Goal: Task Accomplishment & Management: Use online tool/utility

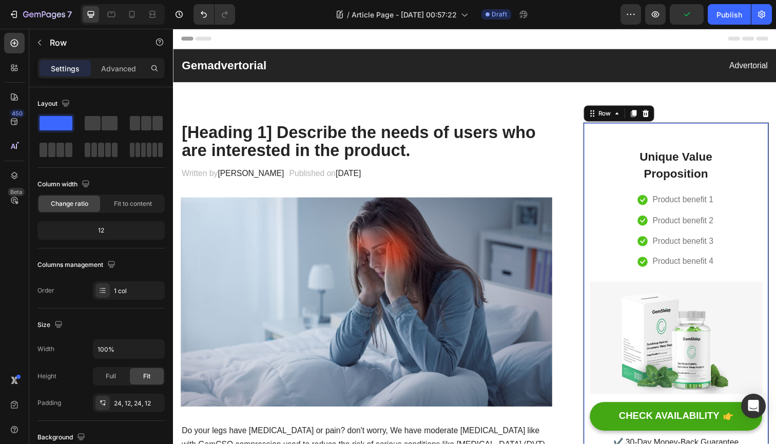
click at [604, 149] on div "Unique Value Proposition Heading Icon Product benefit 1 Text block Icon Product…" at bounding box center [686, 299] width 176 height 323
click at [658, 118] on icon at bounding box center [655, 115] width 8 height 8
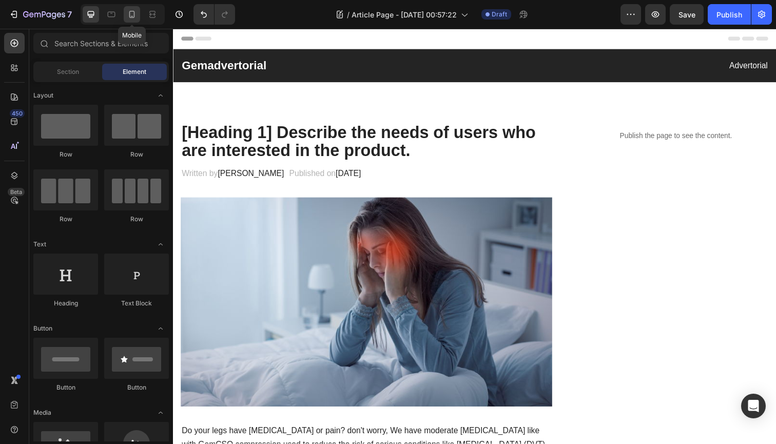
click at [131, 15] on icon at bounding box center [132, 14] width 10 height 10
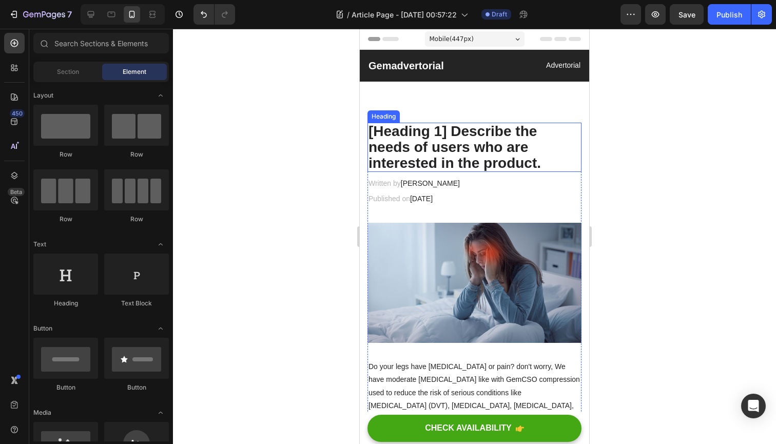
click at [449, 146] on p "[Heading 1] Describe the needs of users who are interested in the product." at bounding box center [475, 147] width 212 height 47
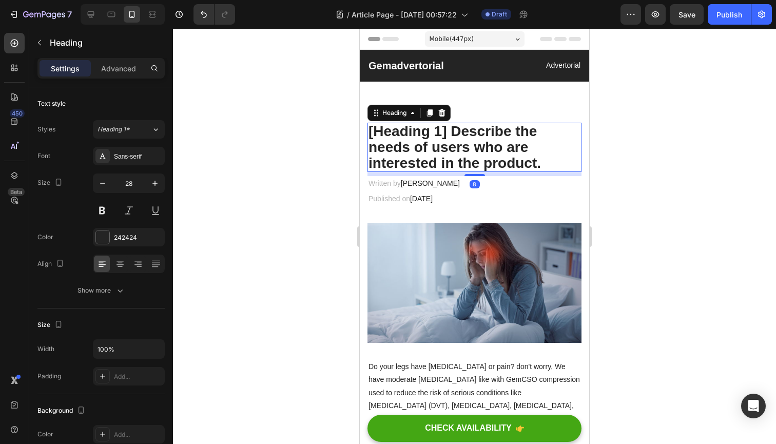
click at [477, 154] on p "[Heading 1] Describe the needs of users who are interested in the product." at bounding box center [475, 147] width 212 height 47
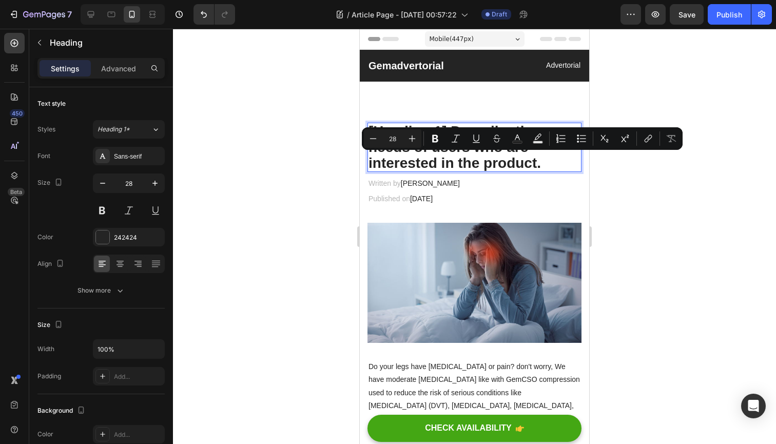
click at [505, 161] on p "[Heading 1] Describe the needs of users who are interested in the product." at bounding box center [475, 147] width 212 height 47
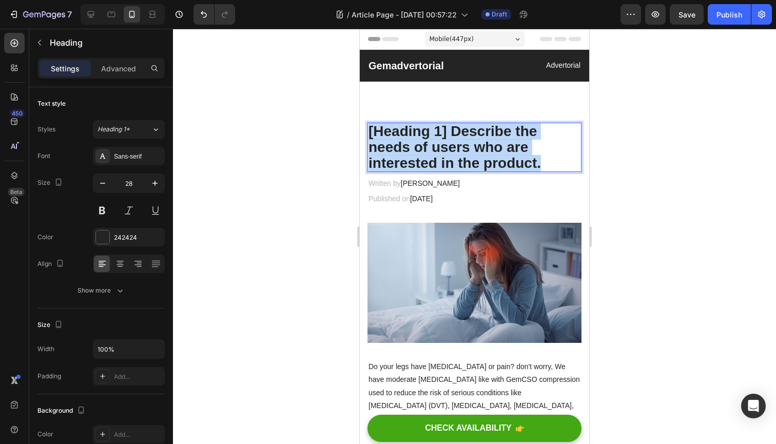
click at [505, 161] on p "[Heading 1] Describe the needs of users who are interested in the product." at bounding box center [475, 147] width 212 height 47
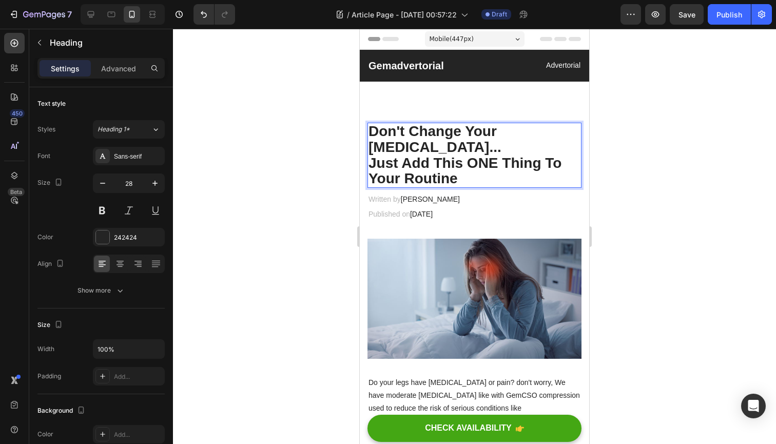
click at [371, 162] on p "Just Add This ONE Thing To Your Routine" at bounding box center [475, 172] width 212 height 32
click at [394, 163] on p "Just Add This ONE Thing To Your Routine" at bounding box center [475, 172] width 212 height 32
click at [398, 164] on p "Just Add This ONE Thing To Your Routine" at bounding box center [475, 172] width 212 height 32
click at [376, 163] on p "Add This ONE Thing To Your Routine" at bounding box center [475, 172] width 212 height 32
click at [396, 162] on p "Add This ONE Thing To Your Routine" at bounding box center [475, 172] width 212 height 32
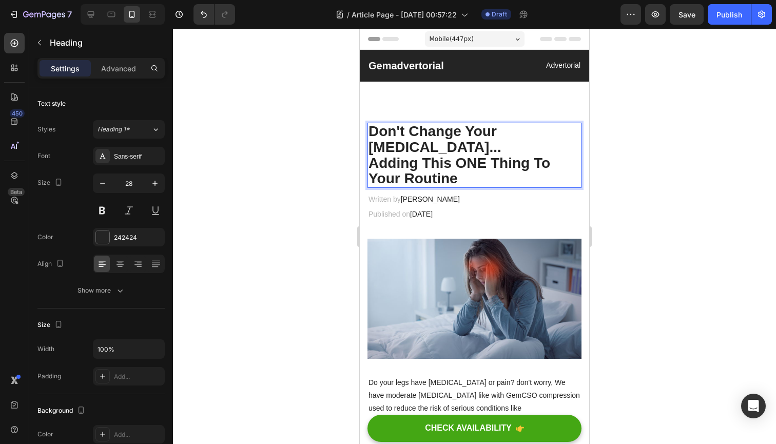
click at [496, 178] on p "Adding This ONE Thing To Your Routine" at bounding box center [475, 172] width 212 height 32
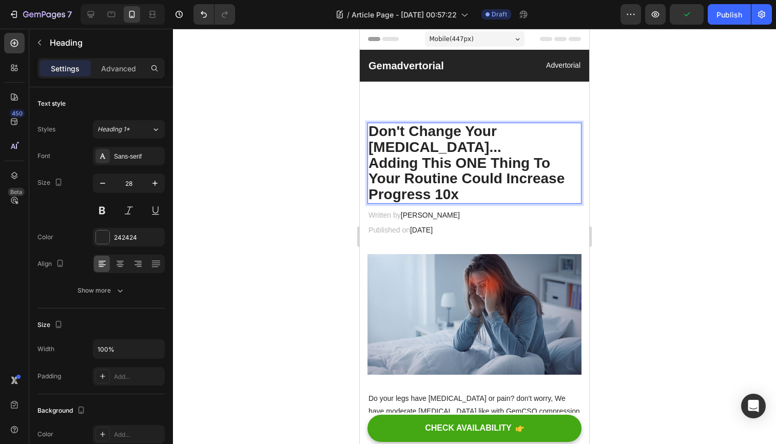
click at [486, 139] on p "Don't Change Your [MEDICAL_DATA]..." at bounding box center [475, 140] width 212 height 32
click at [372, 164] on p "Adding This ONE Thing To Your Routine Could Increase Progress 10x" at bounding box center [475, 179] width 212 height 47
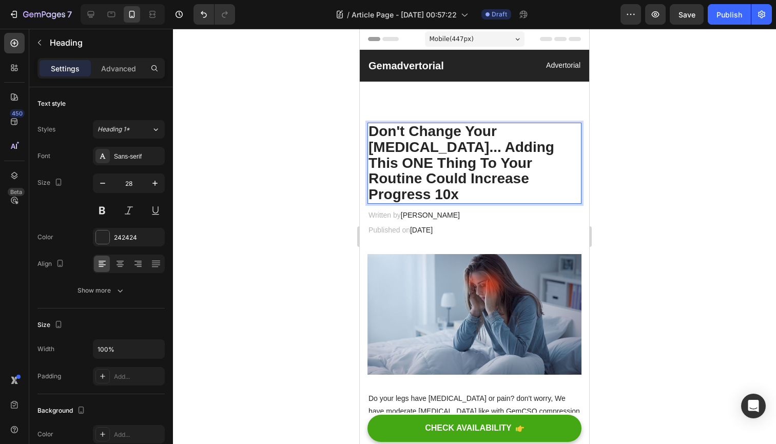
click at [310, 164] on div at bounding box center [474, 236] width 603 height 415
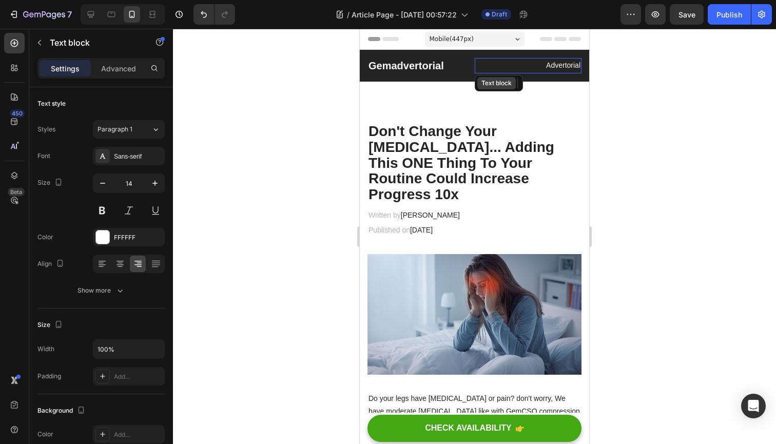
click at [491, 53] on div "Gemadvertorial Heading Advertorial Text block Row Section 1" at bounding box center [474, 66] width 229 height 32
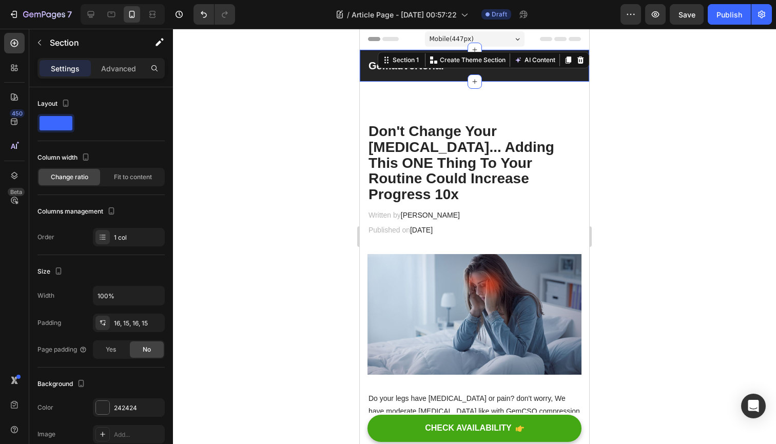
click at [454, 52] on div "Gemadvertorial Heading Advertorial Text block Row Section 1 You can create reus…" at bounding box center [474, 66] width 229 height 32
click at [367, 76] on div "Gemadvertorial Heading Advertorial Text block Row Section 1 You can create reus…" at bounding box center [474, 66] width 229 height 32
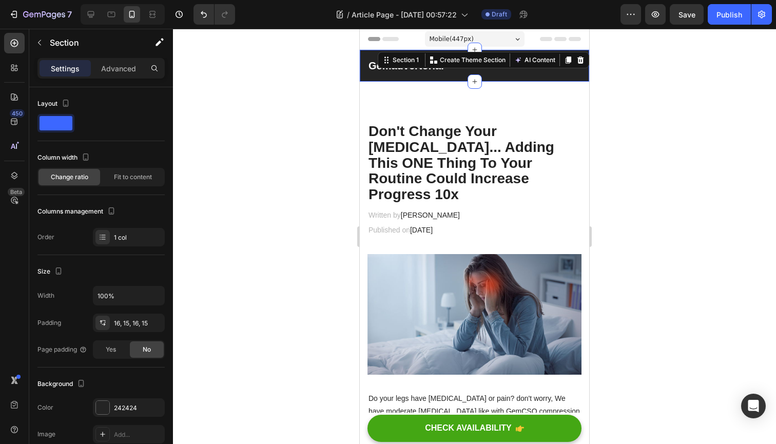
click at [370, 80] on div "Gemadvertorial Heading Advertorial Text block Row Section 1 You can create reus…" at bounding box center [474, 66] width 229 height 32
click at [583, 61] on icon at bounding box center [580, 59] width 7 height 7
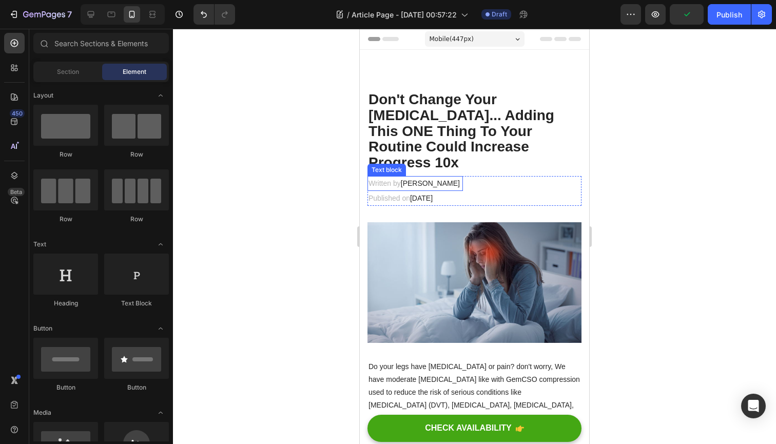
click at [436, 177] on p "Written by [PERSON_NAME]" at bounding box center [415, 183] width 93 height 13
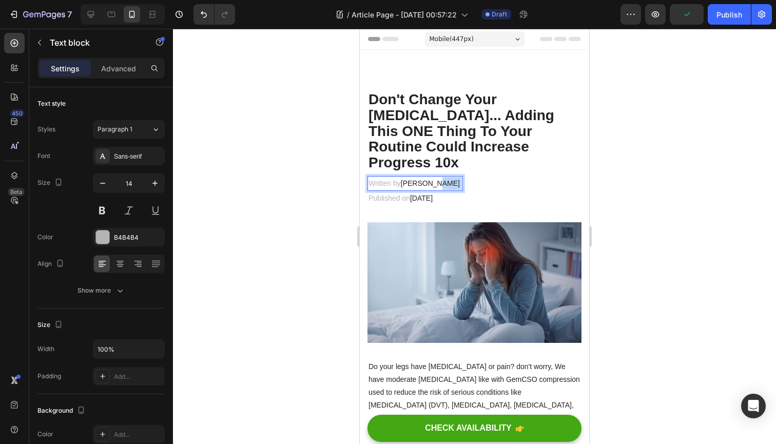
click at [436, 177] on p "Written by [PERSON_NAME]" at bounding box center [415, 183] width 93 height 13
click at [612, 179] on div at bounding box center [474, 236] width 603 height 415
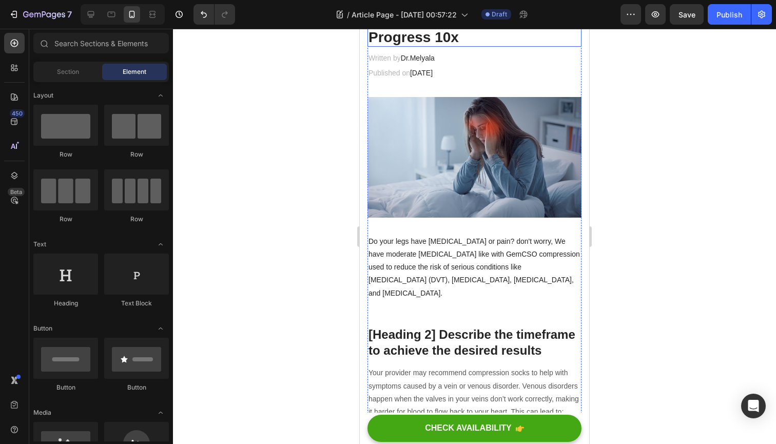
scroll to position [126, 0]
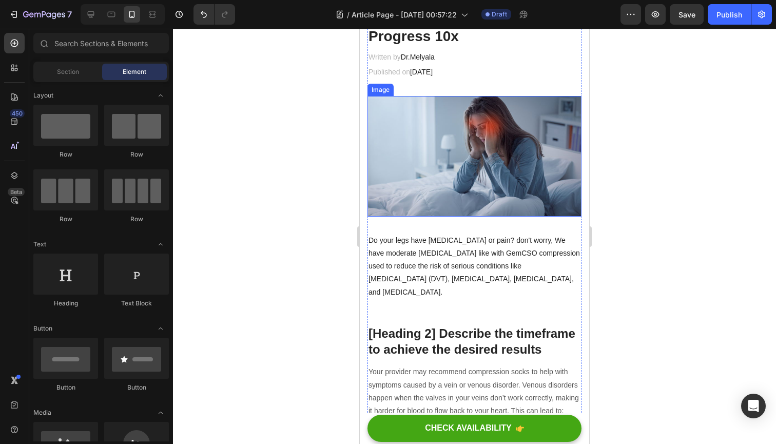
click at [523, 156] on img at bounding box center [474, 156] width 214 height 120
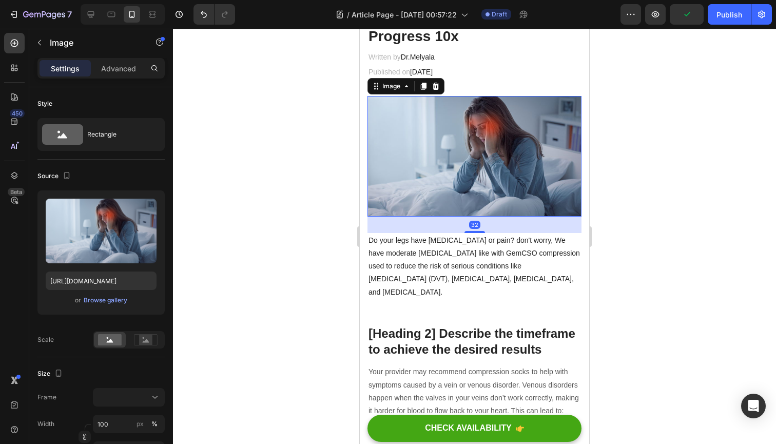
click at [315, 153] on div at bounding box center [474, 236] width 603 height 415
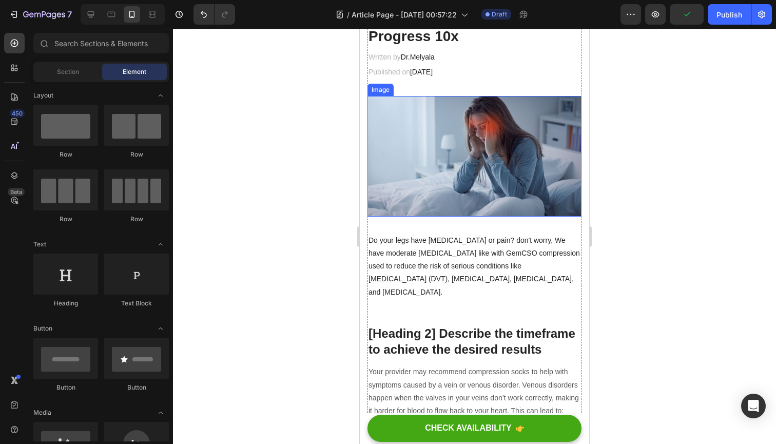
click at [386, 161] on img at bounding box center [474, 156] width 214 height 120
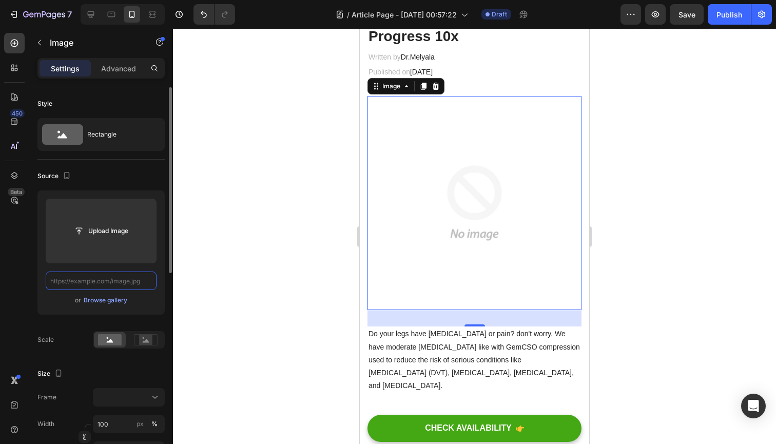
click at [115, 280] on input "text" at bounding box center [101, 281] width 111 height 18
paste input "Don't Change Your [MEDICAL_DATA]... Just Add This ONE Thing To Your Routine"
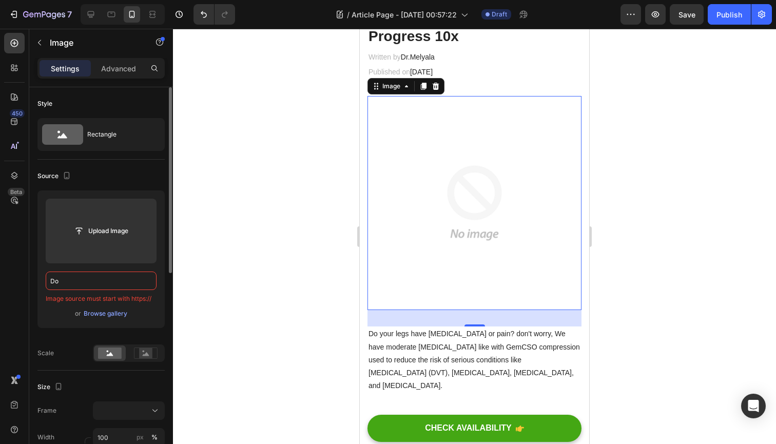
type input "D"
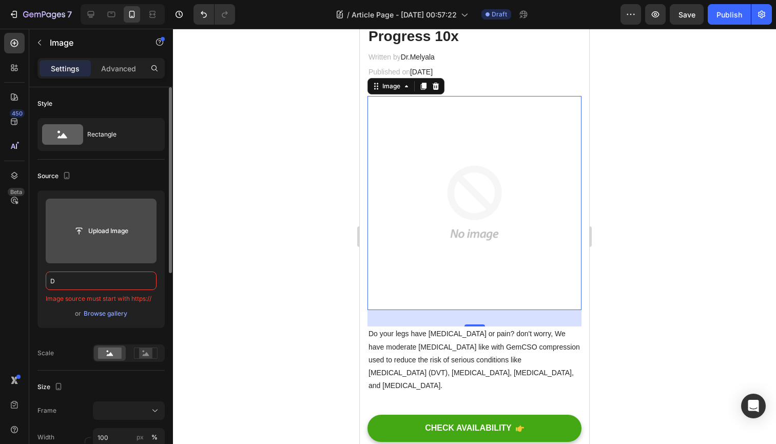
click at [112, 230] on input "file" at bounding box center [101, 230] width 71 height 17
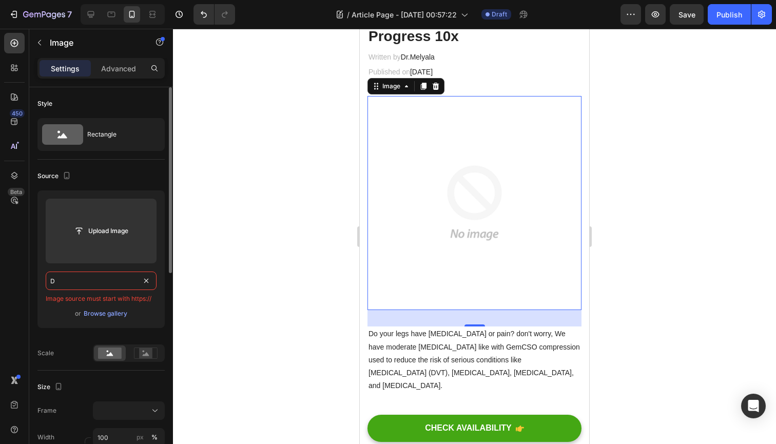
click at [80, 274] on input "D" at bounding box center [101, 281] width 111 height 18
click at [74, 279] on input "D" at bounding box center [101, 281] width 111 height 18
paste input "[URL][DOMAIN_NAME]"
type input "[URL][DOMAIN_NAME]"
click at [256, 225] on div at bounding box center [474, 236] width 603 height 415
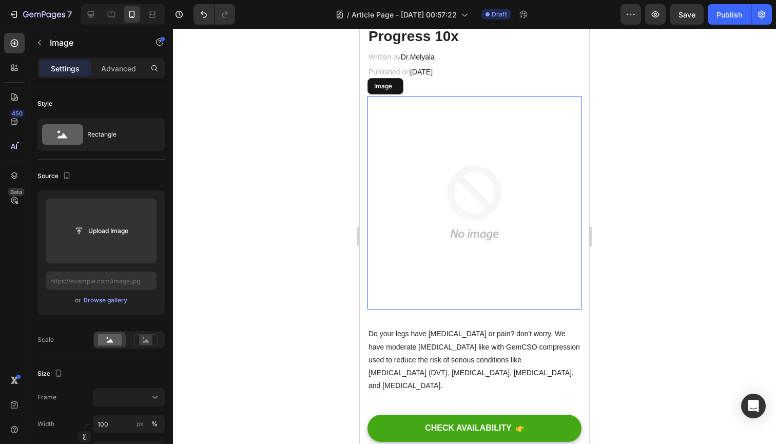
click at [398, 146] on img at bounding box center [474, 203] width 214 height 214
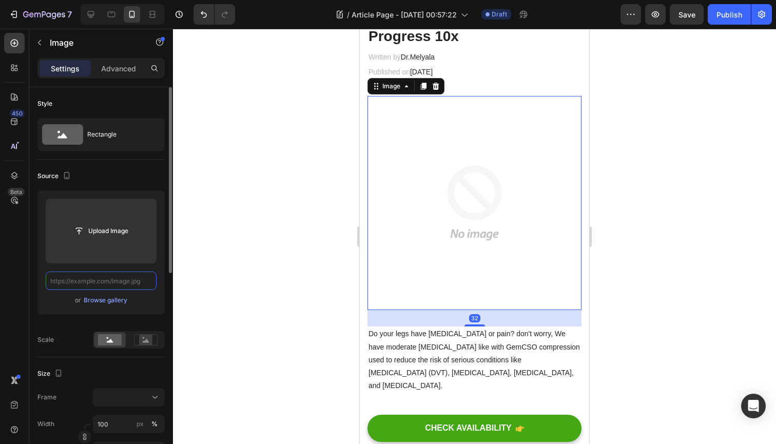
click at [116, 282] on input "text" at bounding box center [101, 281] width 111 height 18
paste input "[URL][DOMAIN_NAME]"
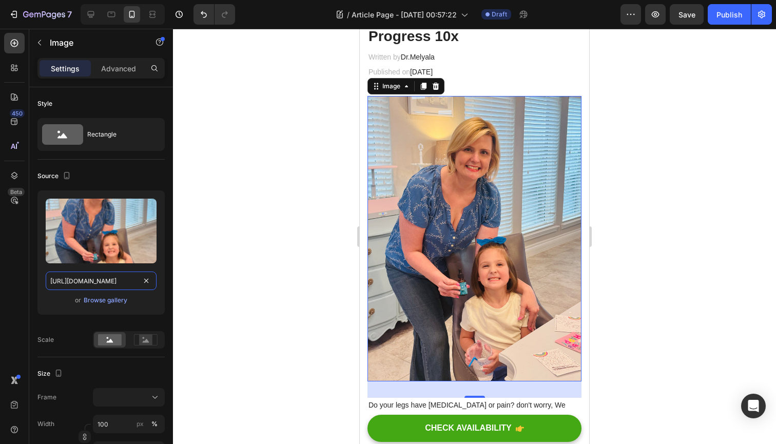
type input "[URL][DOMAIN_NAME]"
click at [236, 284] on div at bounding box center [474, 236] width 603 height 415
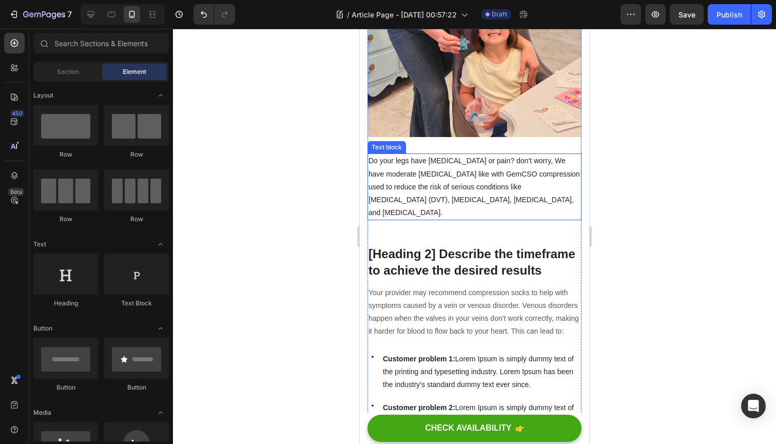
scroll to position [379, 0]
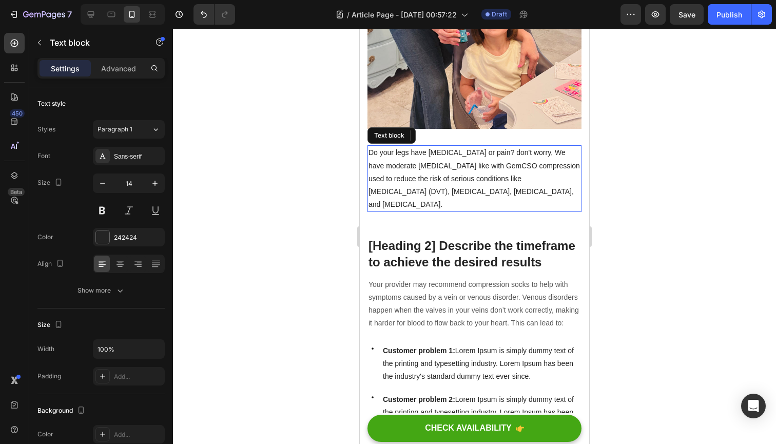
click at [443, 159] on p "Do your legs have [MEDICAL_DATA] or pain? don't worry, We have moderate [MEDICA…" at bounding box center [475, 178] width 212 height 65
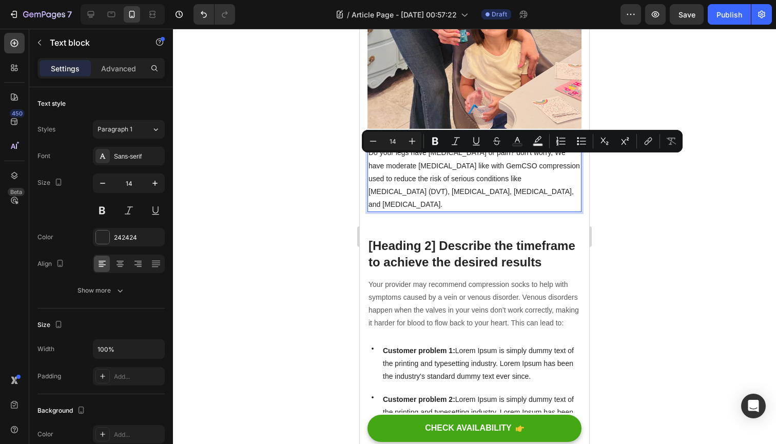
click at [460, 163] on p "Do your legs have [MEDICAL_DATA] or pain? don't worry, We have moderate [MEDICA…" at bounding box center [475, 178] width 212 height 65
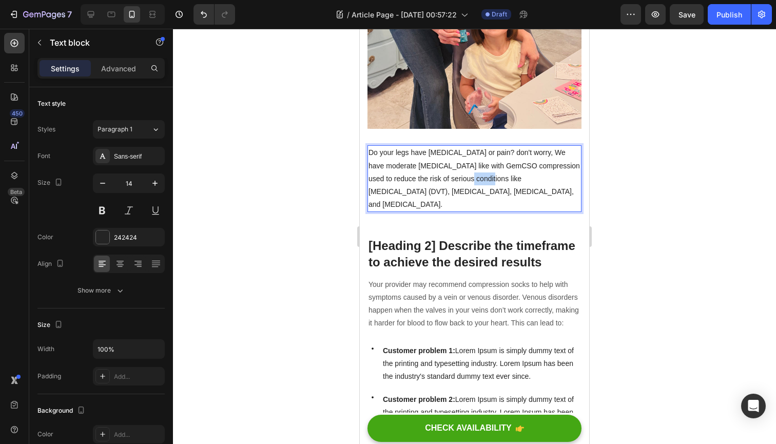
click at [460, 163] on p "Do your legs have [MEDICAL_DATA] or pain? don't worry, We have moderate [MEDICA…" at bounding box center [475, 178] width 212 height 65
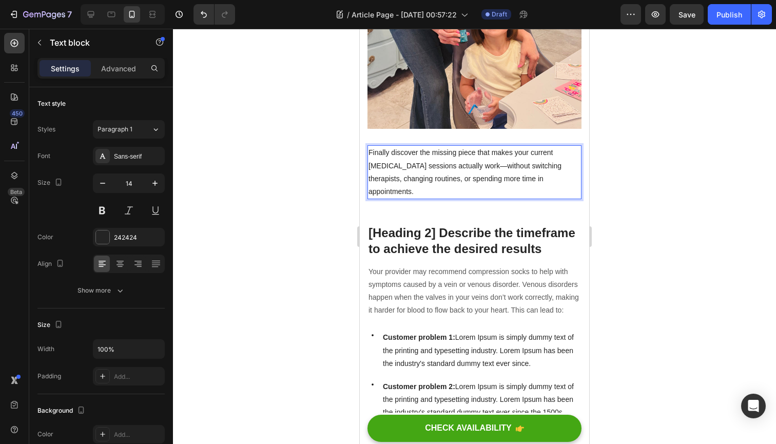
click at [154, 185] on icon "button" at bounding box center [155, 183] width 10 height 10
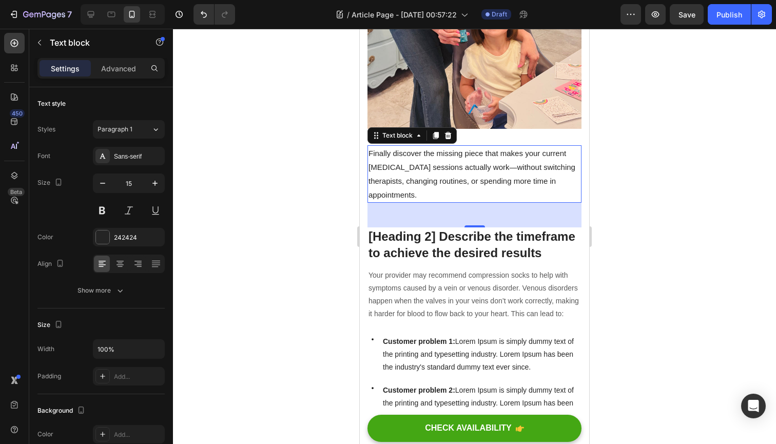
click at [154, 185] on icon "button" at bounding box center [155, 183] width 10 height 10
type input "16"
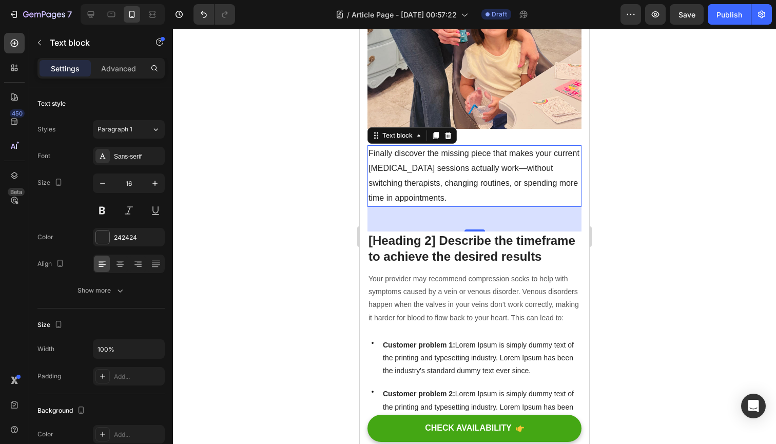
click at [246, 194] on div at bounding box center [474, 236] width 603 height 415
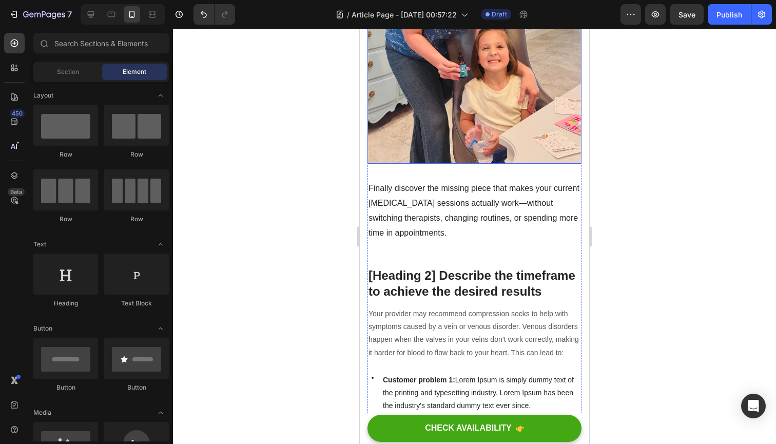
scroll to position [385, 0]
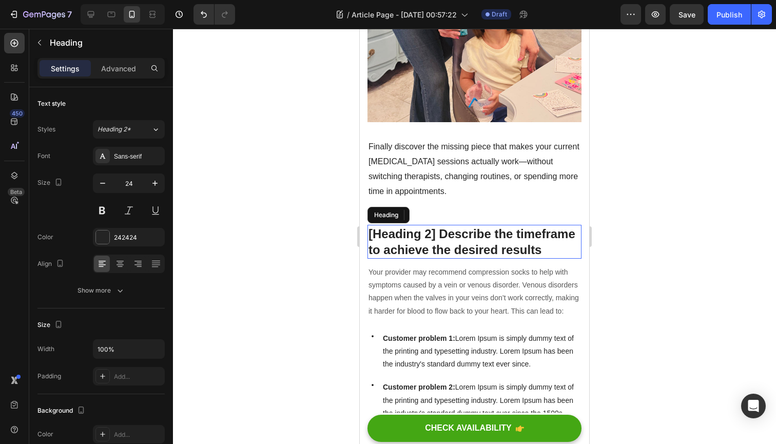
click at [443, 227] on p "[Heading 2] Describe the timeframe to achieve the desired results" at bounding box center [475, 242] width 212 height 32
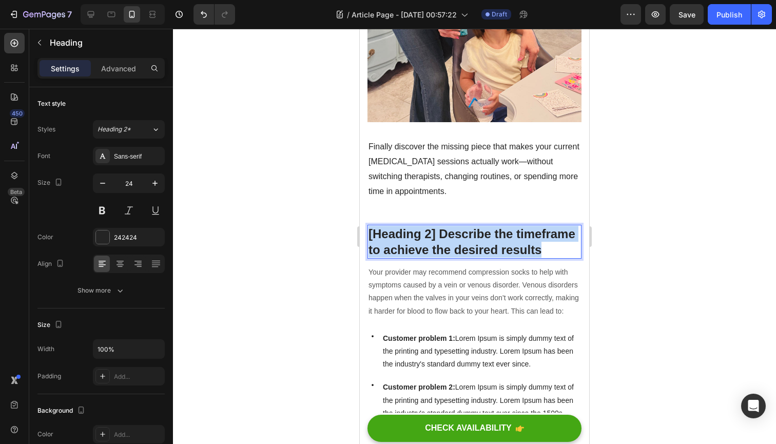
click at [443, 227] on p "[Heading 2] Describe the timeframe to achieve the desired results" at bounding box center [475, 242] width 212 height 32
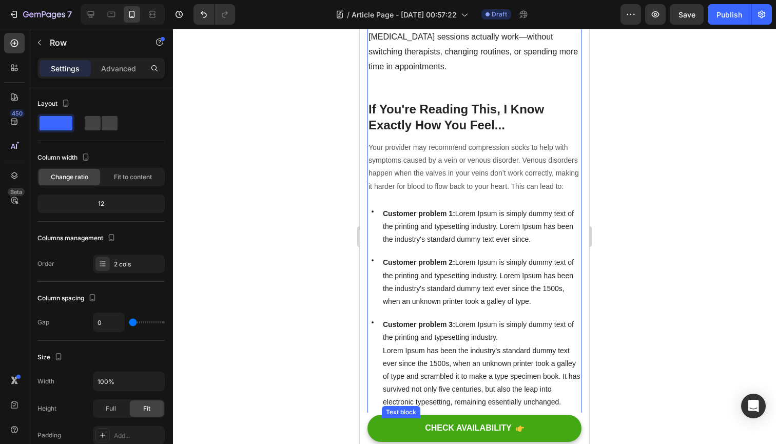
scroll to position [510, 0]
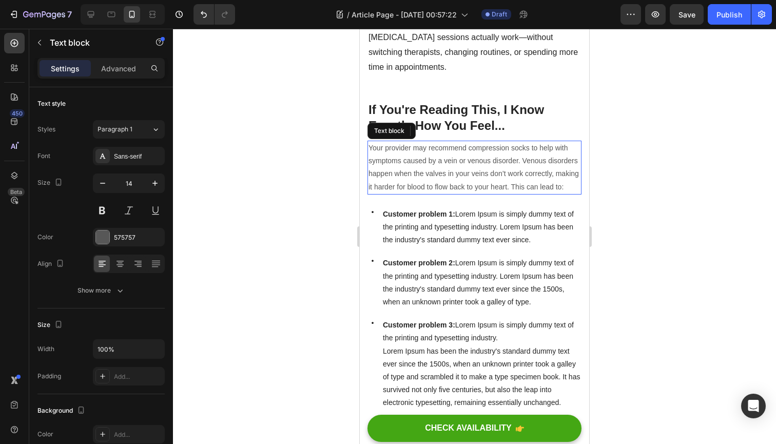
click at [431, 157] on p "Your provider may recommend compression socks to help with symptoms caused by a…" at bounding box center [475, 168] width 212 height 52
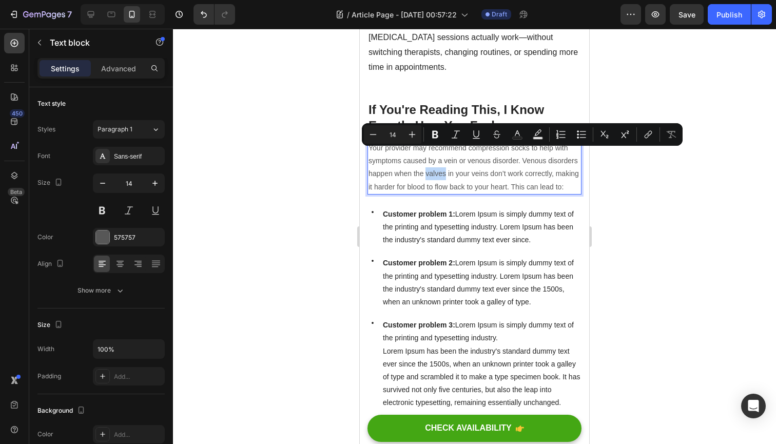
click at [431, 157] on p "Your provider may recommend compression socks to help with symptoms caused by a…" at bounding box center [475, 168] width 212 height 52
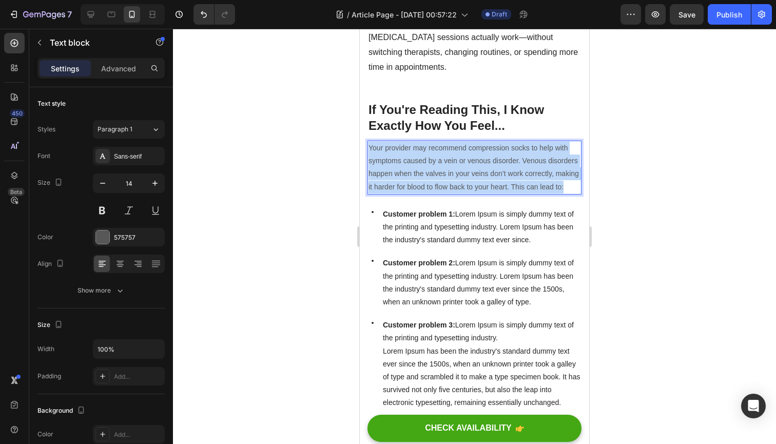
click at [431, 157] on p "Your provider may recommend compression socks to help with symptoms caused by a…" at bounding box center [475, 168] width 212 height 52
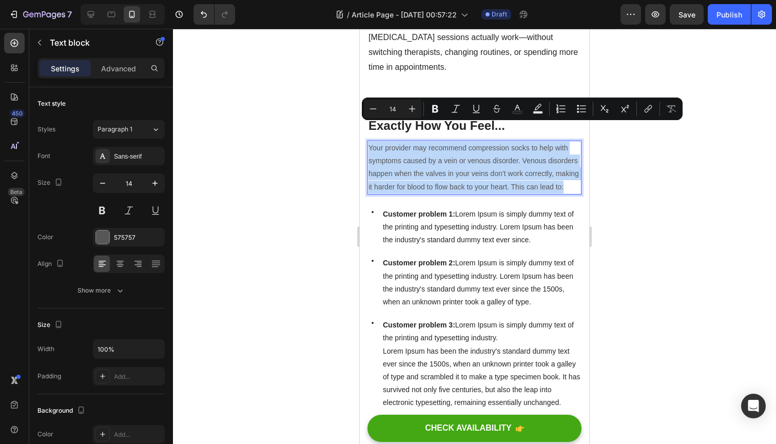
click at [431, 157] on p "Your provider may recommend compression socks to help with symptoms caused by a…" at bounding box center [475, 168] width 212 height 52
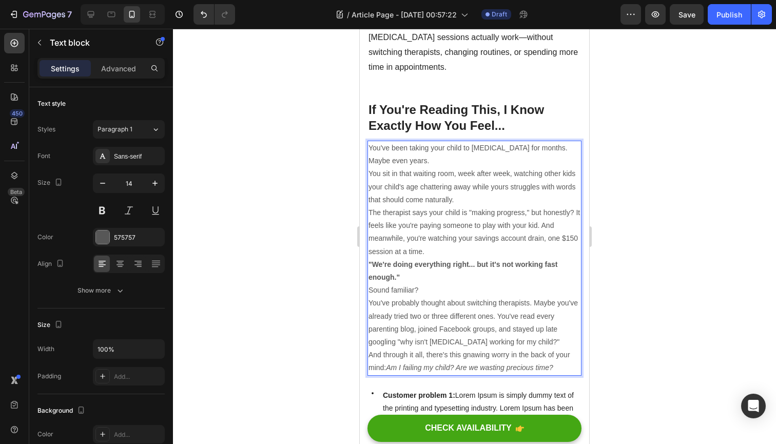
click at [151, 183] on icon "button" at bounding box center [155, 183] width 10 height 10
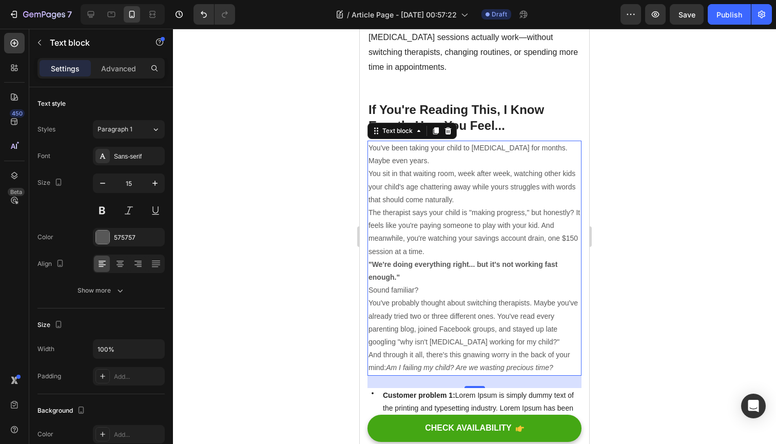
click at [151, 183] on icon "button" at bounding box center [155, 183] width 10 height 10
type input "16"
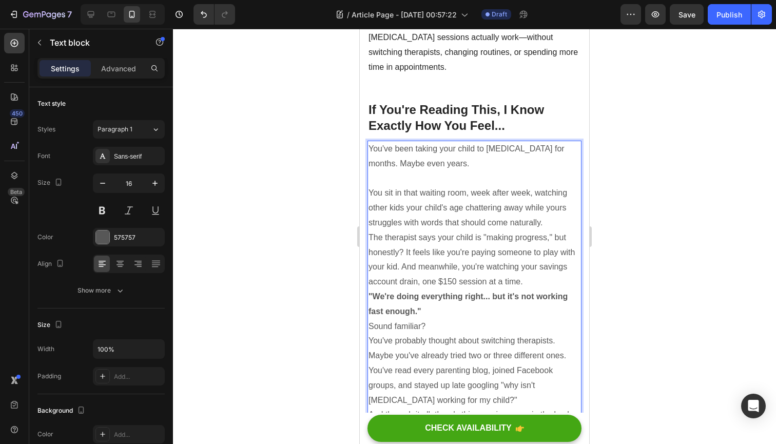
click at [545, 200] on p "You sit in that waiting room, week after week, watching other kids your child's…" at bounding box center [475, 208] width 212 height 44
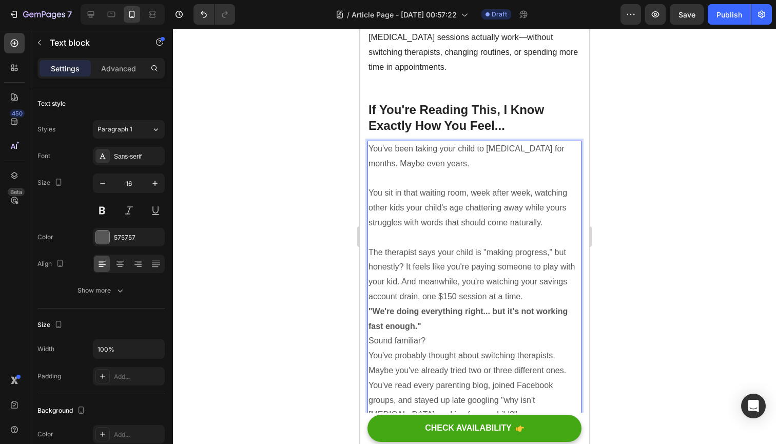
click at [546, 264] on p "The therapist says your child is "making progress," but honestly? It feels like…" at bounding box center [475, 274] width 212 height 59
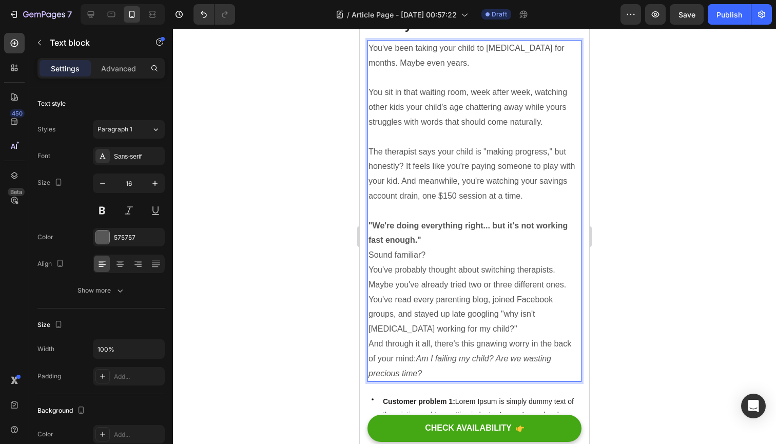
scroll to position [611, 0]
click at [458, 221] on p ""We're doing everything right... but it's not working fast enough."" at bounding box center [475, 233] width 212 height 30
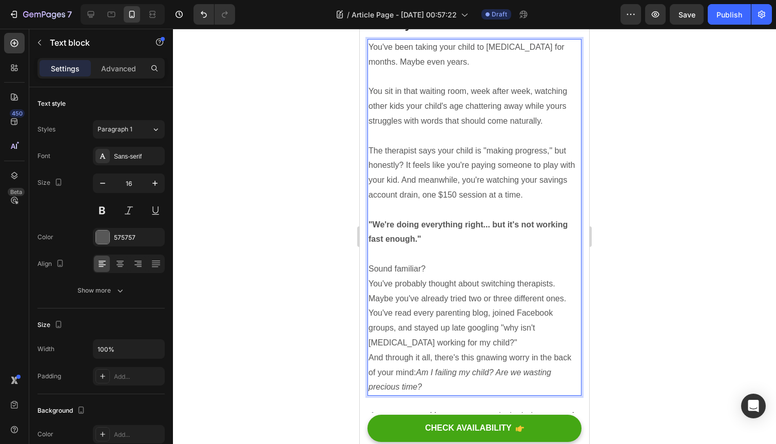
click at [456, 262] on p "Sound familiar?" at bounding box center [475, 269] width 212 height 15
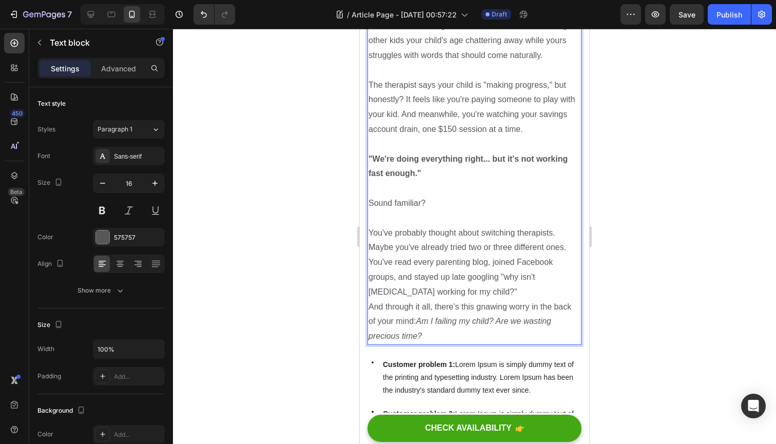
scroll to position [682, 0]
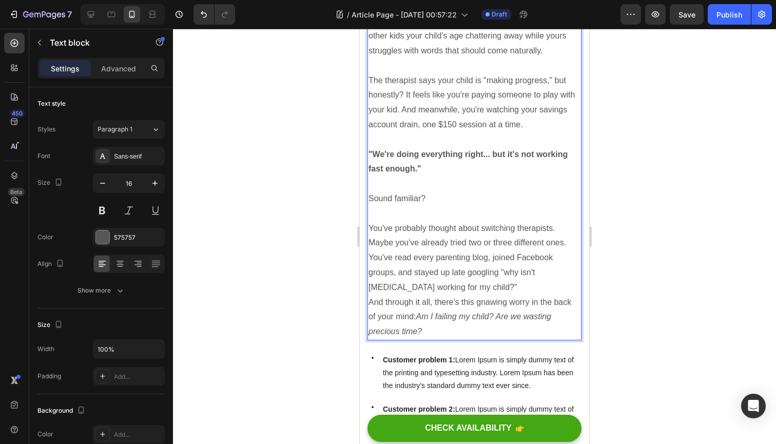
click at [370, 221] on p "You've probably thought about switching therapists. Maybe you've already tried …" at bounding box center [475, 258] width 212 height 74
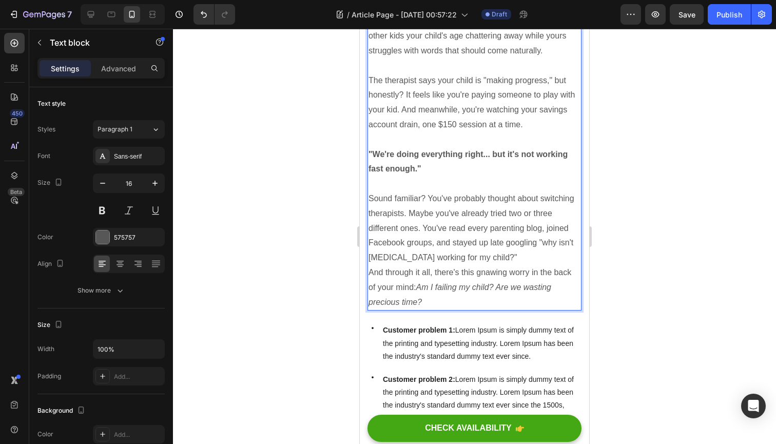
click at [469, 147] on p ""We're doing everything right... but it's not working fast enough."" at bounding box center [475, 162] width 212 height 30
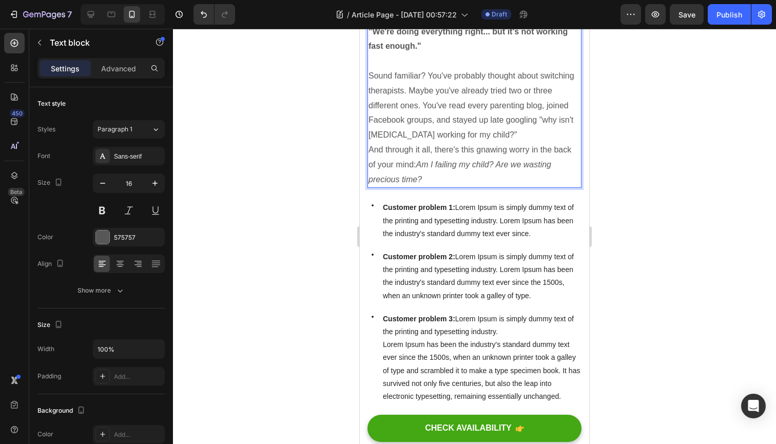
scroll to position [816, 0]
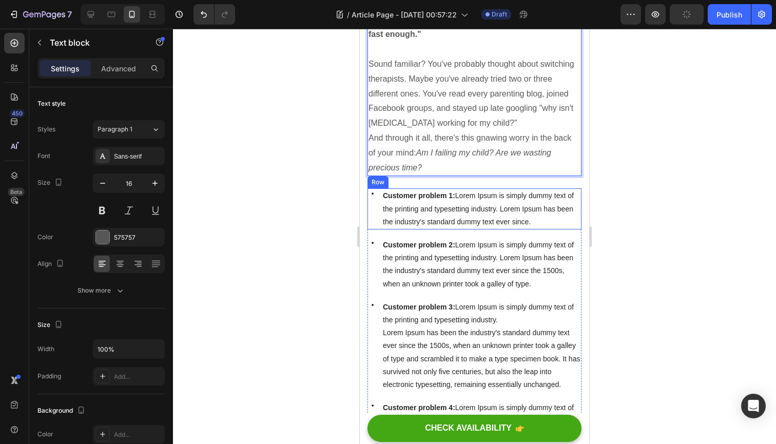
click at [375, 188] on div "Icon" at bounding box center [372, 208] width 10 height 41
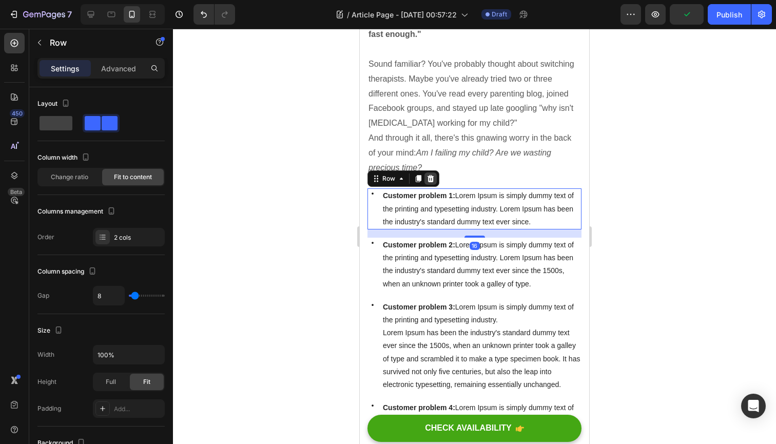
click at [432, 175] on icon at bounding box center [431, 178] width 7 height 7
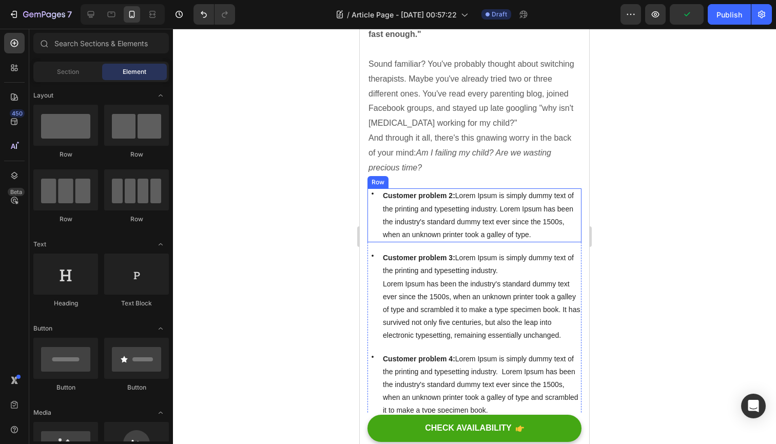
click at [375, 197] on div "Icon" at bounding box center [372, 215] width 10 height 54
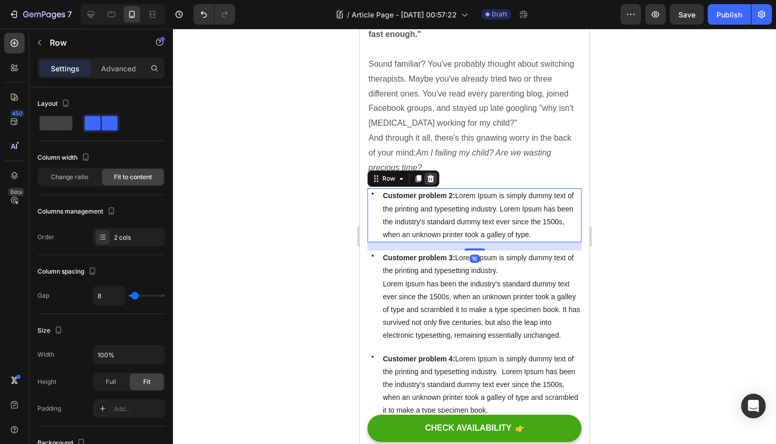
click at [431, 175] on icon at bounding box center [431, 179] width 8 height 8
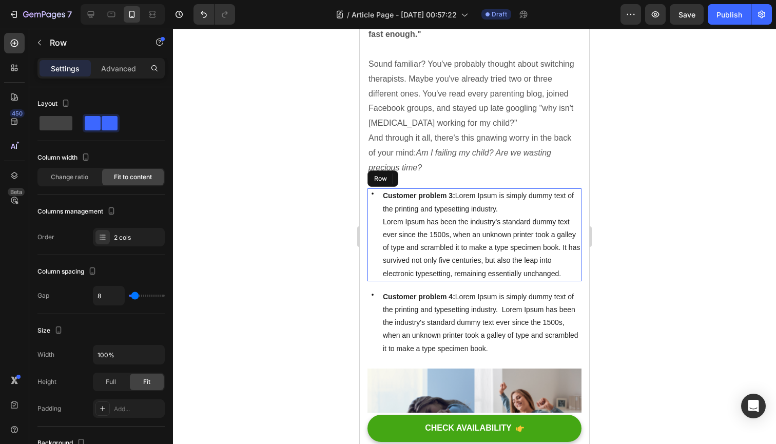
click at [374, 200] on div "Icon" at bounding box center [372, 234] width 10 height 92
click at [433, 175] on icon at bounding box center [431, 178] width 7 height 7
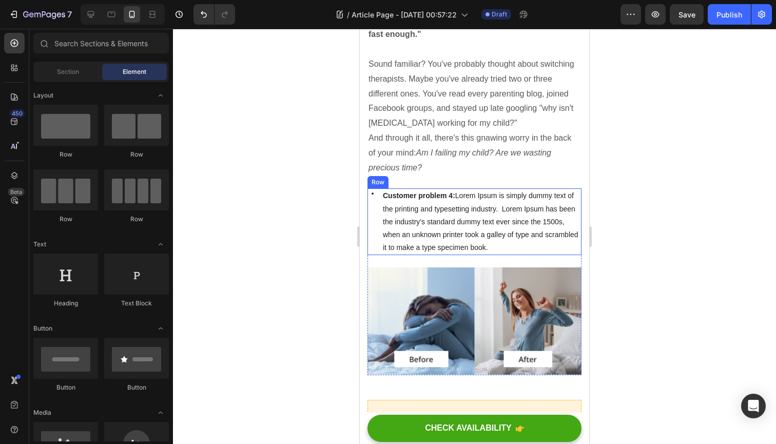
click at [374, 215] on div "Icon" at bounding box center [372, 221] width 10 height 67
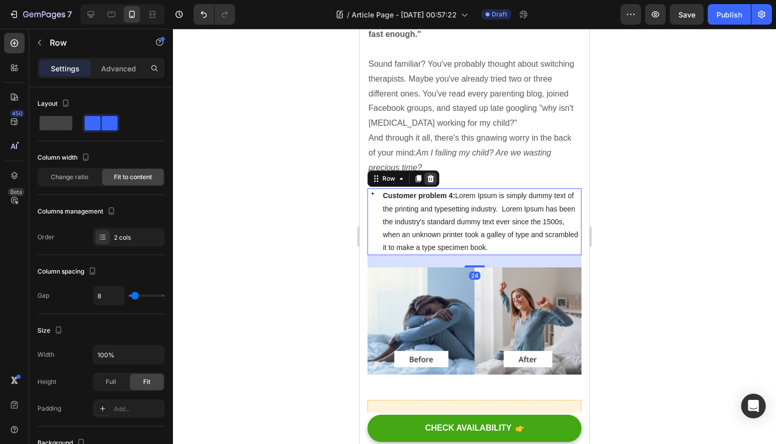
click at [430, 175] on icon at bounding box center [431, 178] width 7 height 7
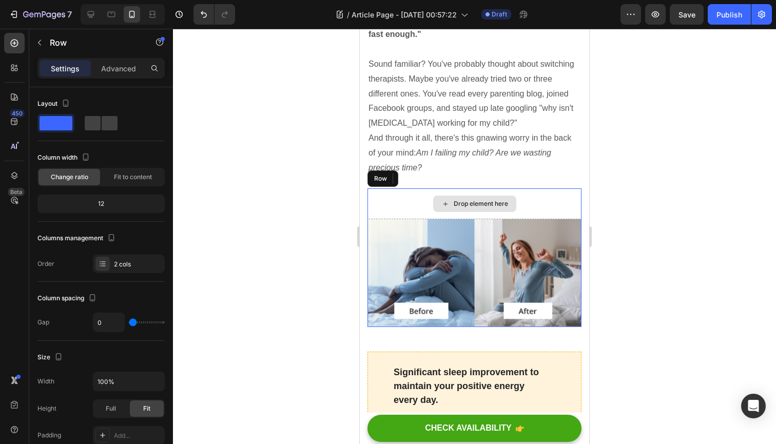
click at [389, 188] on div "Drop element here" at bounding box center [474, 203] width 214 height 31
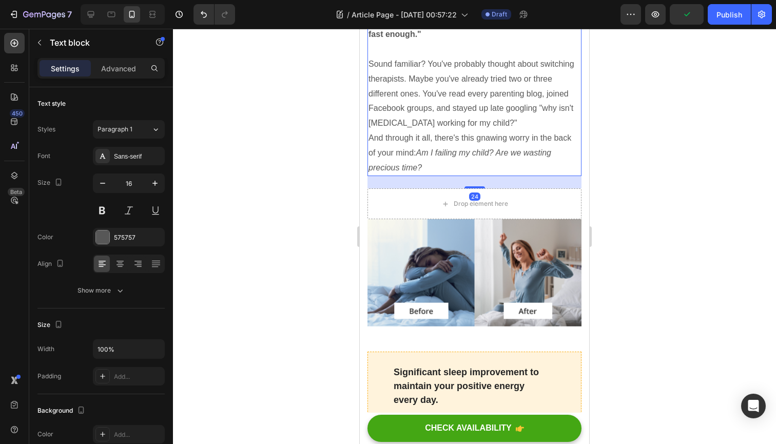
click at [480, 143] on p "And through it all, there's this gnawing worry in the back of your mind: Am I f…" at bounding box center [475, 153] width 212 height 44
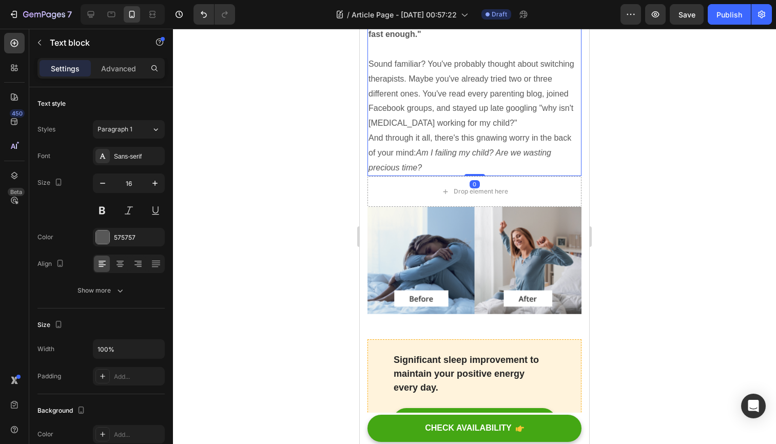
drag, startPoint x: 477, startPoint y: 159, endPoint x: 476, endPoint y: 119, distance: 40.6
click at [476, 122] on div "You've been taking your child to [MEDICAL_DATA] for months. Maybe even years. Y…" at bounding box center [474, 5] width 214 height 342
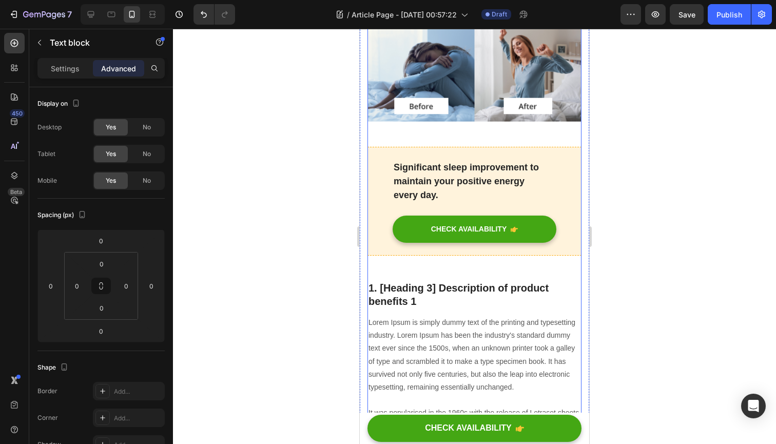
scroll to position [1021, 0]
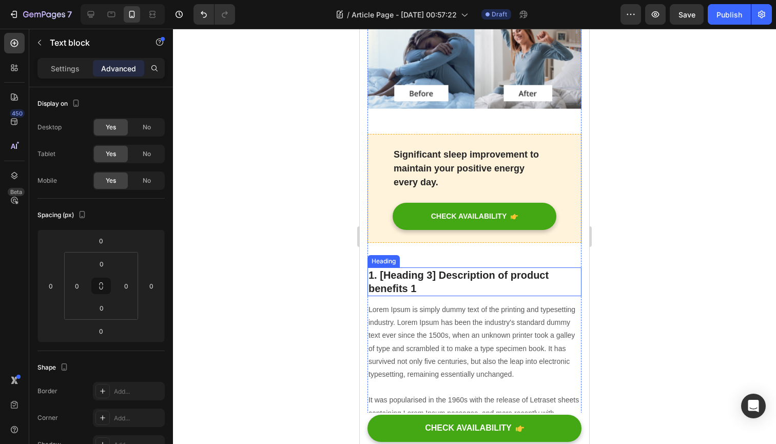
click at [402, 268] on p "1. [Heading 3] Description of product benefits 1" at bounding box center [475, 281] width 212 height 27
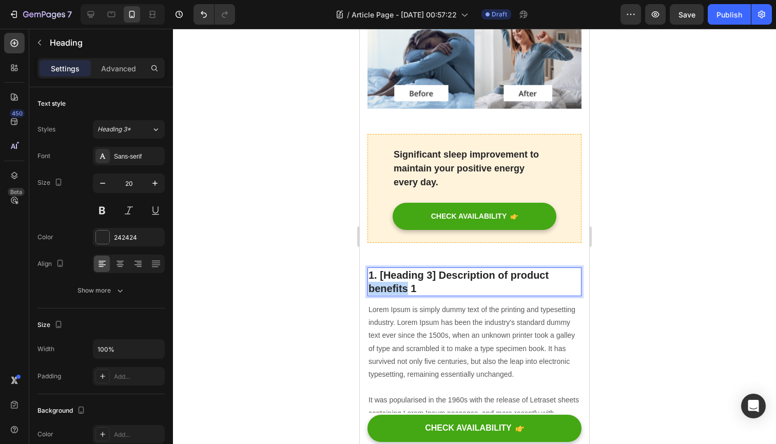
click at [402, 268] on p "1. [Heading 3] Description of product benefits 1" at bounding box center [475, 281] width 212 height 27
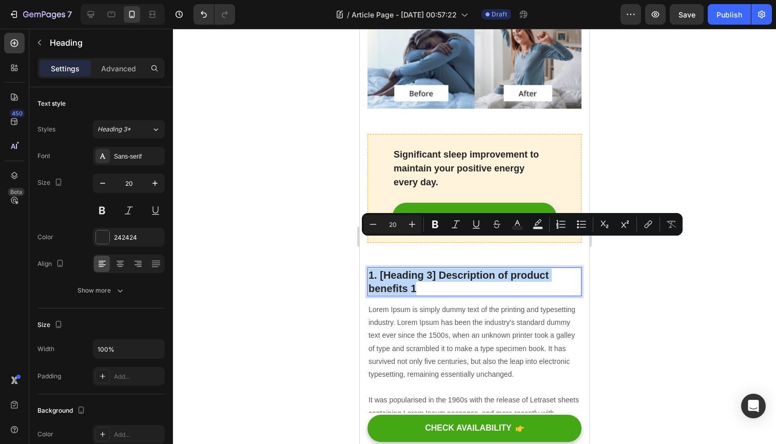
click at [402, 268] on p "1. [Heading 3] Description of product benefits 1" at bounding box center [475, 281] width 212 height 27
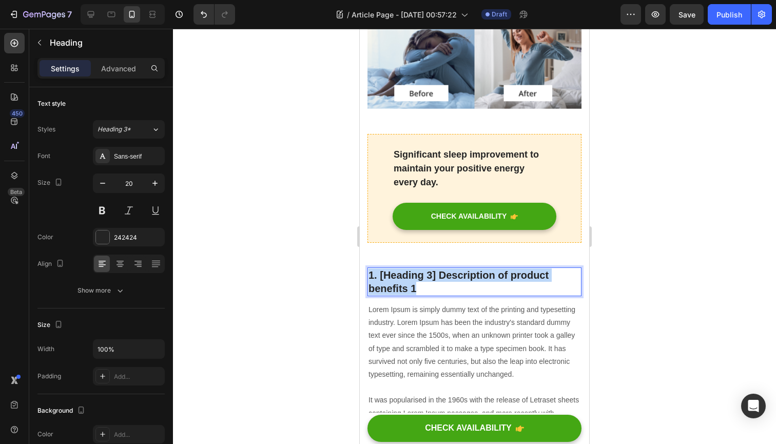
click at [402, 268] on p "1. [Heading 3] Description of product benefits 1" at bounding box center [475, 281] width 212 height 27
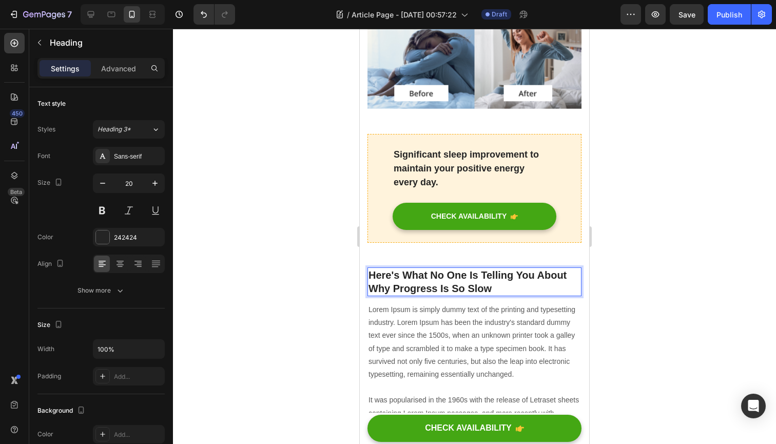
click at [240, 263] on div at bounding box center [474, 236] width 603 height 415
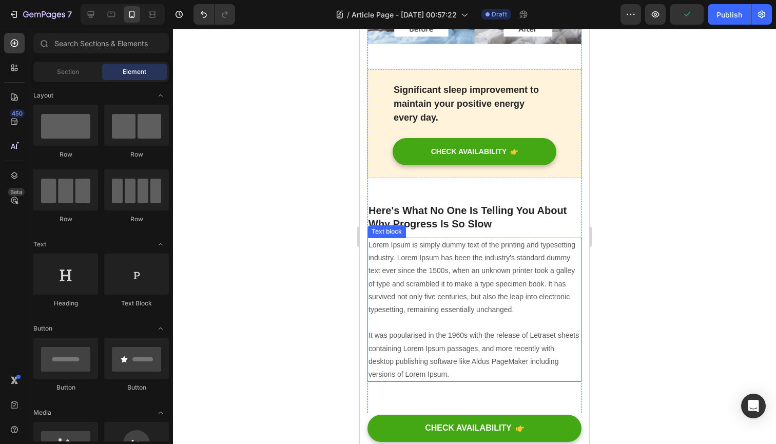
scroll to position [1092, 0]
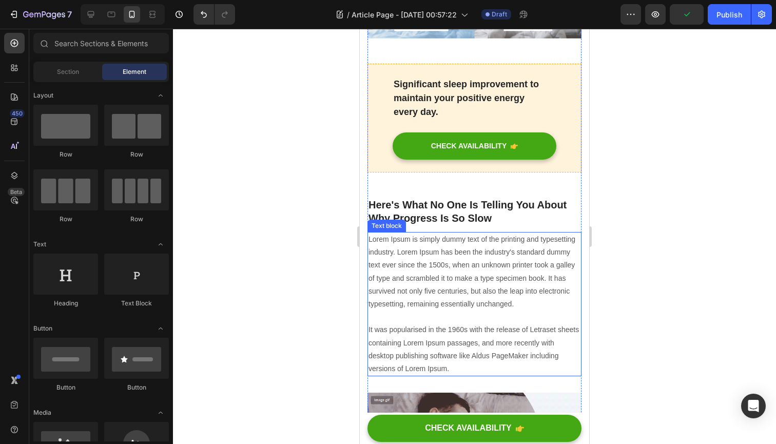
click at [468, 272] on p "Lorem Ipsum is simply dummy text of the printing and typesetting industry. Lore…" at bounding box center [475, 304] width 212 height 142
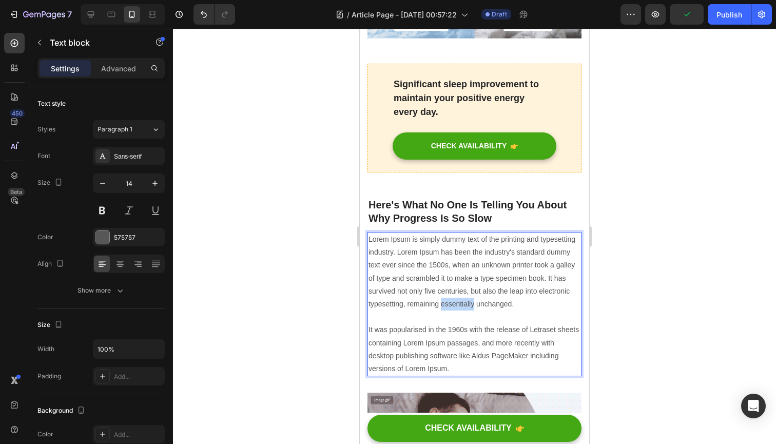
click at [468, 272] on p "Lorem Ipsum is simply dummy text of the printing and typesetting industry. Lore…" at bounding box center [475, 304] width 212 height 142
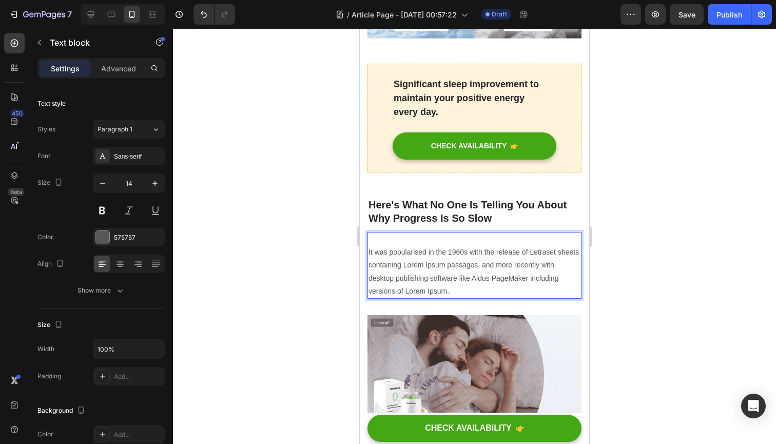
click at [466, 251] on p "⁠⁠⁠⁠⁠⁠⁠ It was popularised in the 1960s with the release of Letraset sheets con…" at bounding box center [475, 265] width 212 height 65
click at [466, 251] on p "It was popularised in the 1960s with the release of Letraset sheets containing …" at bounding box center [475, 265] width 212 height 65
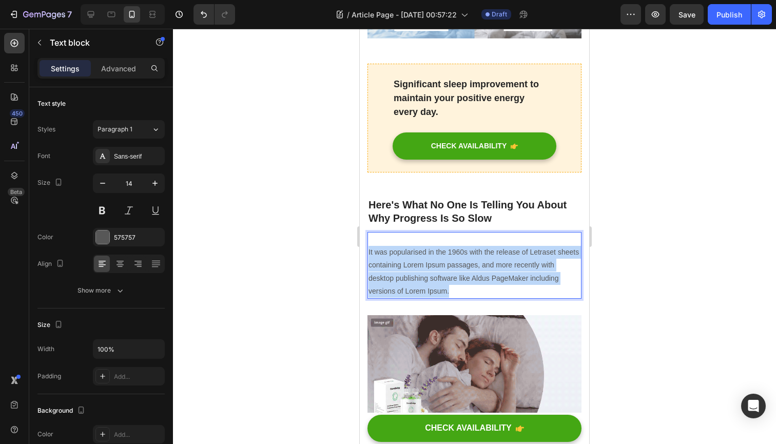
click at [466, 251] on p "It was popularised in the 1960s with the release of Letraset sheets containing …" at bounding box center [475, 265] width 212 height 65
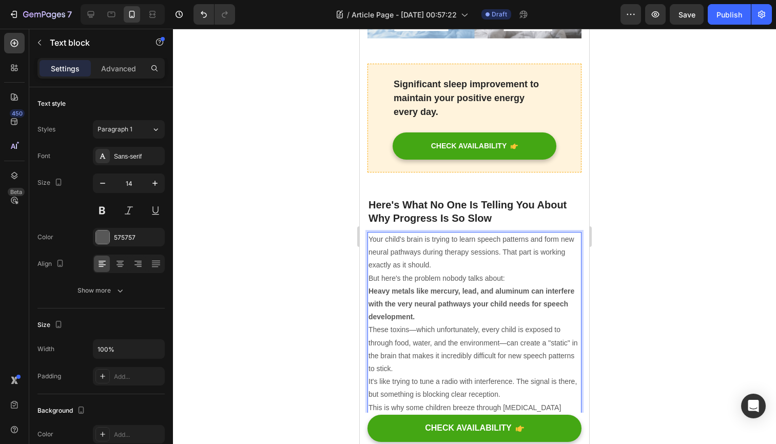
scroll to position [1103, 0]
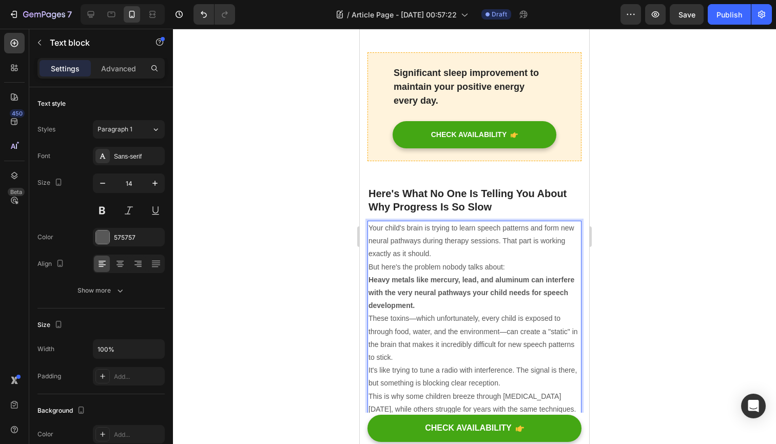
click at [467, 227] on p "Your child's brain is trying to learn speech patterns and form new neural pathw…" at bounding box center [475, 241] width 212 height 39
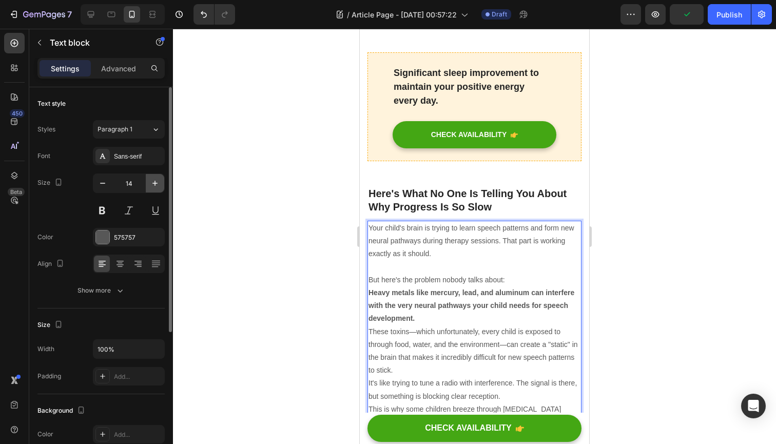
click at [161, 182] on button "button" at bounding box center [155, 183] width 18 height 18
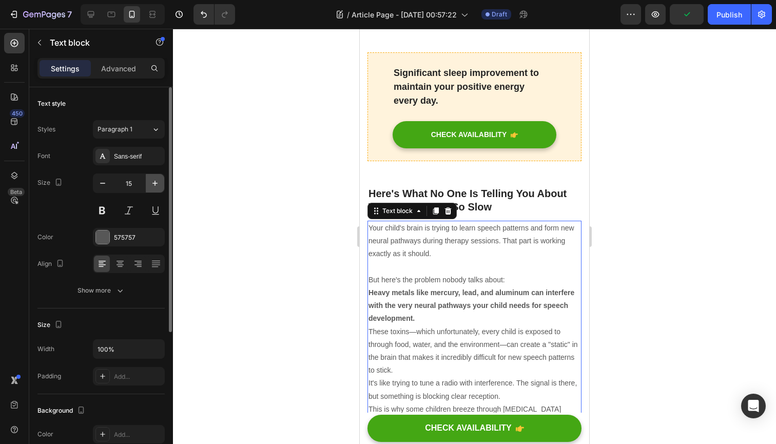
click at [161, 182] on button "button" at bounding box center [155, 183] width 18 height 18
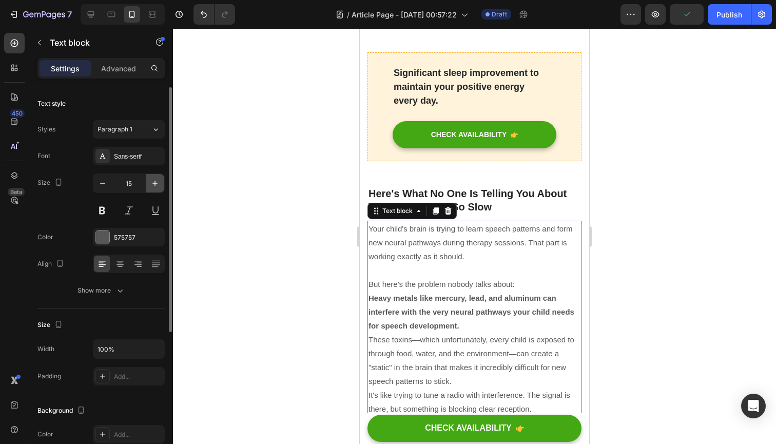
type input "16"
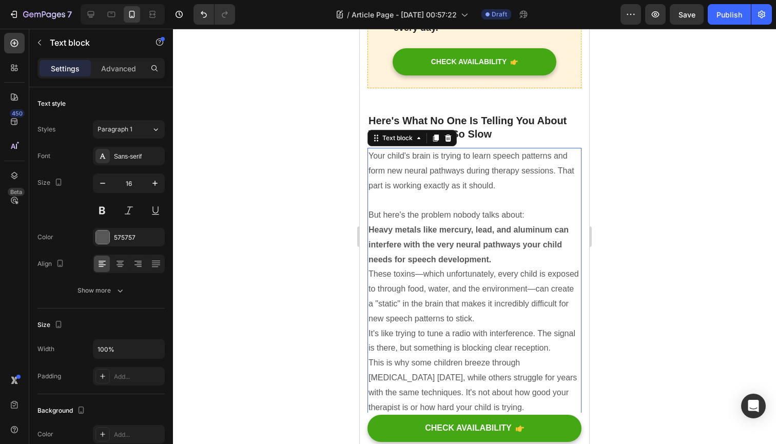
scroll to position [1187, 0]
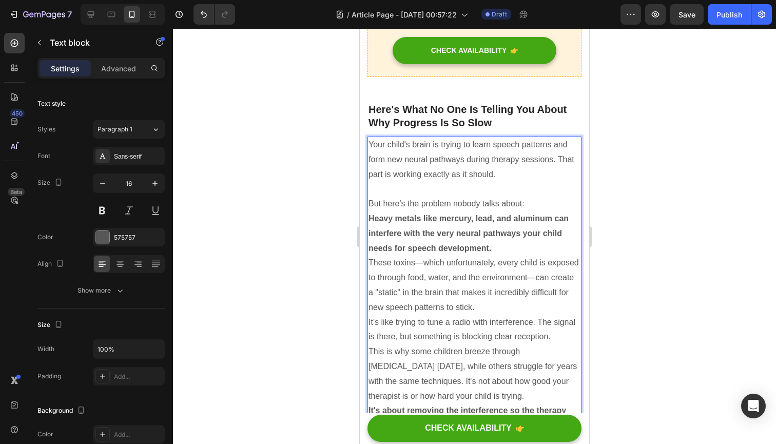
click at [502, 217] on p "Heavy metals like mercury, lead, and aluminum can interfere with the very neura…" at bounding box center [475, 233] width 212 height 44
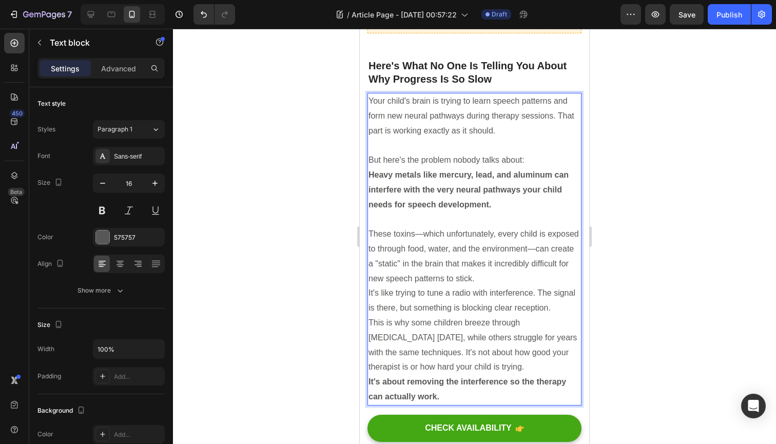
scroll to position [1252, 0]
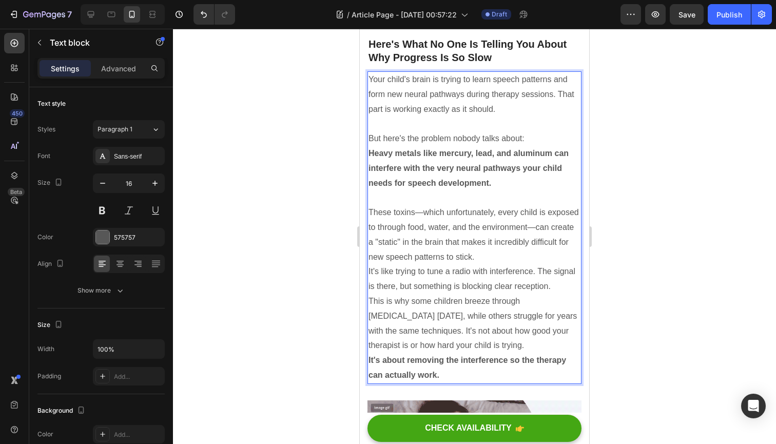
click at [505, 223] on p "These toxins—which unfortunately, every child is exposed to through food, water…" at bounding box center [475, 234] width 212 height 59
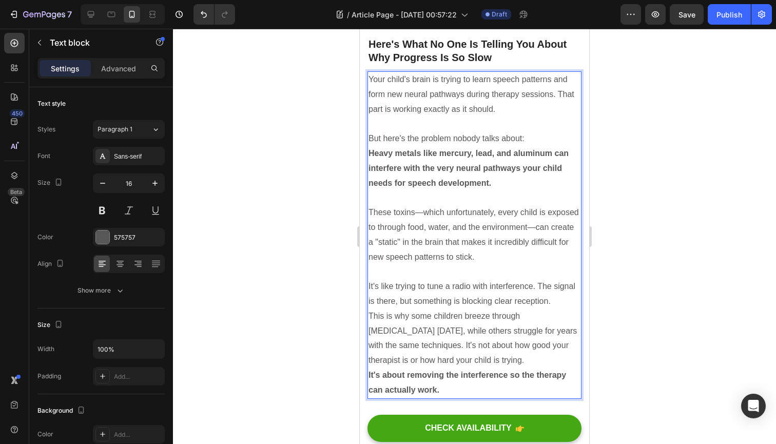
click at [557, 279] on p "It's like trying to tune a radio with interference. The signal is there, but so…" at bounding box center [475, 294] width 212 height 30
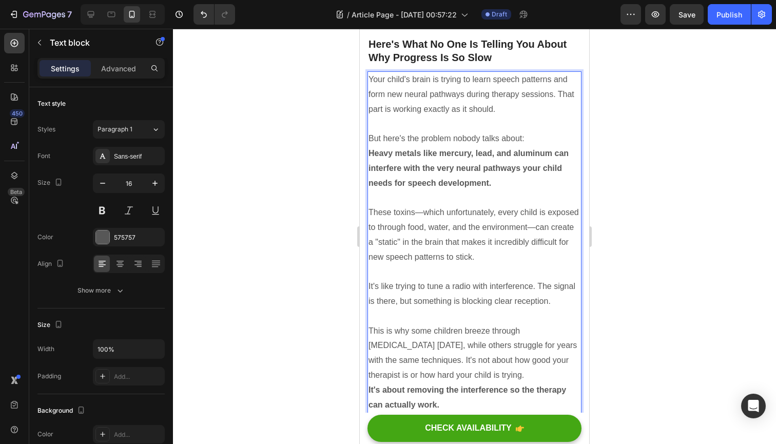
click at [504, 340] on p "This is why some children breeze through [MEDICAL_DATA] [DATE], while others st…" at bounding box center [475, 353] width 212 height 59
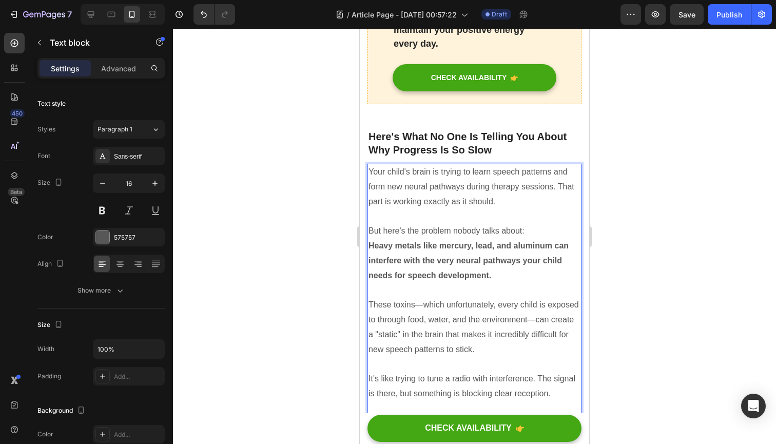
scroll to position [1156, 0]
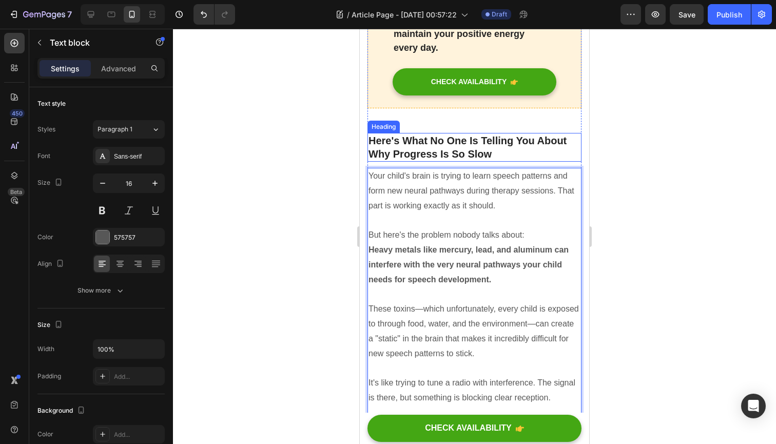
click at [527, 134] on p "Here's What No One Is Telling You About Why Progress Is So Slow" at bounding box center [475, 147] width 212 height 27
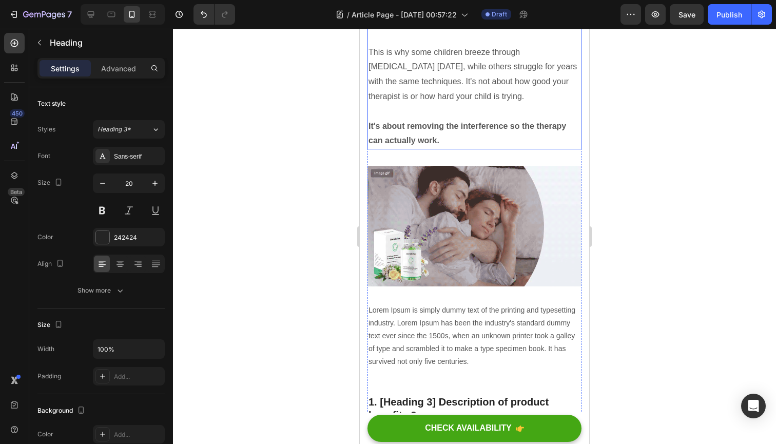
scroll to position [1562, 0]
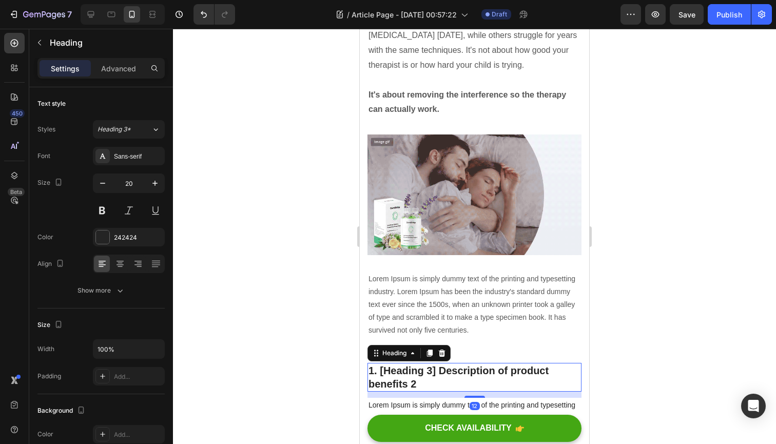
click at [408, 364] on p "1. [Heading 3] Description of product benefits 2" at bounding box center [475, 377] width 212 height 27
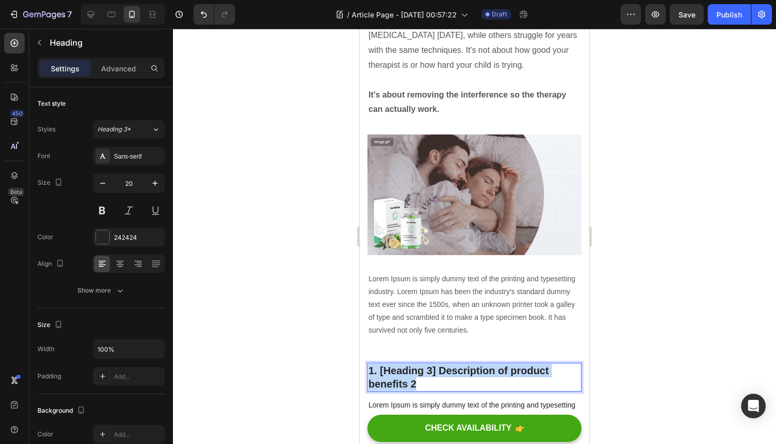
click at [408, 364] on p "1. [Heading 3] Description of product benefits 2" at bounding box center [475, 377] width 212 height 27
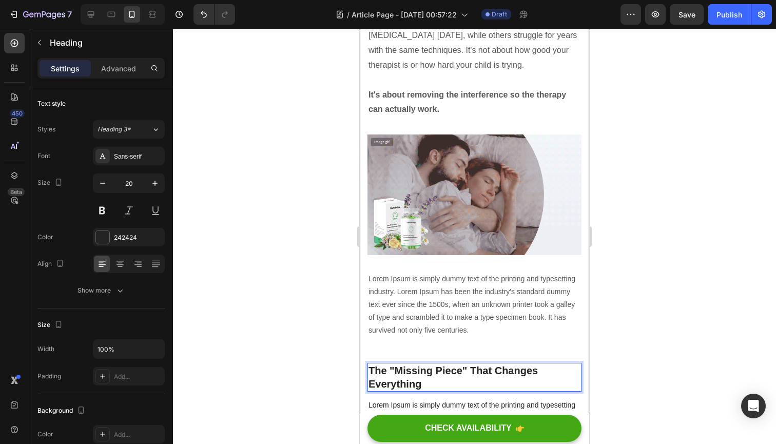
click at [314, 337] on div at bounding box center [474, 236] width 603 height 415
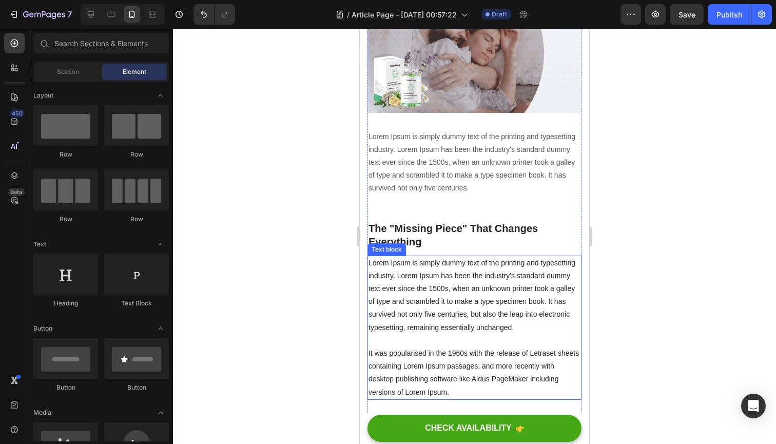
scroll to position [1707, 0]
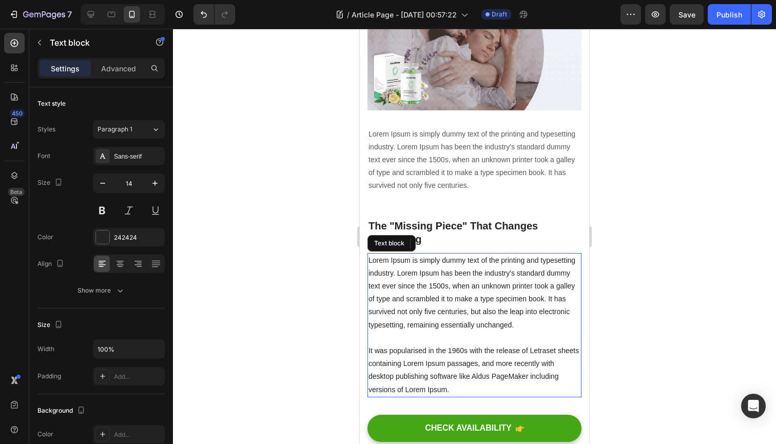
click at [466, 280] on p "Lorem Ipsum is simply dummy text of the printing and typesetting industry. Lore…" at bounding box center [475, 325] width 212 height 142
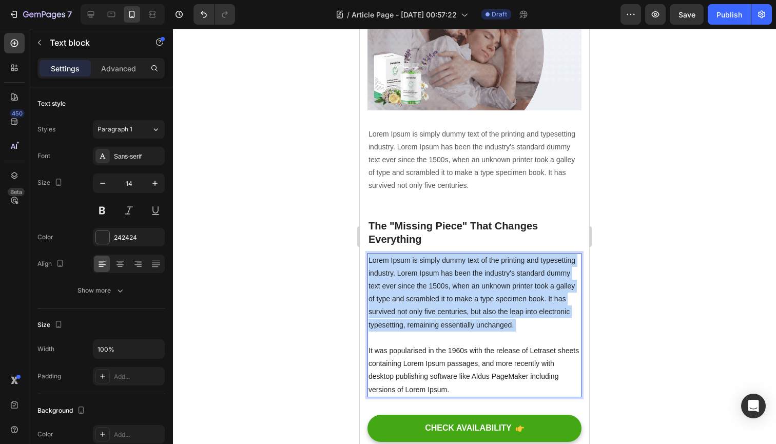
click at [466, 280] on p "Lorem Ipsum is simply dummy text of the printing and typesetting industry. Lore…" at bounding box center [475, 325] width 212 height 142
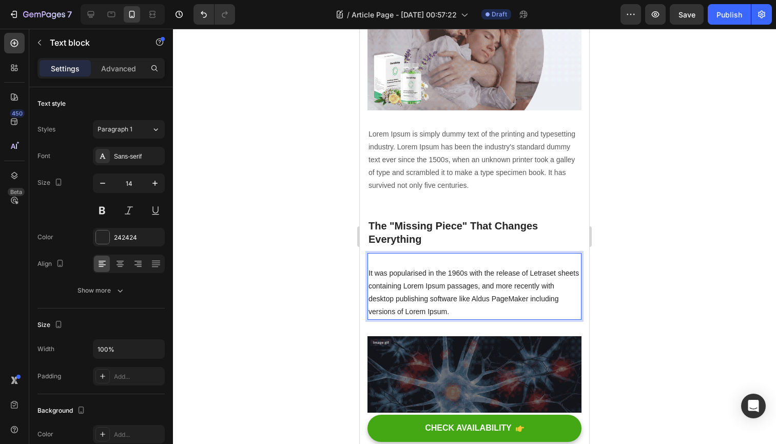
click at [442, 257] on p "⁠⁠⁠⁠⁠⁠⁠ It was popularised in the 1960s with the release of Letraset sheets con…" at bounding box center [475, 286] width 212 height 65
click at [442, 257] on p "It was popularised in the 1960s with the release of Letraset sheets containing …" at bounding box center [475, 286] width 212 height 65
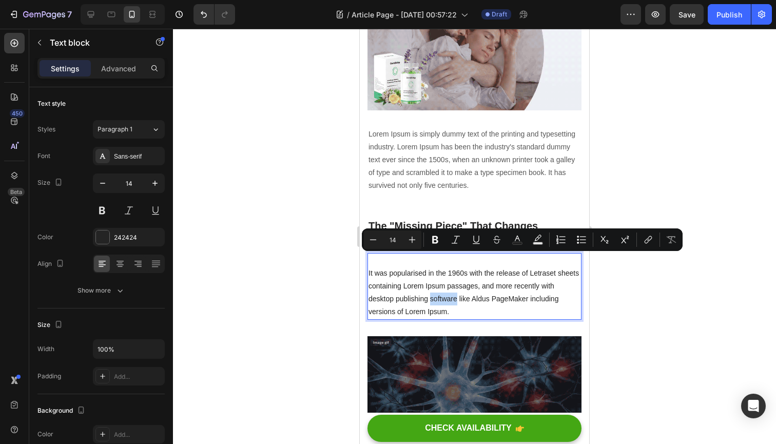
click at [442, 257] on p "It was popularised in the 1960s with the release of Letraset sheets containing …" at bounding box center [475, 286] width 212 height 65
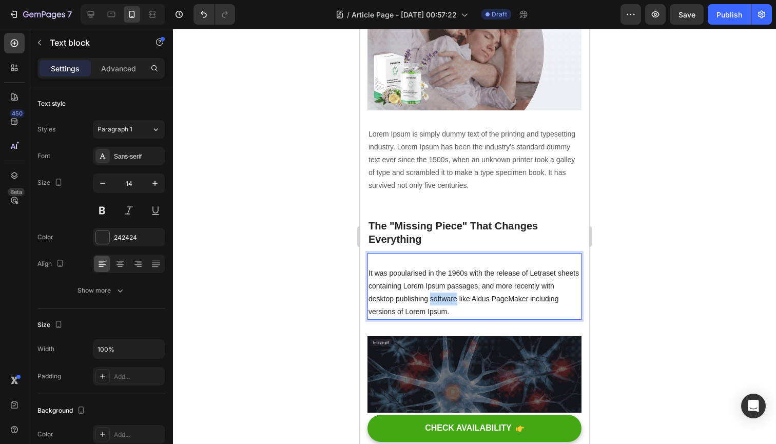
click at [442, 257] on p "It was popularised in the 1960s with the release of Letraset sheets containing …" at bounding box center [475, 286] width 212 height 65
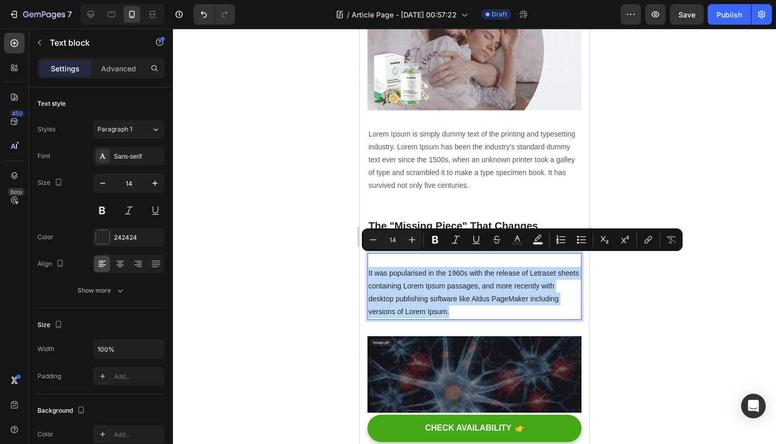
click at [442, 257] on p "It was popularised in the 1960s with the release of Letraset sheets containing …" at bounding box center [475, 286] width 212 height 65
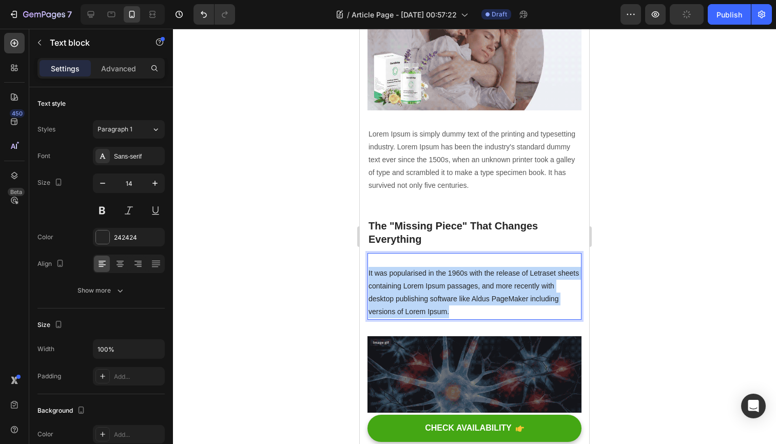
click at [442, 257] on p "It was popularised in the 1960s with the release of Letraset sheets containing …" at bounding box center [475, 286] width 212 height 65
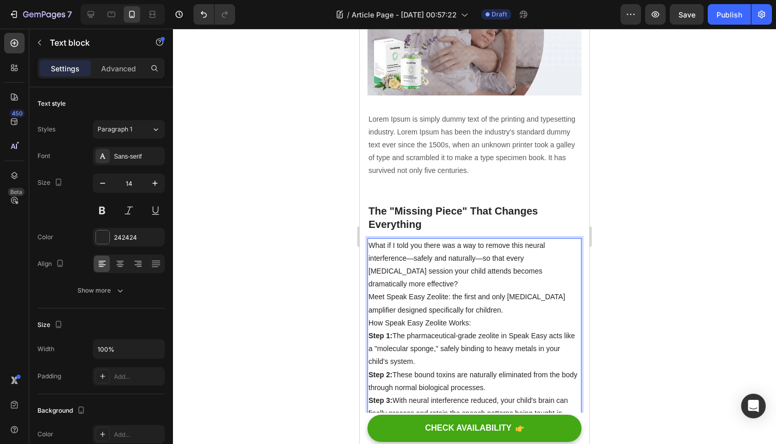
scroll to position [1768, 0]
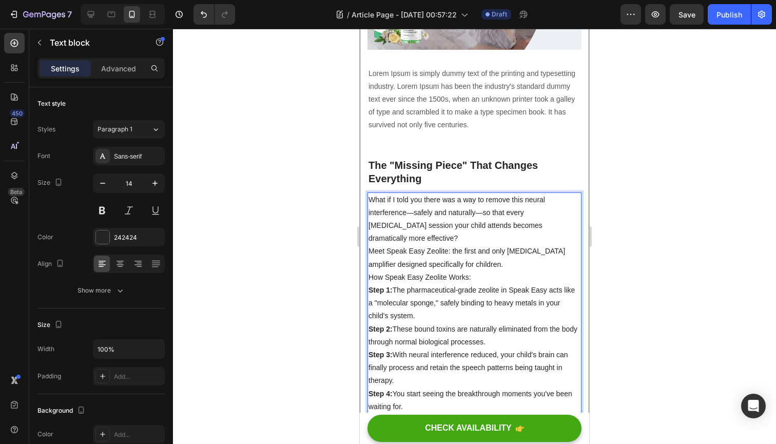
click at [153, 179] on icon "button" at bounding box center [155, 183] width 10 height 10
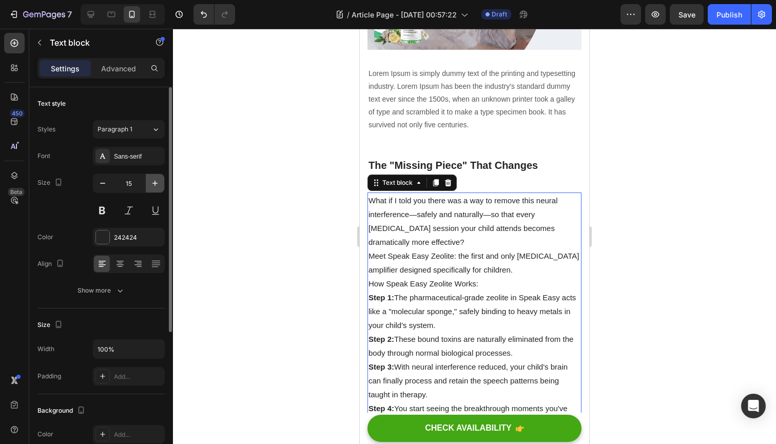
click at [154, 181] on icon "button" at bounding box center [155, 183] width 10 height 10
type input "16"
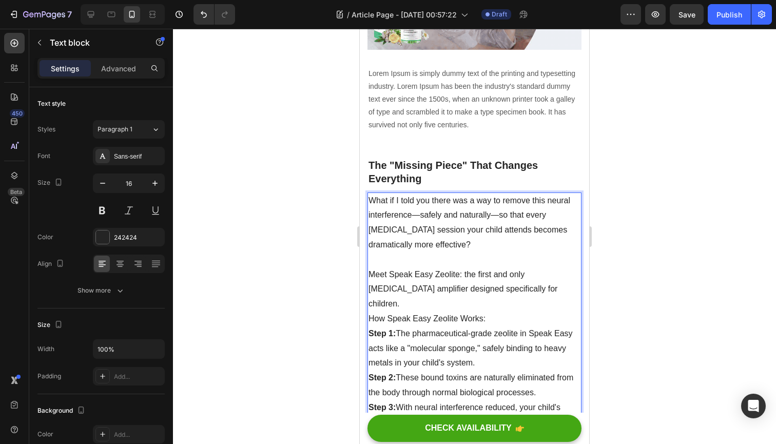
click at [511, 312] on p "How Speak Easy Zeolite Works:" at bounding box center [475, 319] width 212 height 15
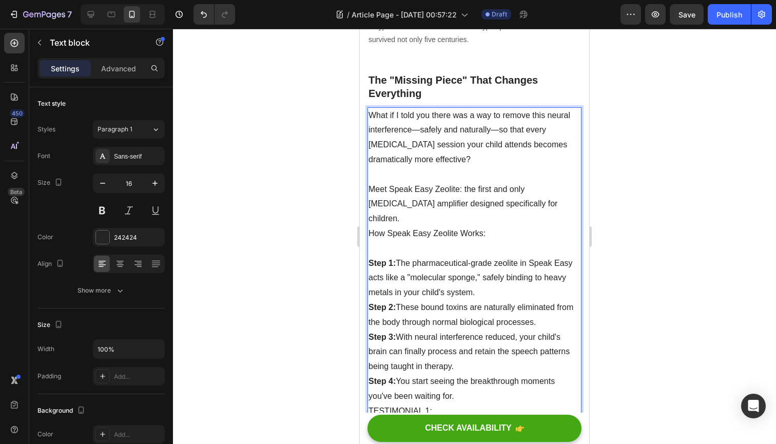
scroll to position [1857, 0]
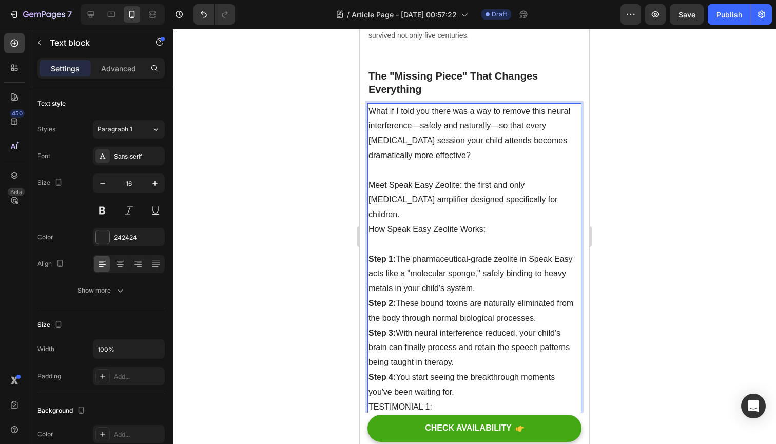
click at [496, 296] on p "Step 2: These bound toxins are naturally eliminated from the body through norma…" at bounding box center [475, 311] width 212 height 30
click at [485, 252] on p "Step 1: The pharmaceutical-grade zeolite in Speak Easy acts like a "molecular s…" at bounding box center [475, 274] width 212 height 44
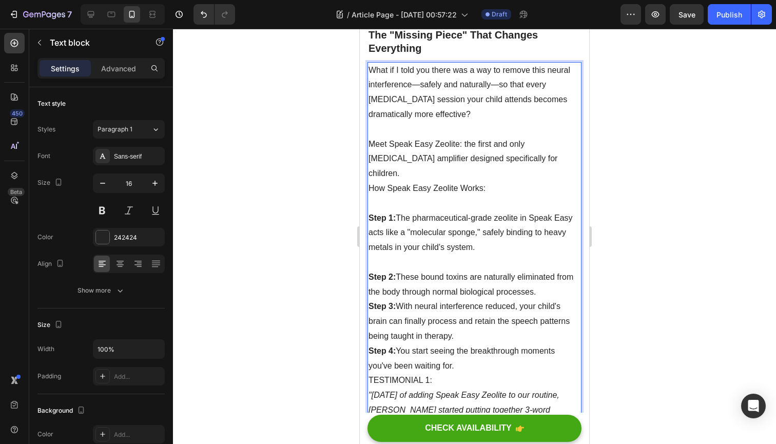
scroll to position [1904, 0]
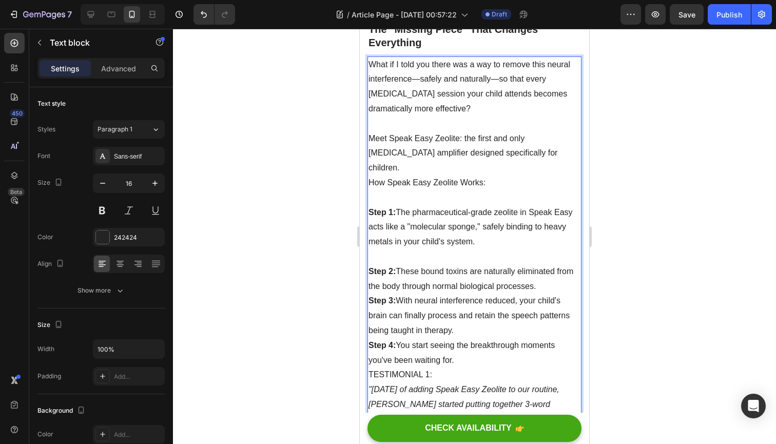
click at [543, 264] on p "Step 2: These bound toxins are naturally eliminated from the body through norma…" at bounding box center [475, 279] width 212 height 30
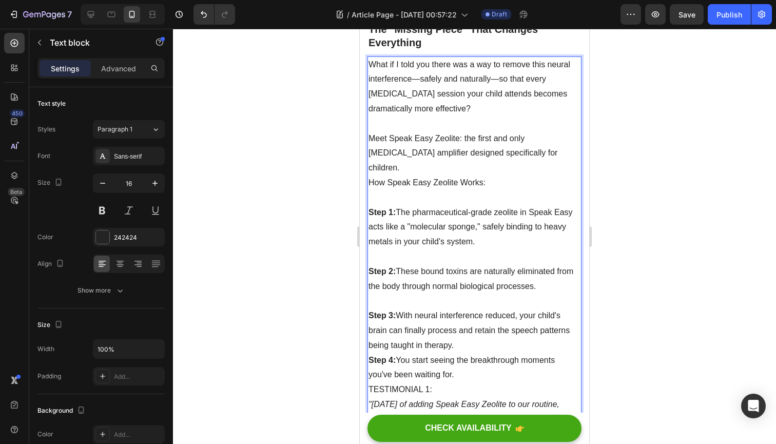
click at [517, 308] on p "Step 3: With neural interference reduced, your child's brain can finally proces…" at bounding box center [475, 330] width 212 height 44
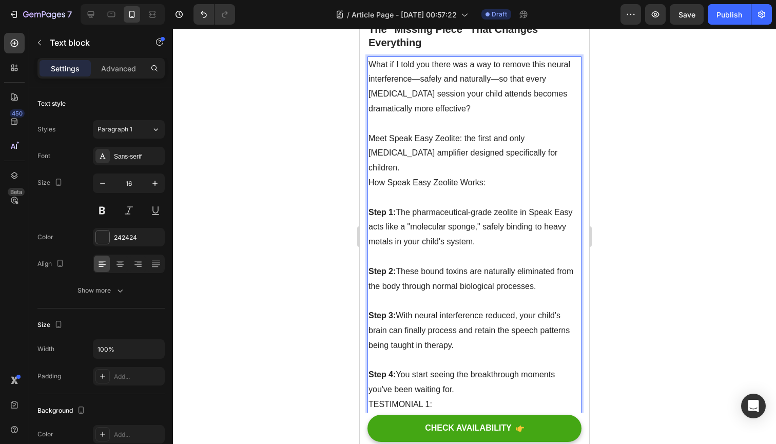
click at [484, 367] on p "Step 4: You start seeing the breakthrough moments you've been waiting for." at bounding box center [475, 382] width 212 height 30
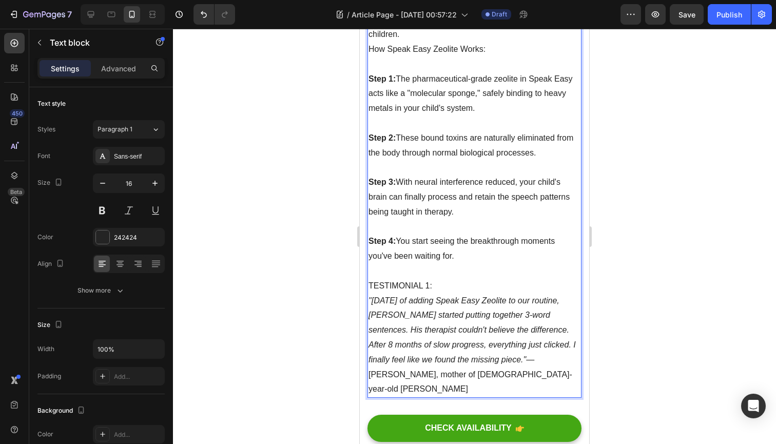
scroll to position [2046, 0]
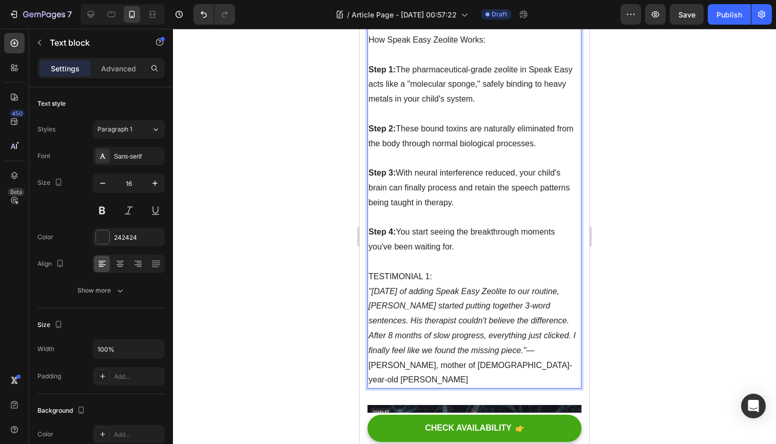
click at [480, 297] on p ""[DATE] of adding Speak Easy Zeolite to our routine, [PERSON_NAME] started putt…" at bounding box center [475, 336] width 212 height 104
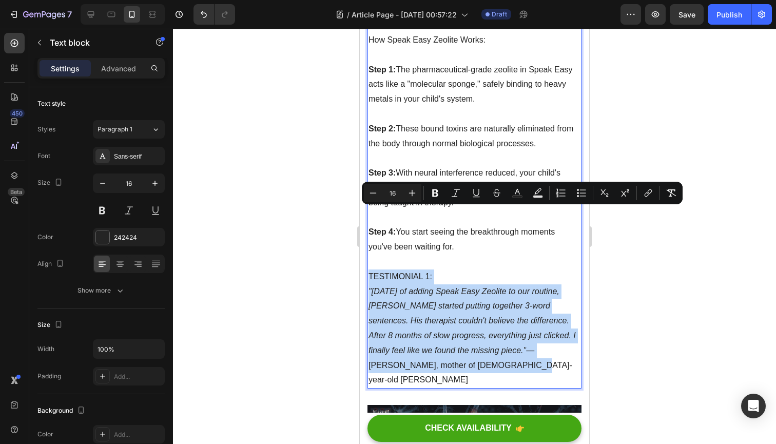
drag, startPoint x: 480, startPoint y: 297, endPoint x: 367, endPoint y: 213, distance: 140.5
click at [367, 213] on div "What if I told you there was a way to remove this neural interference—safely an…" at bounding box center [474, 151] width 214 height 475
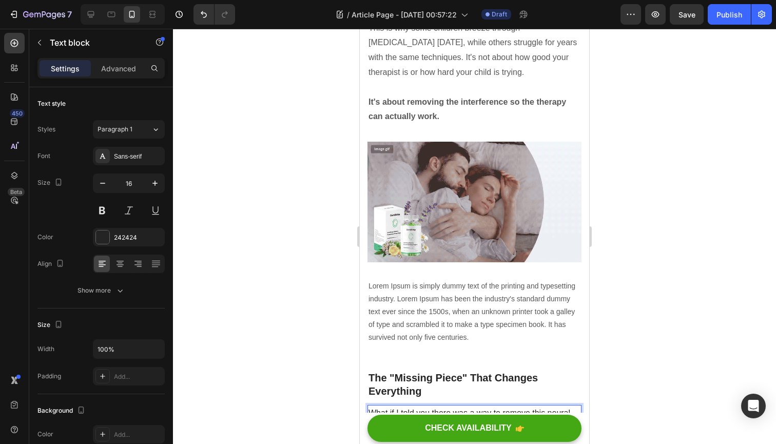
scroll to position [1576, 0]
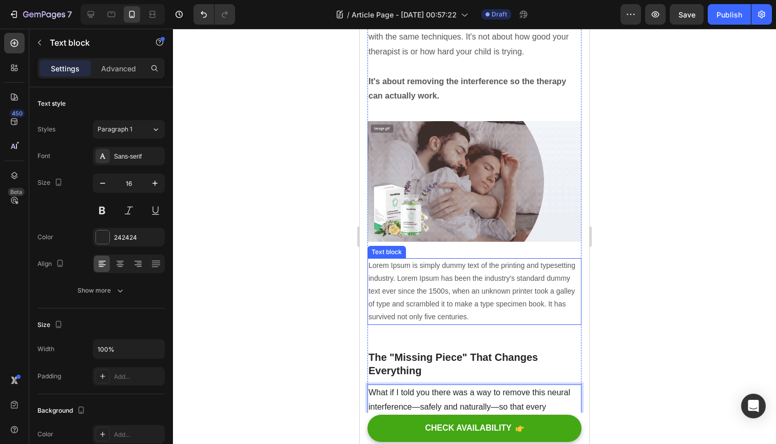
click at [465, 259] on p "Lorem Ipsum is simply dummy text of the printing and typesetting industry. Lore…" at bounding box center [475, 291] width 212 height 65
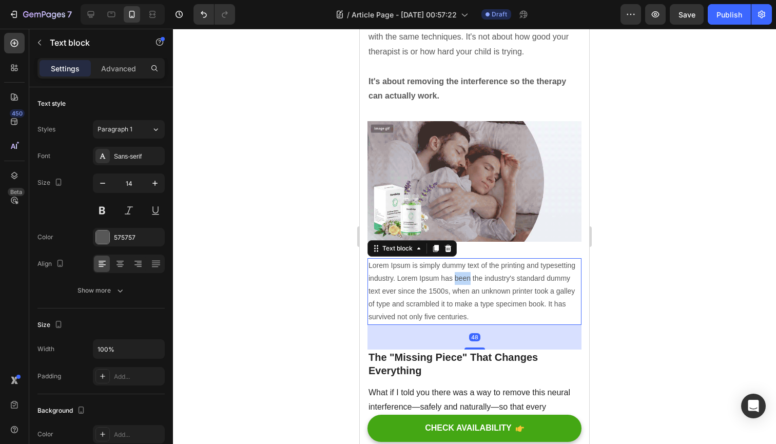
click at [465, 259] on p "Lorem Ipsum is simply dummy text of the printing and typesetting industry. Lore…" at bounding box center [475, 291] width 212 height 65
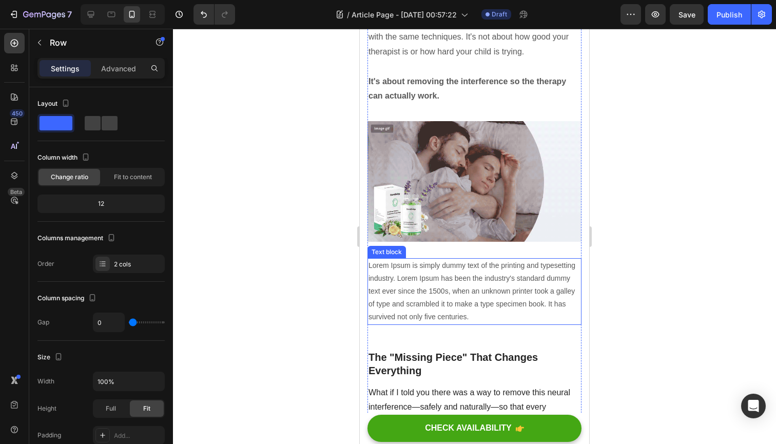
click at [542, 259] on p "Lorem Ipsum is simply dummy text of the printing and typesetting industry. Lore…" at bounding box center [475, 291] width 212 height 65
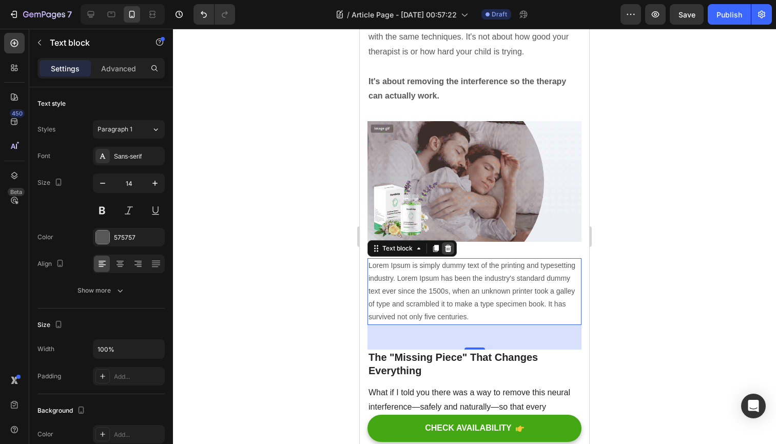
click at [447, 244] on icon at bounding box center [448, 248] width 8 height 8
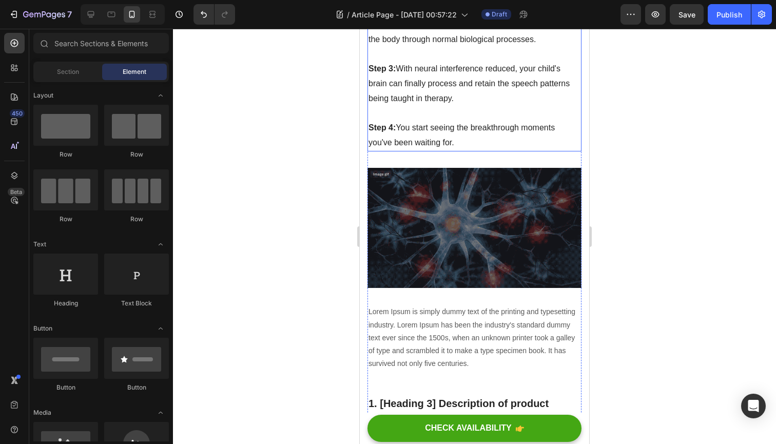
scroll to position [2060, 0]
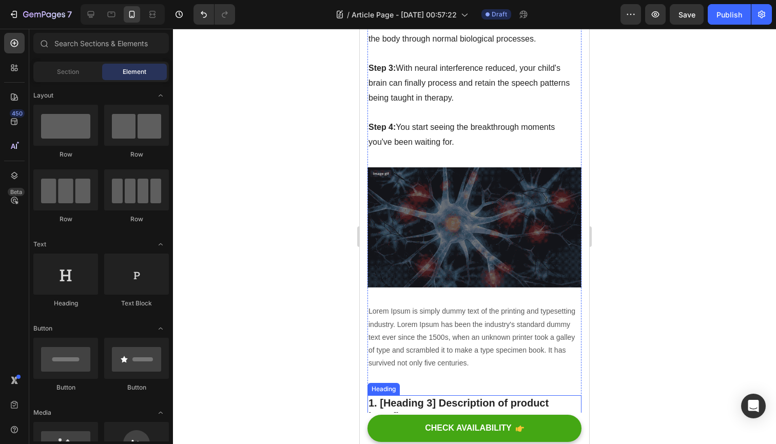
click at [406, 396] on p "1. [Heading 3] Description of product benefits 3" at bounding box center [475, 409] width 212 height 27
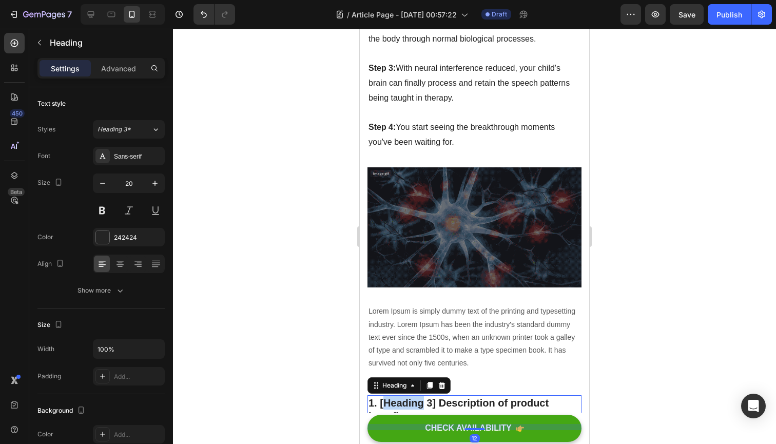
click at [406, 396] on p "1. [Heading 3] Description of product benefits 3" at bounding box center [475, 409] width 212 height 27
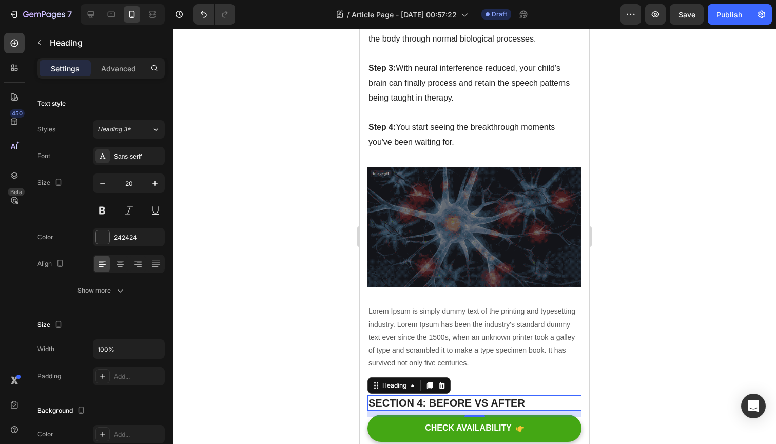
click at [264, 326] on div at bounding box center [474, 236] width 603 height 415
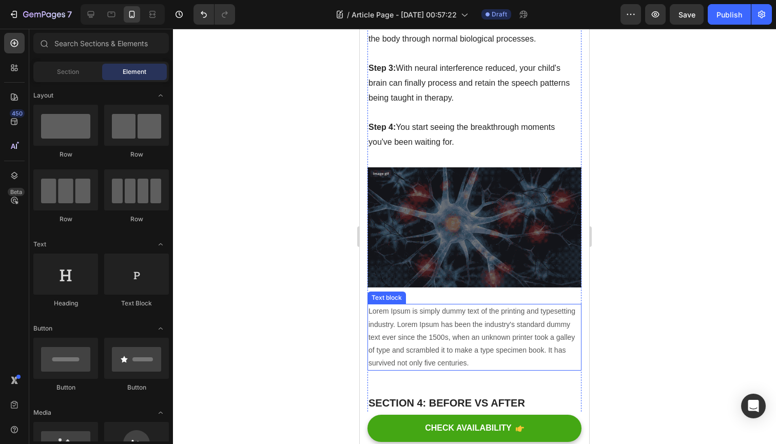
click at [431, 305] on p "Lorem Ipsum is simply dummy text of the printing and typesetting industry. Lore…" at bounding box center [475, 337] width 212 height 65
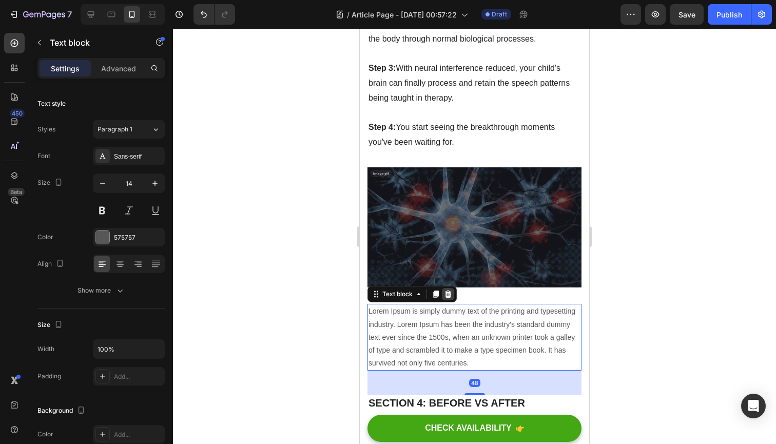
click at [450, 291] on icon at bounding box center [448, 294] width 7 height 7
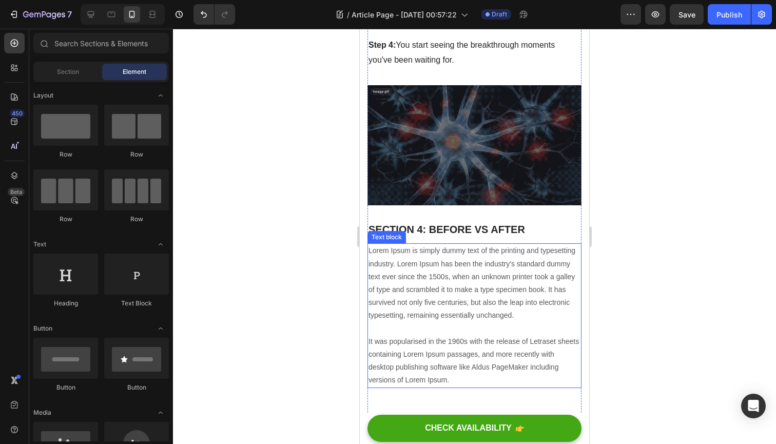
scroll to position [2149, 0]
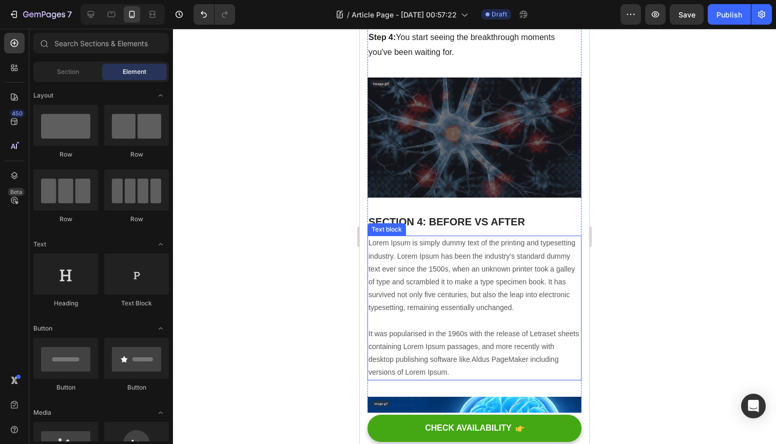
click at [476, 288] on p "Lorem Ipsum is simply dummy text of the printing and typesetting industry. Lore…" at bounding box center [475, 308] width 212 height 142
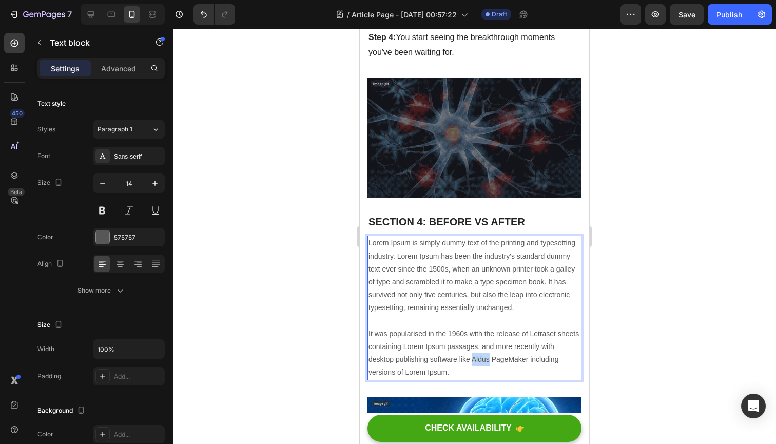
click at [476, 288] on p "Lorem Ipsum is simply dummy text of the printing and typesetting industry. Lore…" at bounding box center [475, 308] width 212 height 142
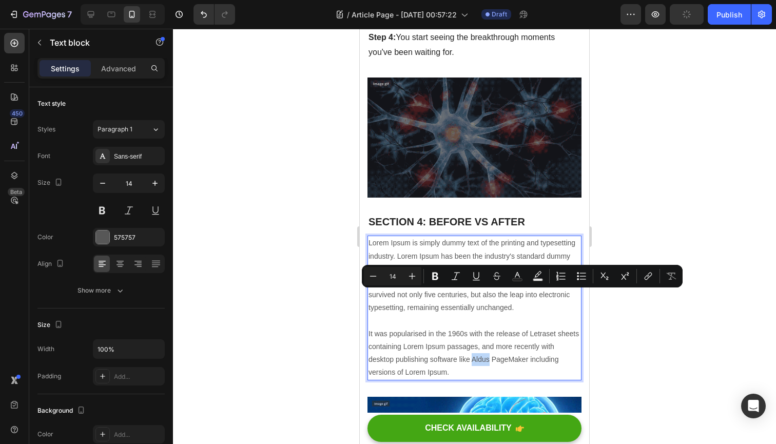
click at [476, 288] on p "Lorem Ipsum is simply dummy text of the printing and typesetting industry. Lore…" at bounding box center [475, 308] width 212 height 142
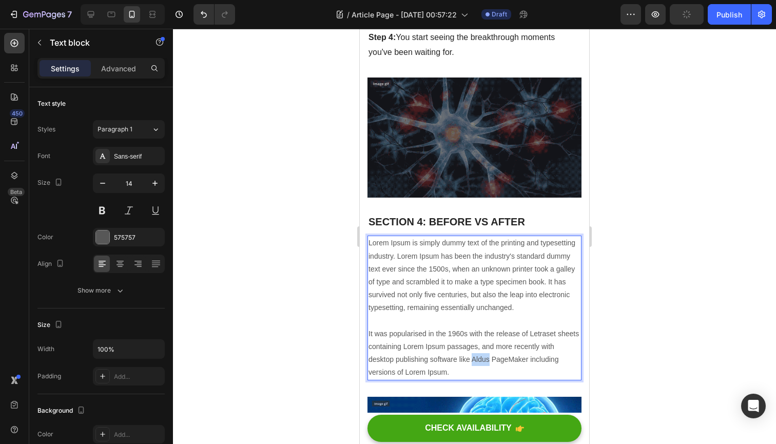
click at [476, 288] on p "Lorem Ipsum is simply dummy text of the printing and typesetting industry. Lore…" at bounding box center [475, 308] width 212 height 142
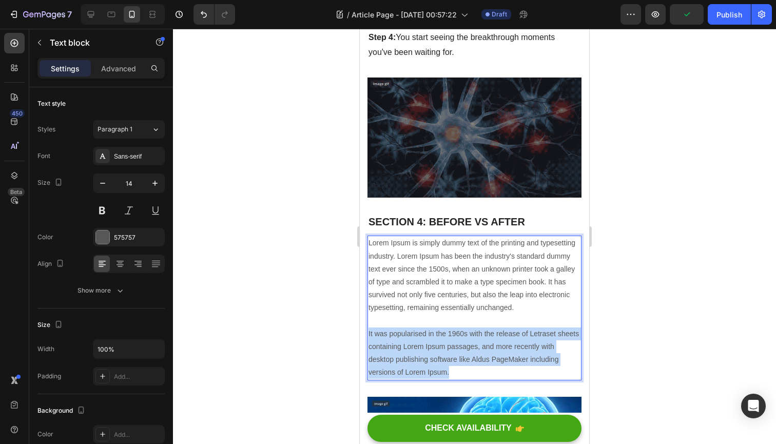
click at [476, 288] on p "Lorem Ipsum is simply dummy text of the printing and typesetting industry. Lore…" at bounding box center [475, 308] width 212 height 142
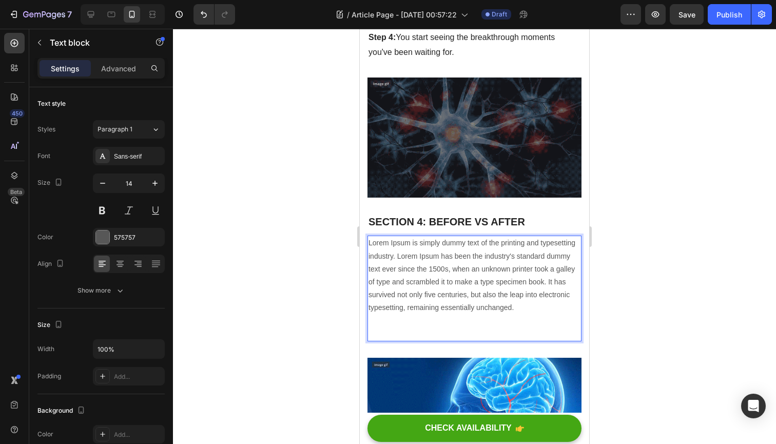
click at [456, 237] on p "Lorem Ipsum is simply dummy text of the printing and typesetting industry. Lore…" at bounding box center [475, 289] width 212 height 104
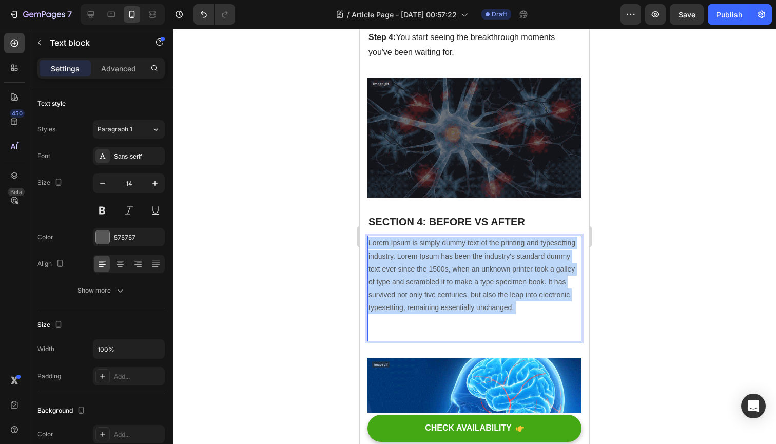
click at [456, 237] on p "Lorem Ipsum is simply dummy text of the printing and typesetting industry. Lore…" at bounding box center [475, 289] width 212 height 104
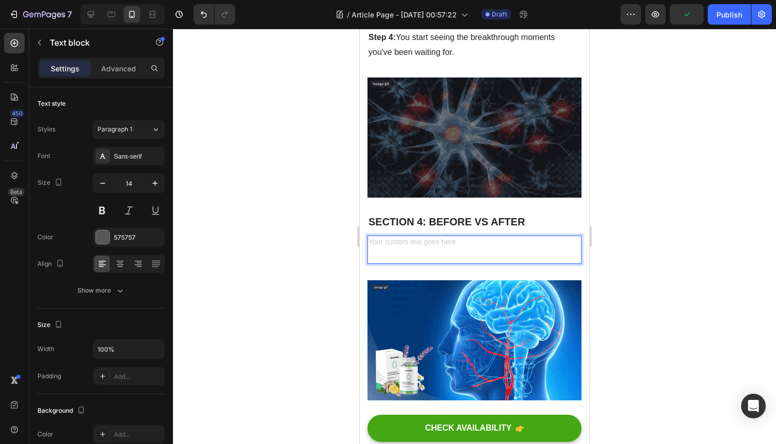
click at [377, 236] on div "⁠⁠⁠⁠⁠⁠⁠" at bounding box center [474, 250] width 214 height 28
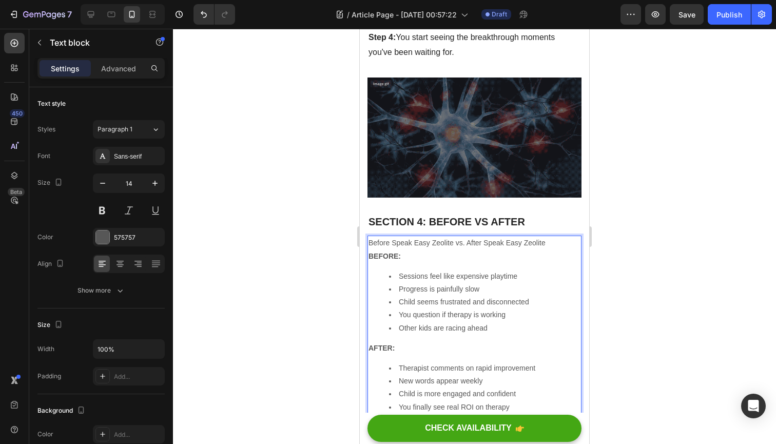
click at [155, 183] on icon "button" at bounding box center [154, 183] width 5 height 5
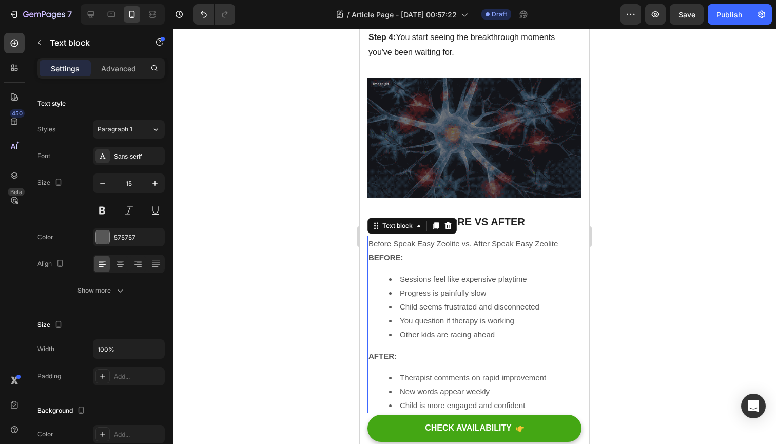
click at [155, 183] on icon "button" at bounding box center [154, 183] width 5 height 5
type input "16"
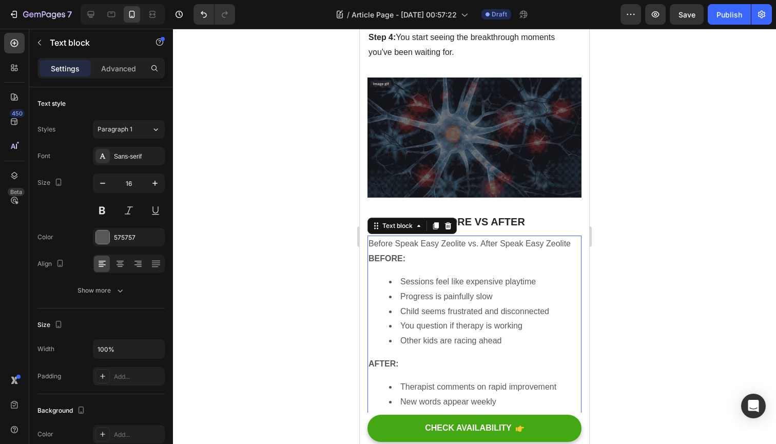
click at [256, 248] on div at bounding box center [474, 236] width 603 height 415
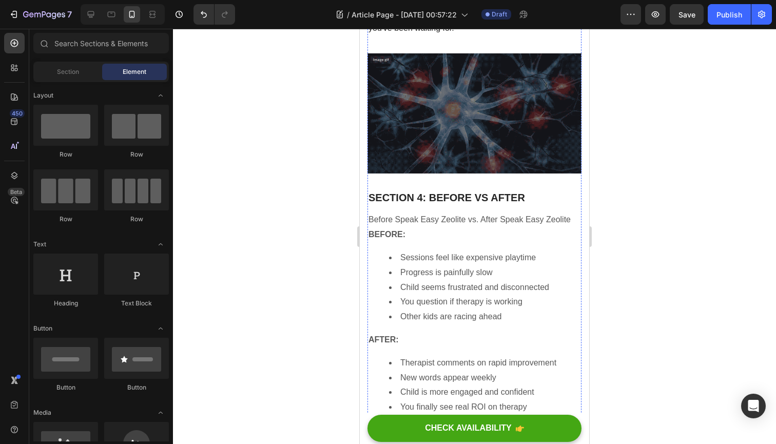
scroll to position [2164, 0]
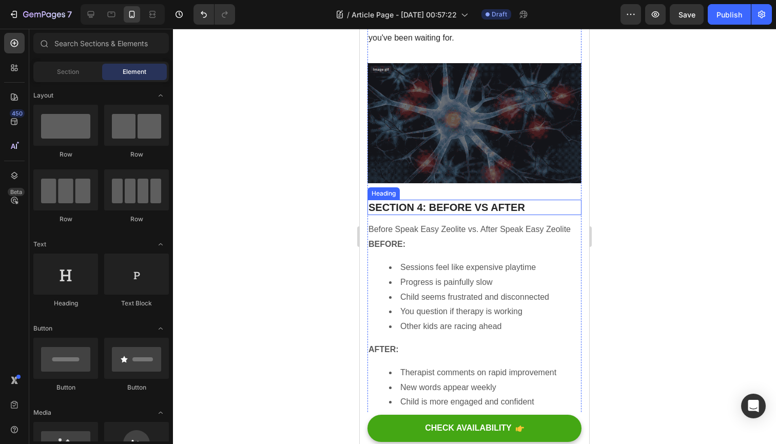
click at [436, 201] on p "SECTION 4: BEFORE VS AFTER" at bounding box center [475, 207] width 212 height 13
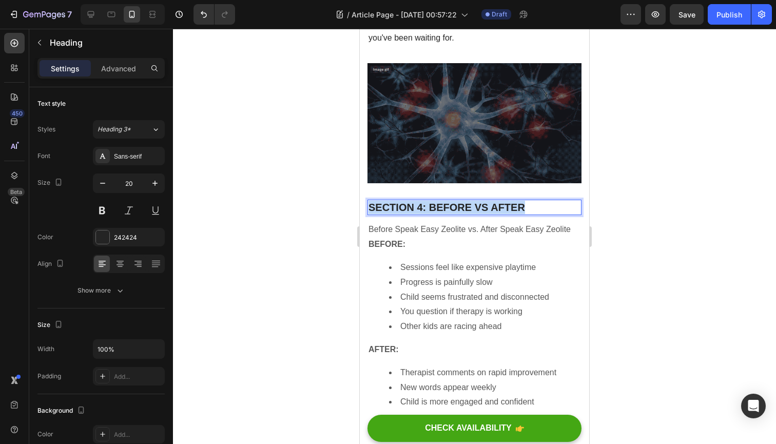
click at [436, 201] on p "SECTION 4: BEFORE VS AFTER" at bounding box center [475, 207] width 212 height 13
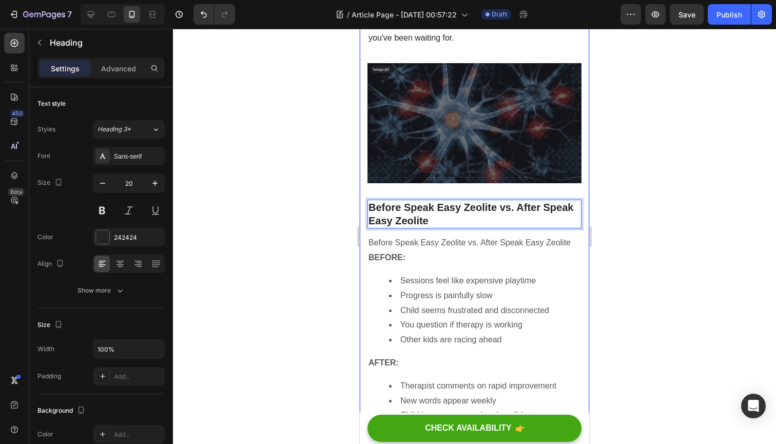
click at [324, 201] on div at bounding box center [474, 236] width 603 height 415
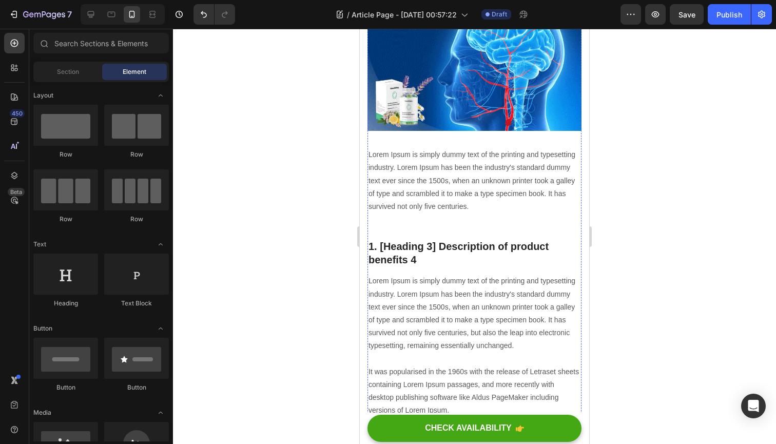
scroll to position [2634, 0]
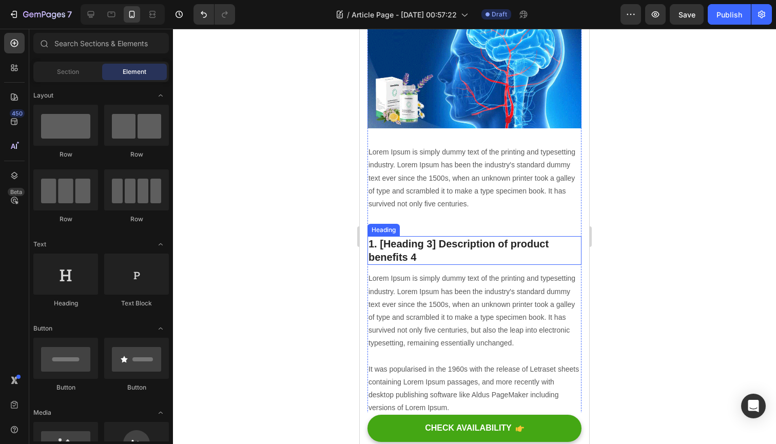
click at [419, 237] on p "1. [Heading 3] Description of product benefits 4" at bounding box center [475, 250] width 212 height 27
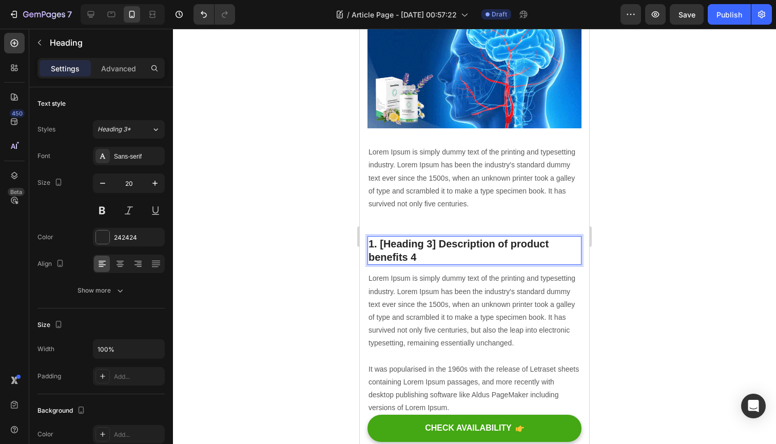
click at [417, 237] on p "1. [Heading 3] Description of product benefits 4" at bounding box center [475, 250] width 212 height 27
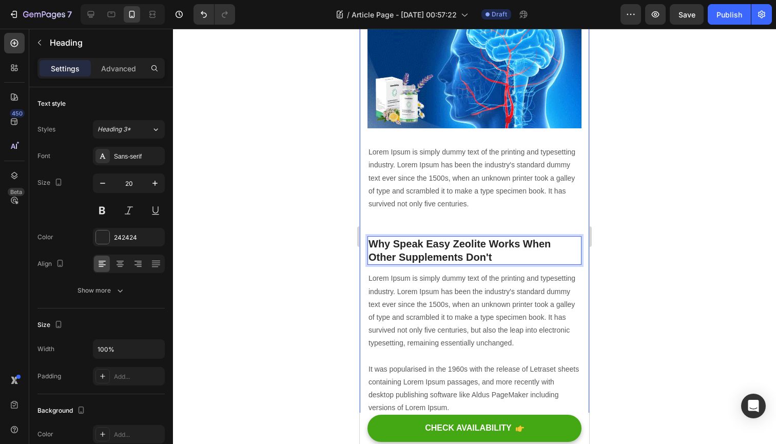
click at [285, 228] on div at bounding box center [474, 236] width 603 height 415
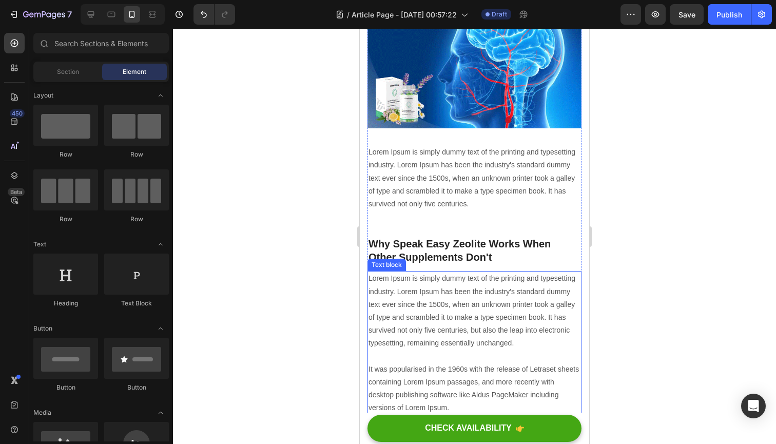
click at [435, 308] on p "Lorem Ipsum is simply dummy text of the printing and typesetting industry. Lore…" at bounding box center [475, 343] width 212 height 142
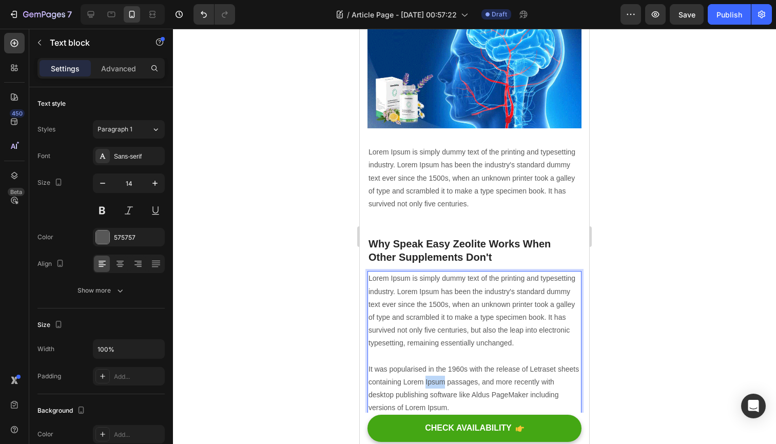
click at [435, 308] on p "Lorem Ipsum is simply dummy text of the printing and typesetting industry. Lore…" at bounding box center [475, 343] width 212 height 142
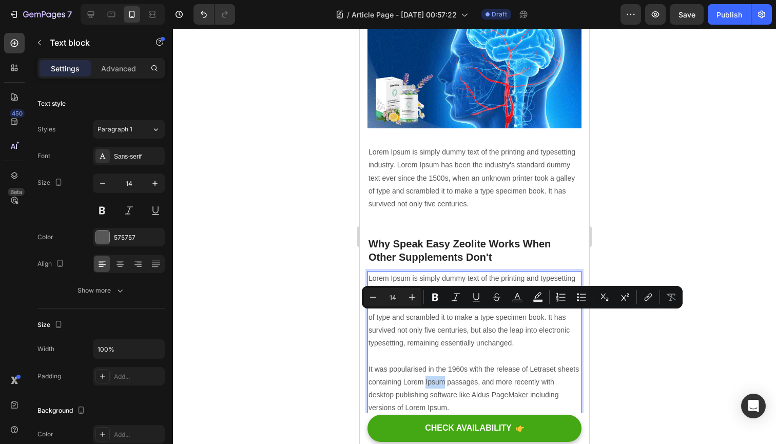
click at [435, 308] on p "Lorem Ipsum is simply dummy text of the printing and typesetting industry. Lore…" at bounding box center [475, 343] width 212 height 142
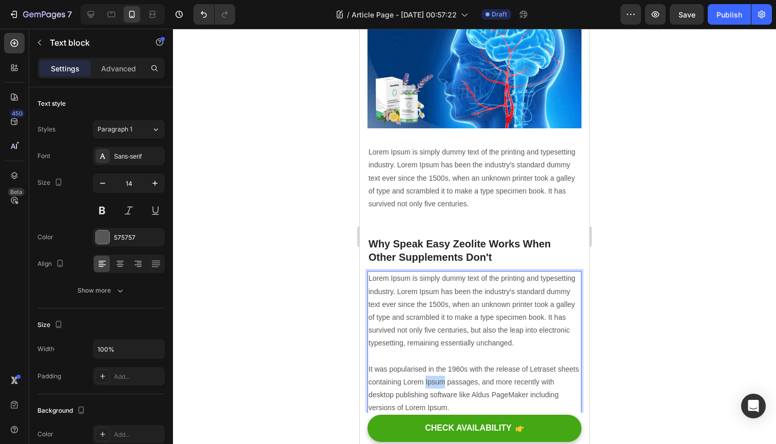
click at [435, 308] on p "Lorem Ipsum is simply dummy text of the printing and typesetting industry. Lore…" at bounding box center [475, 343] width 212 height 142
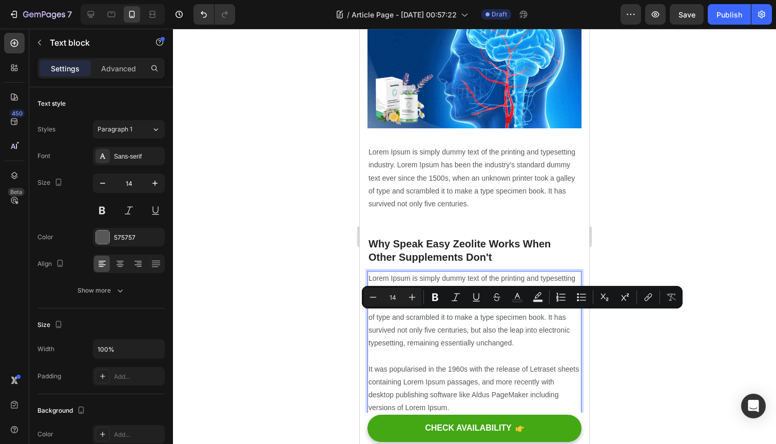
click at [428, 322] on p "Lorem Ipsum is simply dummy text of the printing and typesetting industry. Lore…" at bounding box center [475, 343] width 212 height 142
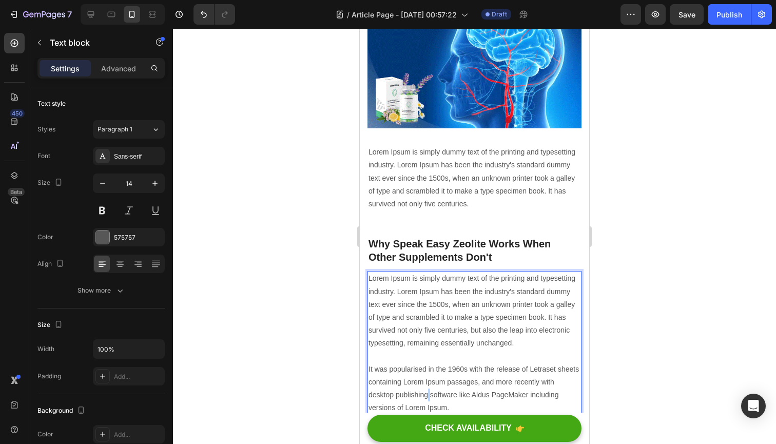
click at [428, 322] on p "Lorem Ipsum is simply dummy text of the printing and typesetting industry. Lore…" at bounding box center [475, 343] width 212 height 142
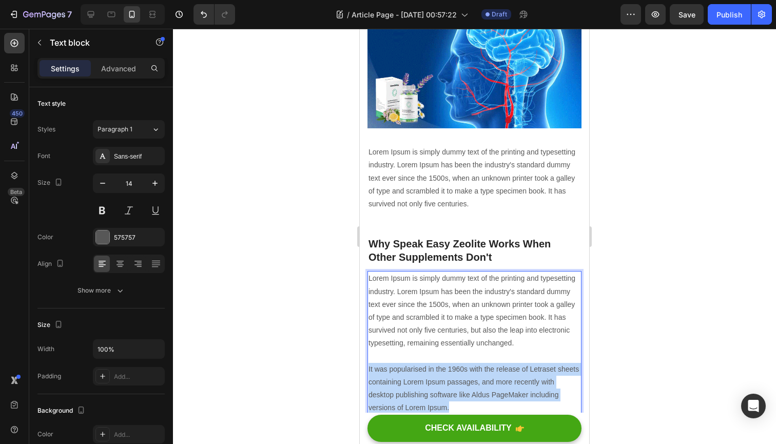
click at [428, 322] on p "Lorem Ipsum is simply dummy text of the printing and typesetting industry. Lore…" at bounding box center [475, 343] width 212 height 142
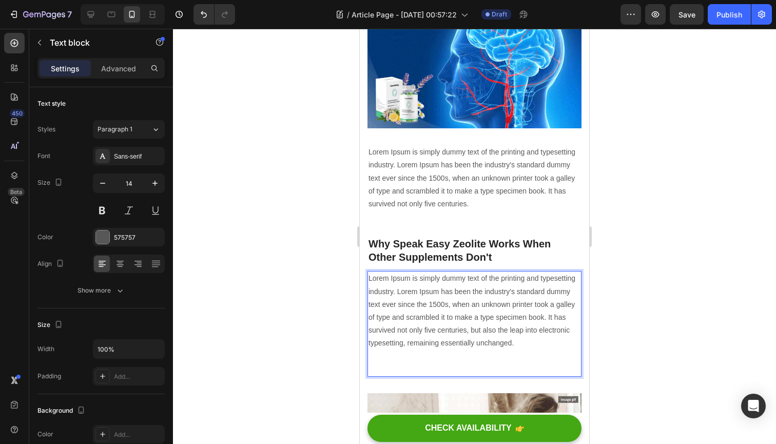
click at [454, 272] on p "Lorem Ipsum is simply dummy text of the printing and typesetting industry. Lore…" at bounding box center [475, 324] width 212 height 104
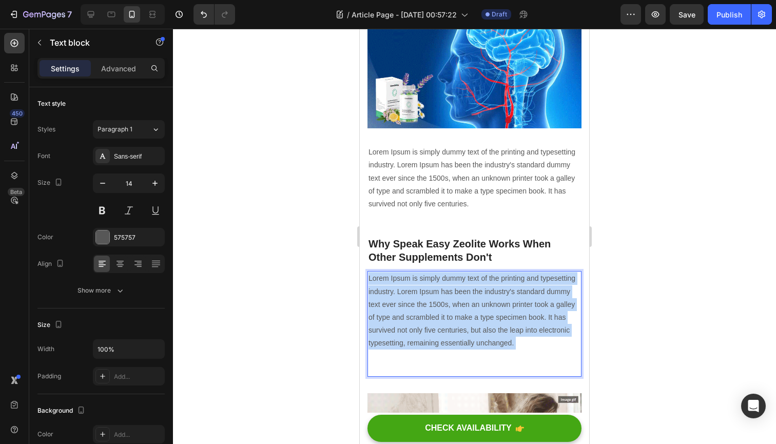
click at [454, 272] on p "Lorem Ipsum is simply dummy text of the printing and typesetting industry. Lore…" at bounding box center [475, 324] width 212 height 104
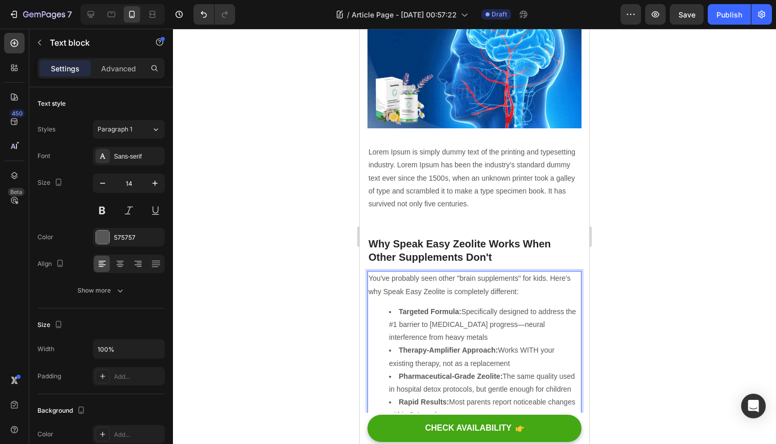
click at [158, 185] on icon "button" at bounding box center [155, 183] width 10 height 10
type input "16"
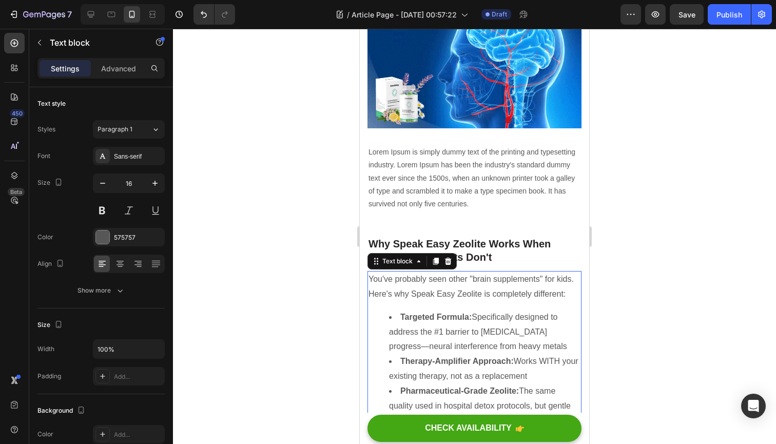
click at [204, 211] on div at bounding box center [474, 236] width 603 height 415
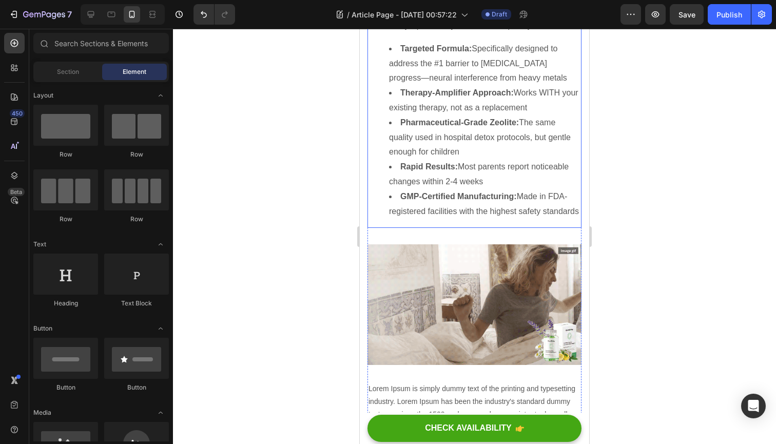
scroll to position [2927, 0]
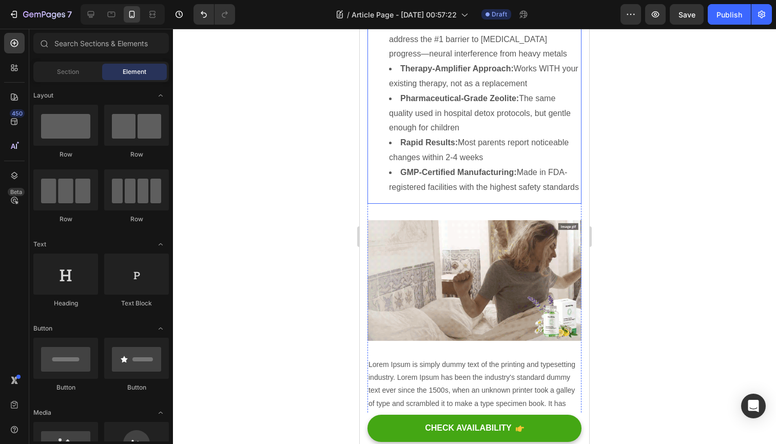
click at [470, 165] on li "GMP-Certified Manufacturing: Made in FDA-registered facilities with the highest…" at bounding box center [484, 180] width 191 height 30
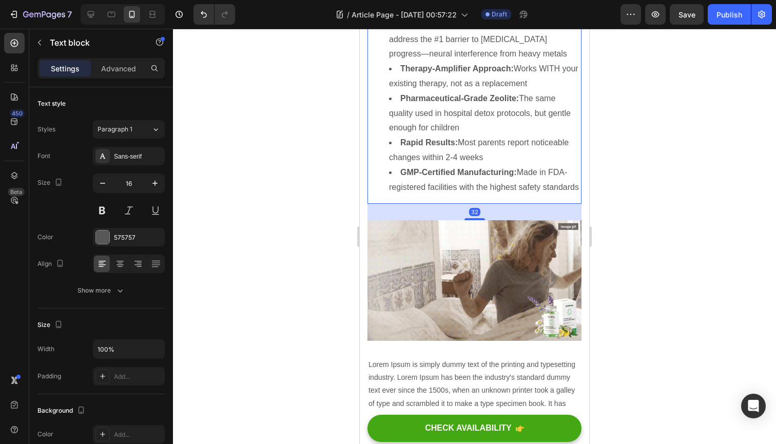
click at [244, 176] on div at bounding box center [474, 236] width 603 height 415
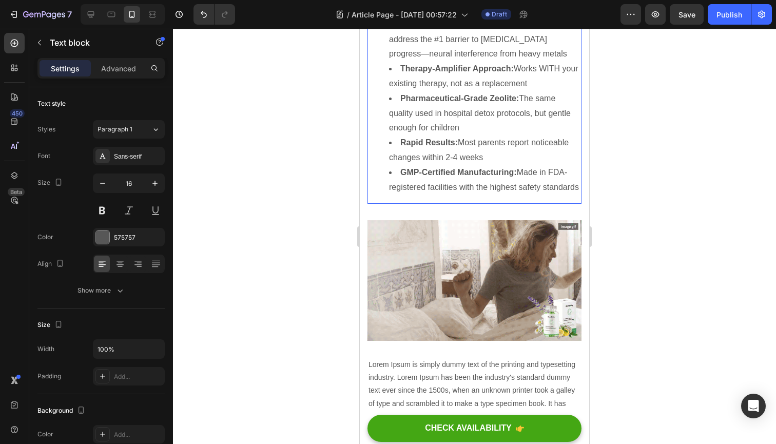
click at [430, 165] on li "GMP-Certified Manufacturing: Made in FDA-registered facilities with the highest…" at bounding box center [484, 180] width 191 height 30
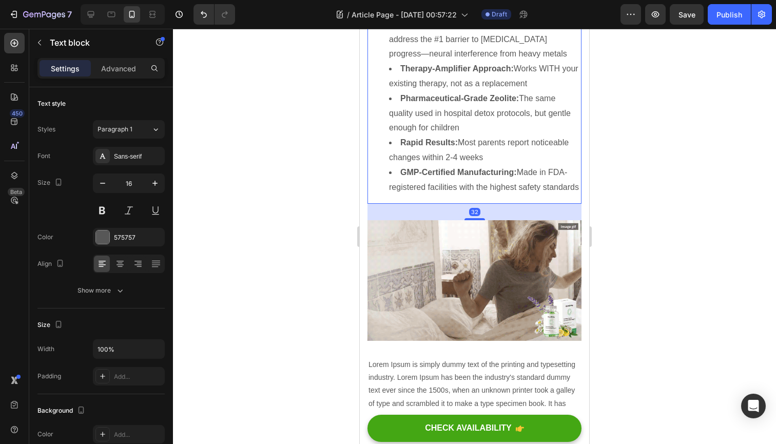
click at [312, 150] on div at bounding box center [474, 236] width 603 height 415
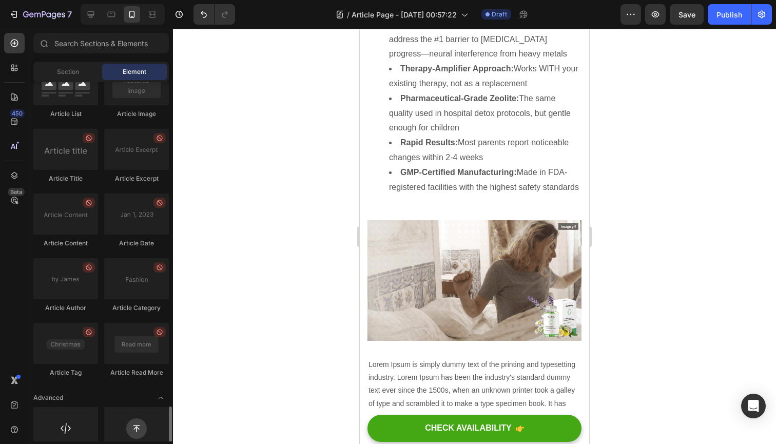
scroll to position [2684, 0]
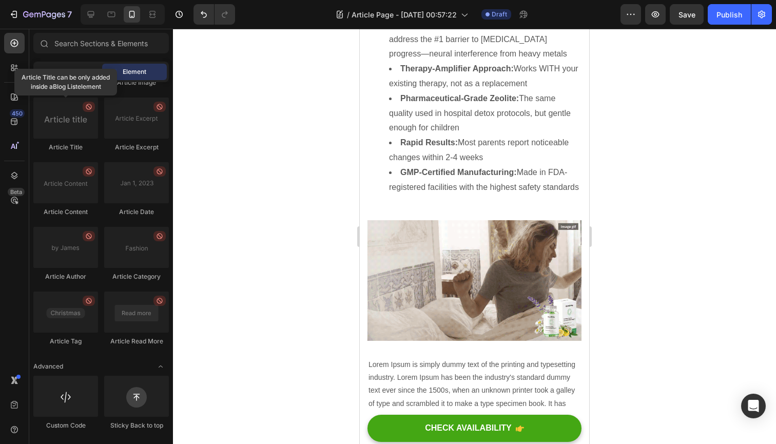
click at [79, 70] on span "Section" at bounding box center [68, 71] width 22 height 9
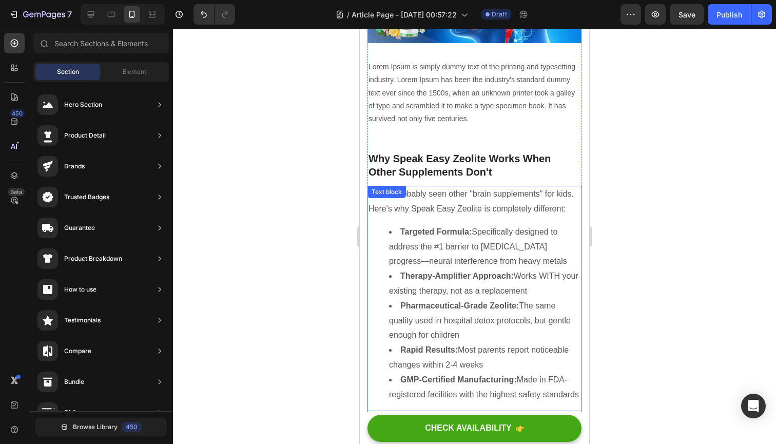
scroll to position [2728, 0]
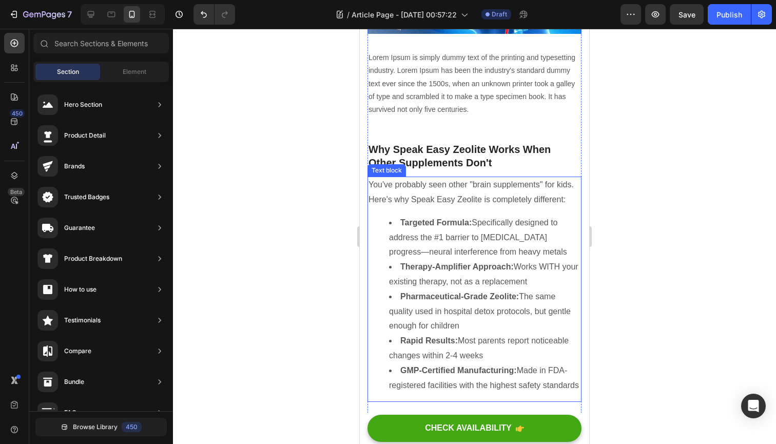
click at [423, 334] on li "Rapid Results: Most parents report noticeable changes within 2-4 weeks" at bounding box center [484, 349] width 191 height 30
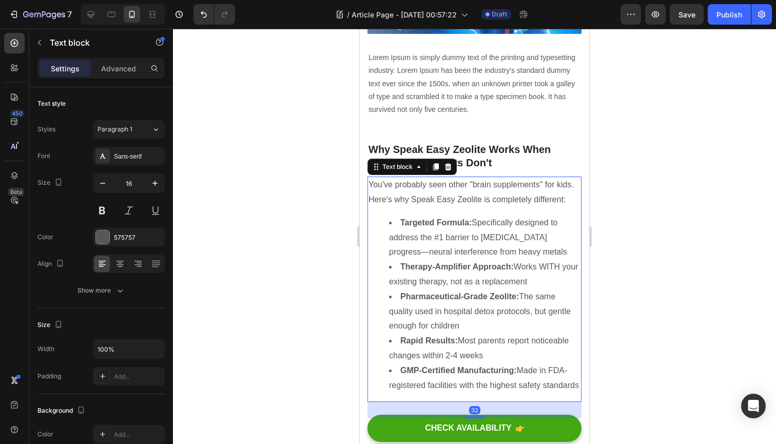
click at [303, 256] on div at bounding box center [474, 236] width 603 height 415
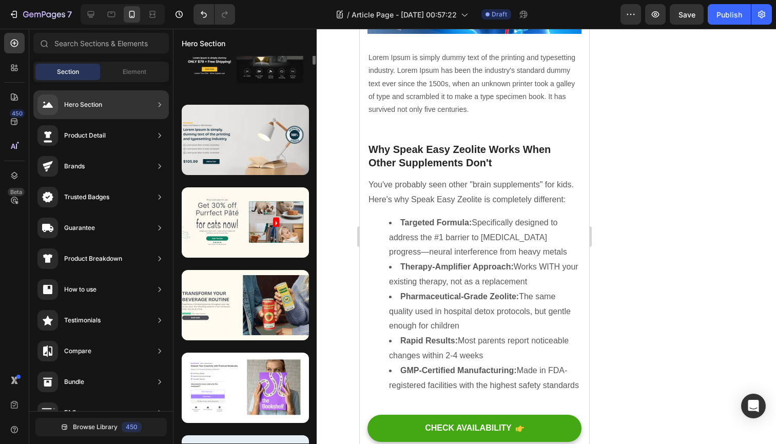
scroll to position [20, 0]
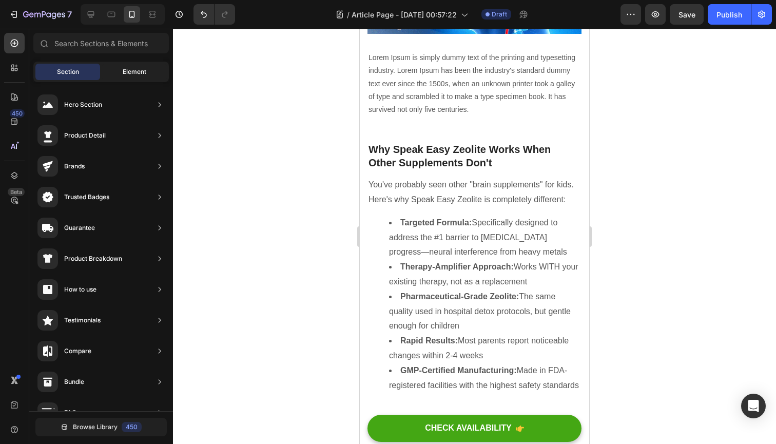
click at [126, 74] on span "Element" at bounding box center [135, 71] width 24 height 9
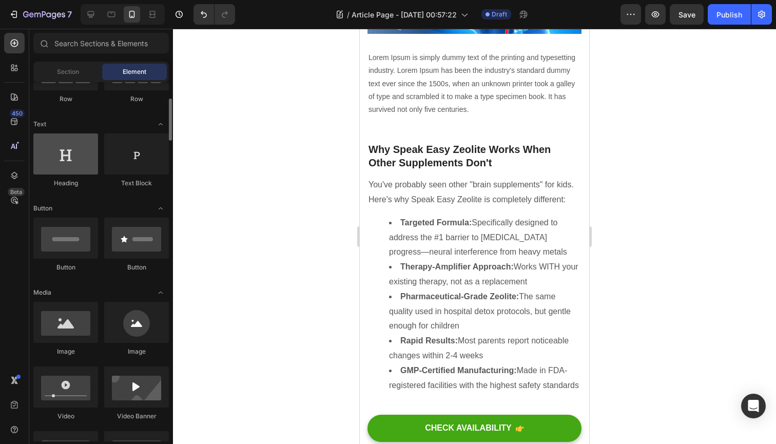
scroll to position [143, 0]
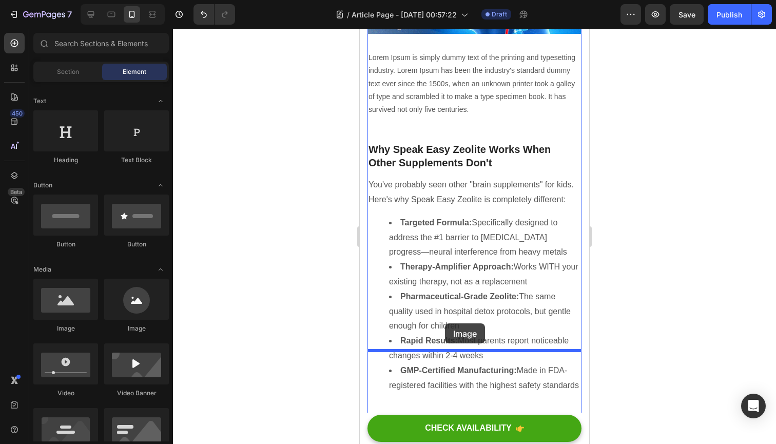
drag, startPoint x: 432, startPoint y: 335, endPoint x: 445, endPoint y: 324, distance: 17.5
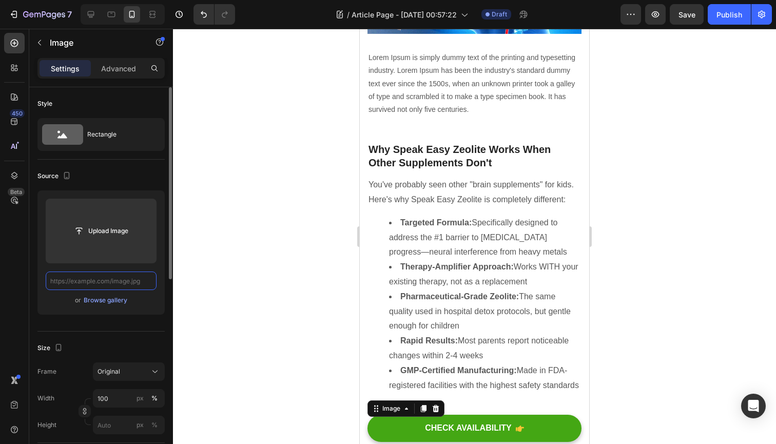
paste input "[URL][DOMAIN_NAME]"
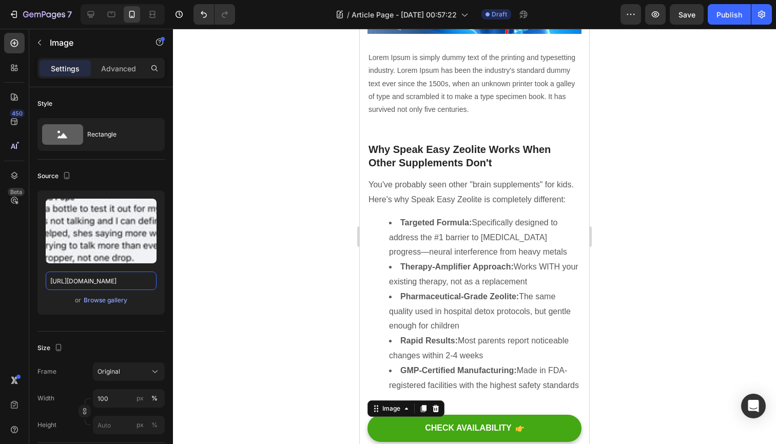
type input "[URL][DOMAIN_NAME]"
click at [202, 263] on div at bounding box center [474, 236] width 603 height 415
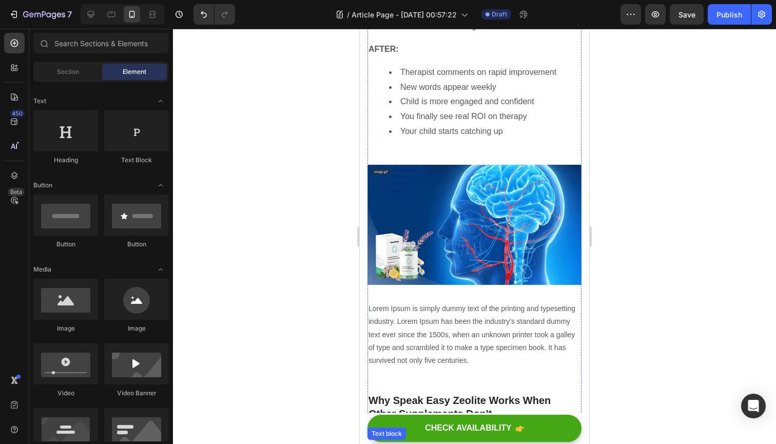
scroll to position [2477, 0]
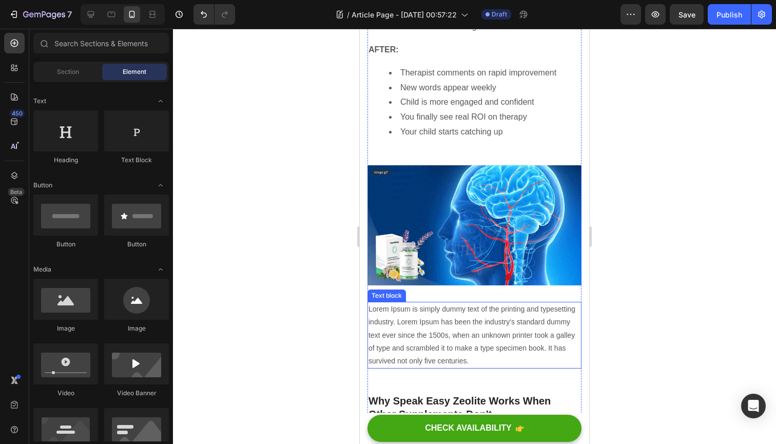
click at [466, 303] on p "Lorem Ipsum is simply dummy text of the printing and typesetting industry. Lore…" at bounding box center [475, 335] width 212 height 65
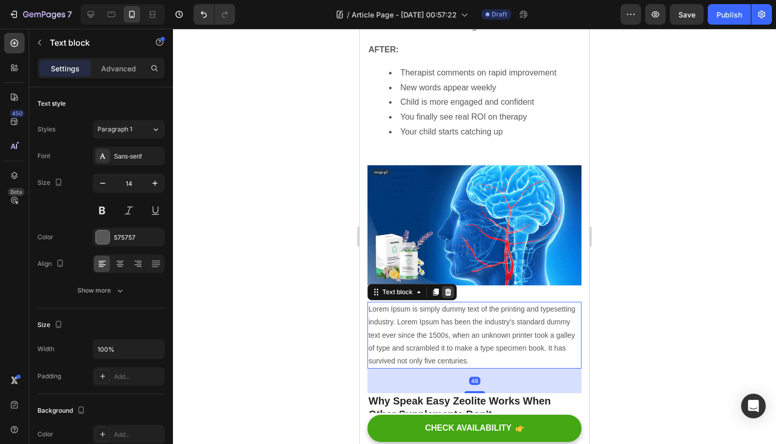
click at [450, 288] on icon at bounding box center [448, 291] width 7 height 7
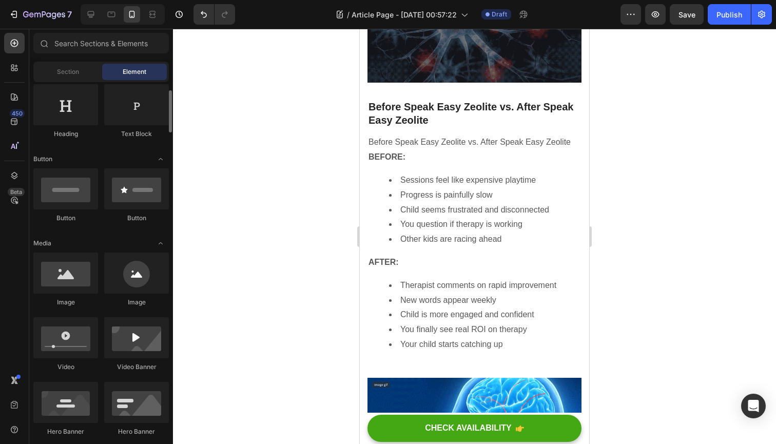
scroll to position [184, 0]
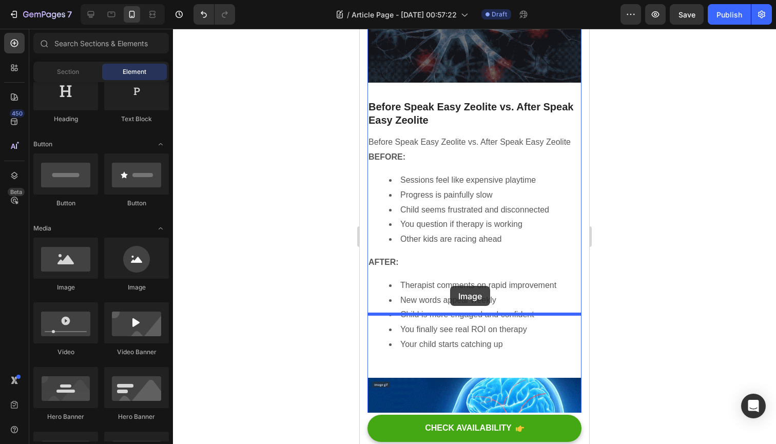
drag, startPoint x: 436, startPoint y: 289, endPoint x: 450, endPoint y: 286, distance: 14.3
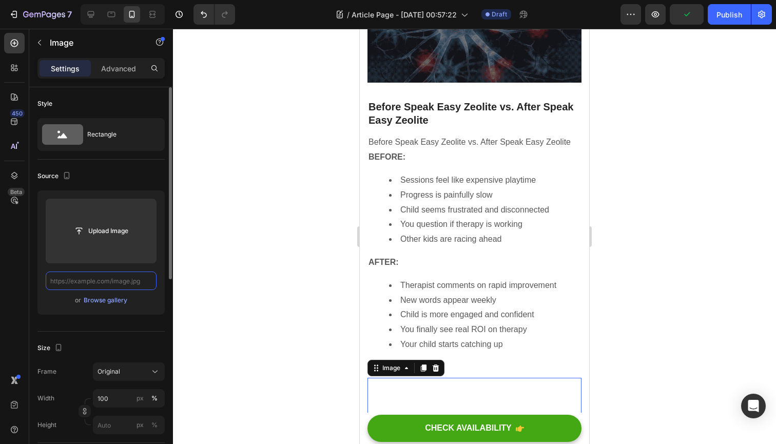
paste input "[URL][DOMAIN_NAME]"
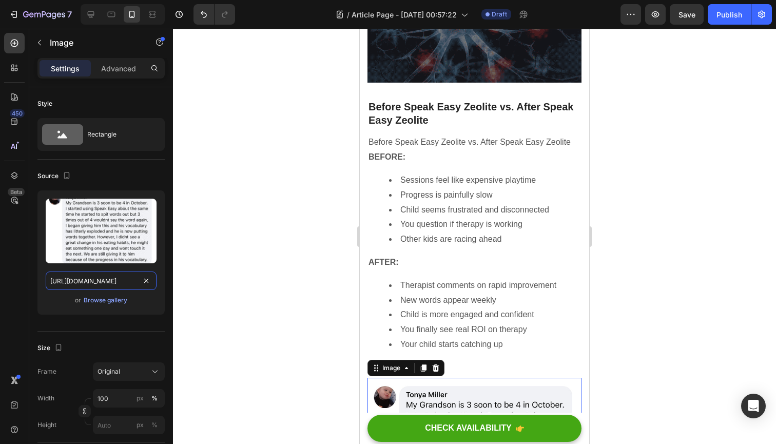
type input "[URL][DOMAIN_NAME]"
click at [247, 278] on div at bounding box center [474, 236] width 603 height 415
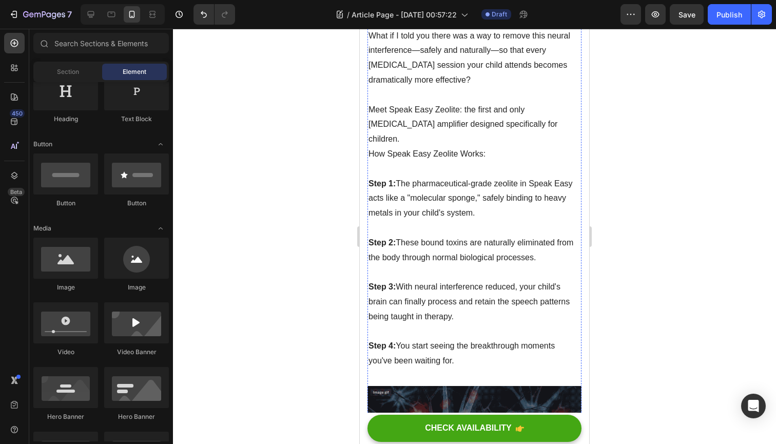
scroll to position [1829, 0]
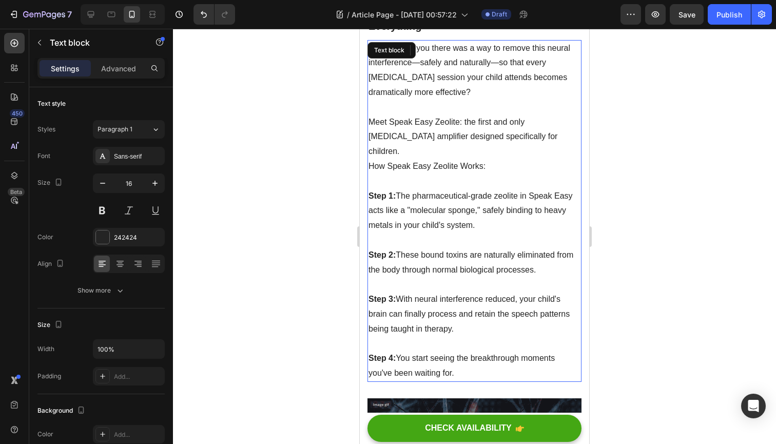
click at [461, 351] on p "Step 4: You start seeing the breakthrough moments you've been waiting for." at bounding box center [475, 366] width 212 height 30
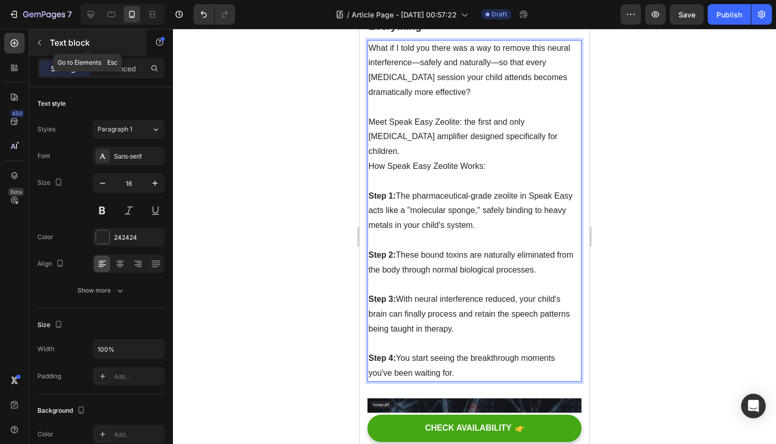
click at [38, 43] on icon "button" at bounding box center [39, 43] width 3 height 6
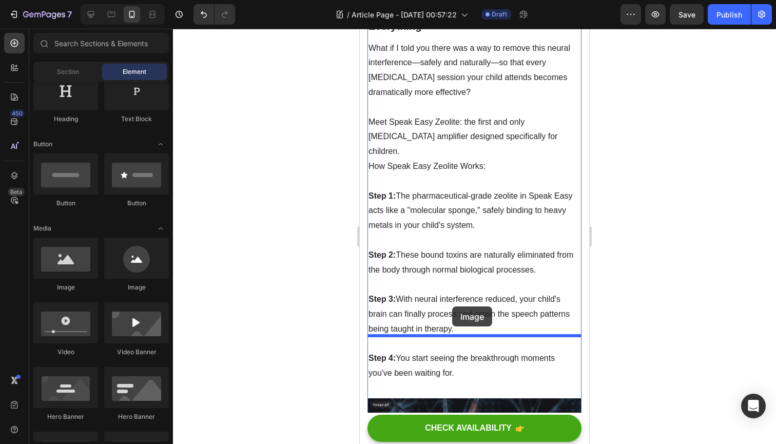
drag, startPoint x: 427, startPoint y: 288, endPoint x: 457, endPoint y: 308, distance: 36.3
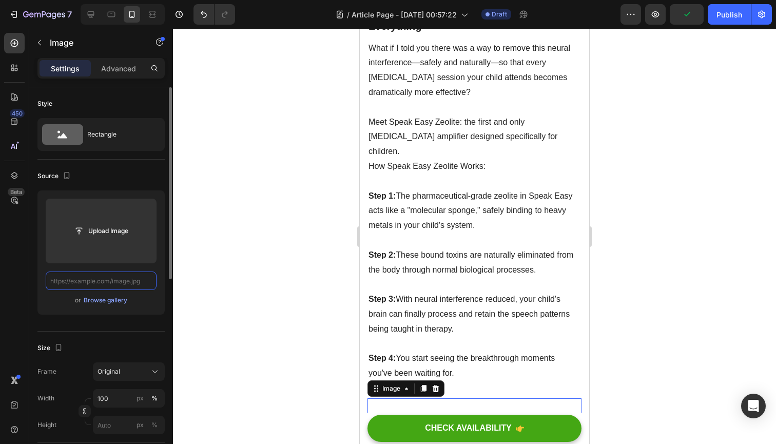
paste input "[URL][DOMAIN_NAME]"
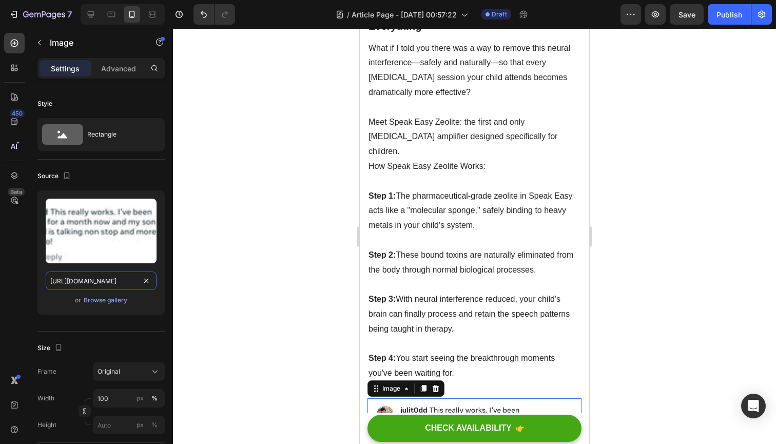
type input "[URL][DOMAIN_NAME]"
click at [282, 203] on div at bounding box center [474, 236] width 603 height 415
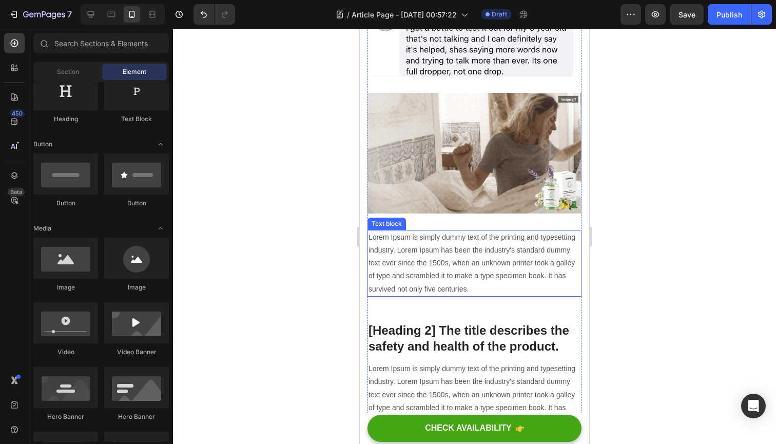
scroll to position [3301, 0]
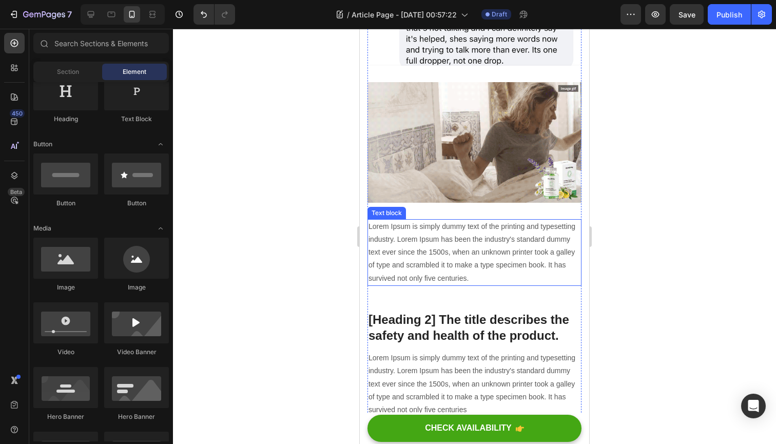
click at [468, 220] on p "Lorem Ipsum is simply dummy text of the printing and typesetting industry. Lore…" at bounding box center [475, 252] width 212 height 65
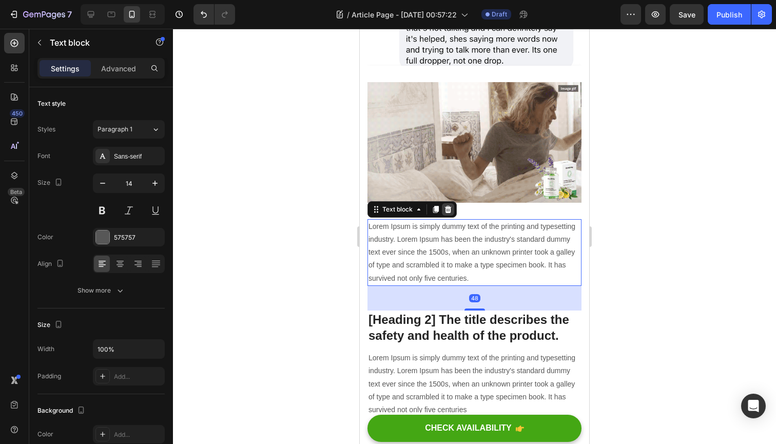
click at [451, 205] on icon at bounding box center [448, 209] width 8 height 8
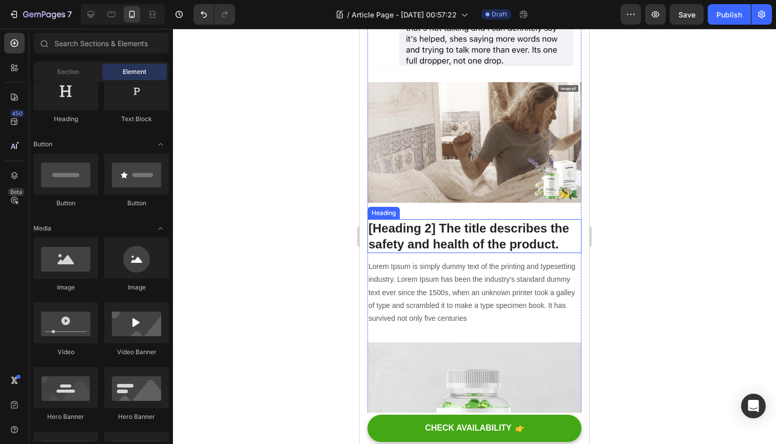
click at [414, 220] on p "[Heading 2] The title describes the safety and health of the product." at bounding box center [475, 236] width 212 height 32
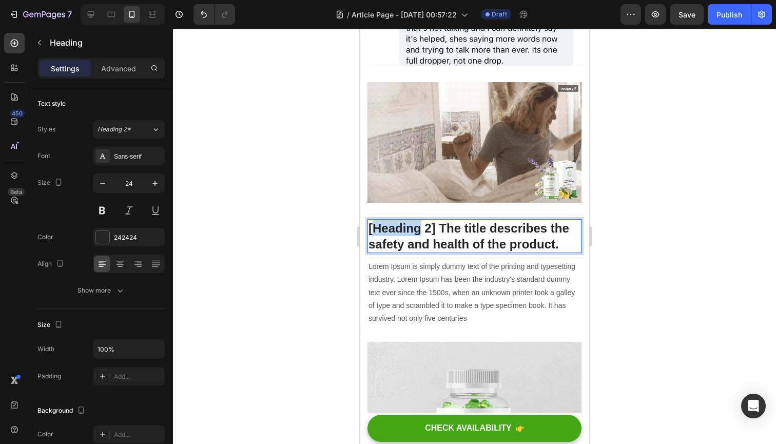
click at [414, 220] on p "[Heading 2] The title describes the safety and health of the product." at bounding box center [475, 236] width 212 height 32
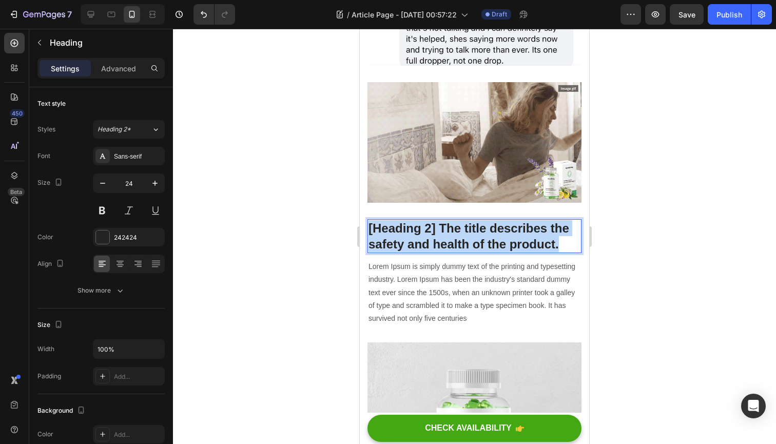
click at [414, 220] on p "[Heading 2] The title describes the safety and health of the product." at bounding box center [475, 236] width 212 height 32
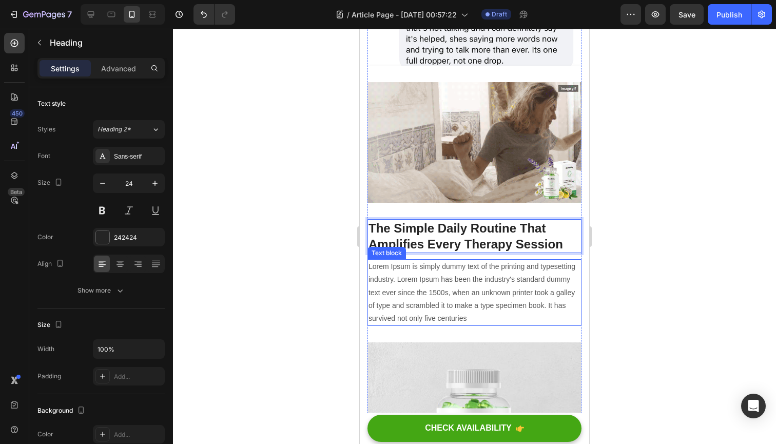
click at [445, 260] on p "Lorem Ipsum is simply dummy text of the printing and typesetting industry. Lore…" at bounding box center [475, 292] width 212 height 65
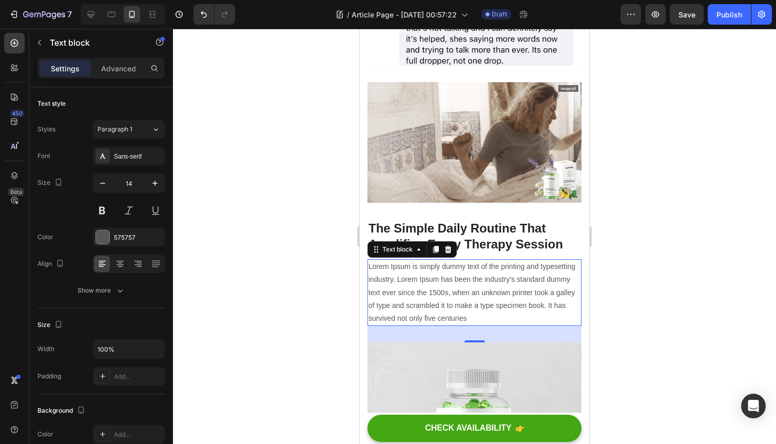
click at [463, 260] on p "Lorem Ipsum is simply dummy text of the printing and typesetting industry. Lore…" at bounding box center [475, 292] width 212 height 65
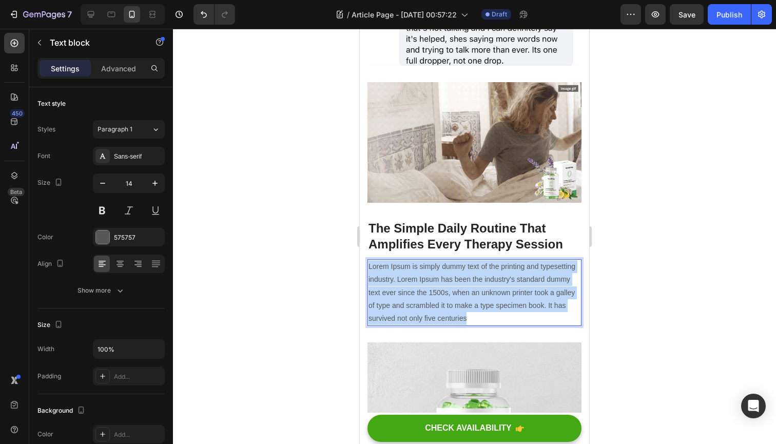
click at [463, 260] on p "Lorem Ipsum is simply dummy text of the printing and typesetting industry. Lore…" at bounding box center [475, 292] width 212 height 65
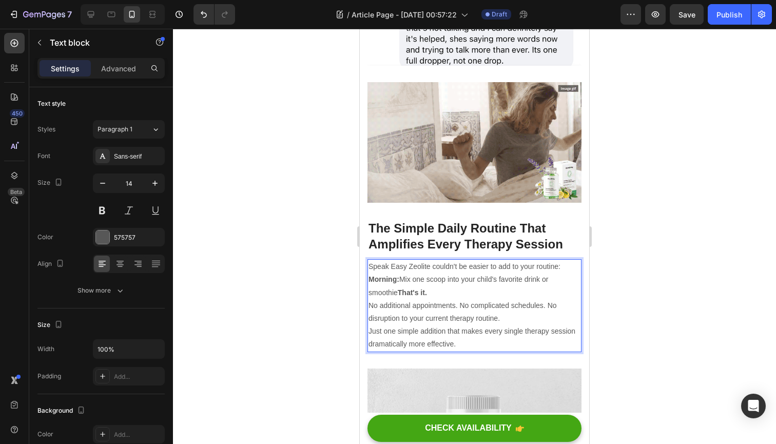
click at [438, 273] on p "Morning: Mix one scoop into your child's favorite drink or smoothie That's it." at bounding box center [475, 286] width 212 height 26
click at [567, 260] on p "Speak Easy Zeolite couldn't be easier to add to your routine:" at bounding box center [475, 266] width 212 height 13
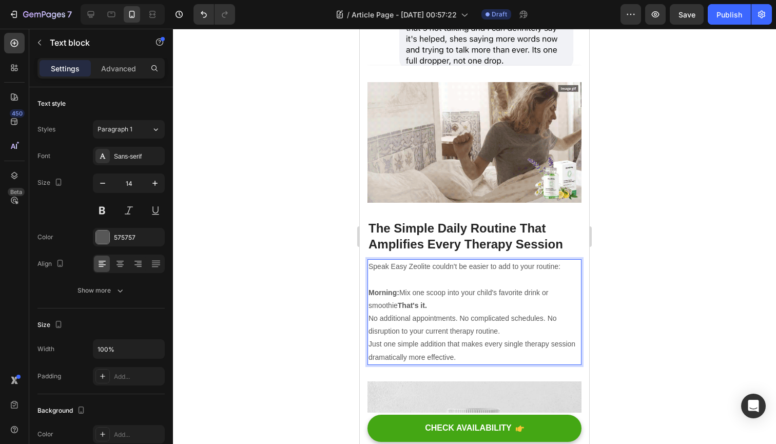
click at [481, 286] on p "Morning: Mix one scoop into your child's favorite drink or smoothie That's it." at bounding box center [475, 299] width 212 height 26
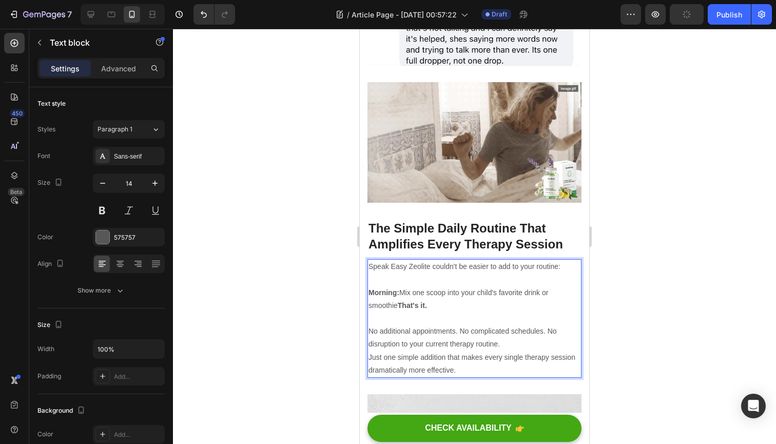
click at [323, 278] on div at bounding box center [474, 236] width 603 height 415
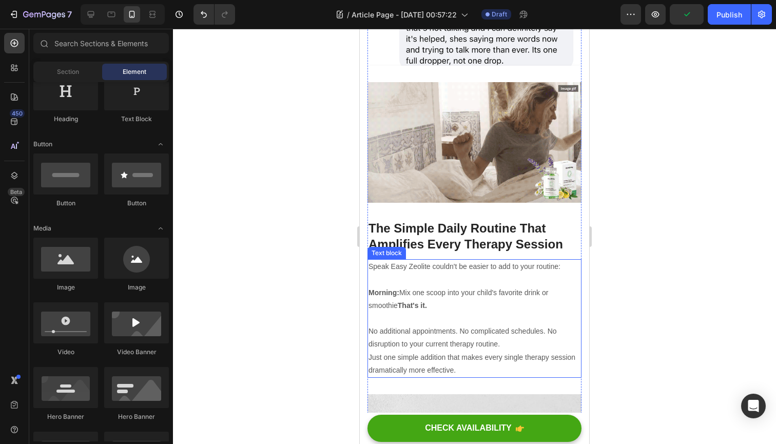
click at [418, 312] on p "Rich Text Editor. Editing area: main" at bounding box center [475, 318] width 212 height 13
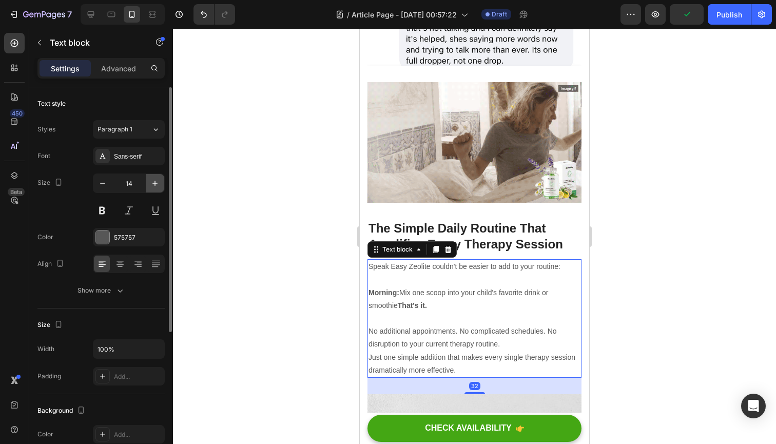
click at [151, 184] on icon "button" at bounding box center [155, 183] width 10 height 10
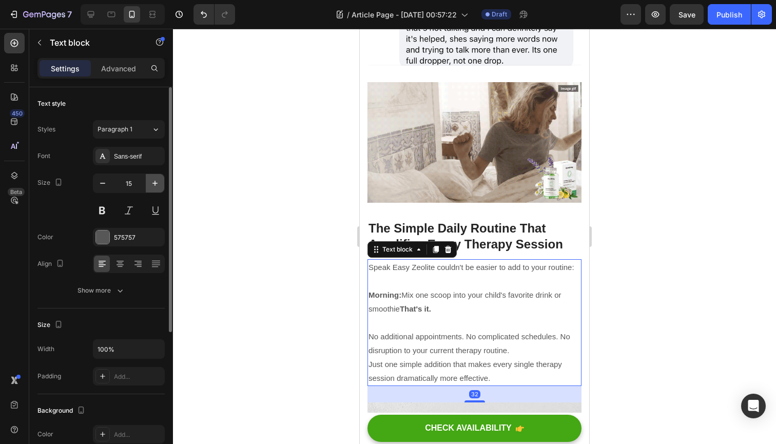
type input "16"
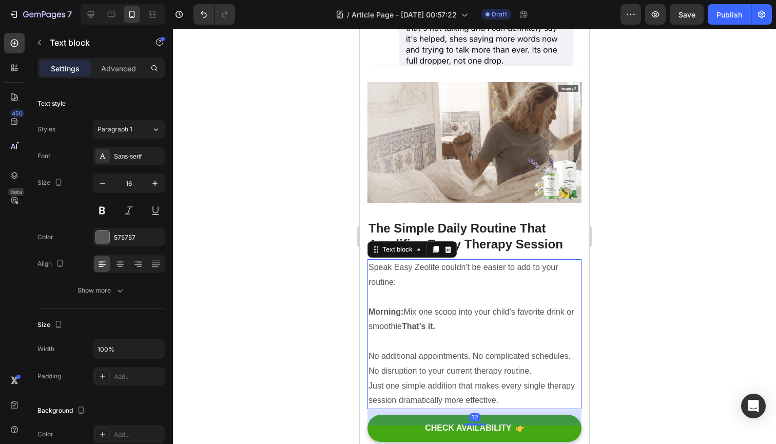
click at [214, 211] on div at bounding box center [474, 236] width 603 height 415
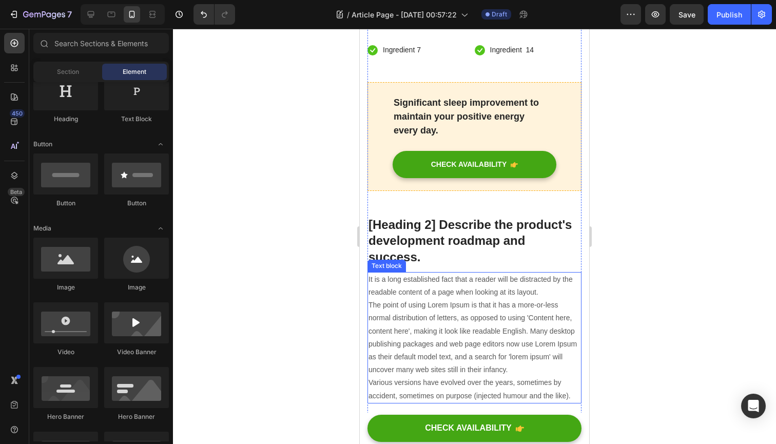
scroll to position [4146, 0]
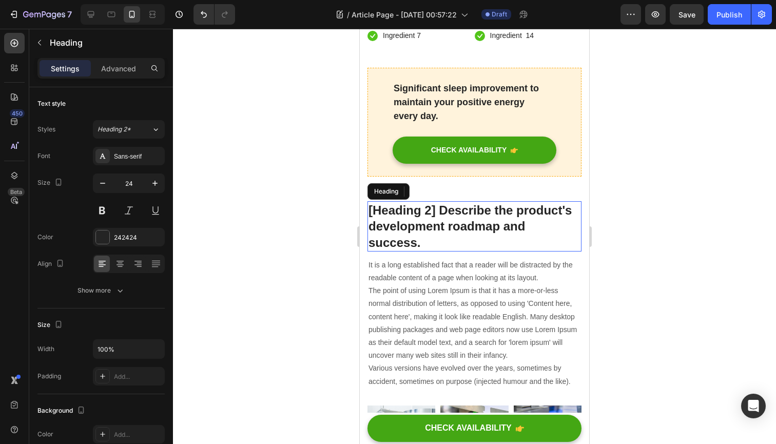
click at [438, 202] on p "[Heading 2] Describe the product's development roadmap and success." at bounding box center [475, 226] width 212 height 48
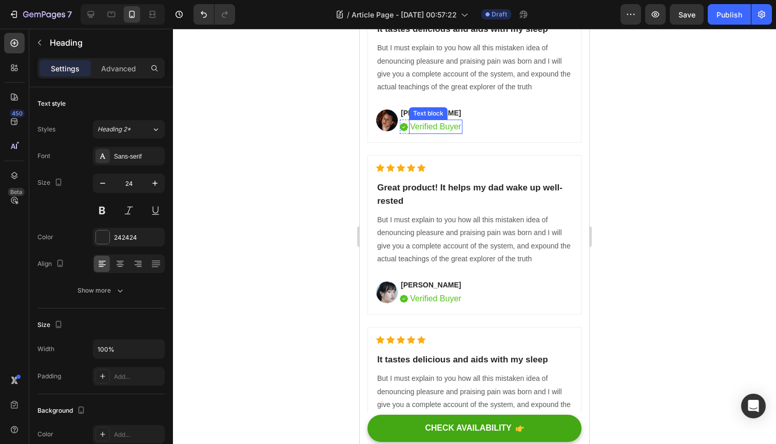
scroll to position [5631, 0]
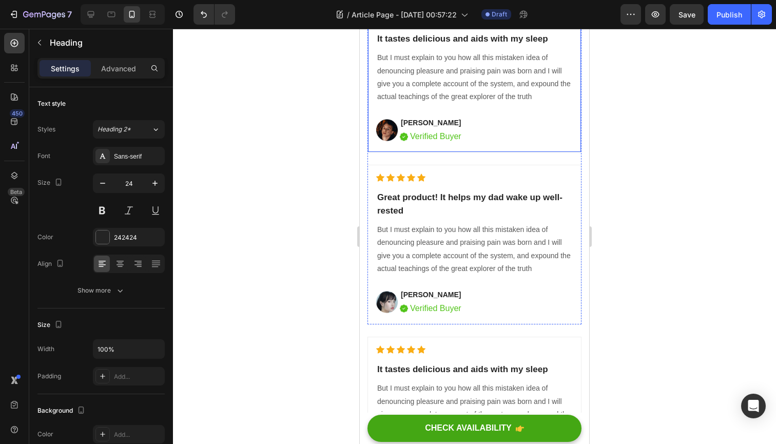
click at [158, 185] on icon "button" at bounding box center [155, 183] width 10 height 10
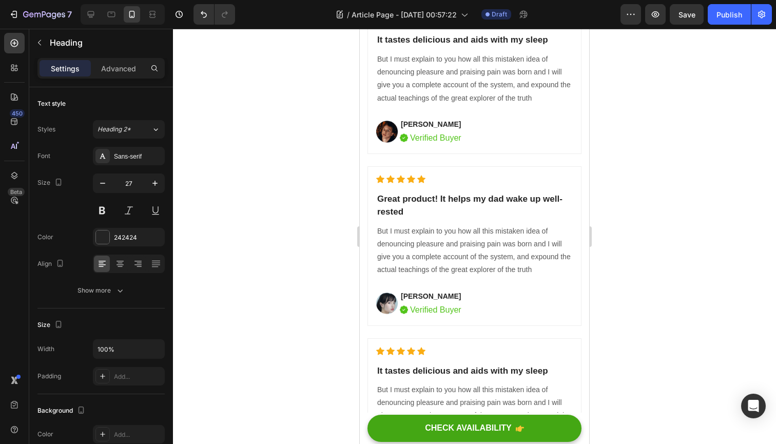
click at [158, 185] on icon "button" at bounding box center [155, 183] width 10 height 10
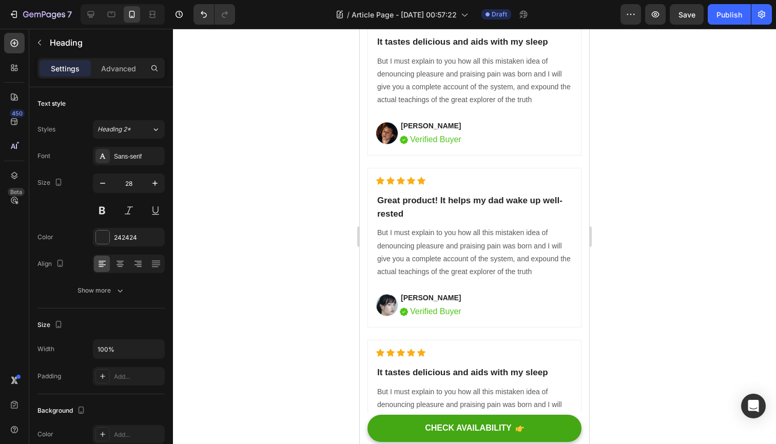
click at [158, 185] on icon "button" at bounding box center [155, 183] width 10 height 10
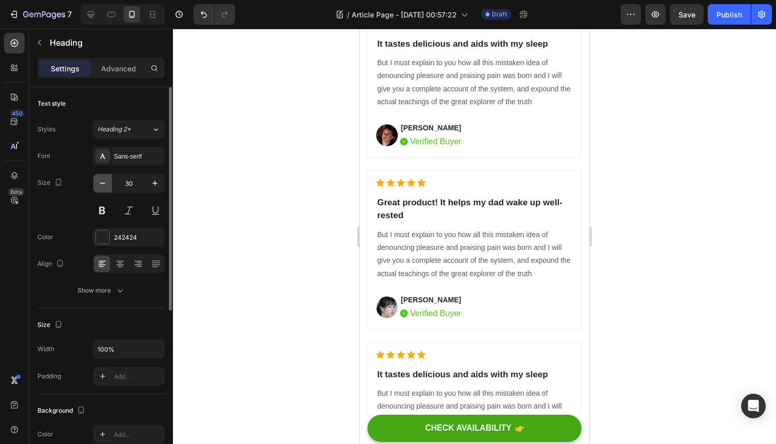
click at [104, 185] on icon "button" at bounding box center [103, 183] width 10 height 10
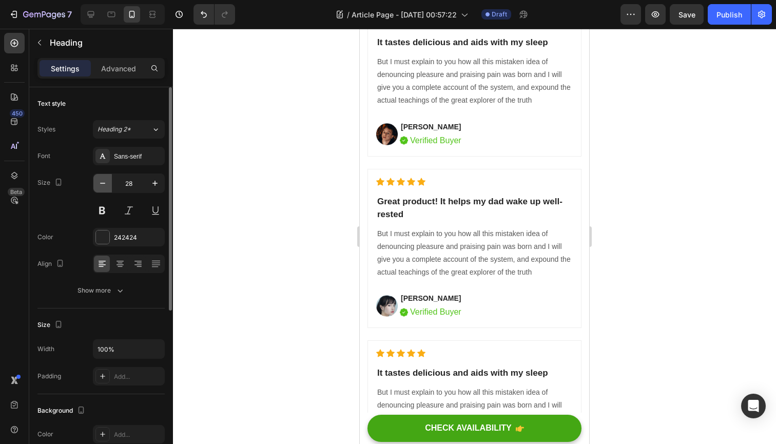
click at [104, 185] on icon "button" at bounding box center [103, 183] width 10 height 10
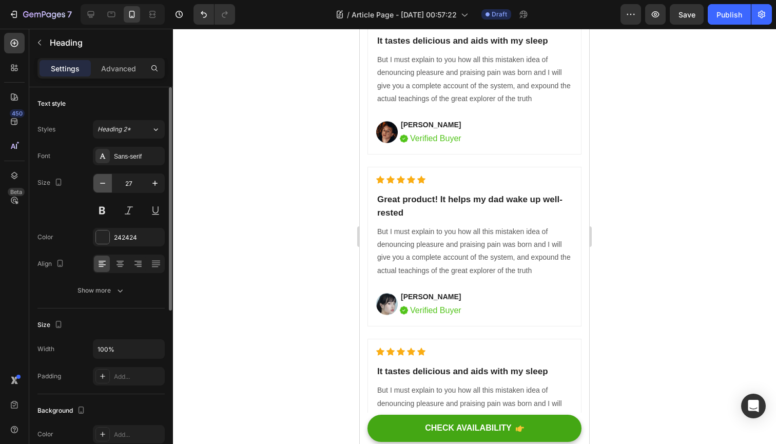
click at [104, 185] on icon "button" at bounding box center [103, 183] width 10 height 10
type input "24"
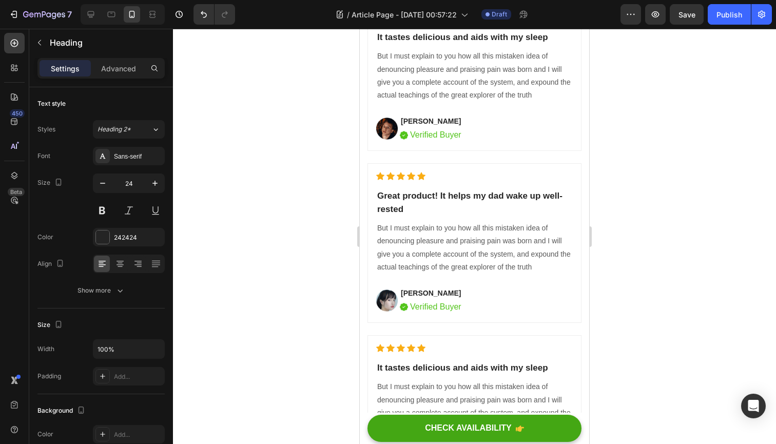
click at [327, 121] on div at bounding box center [474, 236] width 603 height 415
click at [449, 44] on p "It tastes delicious and aids with my sleep" at bounding box center [474, 37] width 195 height 13
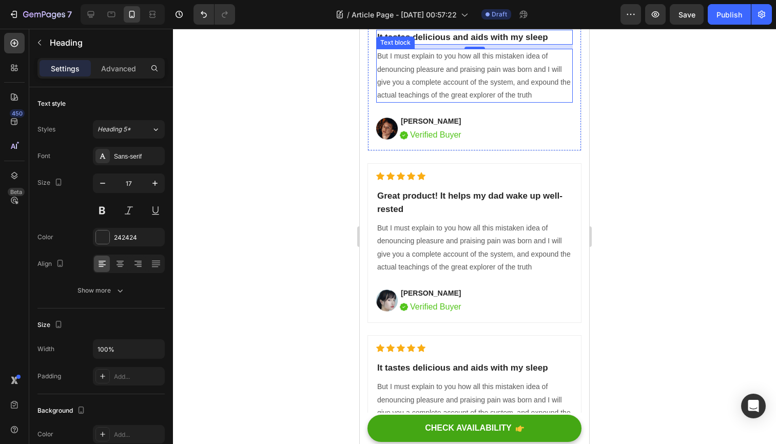
click at [455, 102] on p "But I must explain to you how all this mistaken idea of denouncing pleasure and…" at bounding box center [474, 76] width 195 height 52
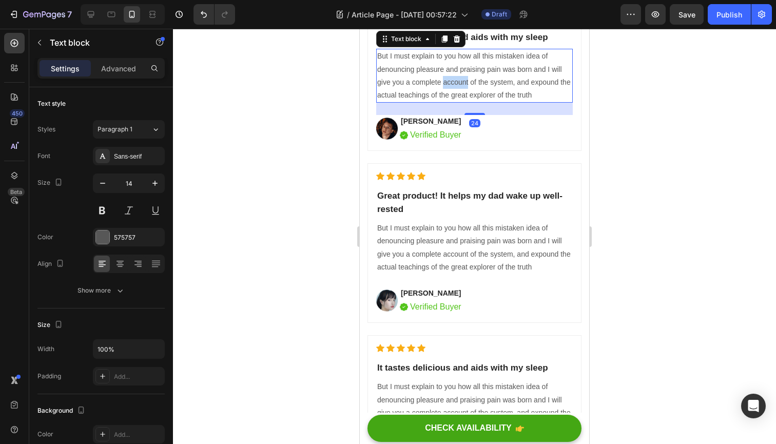
click at [455, 102] on p "But I must explain to you how all this mistaken idea of denouncing pleasure and…" at bounding box center [474, 76] width 195 height 52
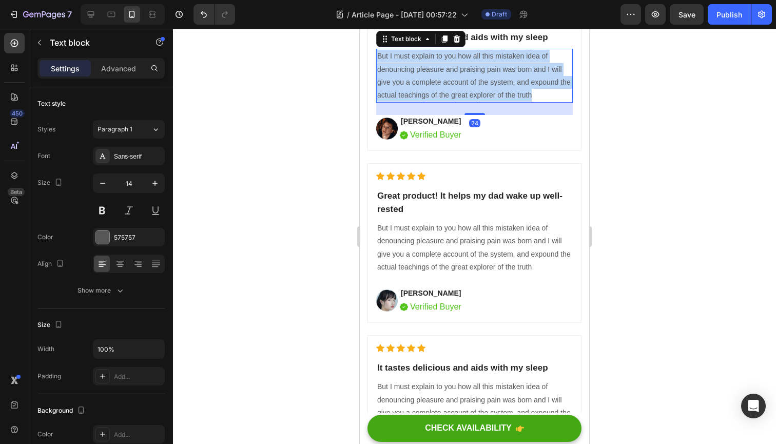
click at [455, 102] on p "But I must explain to you how all this mistaken idea of denouncing pleasure and…" at bounding box center [474, 76] width 195 height 52
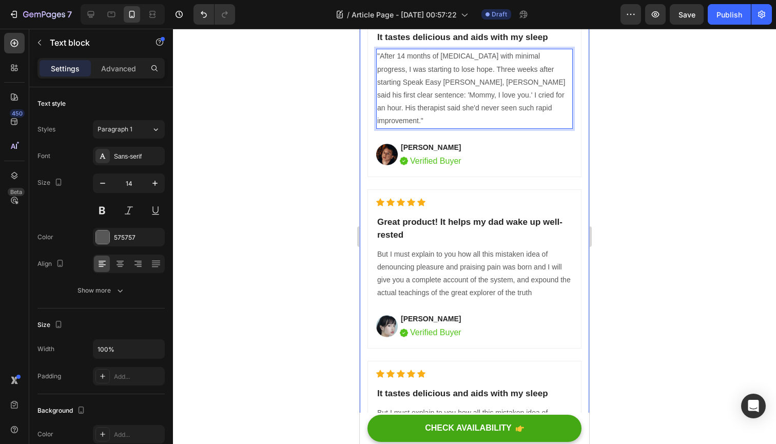
click at [333, 182] on div at bounding box center [474, 236] width 603 height 415
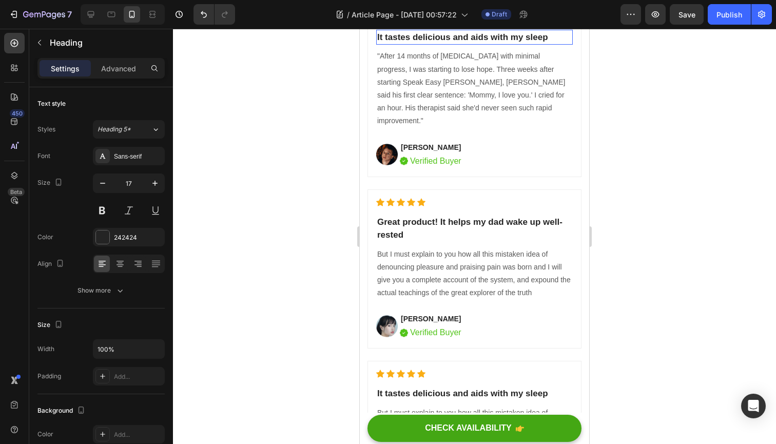
click at [463, 44] on p "It tastes delicious and aids with my sleep" at bounding box center [474, 37] width 195 height 13
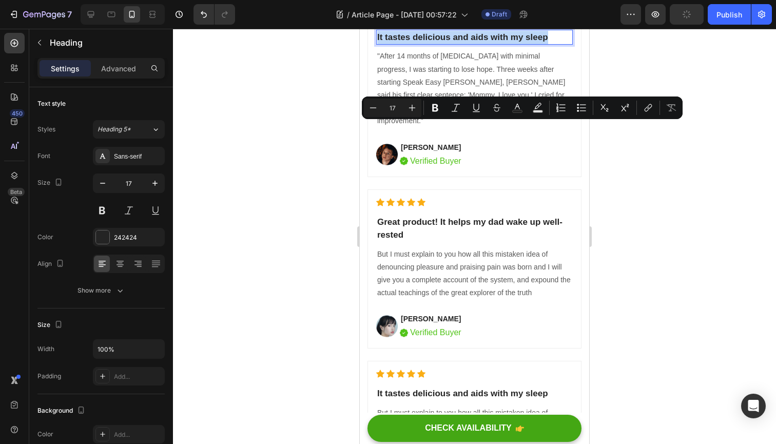
click at [553, 44] on p "It tastes delicious and aids with my sleep" at bounding box center [474, 37] width 195 height 13
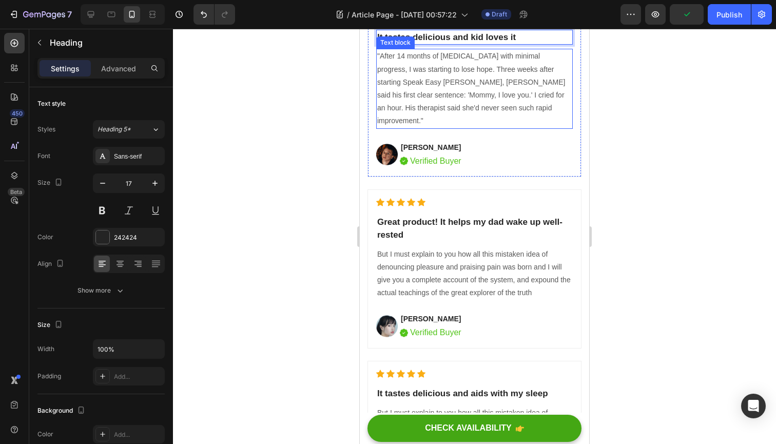
click at [408, 127] on p ""After 14 months of [MEDICAL_DATA] with minimal progress, I was starting to los…" at bounding box center [474, 89] width 195 height 78
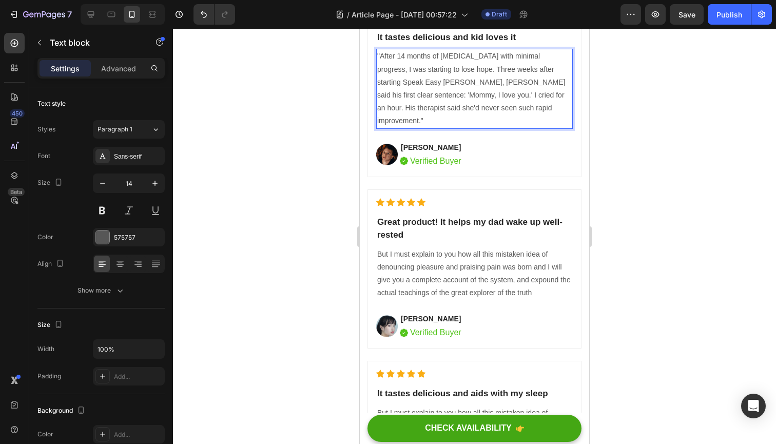
click at [411, 127] on p ""After 14 months of [MEDICAL_DATA] with minimal progress, I was starting to los…" at bounding box center [474, 89] width 195 height 78
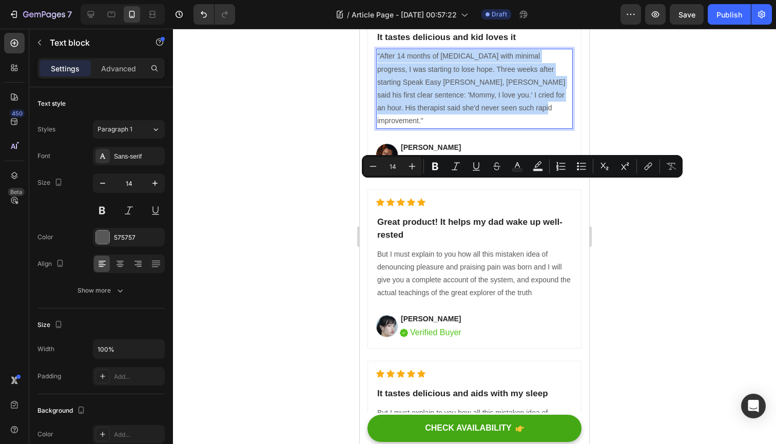
click at [411, 127] on p ""After 14 months of [MEDICAL_DATA] with minimal progress, I was starting to los…" at bounding box center [474, 89] width 195 height 78
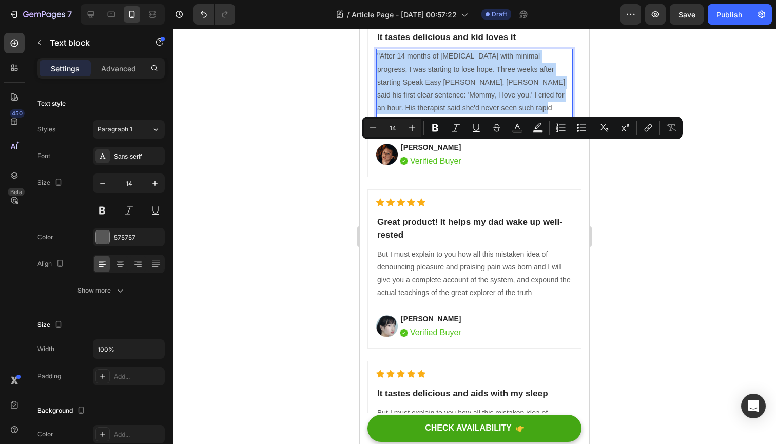
click at [408, 127] on p ""After 14 months of [MEDICAL_DATA] with minimal progress, I was starting to los…" at bounding box center [474, 89] width 195 height 78
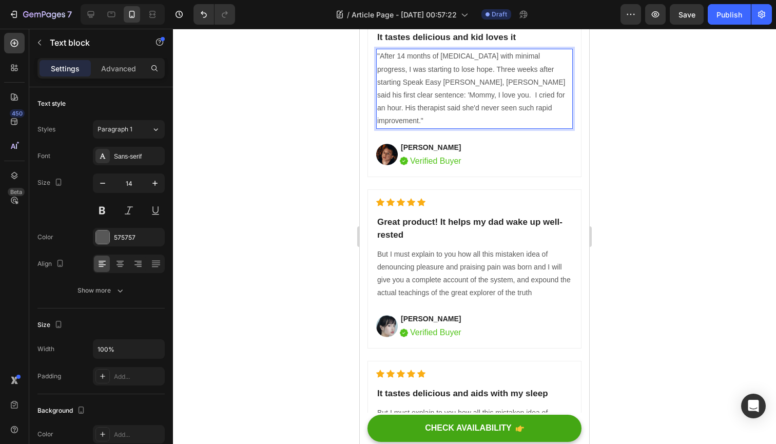
click at [383, 127] on p ""After 14 months of [MEDICAL_DATA] with minimal progress, I was starting to los…" at bounding box center [474, 89] width 195 height 78
click at [399, 127] on p ""After 14 months of [MEDICAL_DATA] with minimal progress, I was starting to los…" at bounding box center [474, 89] width 195 height 78
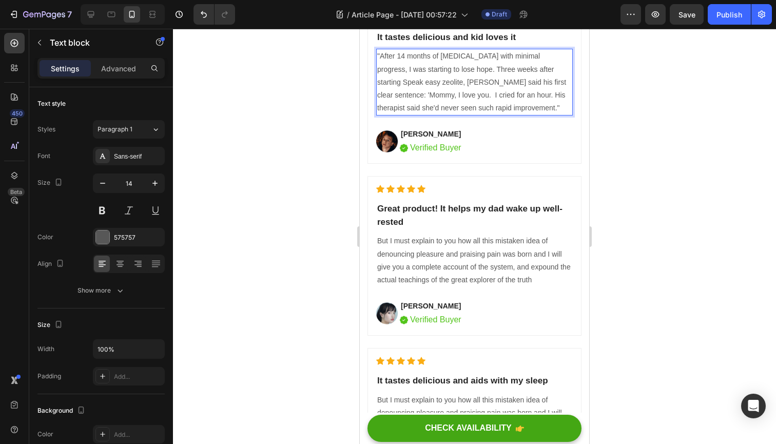
click at [556, 114] on p ""After 14 months of [MEDICAL_DATA] with minimal progress, I was starting to los…" at bounding box center [474, 82] width 195 height 65
click at [445, 140] on p "[PERSON_NAME]" at bounding box center [431, 134] width 61 height 11
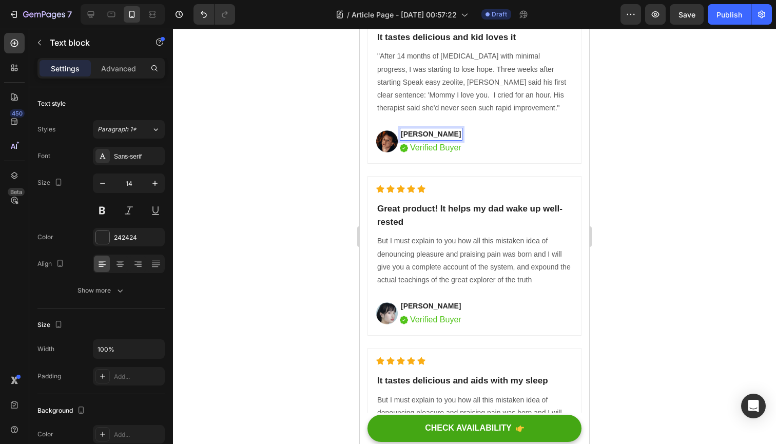
click at [445, 140] on p "[PERSON_NAME]" at bounding box center [431, 134] width 61 height 11
click at [632, 196] on div at bounding box center [474, 236] width 603 height 415
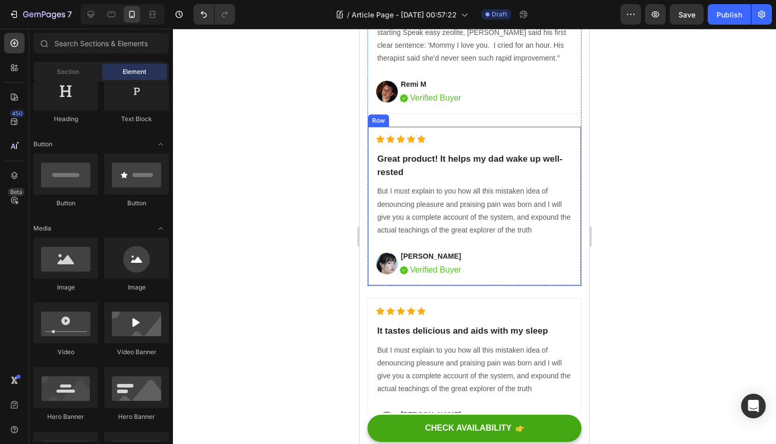
scroll to position [5709, 0]
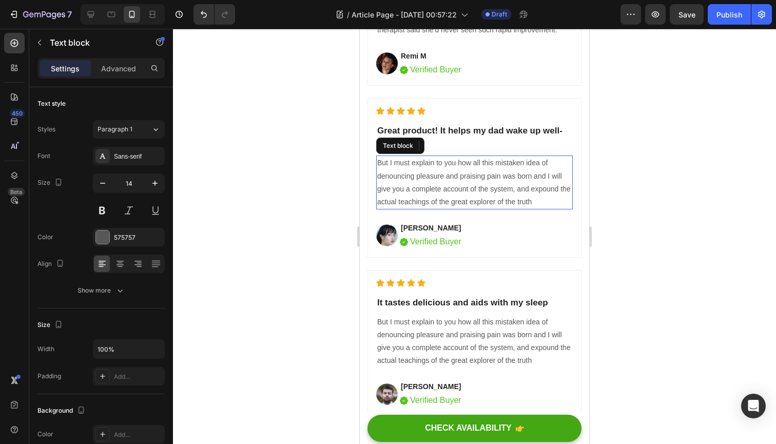
click at [437, 208] on p "But I must explain to you how all this mistaken idea of denouncing pleasure and…" at bounding box center [474, 183] width 195 height 52
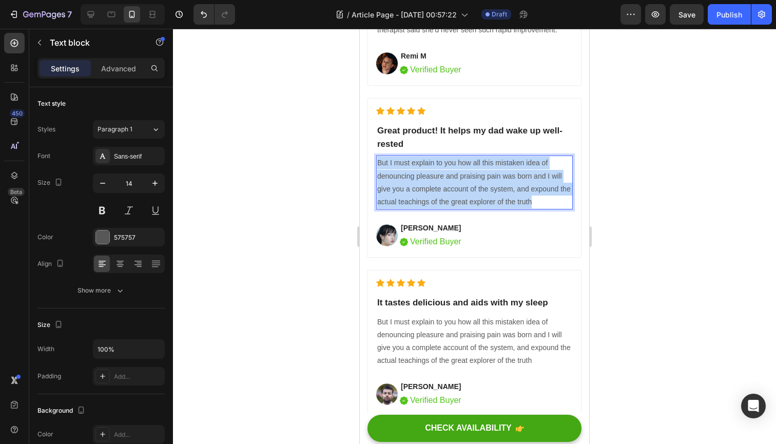
click at [437, 208] on p "But I must explain to you how all this mistaken idea of denouncing pleasure and…" at bounding box center [474, 183] width 195 height 52
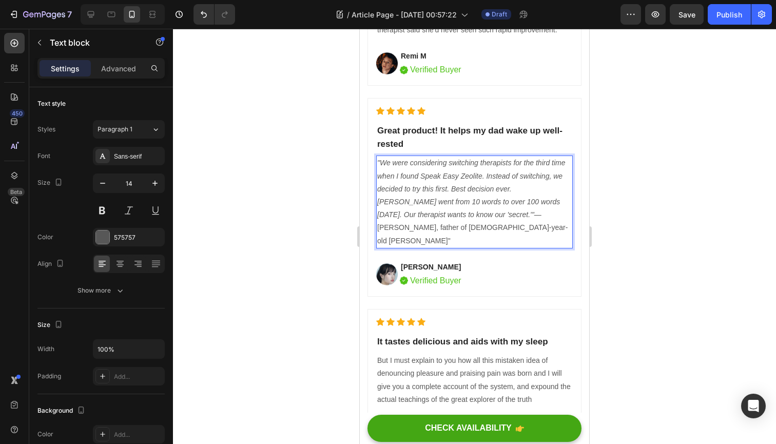
click at [540, 247] on p ""We were considering switching therapists for the third time when I found Speak…" at bounding box center [474, 202] width 195 height 90
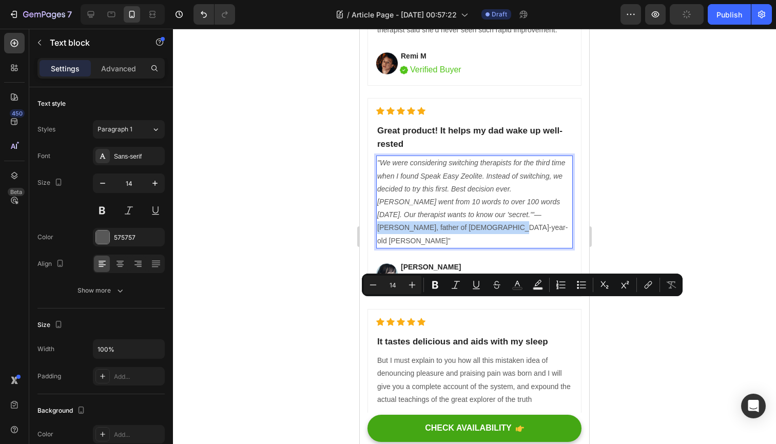
drag, startPoint x: 466, startPoint y: 305, endPoint x: 495, endPoint y: 318, distance: 31.5
click at [495, 247] on p ""We were considering switching therapists for the third time when I found Speak…" at bounding box center [474, 202] width 195 height 90
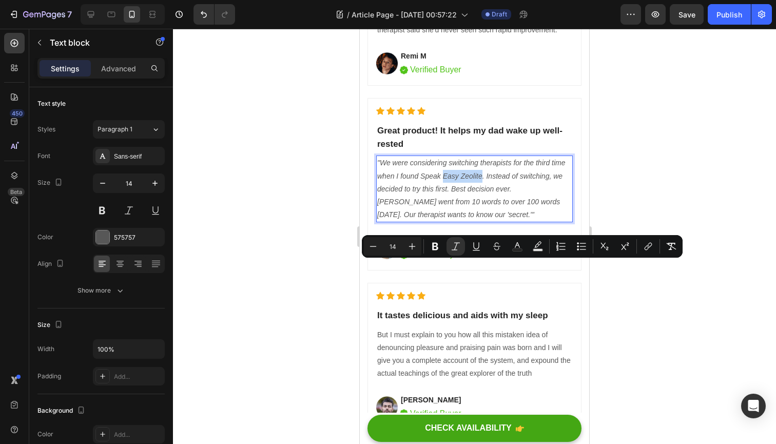
drag, startPoint x: 483, startPoint y: 267, endPoint x: 443, endPoint y: 267, distance: 40.0
click at [443, 219] on icon ""We were considering switching therapists for the third time when I found Speak…" at bounding box center [471, 189] width 188 height 60
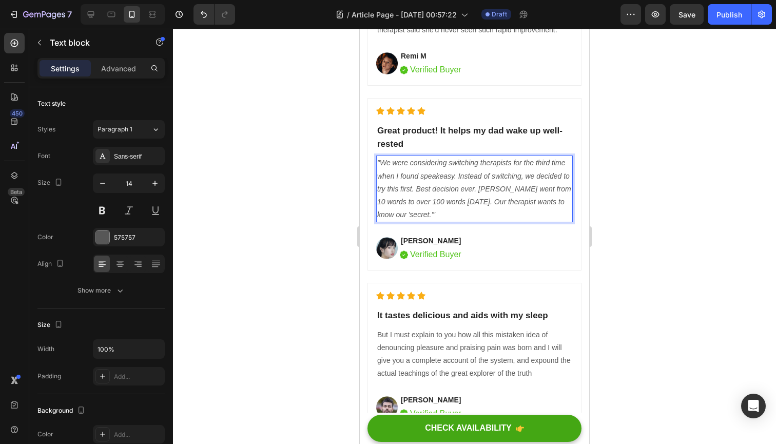
click at [422, 221] on p ""We were considering switching therapists for the third time when I found speak…" at bounding box center [474, 189] width 195 height 65
click at [458, 221] on p ""We were considering switching therapists for the third time when I found speak…" at bounding box center [474, 189] width 195 height 65
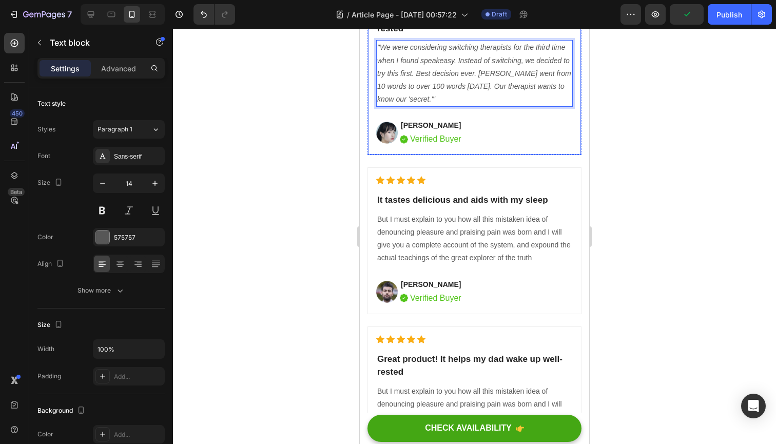
scroll to position [5829, 0]
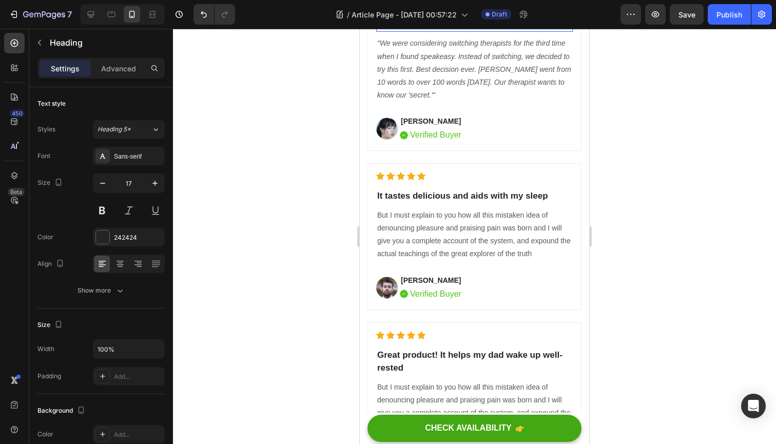
click at [488, 31] on p "Great product! It helps my dad wake up well-rested" at bounding box center [474, 18] width 195 height 26
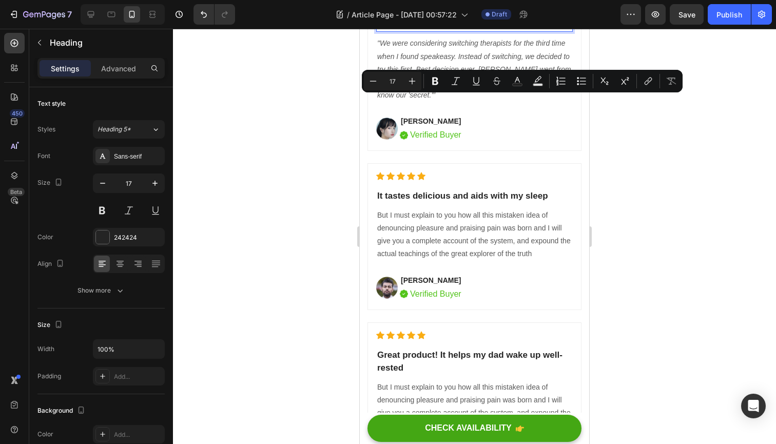
click at [461, 31] on p "Great product! It helps my dad wake up well-rested" at bounding box center [474, 18] width 195 height 26
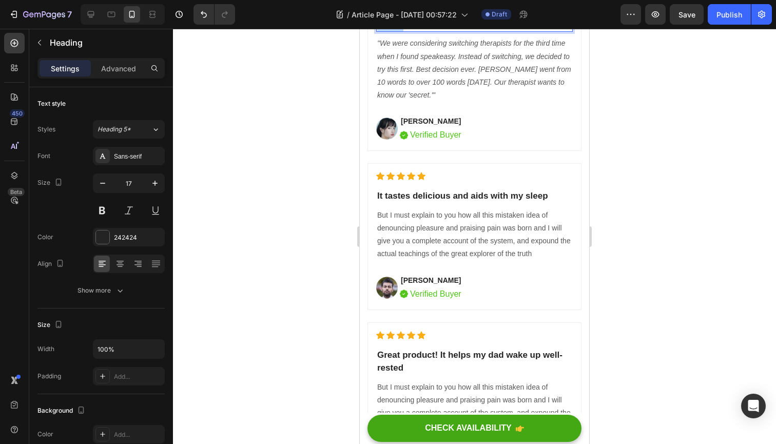
drag, startPoint x: 439, startPoint y: 118, endPoint x: 439, endPoint y: 102, distance: 15.4
click at [439, 31] on p "Great product! It helps my dad wake up well-rested" at bounding box center [474, 18] width 195 height 26
click at [438, 203] on p "It tastes delicious and aids with my sleep" at bounding box center [474, 195] width 195 height 13
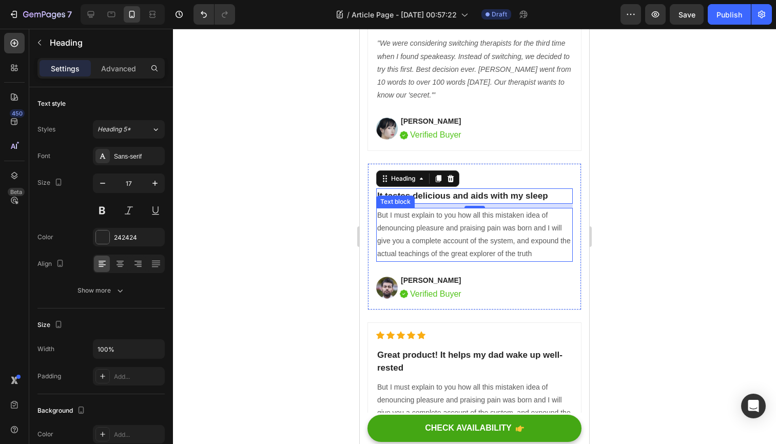
click at [424, 261] on p "But I must explain to you how all this mistaken idea of denouncing pleasure and…" at bounding box center [474, 235] width 195 height 52
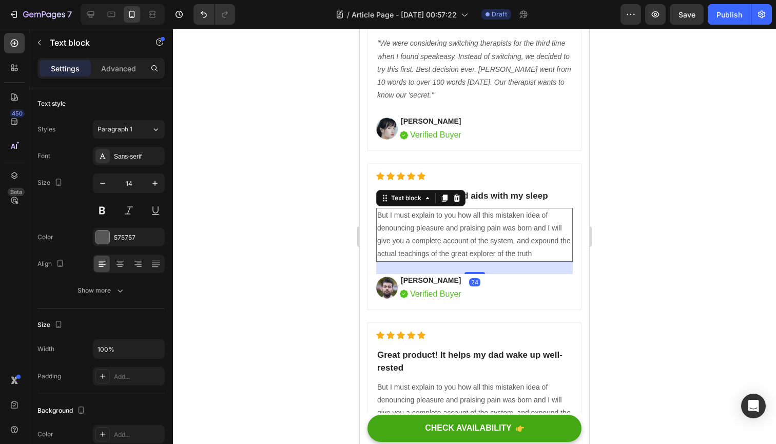
click at [424, 261] on p "But I must explain to you how all this mistaken idea of denouncing pleasure and…" at bounding box center [474, 235] width 195 height 52
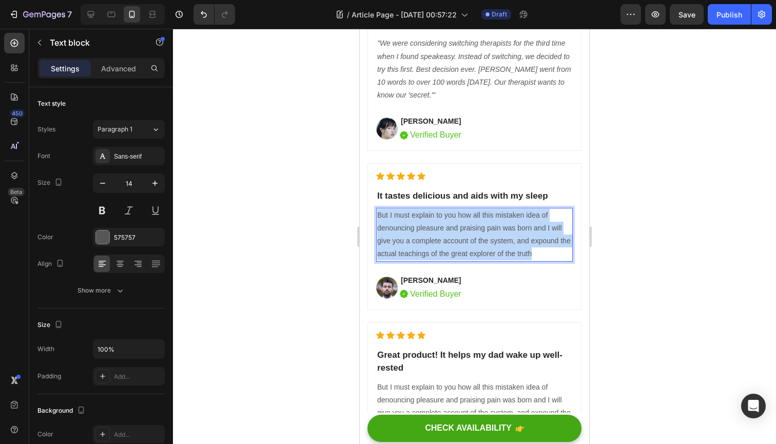
click at [424, 261] on p "But I must explain to you how all this mistaken idea of denouncing pleasure and…" at bounding box center [474, 235] width 195 height 52
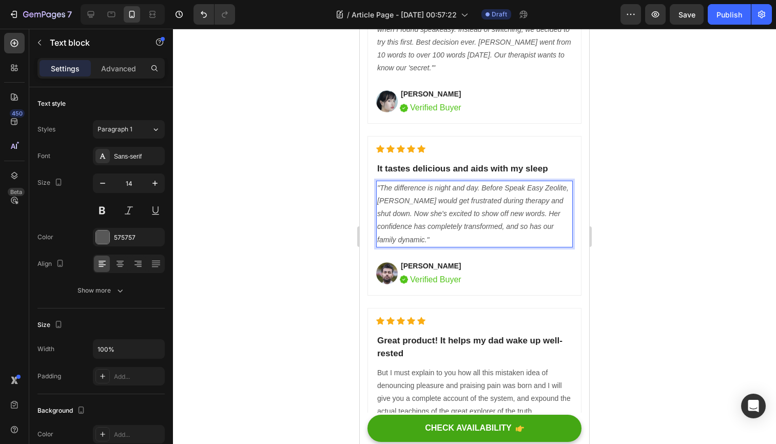
scroll to position [5861, 0]
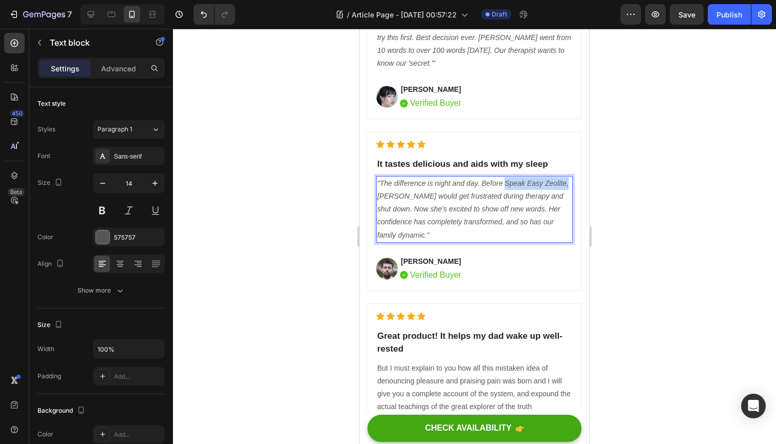
drag, startPoint x: 505, startPoint y: 272, endPoint x: 568, endPoint y: 270, distance: 62.6
click at [568, 239] on icon ""The difference is night and day. Before Speak Easy Zeolite, [PERSON_NAME] woul…" at bounding box center [472, 209] width 191 height 60
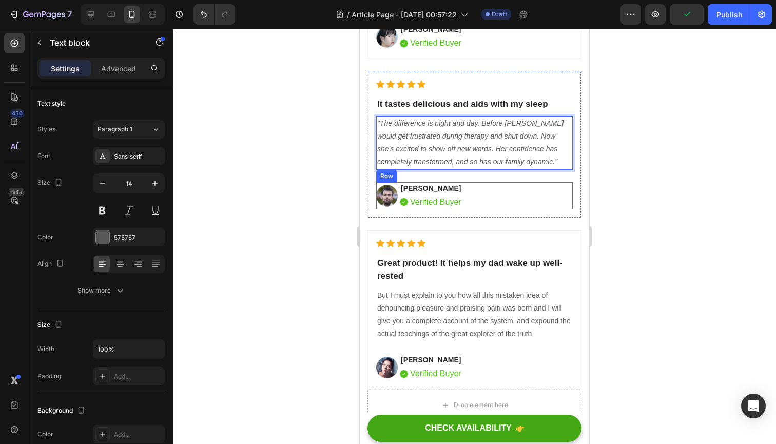
scroll to position [5919, 0]
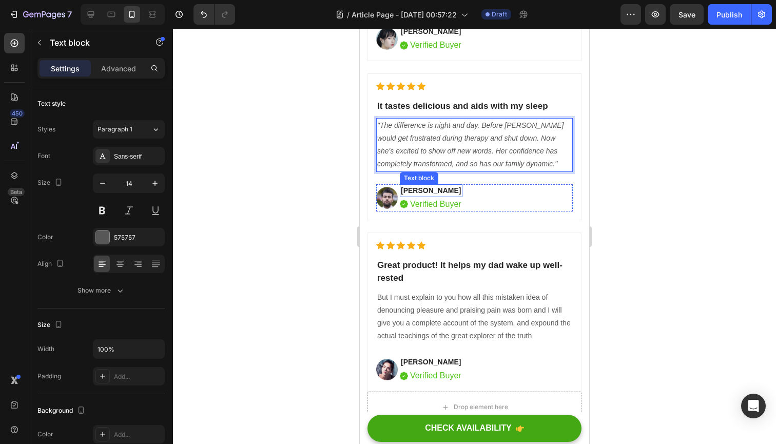
click at [416, 196] on p "[PERSON_NAME]" at bounding box center [431, 190] width 61 height 11
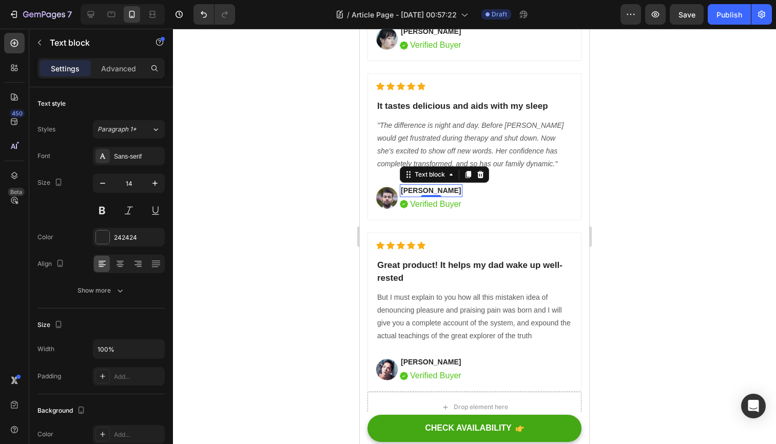
click at [416, 196] on p "[PERSON_NAME]" at bounding box center [431, 190] width 61 height 11
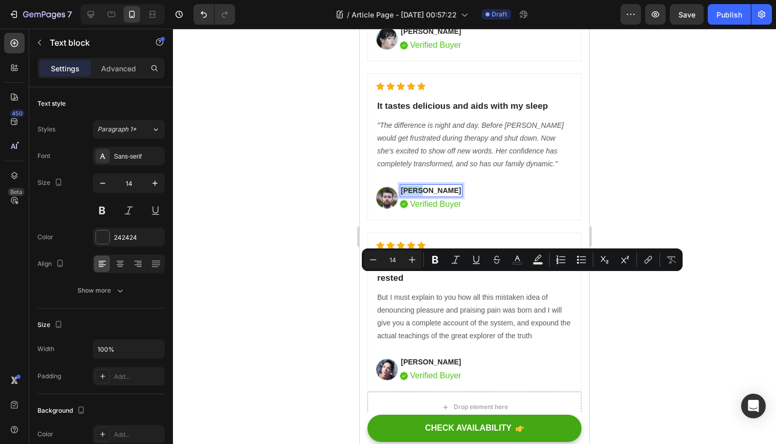
click at [416, 196] on p "[PERSON_NAME]" at bounding box center [431, 190] width 61 height 11
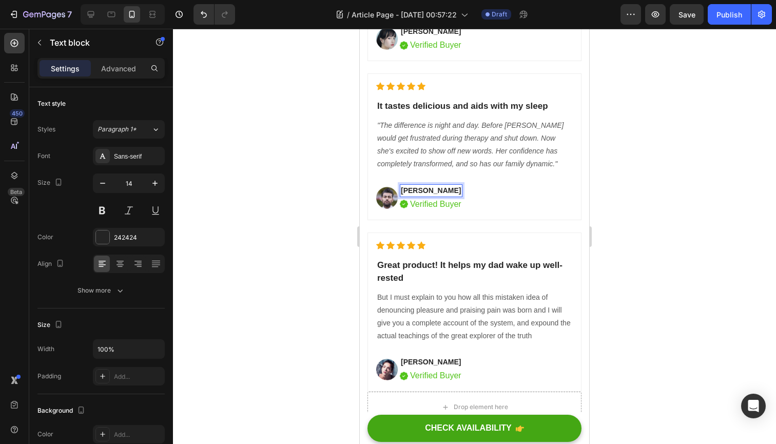
click at [416, 196] on p "[PERSON_NAME]" at bounding box center [431, 190] width 61 height 11
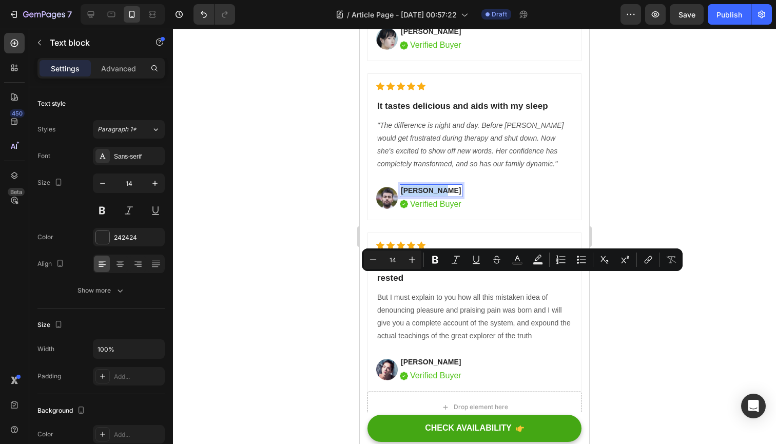
click at [416, 196] on p "[PERSON_NAME]" at bounding box center [431, 190] width 61 height 11
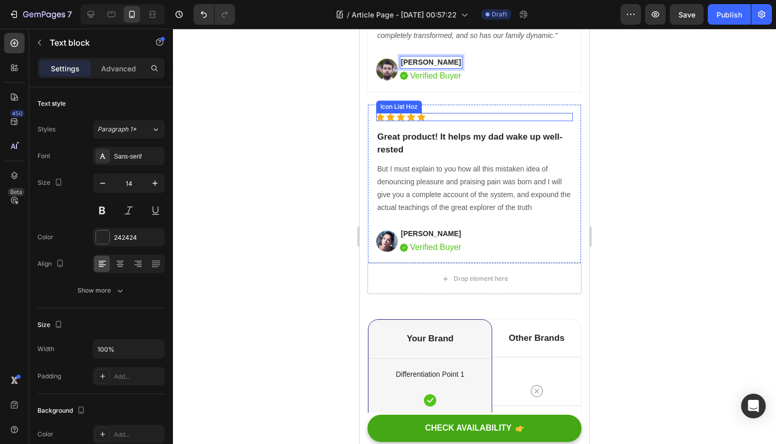
scroll to position [6055, 0]
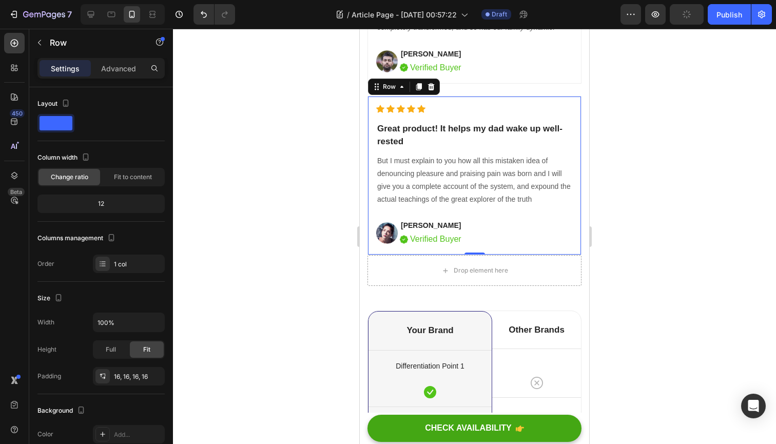
click at [372, 209] on div "Icon Icon Icon Icon Icon Icon List Hoz Great product! It helps my dad wake up w…" at bounding box center [474, 176] width 214 height 160
click at [433, 90] on icon at bounding box center [431, 86] width 7 height 7
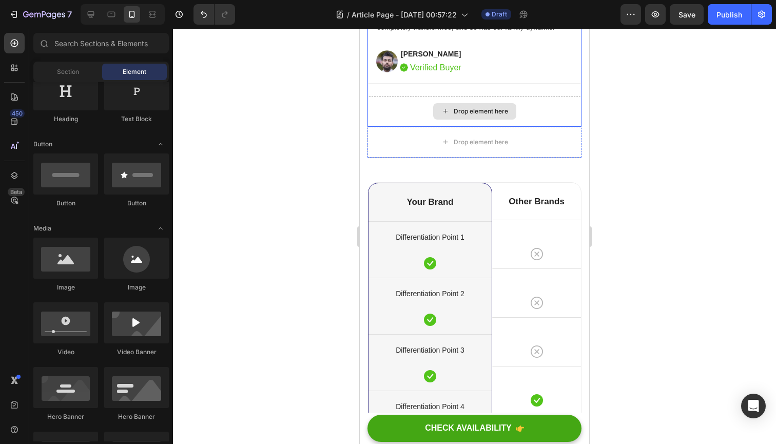
click at [390, 127] on div "Drop element here" at bounding box center [474, 111] width 214 height 31
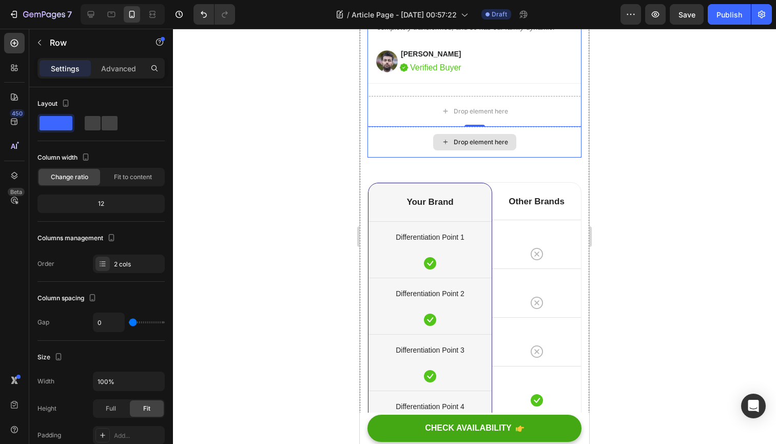
click at [393, 158] on div "Drop element here" at bounding box center [474, 142] width 214 height 31
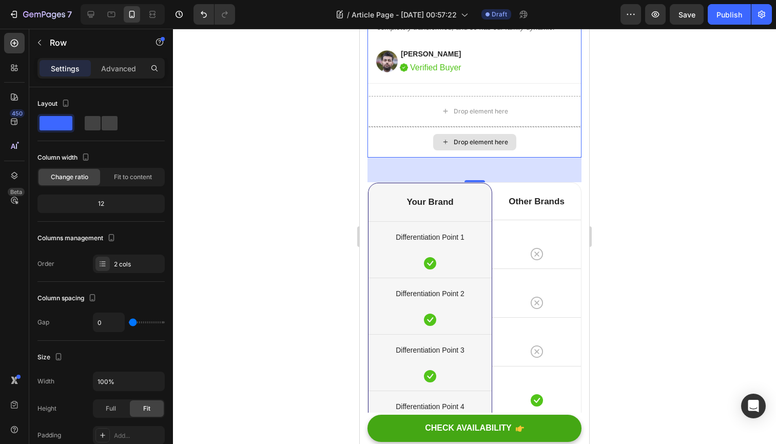
drag, startPoint x: 476, startPoint y: 268, endPoint x: 475, endPoint y: 242, distance: 25.7
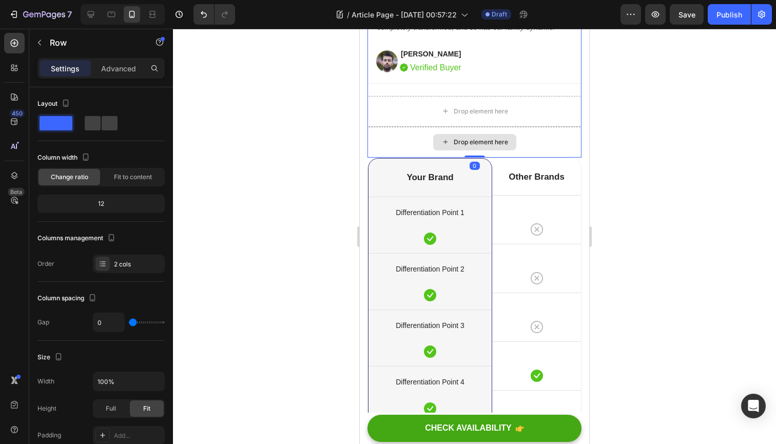
drag, startPoint x: 476, startPoint y: 268, endPoint x: 479, endPoint y: 203, distance: 65.3
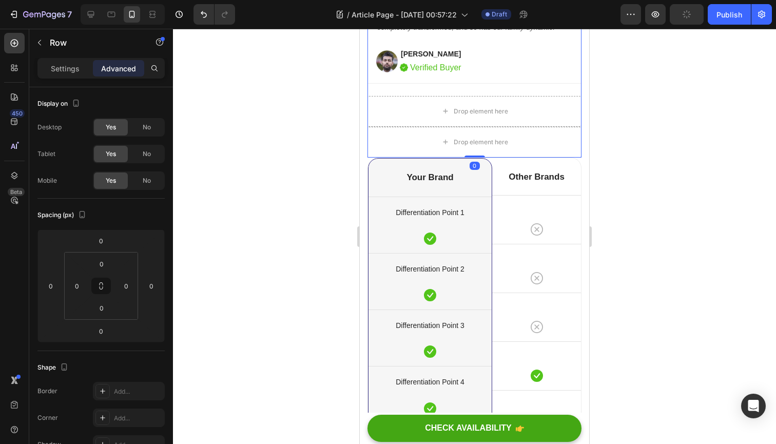
click at [313, 281] on div at bounding box center [474, 236] width 603 height 415
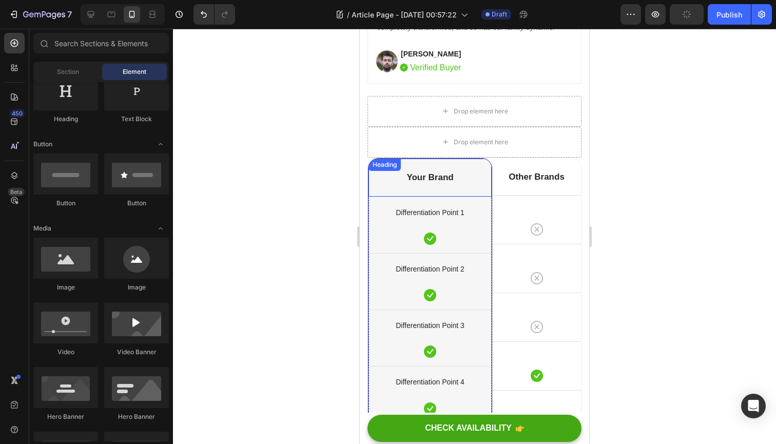
click at [381, 183] on p "Your Brand" at bounding box center [430, 177] width 121 height 11
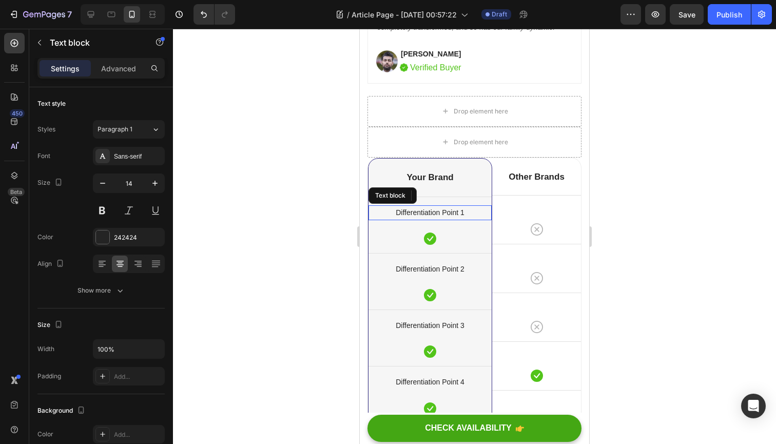
click at [373, 219] on p "Differentiation Point 1" at bounding box center [430, 212] width 121 height 13
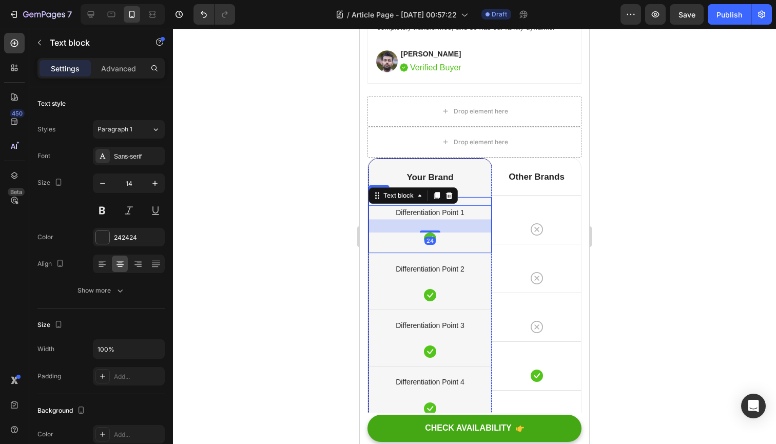
click at [371, 253] on div "Differentiation Point 1 Text block 24 Icon Row" at bounding box center [430, 225] width 123 height 56
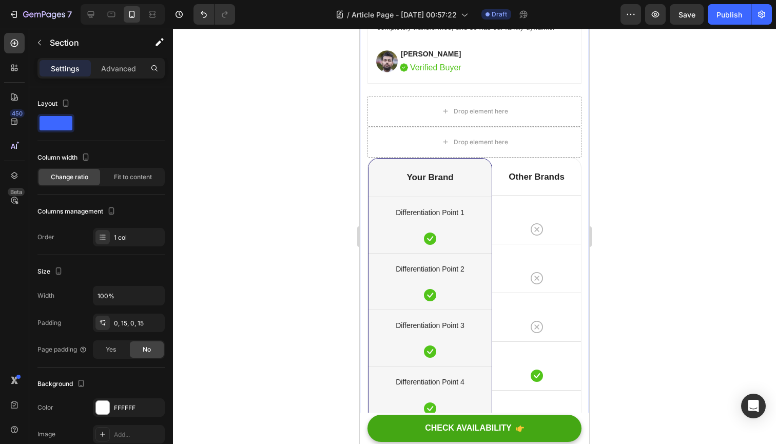
click at [363, 351] on div "[Heading 2] Compare with other products Heading Title Line Differentiation Poin…" at bounding box center [474, 16] width 229 height 1299
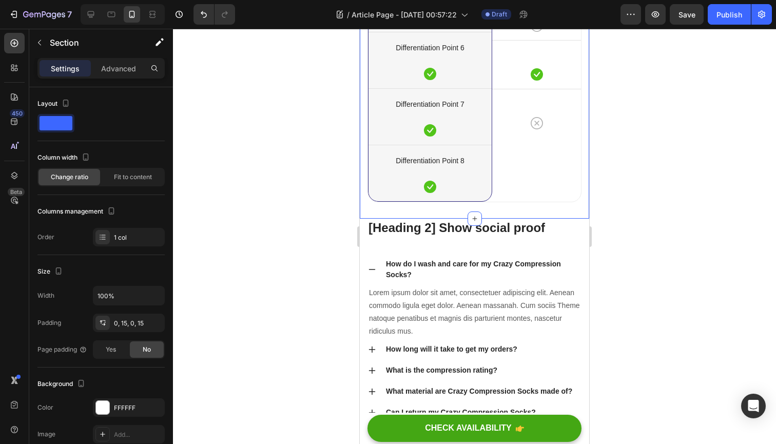
scroll to position [6512, 0]
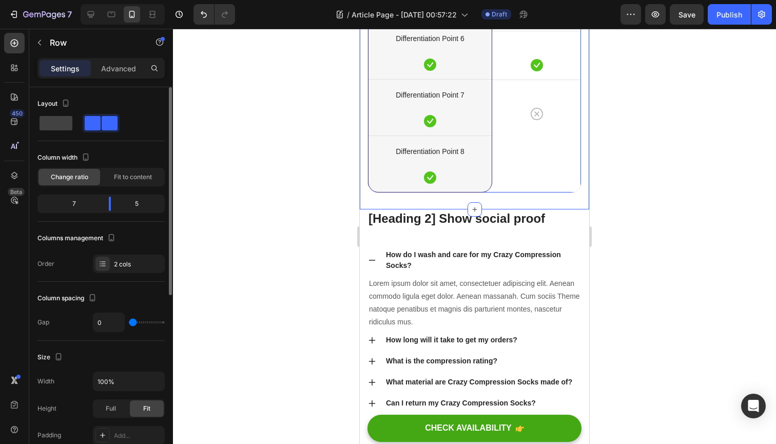
click at [131, 204] on div "5" at bounding box center [141, 204] width 44 height 14
click at [79, 207] on div "7" at bounding box center [70, 204] width 61 height 14
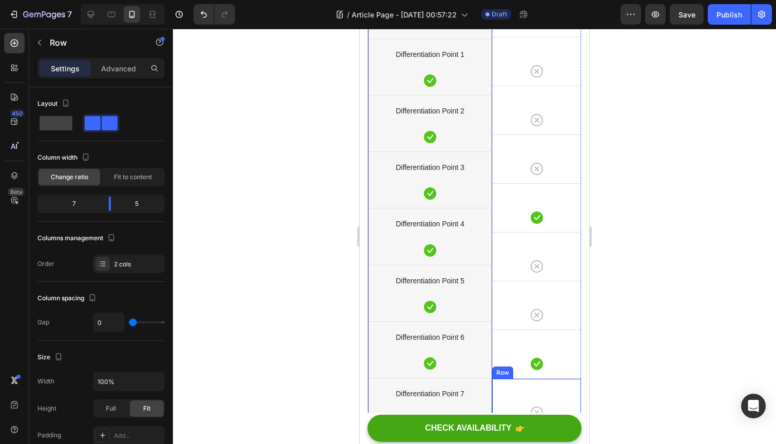
scroll to position [6212, 0]
click at [513, 79] on div "Icon" at bounding box center [536, 72] width 89 height 12
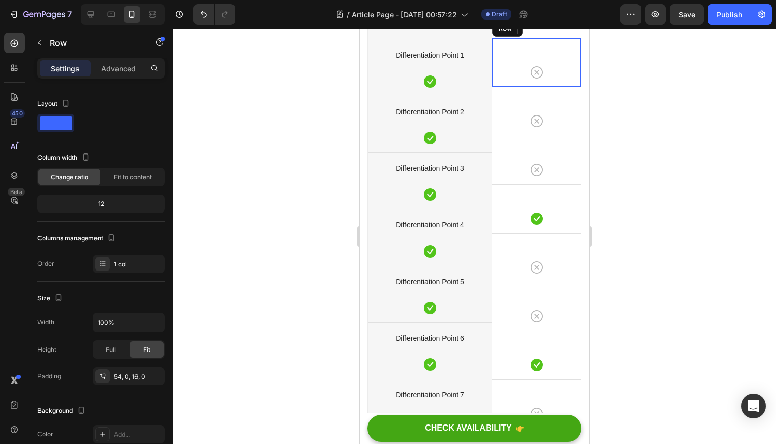
click at [514, 87] on div "Icon 0 Row" at bounding box center [536, 62] width 89 height 49
drag, startPoint x: 533, startPoint y: 176, endPoint x: 533, endPoint y: 185, distance: 9.8
click at [533, 96] on div at bounding box center [537, 95] width 21 height 2
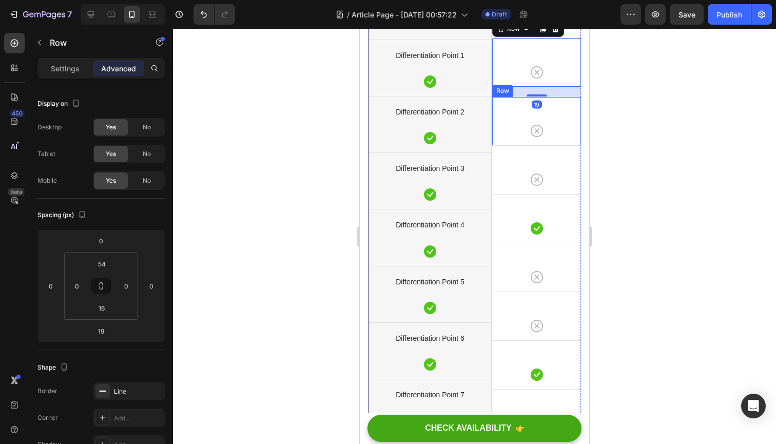
click at [510, 145] on div "Icon Row" at bounding box center [536, 120] width 89 height 49
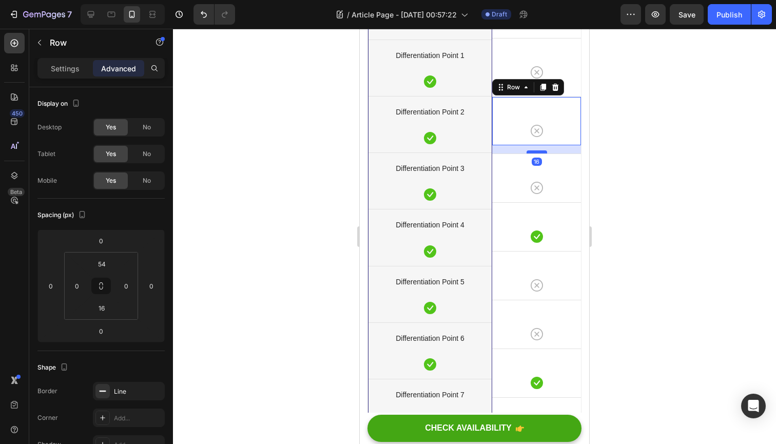
drag, startPoint x: 535, startPoint y: 234, endPoint x: 535, endPoint y: 242, distance: 8.2
click at [535, 153] on div at bounding box center [537, 151] width 21 height 3
type input "16"
click at [512, 202] on div "Icon Row" at bounding box center [536, 177] width 89 height 49
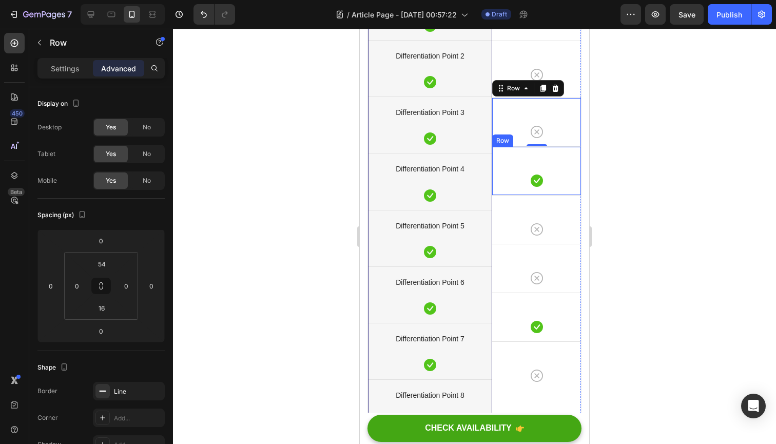
scroll to position [6290, 0]
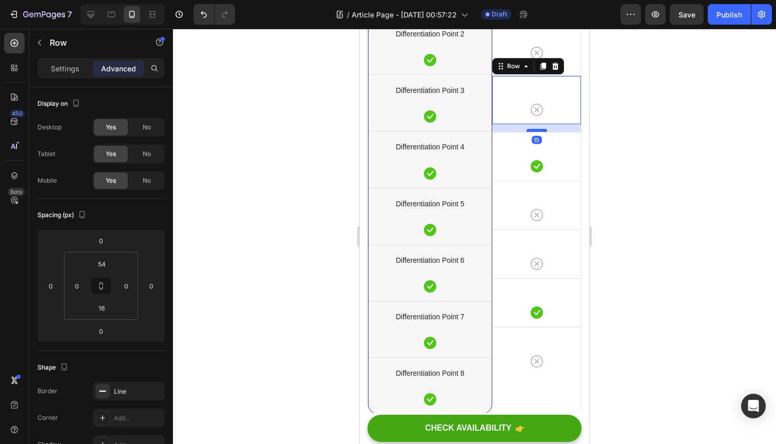
drag, startPoint x: 538, startPoint y: 210, endPoint x: 538, endPoint y: 218, distance: 7.7
type input "15"
click at [538, 132] on div at bounding box center [537, 130] width 21 height 3
click at [507, 181] on div "Icon Row" at bounding box center [536, 156] width 89 height 49
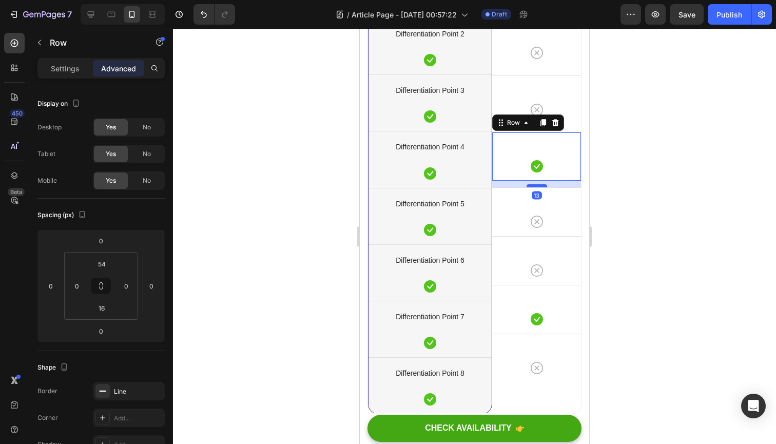
drag, startPoint x: 532, startPoint y: 268, endPoint x: 532, endPoint y: 275, distance: 6.7
type input "13"
click at [532, 187] on div at bounding box center [537, 185] width 21 height 3
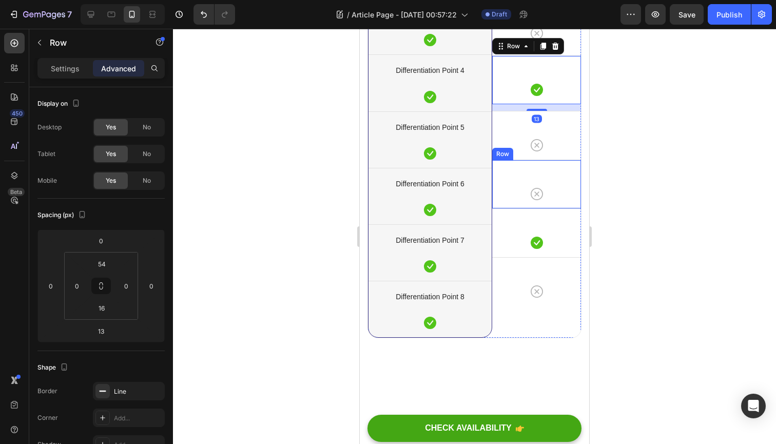
scroll to position [6371, 0]
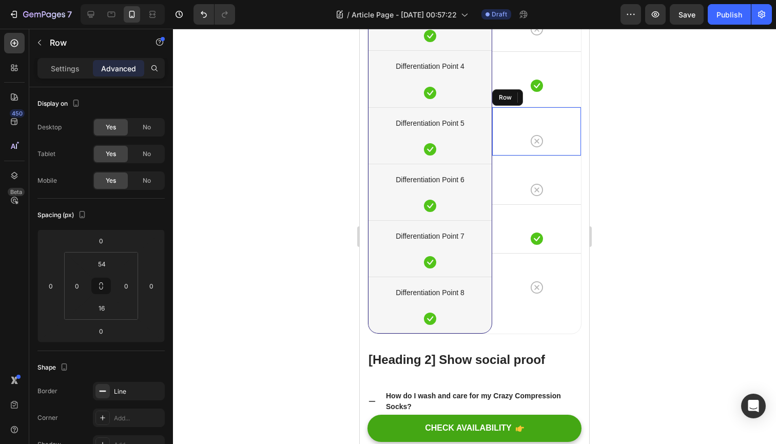
click at [509, 156] on div "Icon Row" at bounding box center [536, 131] width 89 height 49
drag, startPoint x: 536, startPoint y: 243, endPoint x: 536, endPoint y: 251, distance: 8.2
type input "16"
click at [536, 164] on div at bounding box center [537, 162] width 21 height 3
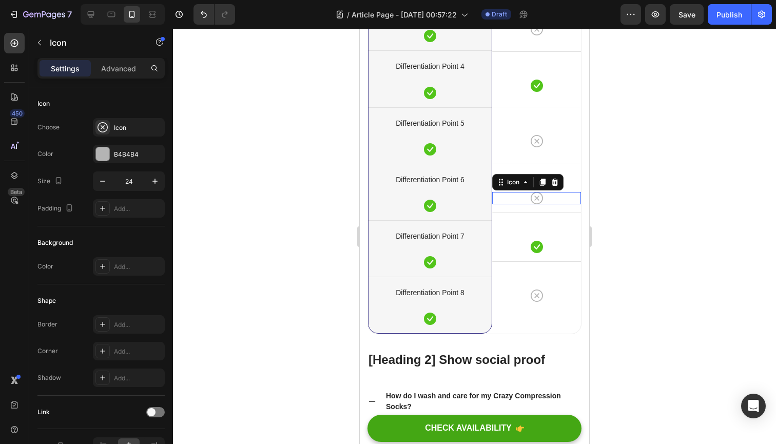
click at [512, 204] on div "Icon 0" at bounding box center [536, 198] width 89 height 12
click at [510, 212] on div "Icon 0 Row" at bounding box center [536, 188] width 89 height 49
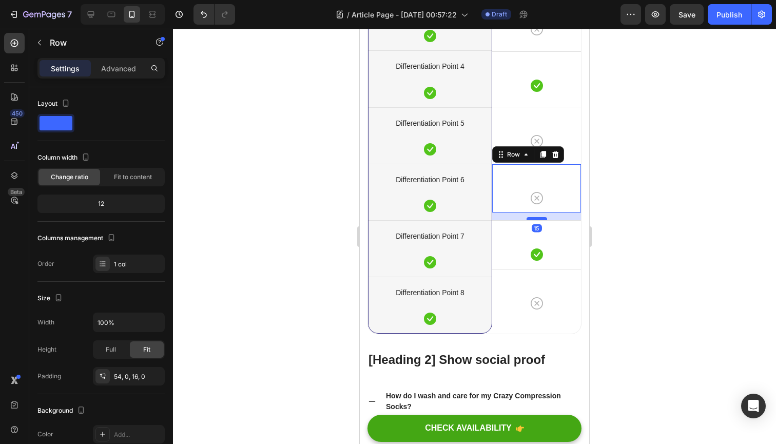
drag, startPoint x: 532, startPoint y: 300, endPoint x: 532, endPoint y: 307, distance: 7.7
click at [532, 220] on div at bounding box center [537, 218] width 21 height 3
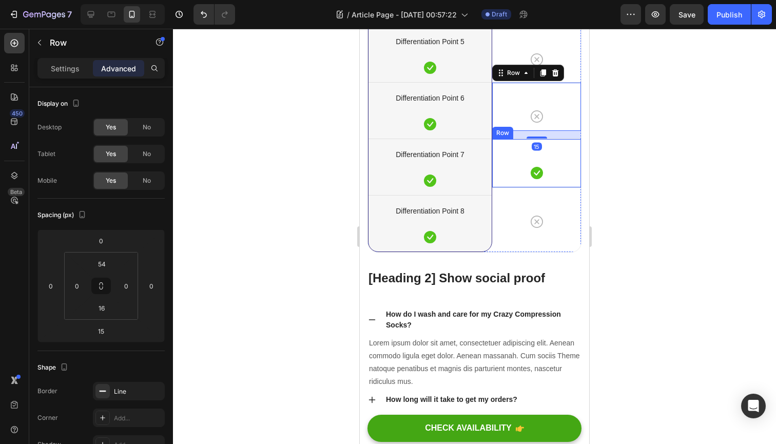
scroll to position [6470, 0]
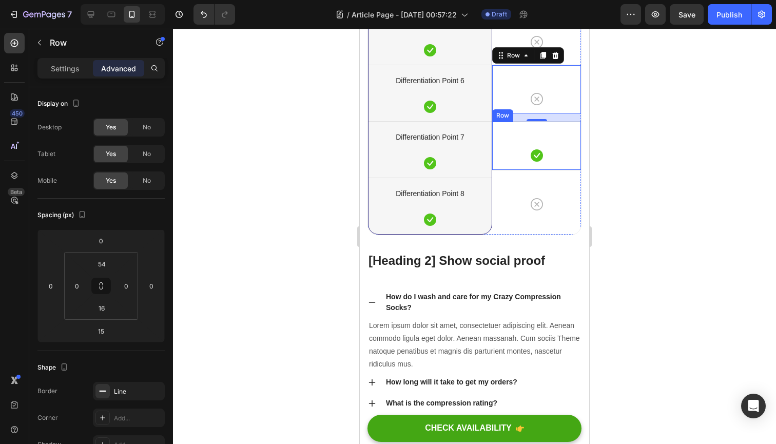
click at [518, 170] on div "Icon Row" at bounding box center [536, 145] width 89 height 49
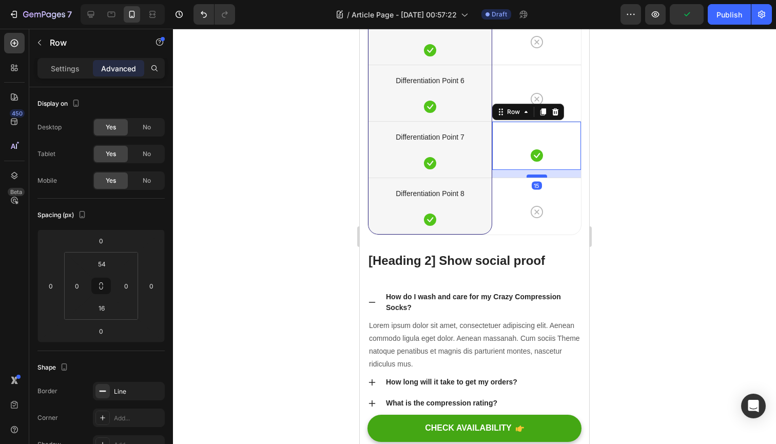
drag, startPoint x: 534, startPoint y: 258, endPoint x: 534, endPoint y: 266, distance: 7.7
click at [534, 178] on div at bounding box center [537, 176] width 21 height 3
type input "15"
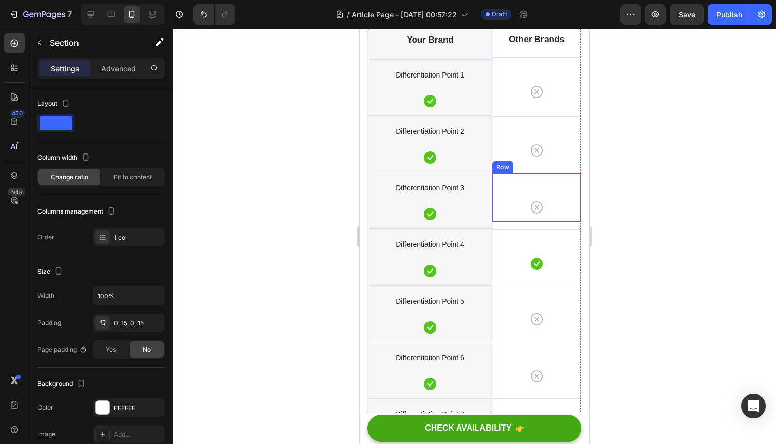
scroll to position [6188, 0]
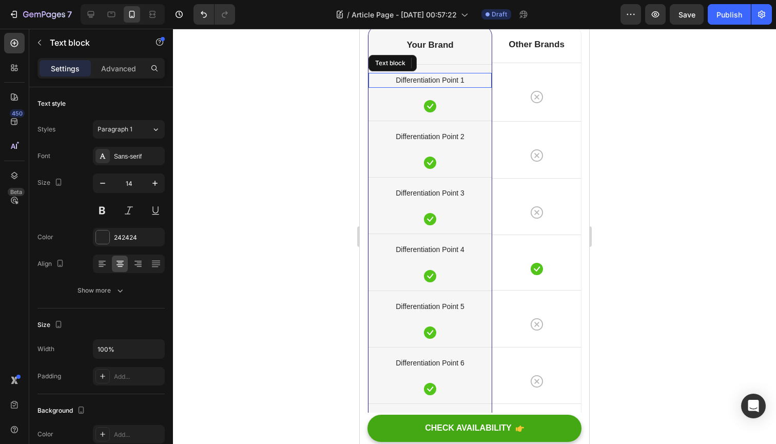
click at [449, 87] on p "Differentiation Point 1" at bounding box center [430, 80] width 121 height 13
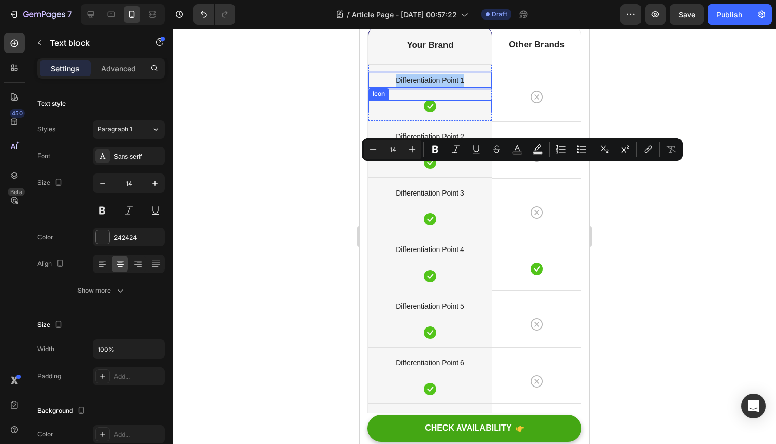
click at [326, 216] on div at bounding box center [474, 236] width 603 height 415
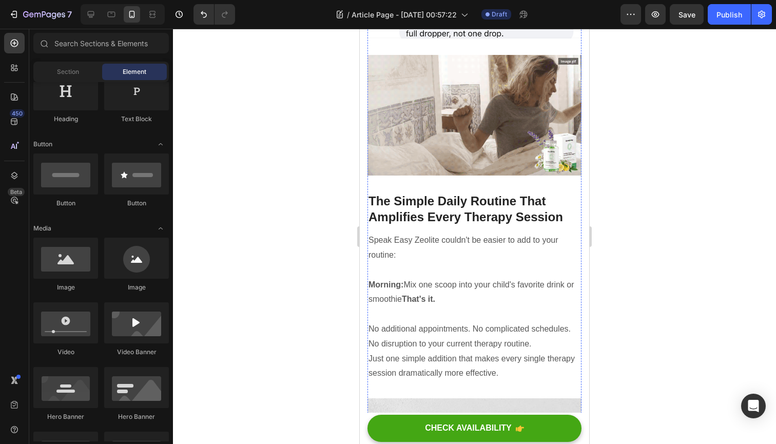
scroll to position [3324, 0]
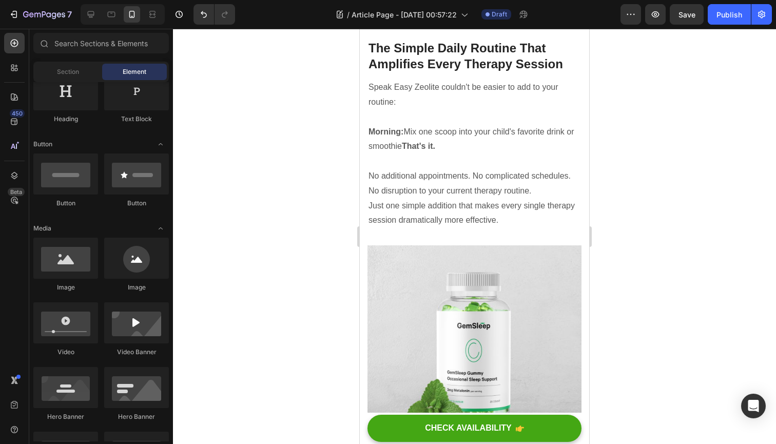
scroll to position [3486, 0]
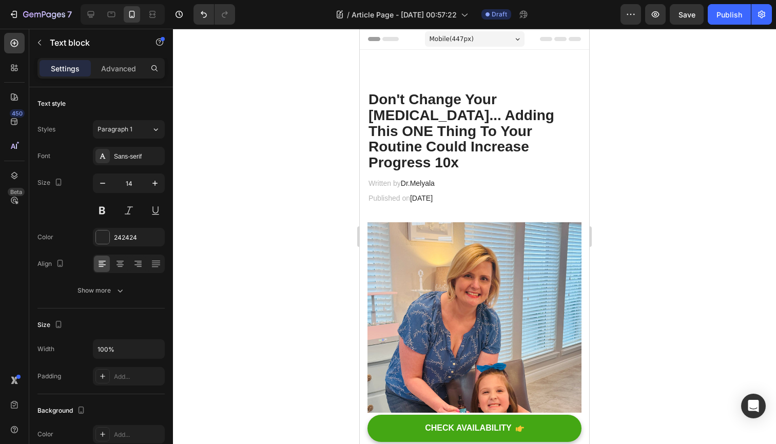
scroll to position [3486, 0]
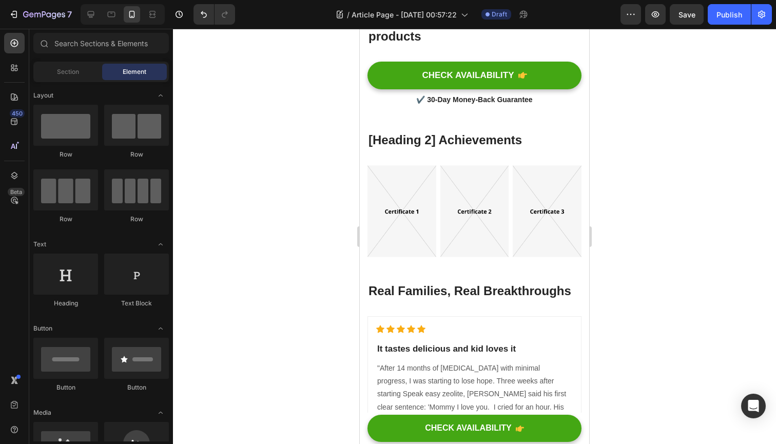
scroll to position [3321, 0]
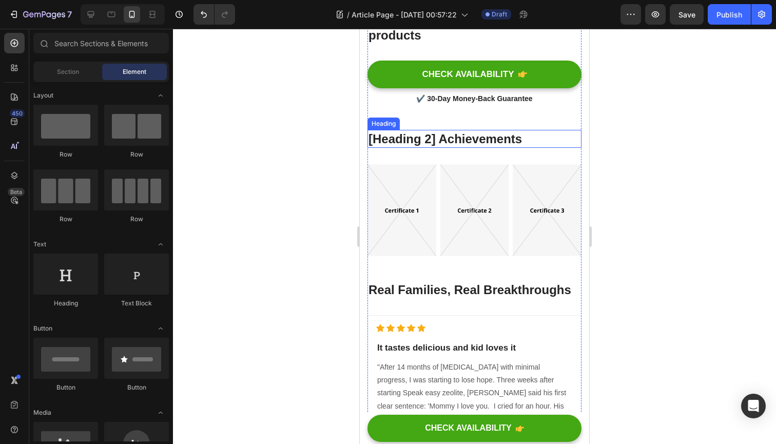
click at [374, 142] on p "[Heading 2] Achievements" at bounding box center [475, 139] width 212 height 16
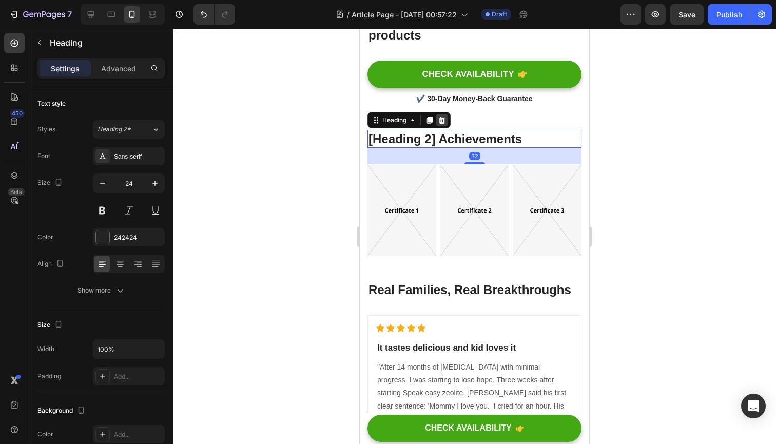
click at [444, 120] on icon at bounding box center [442, 120] width 7 height 7
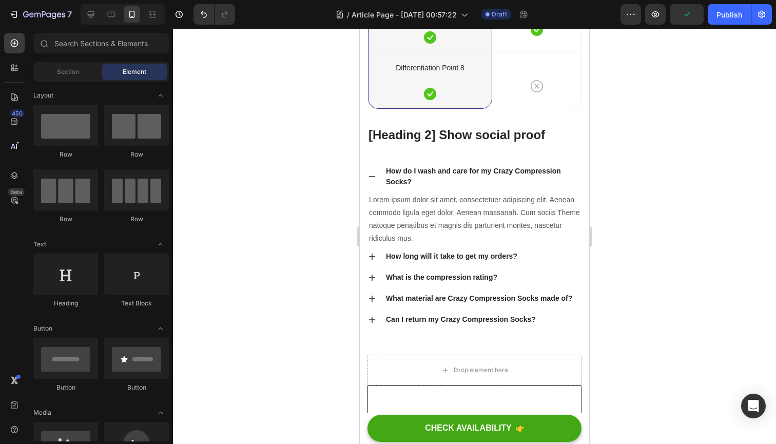
scroll to position [4117, 0]
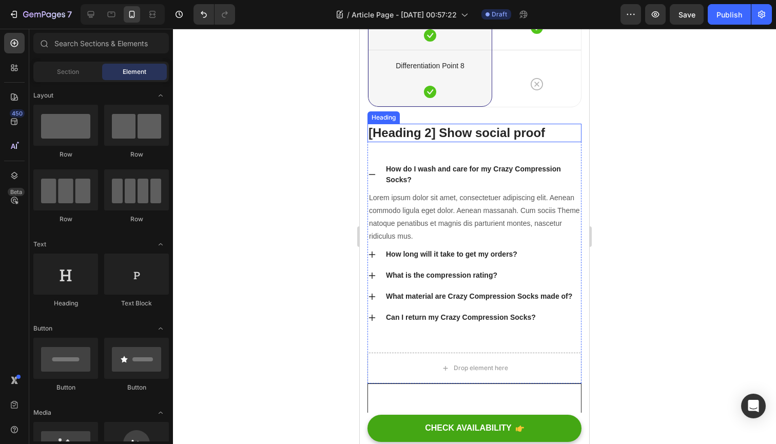
click at [449, 133] on p "[Heading 2] Show social proof" at bounding box center [475, 133] width 212 height 16
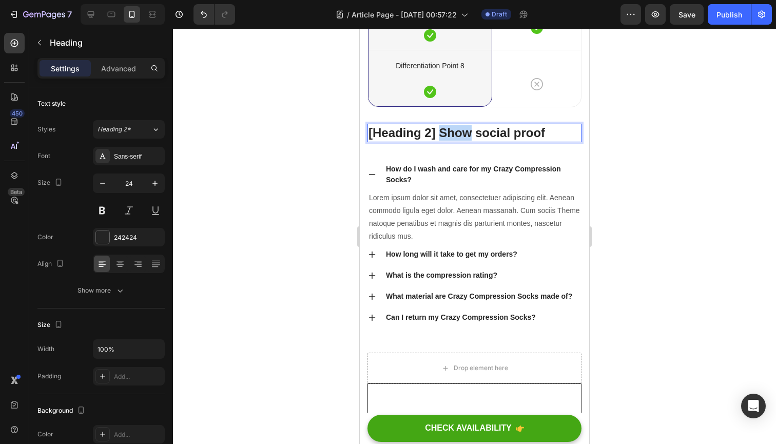
click at [449, 133] on p "[Heading 2] Show social proof" at bounding box center [475, 133] width 212 height 16
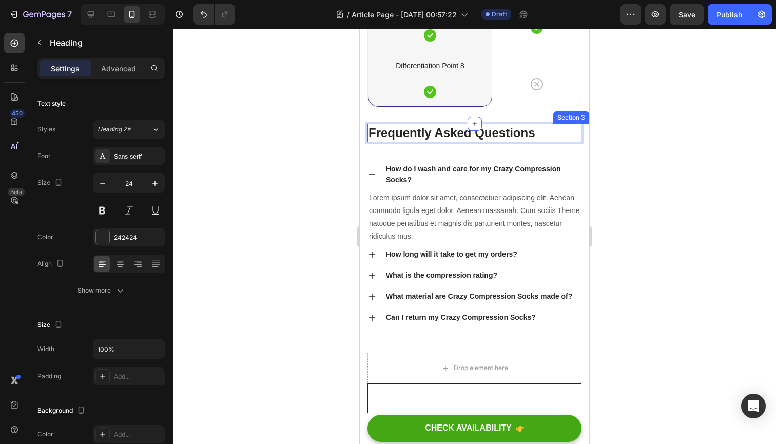
click at [320, 188] on div at bounding box center [474, 236] width 603 height 415
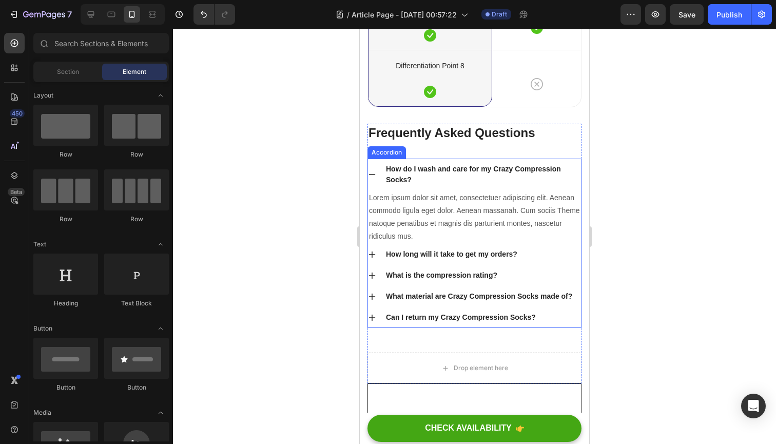
click at [417, 167] on div "How do I wash and care for my Crazy Compression Socks?" at bounding box center [482, 174] width 197 height 25
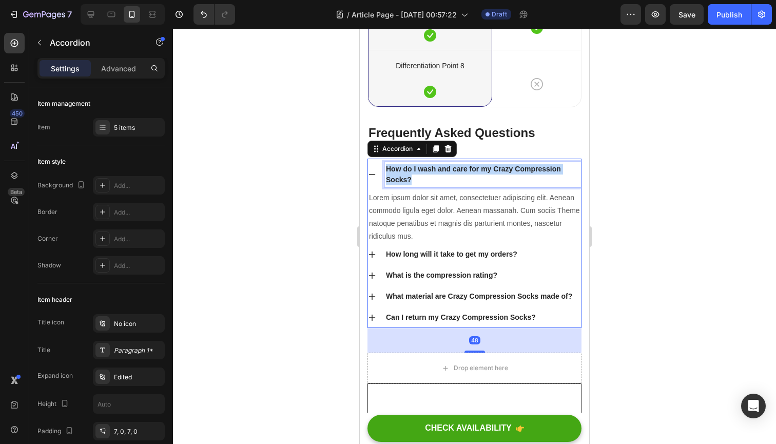
click at [417, 167] on p "How do I wash and care for my Crazy Compression Socks?" at bounding box center [482, 175] width 193 height 22
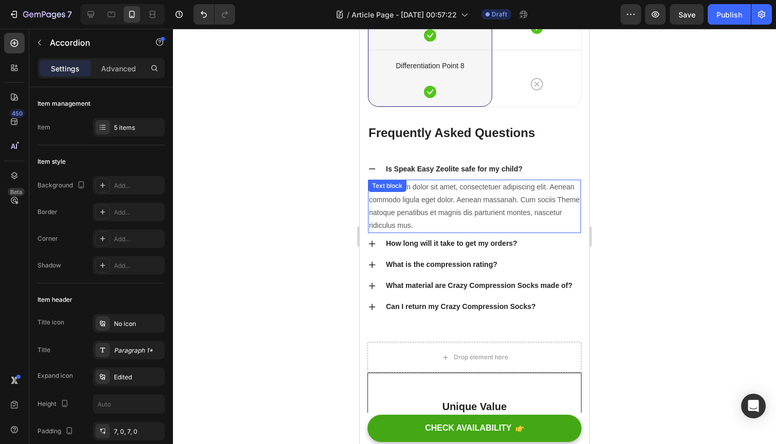
click at [303, 221] on div at bounding box center [474, 236] width 603 height 415
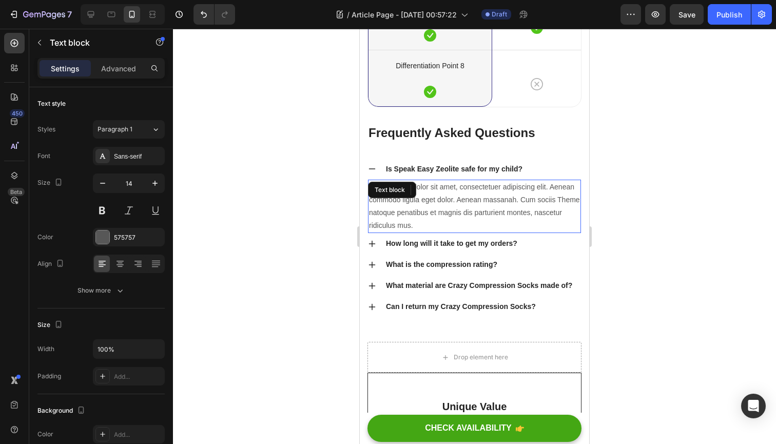
click at [435, 203] on p "Lorem ipsum dolor sit amet, consectetuer adipiscing elit. Aenean commodo ligula…" at bounding box center [474, 207] width 211 height 52
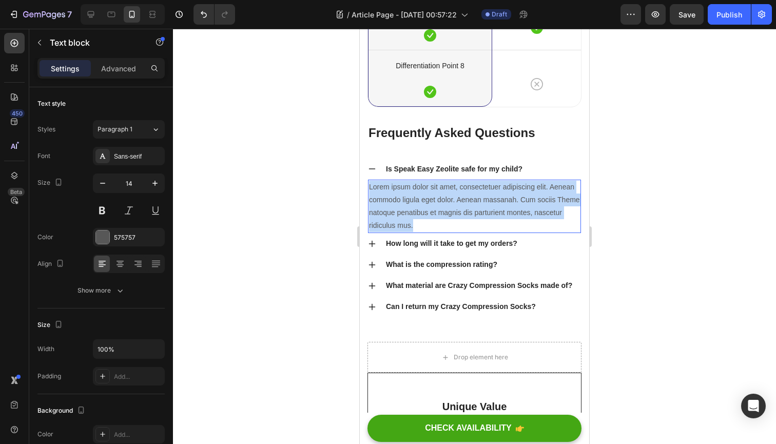
click at [435, 203] on p "Lorem ipsum dolor sit amet, consectetuer adipiscing elit. Aenean commodo ligula…" at bounding box center [474, 207] width 211 height 52
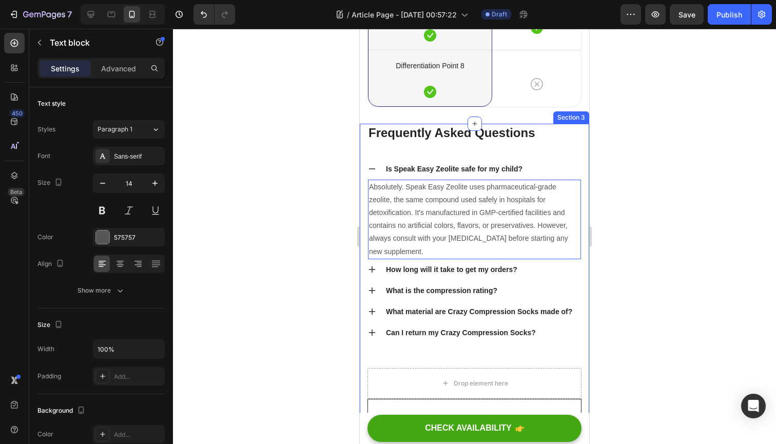
click at [155, 182] on icon "button" at bounding box center [154, 183] width 5 height 5
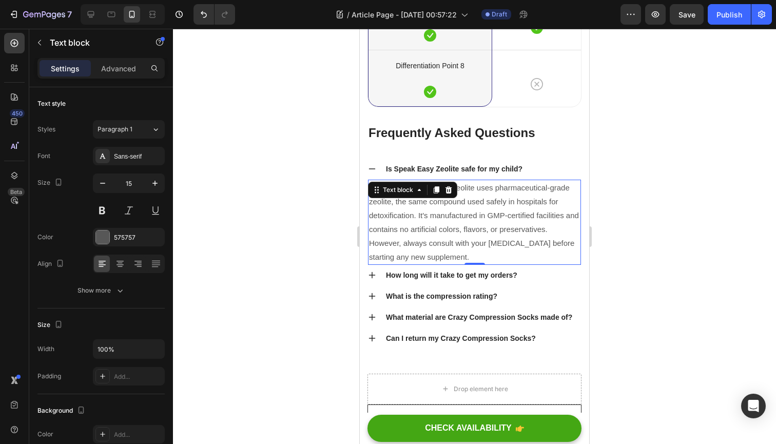
click at [155, 182] on icon "button" at bounding box center [154, 183] width 5 height 5
type input "16"
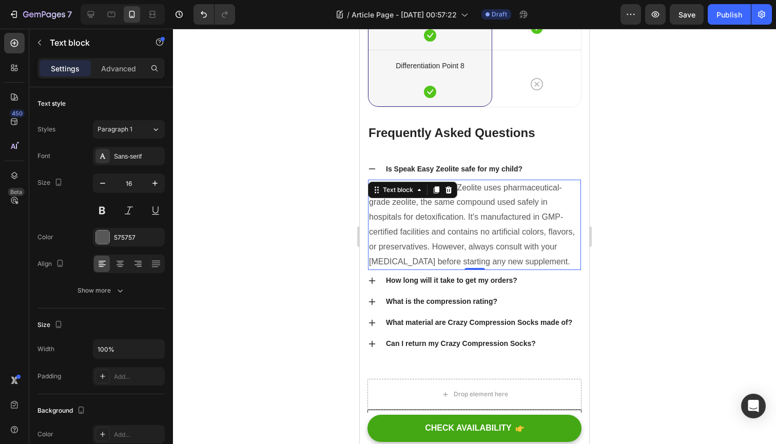
click at [235, 227] on div at bounding box center [474, 236] width 603 height 415
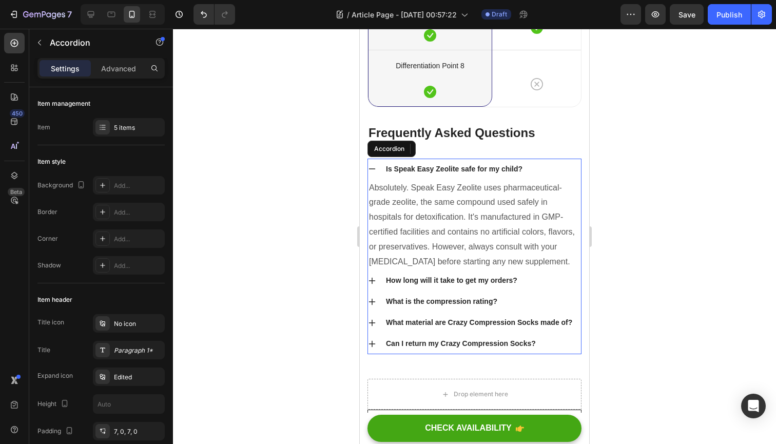
click at [371, 168] on icon at bounding box center [372, 168] width 7 height 1
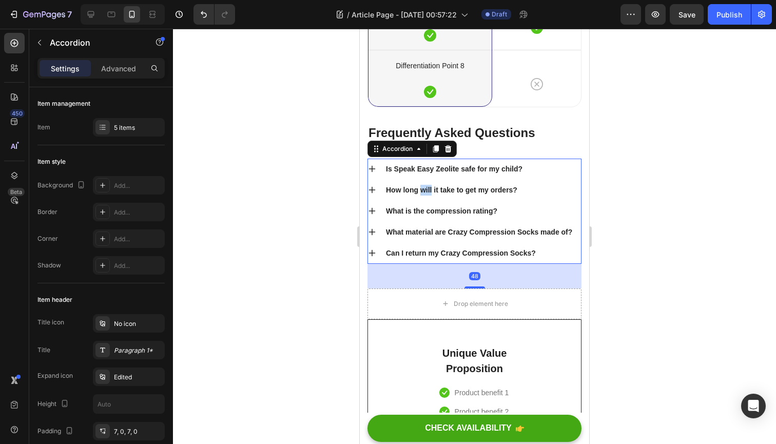
click at [424, 186] on p "How long will it take to get my orders?" at bounding box center [451, 190] width 131 height 11
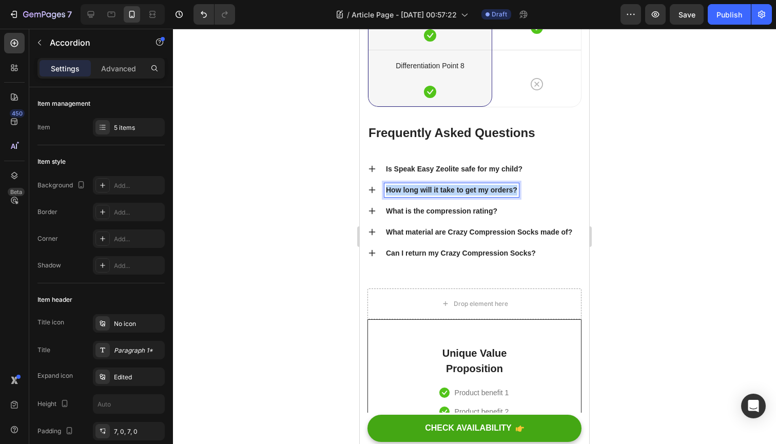
click at [424, 186] on p "How long will it take to get my orders?" at bounding box center [451, 190] width 131 height 11
click at [374, 187] on icon at bounding box center [372, 190] width 7 height 7
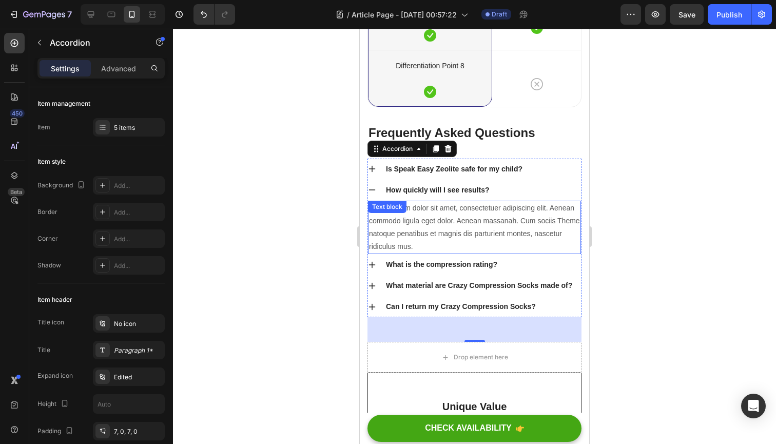
click at [426, 226] on p "Lorem ipsum dolor sit amet, consectetuer adipiscing elit. Aenean commodo ligula…" at bounding box center [474, 228] width 211 height 52
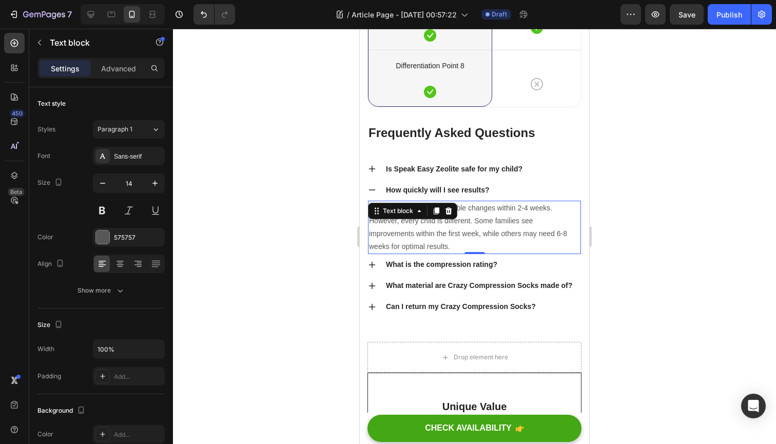
click at [156, 183] on icon "button" at bounding box center [155, 183] width 10 height 10
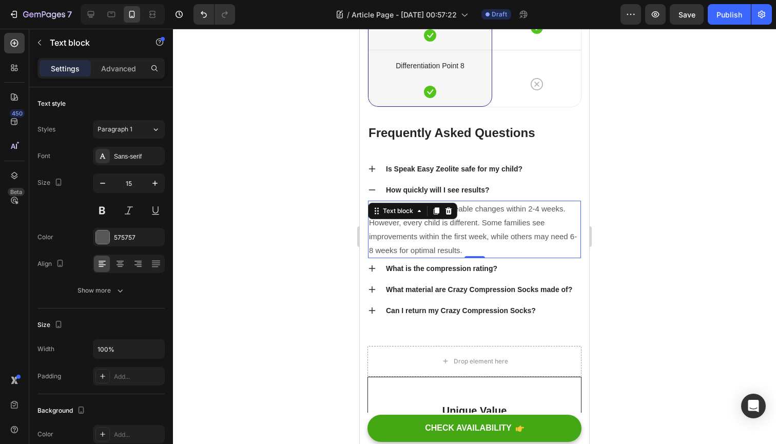
type input "16"
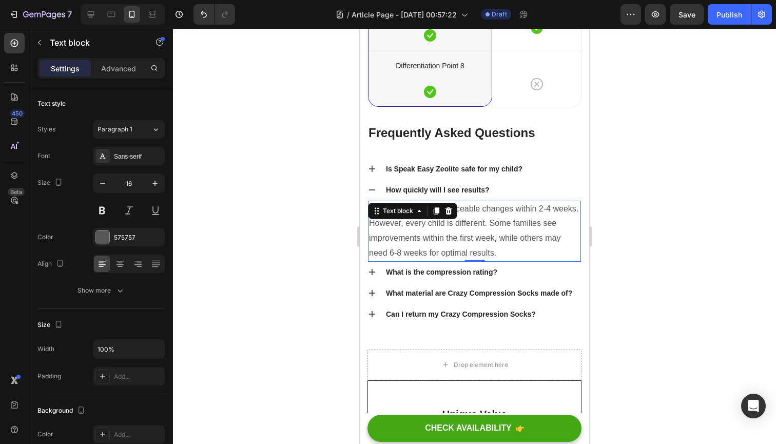
click at [222, 218] on div at bounding box center [474, 236] width 603 height 415
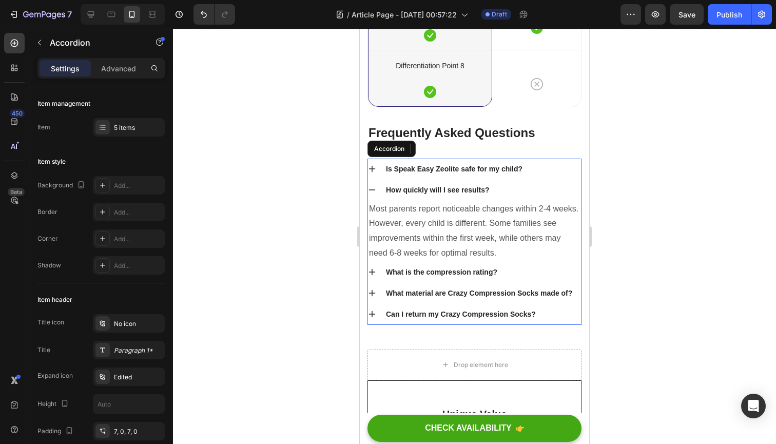
click at [371, 186] on icon at bounding box center [372, 190] width 8 height 8
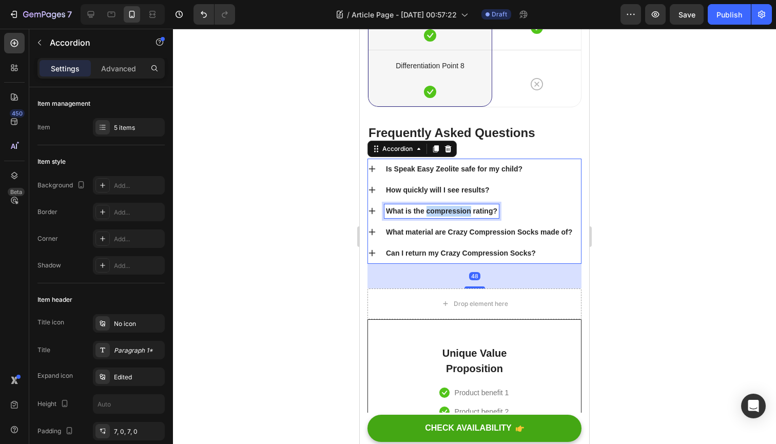
click at [434, 208] on p "What is the compression rating?" at bounding box center [441, 211] width 111 height 11
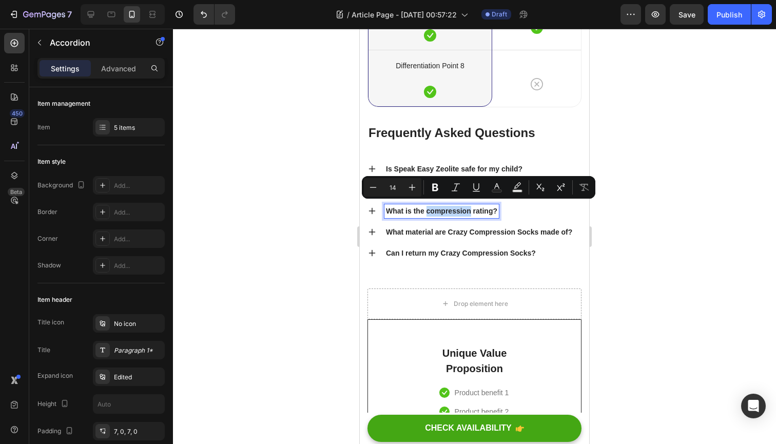
click at [434, 208] on p "What is the compression rating?" at bounding box center [441, 211] width 111 height 11
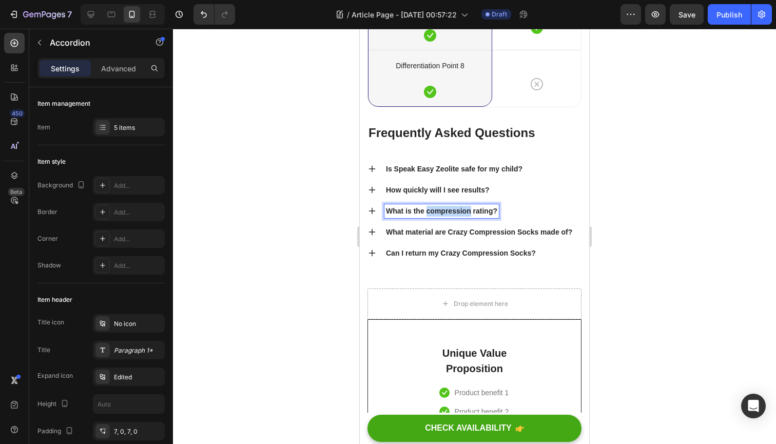
click at [434, 208] on p "What is the compression rating?" at bounding box center [441, 211] width 111 height 11
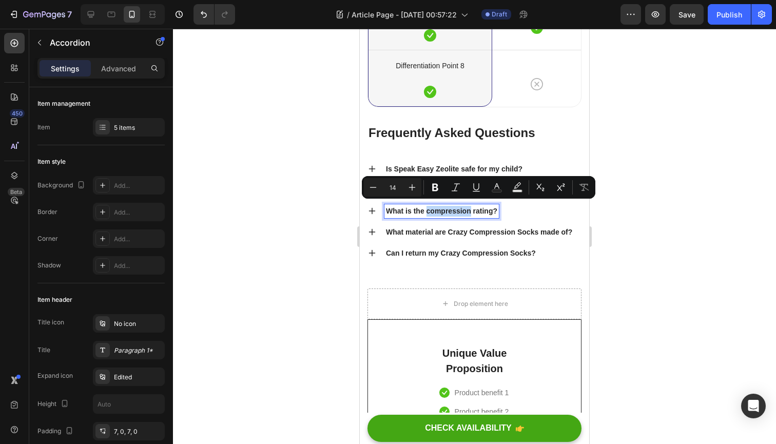
click at [434, 208] on p "What is the compression rating?" at bounding box center [441, 211] width 111 height 11
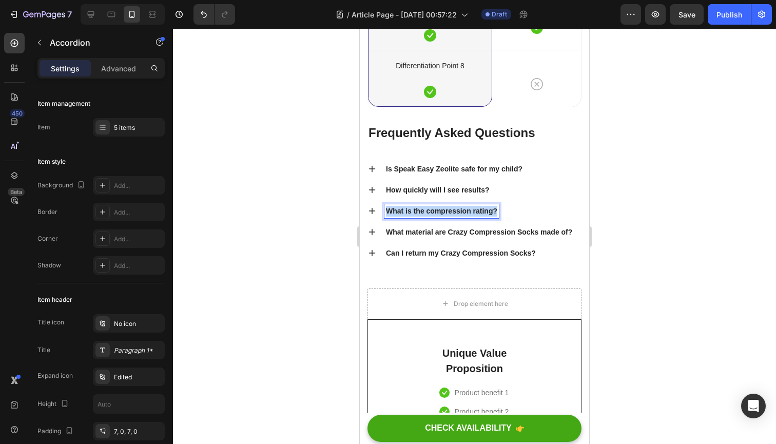
click at [434, 208] on p "What is the compression rating?" at bounding box center [441, 211] width 111 height 11
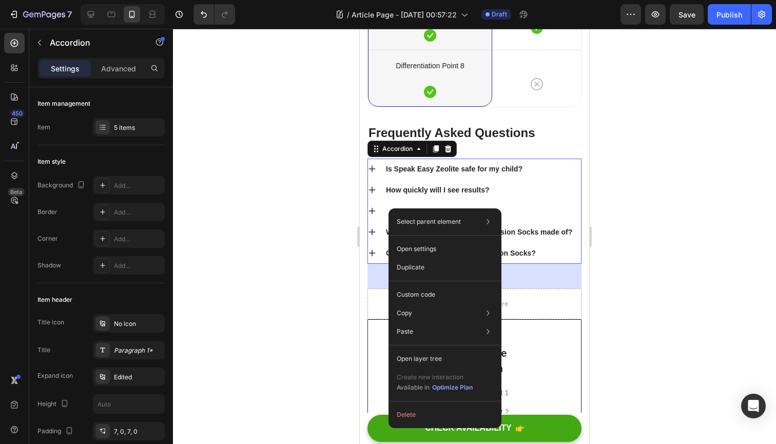
click at [381, 204] on div at bounding box center [474, 211] width 213 height 21
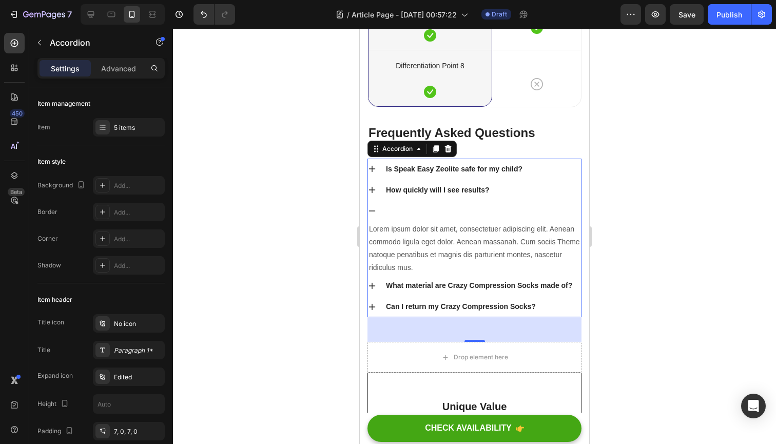
click at [375, 207] on icon at bounding box center [372, 211] width 8 height 8
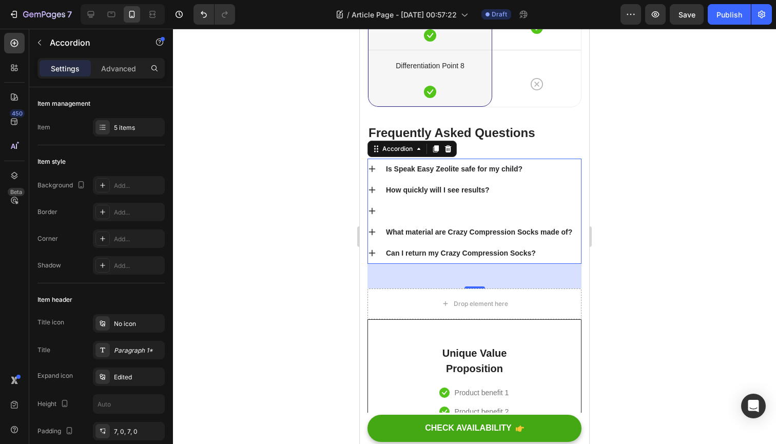
click at [386, 205] on div "Rich Text Editor. Editing area: main" at bounding box center [385, 211] width 3 height 14
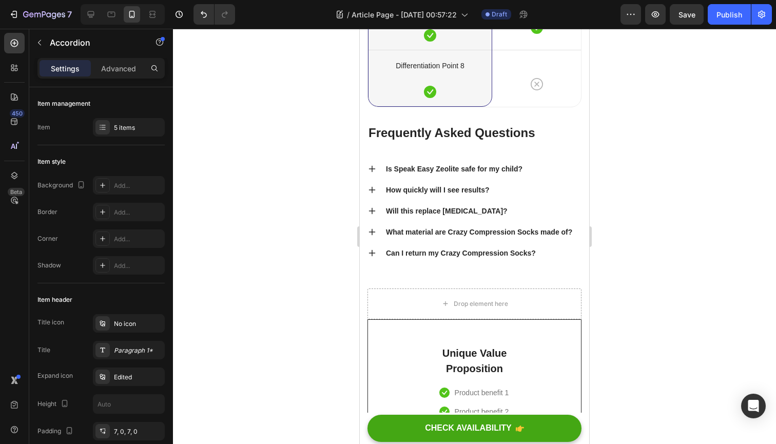
click at [372, 211] on icon at bounding box center [372, 211] width 8 height 8
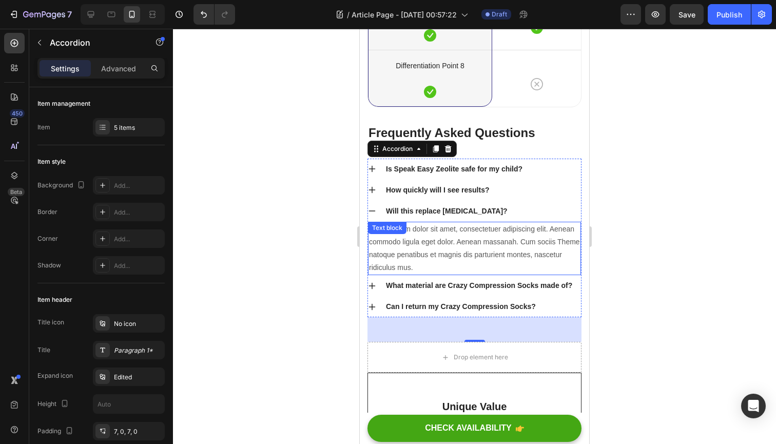
click at [419, 241] on p "Lorem ipsum dolor sit amet, consectetuer adipiscing elit. Aenean commodo ligula…" at bounding box center [474, 249] width 211 height 52
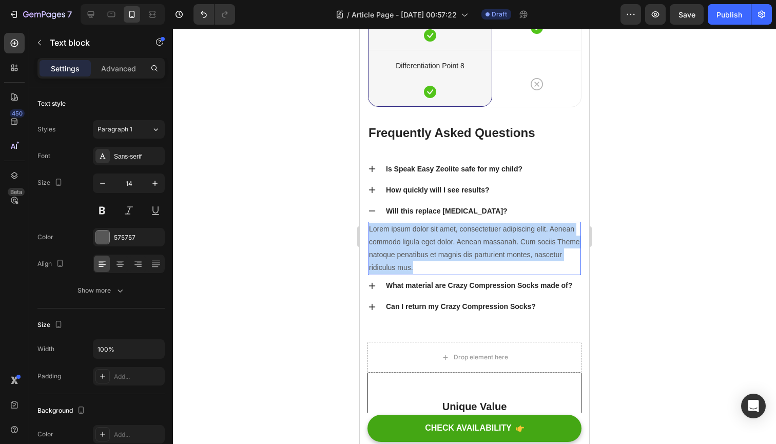
click at [419, 241] on p "Lorem ipsum dolor sit amet, consectetuer adipiscing elit. Aenean commodo ligula…" at bounding box center [474, 249] width 211 height 52
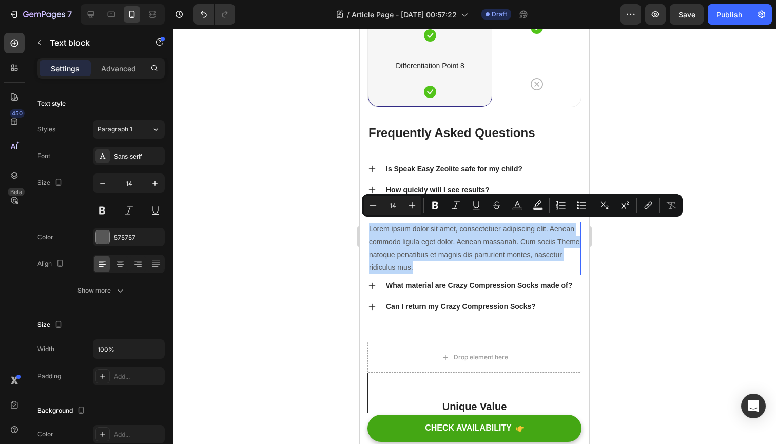
click at [419, 241] on p "Lorem ipsum dolor sit amet, consectetuer adipiscing elit. Aenean commodo ligula…" at bounding box center [474, 249] width 211 height 52
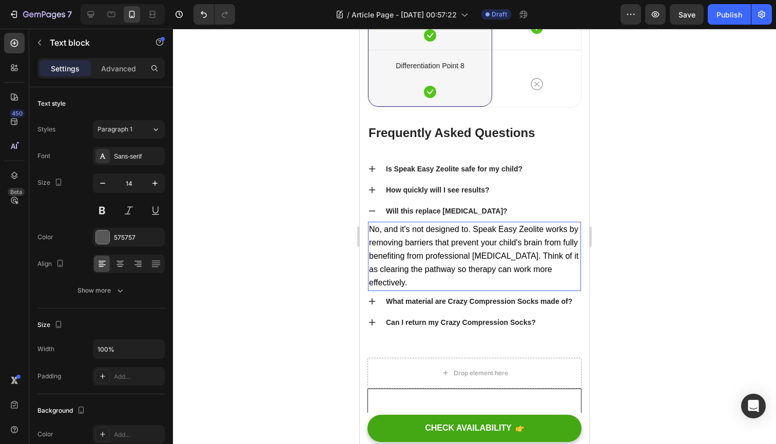
click at [154, 183] on icon "button" at bounding box center [155, 183] width 10 height 10
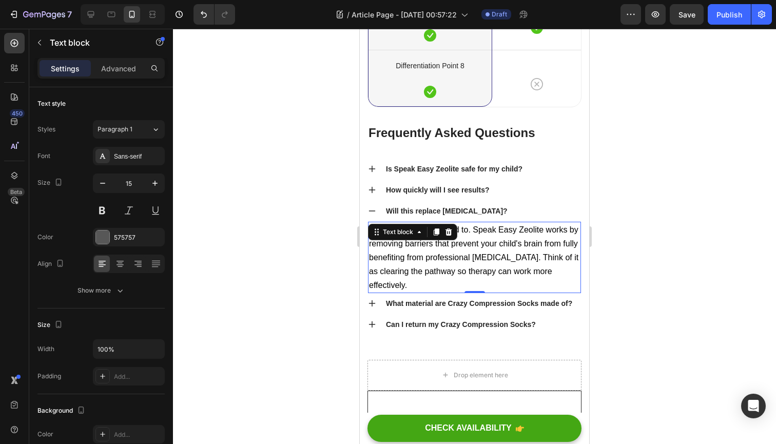
click at [154, 183] on icon "button" at bounding box center [155, 183] width 10 height 10
type input "16"
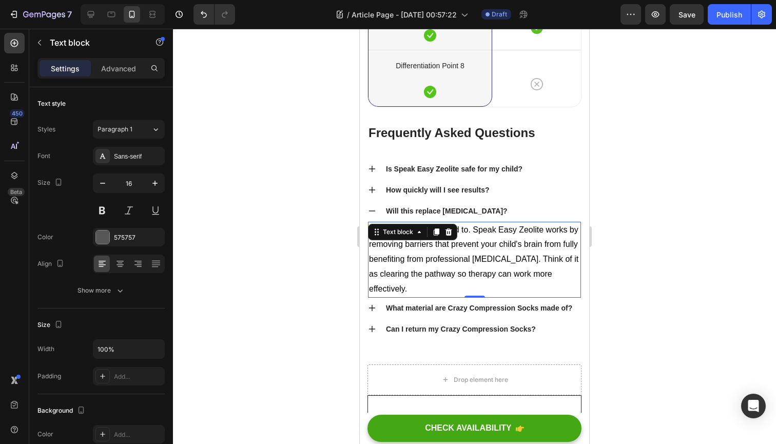
click at [211, 220] on div at bounding box center [474, 236] width 603 height 415
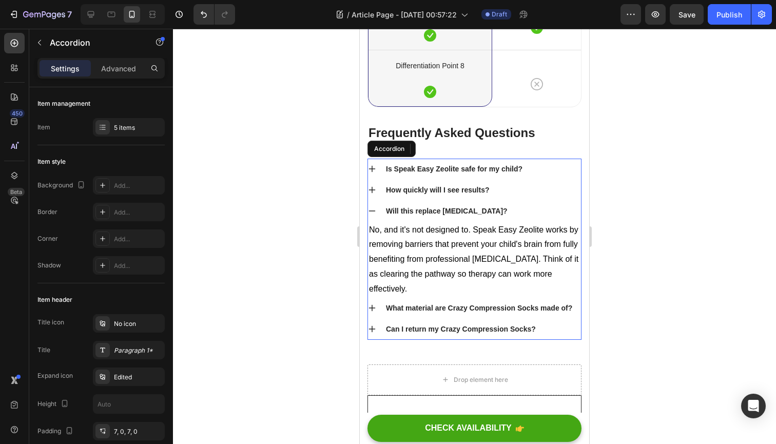
click at [371, 186] on icon at bounding box center [372, 190] width 8 height 8
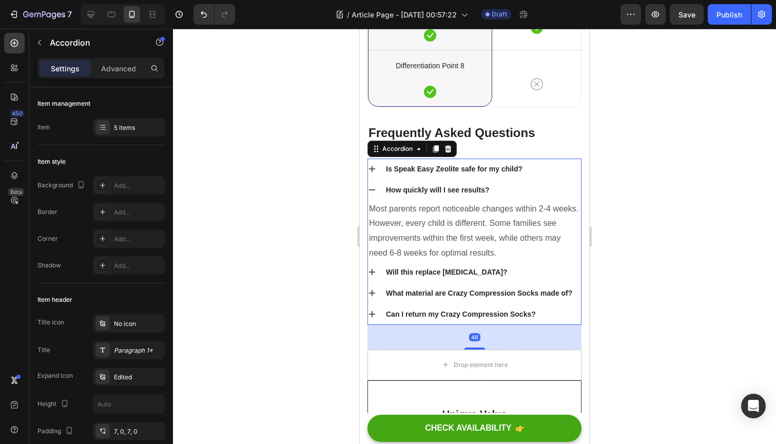
click at [371, 186] on icon at bounding box center [372, 190] width 8 height 8
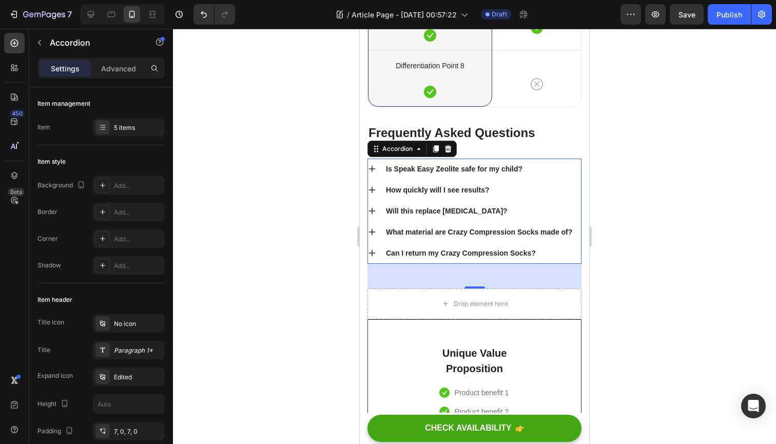
click at [371, 208] on icon at bounding box center [372, 211] width 7 height 7
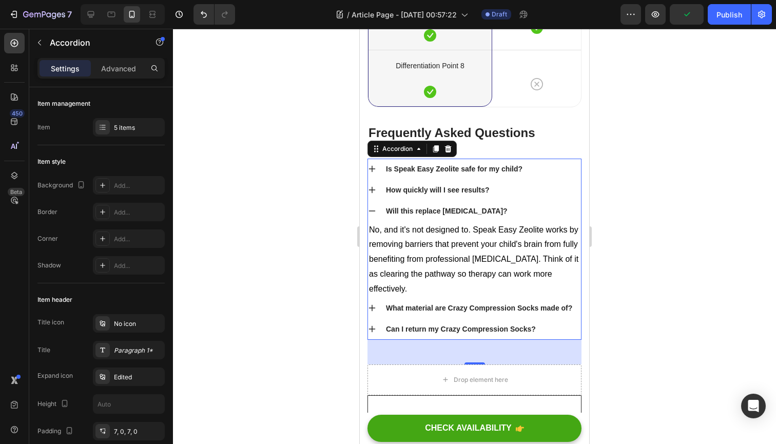
click at [371, 210] on icon at bounding box center [372, 210] width 7 height 1
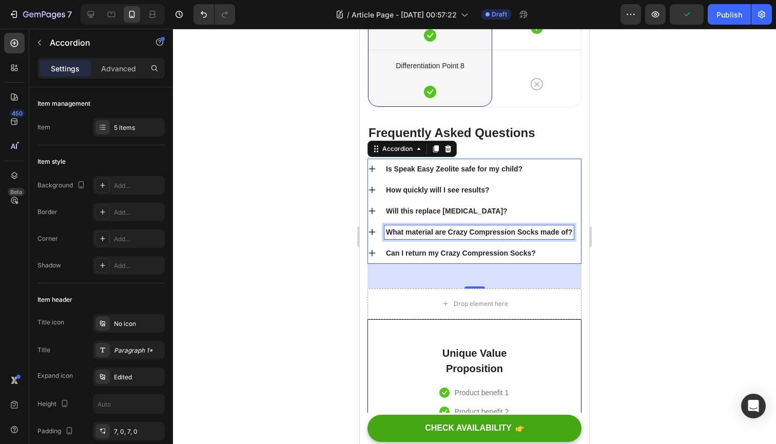
click at [413, 231] on p "What material are Crazy Compression Socks made of?" at bounding box center [479, 232] width 186 height 11
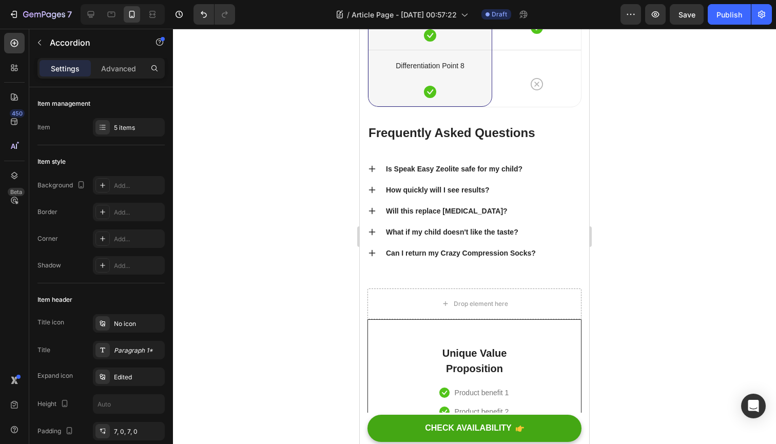
click at [371, 228] on icon at bounding box center [372, 232] width 8 height 8
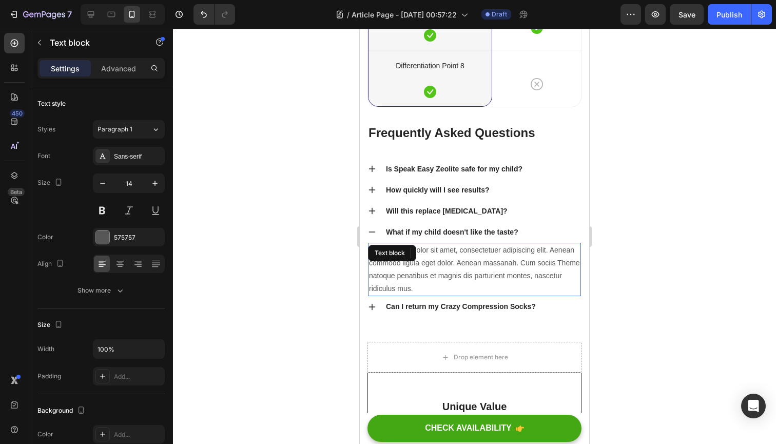
click at [431, 250] on div "Lorem ipsum dolor sit amet, consectetuer adipiscing elit. Aenean commodo ligula…" at bounding box center [474, 270] width 213 height 54
click at [431, 250] on div at bounding box center [436, 253] width 12 height 12
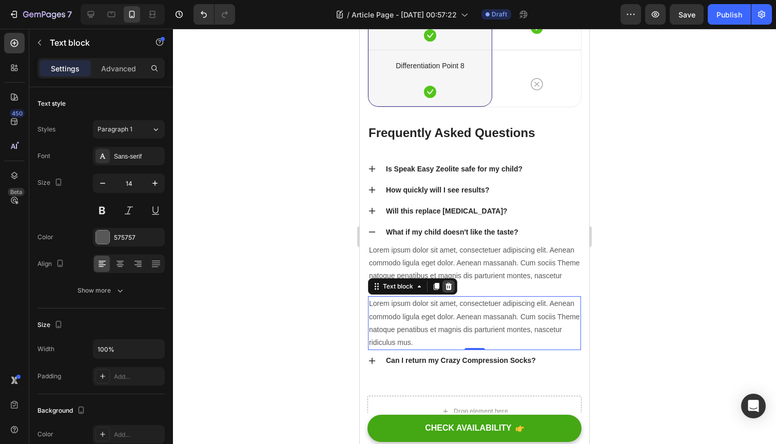
click at [447, 283] on icon at bounding box center [449, 286] width 7 height 7
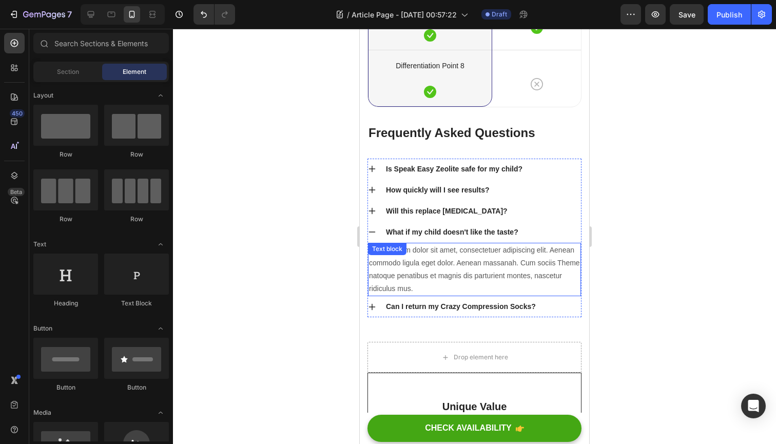
click at [420, 263] on p "Lorem ipsum dolor sit amet, consectetuer adipiscing elit. Aenean commodo ligula…" at bounding box center [474, 270] width 211 height 52
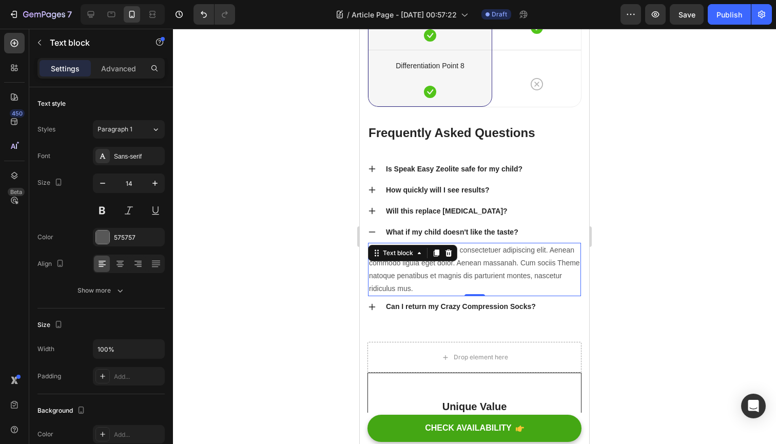
click at [420, 263] on p "Lorem ipsum dolor sit amet, consectetuer adipiscing elit. Aenean commodo ligula…" at bounding box center [474, 270] width 211 height 52
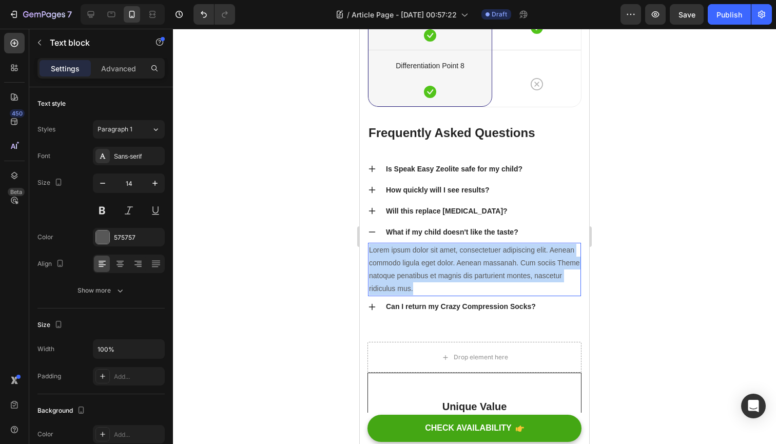
click at [420, 263] on p "Lorem ipsum dolor sit amet, consectetuer adipiscing elit. Aenean commodo ligula…" at bounding box center [474, 270] width 211 height 52
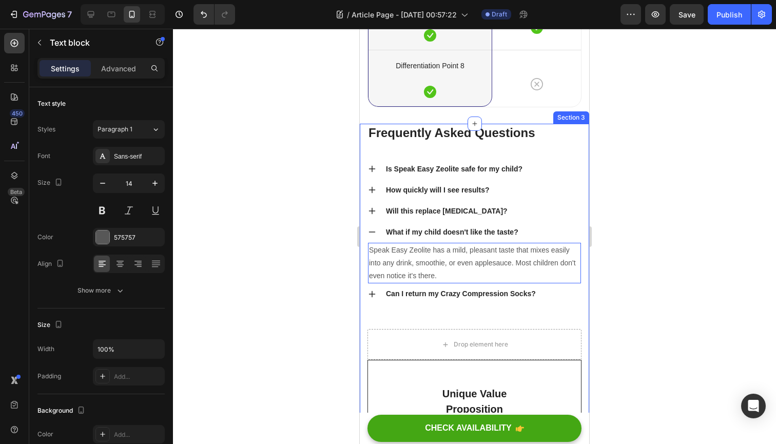
click at [156, 184] on icon "button" at bounding box center [155, 183] width 10 height 10
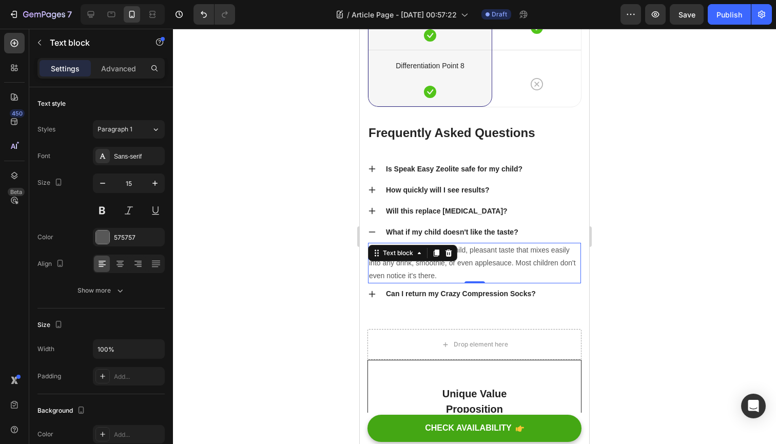
click at [156, 184] on icon "button" at bounding box center [155, 183] width 10 height 10
type input "16"
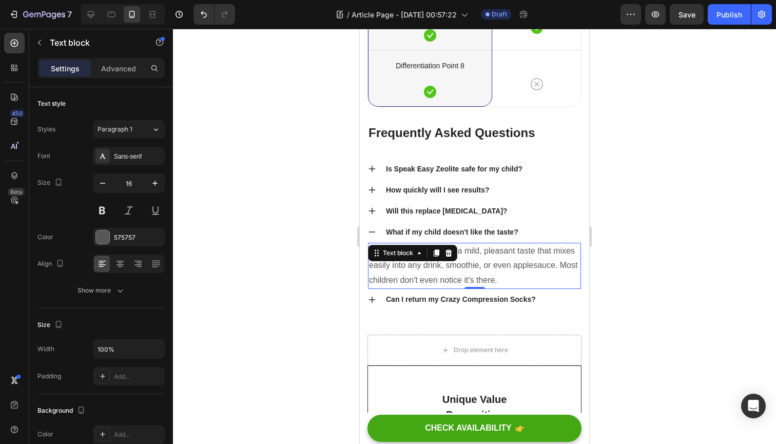
click at [224, 253] on div at bounding box center [474, 236] width 603 height 415
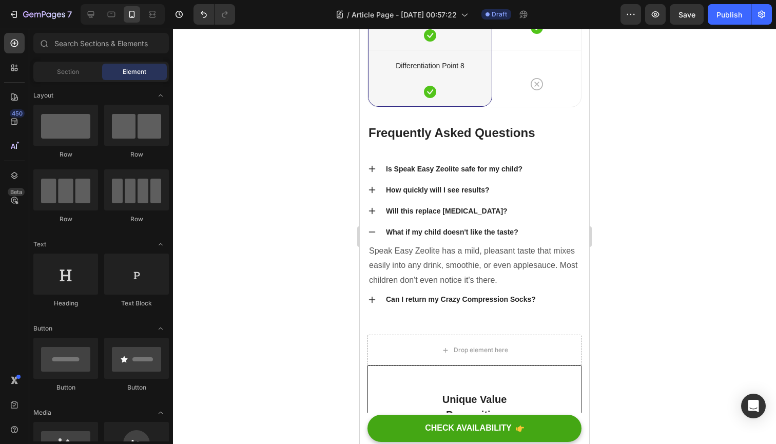
click at [224, 253] on div at bounding box center [474, 236] width 603 height 415
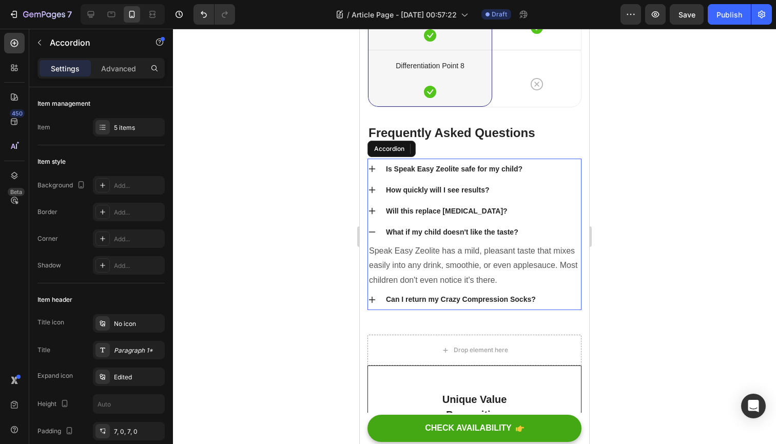
click at [415, 295] on p "Can I return my Crazy Compression Socks?" at bounding box center [461, 299] width 150 height 11
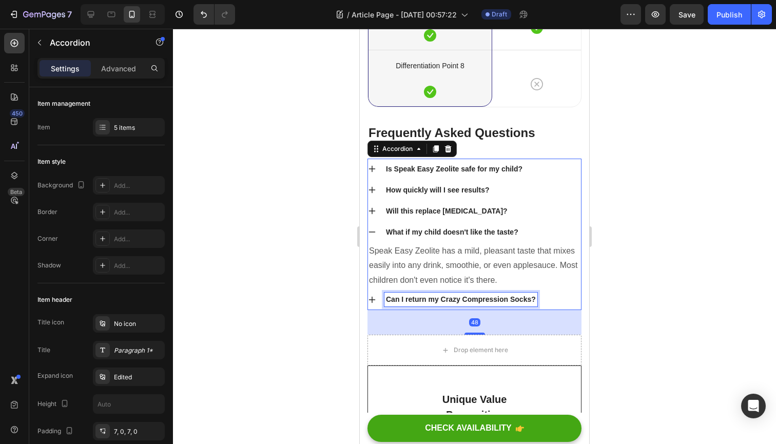
click at [415, 295] on p "Can I return my Crazy Compression Socks?" at bounding box center [461, 299] width 150 height 11
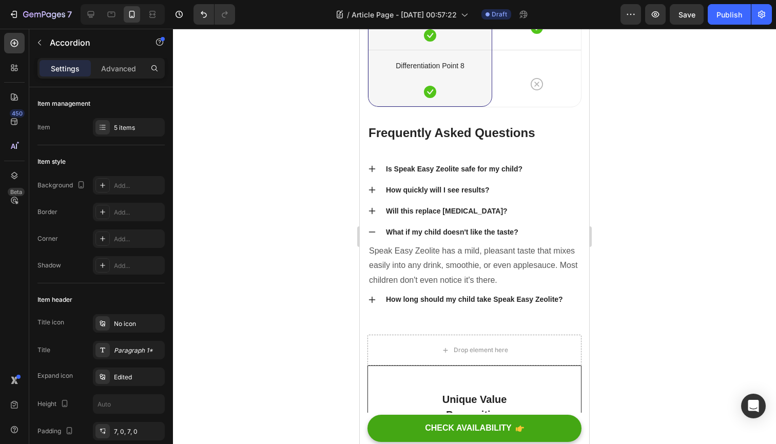
click at [374, 231] on icon at bounding box center [372, 231] width 7 height 1
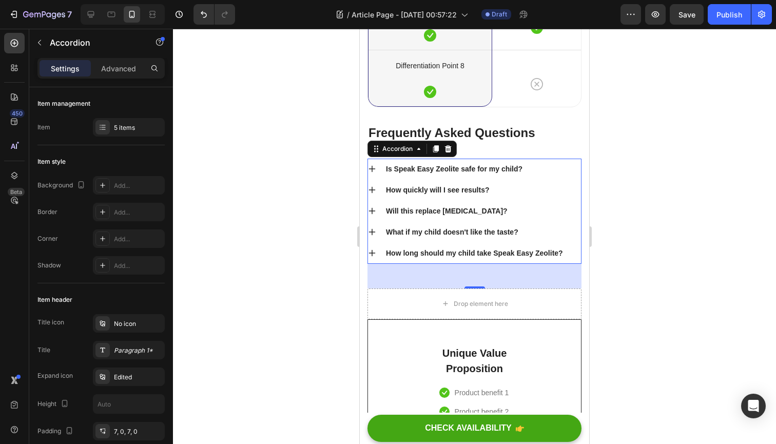
click at [376, 249] on div "How long should my child take Speak Easy Zeolite?" at bounding box center [474, 253] width 213 height 21
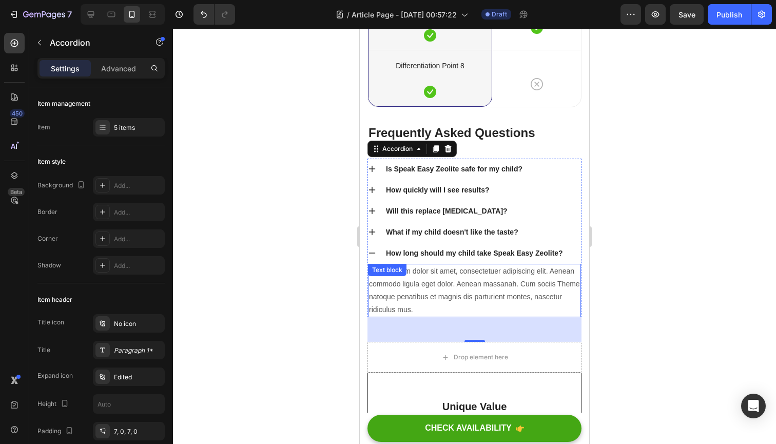
click at [409, 278] on div "Lorem ipsum dolor sit amet, consectetuer adipiscing elit. Aenean commodo ligula…" at bounding box center [474, 291] width 213 height 54
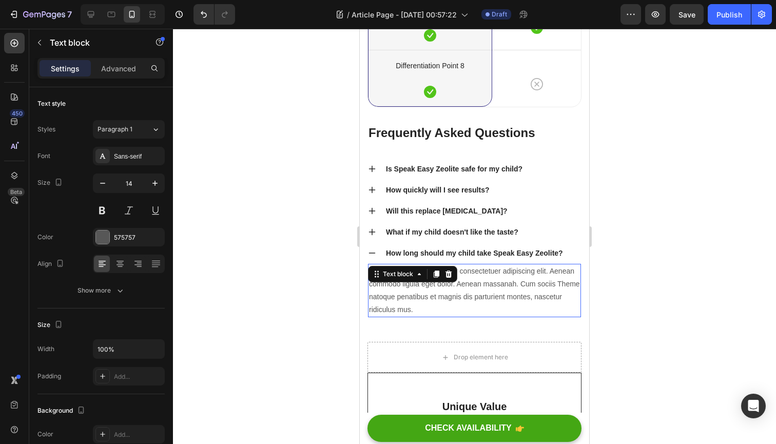
click at [409, 278] on div "Text block" at bounding box center [412, 274] width 89 height 16
click at [411, 288] on p "Lorem ipsum dolor sit amet, consectetuer adipiscing elit. Aenean commodo ligula…" at bounding box center [474, 291] width 211 height 52
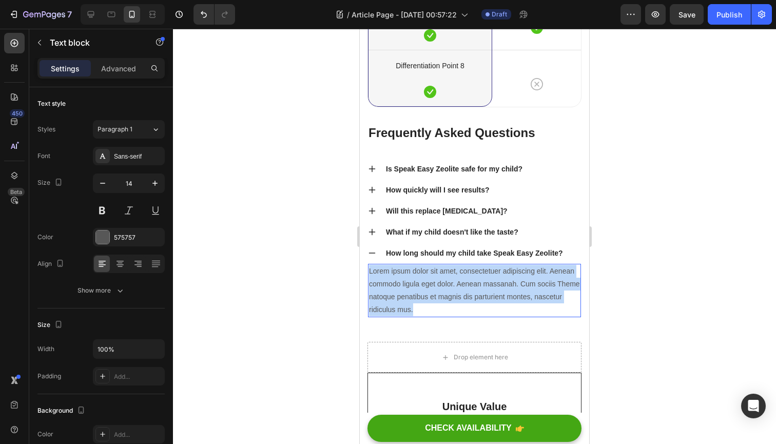
click at [411, 288] on p "Lorem ipsum dolor sit amet, consectetuer adipiscing elit. Aenean commodo ligula…" at bounding box center [474, 291] width 211 height 52
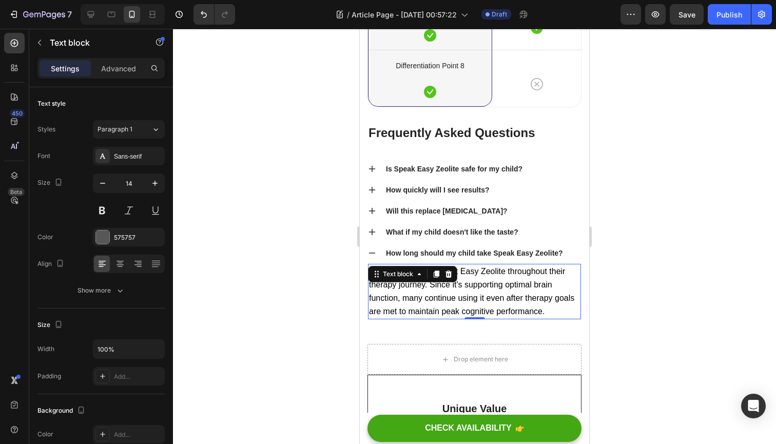
click at [154, 183] on icon "button" at bounding box center [154, 183] width 5 height 5
type input "16"
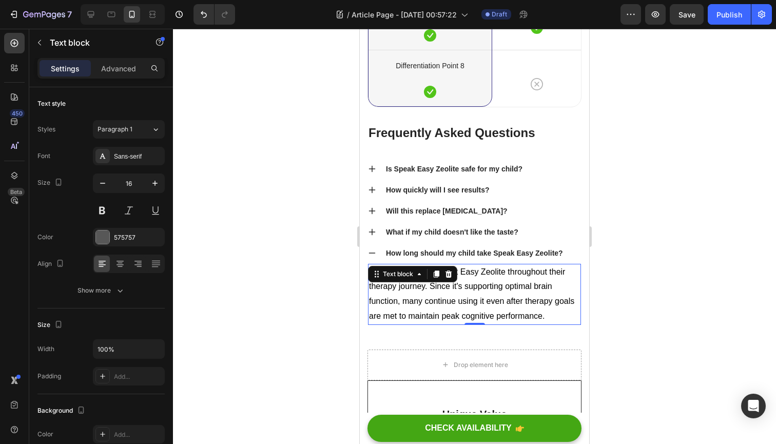
click at [247, 246] on div at bounding box center [474, 236] width 603 height 415
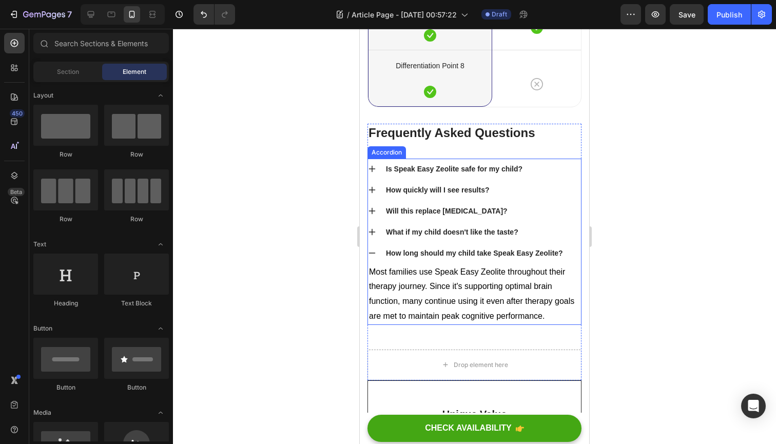
click at [374, 249] on icon at bounding box center [372, 253] width 8 height 8
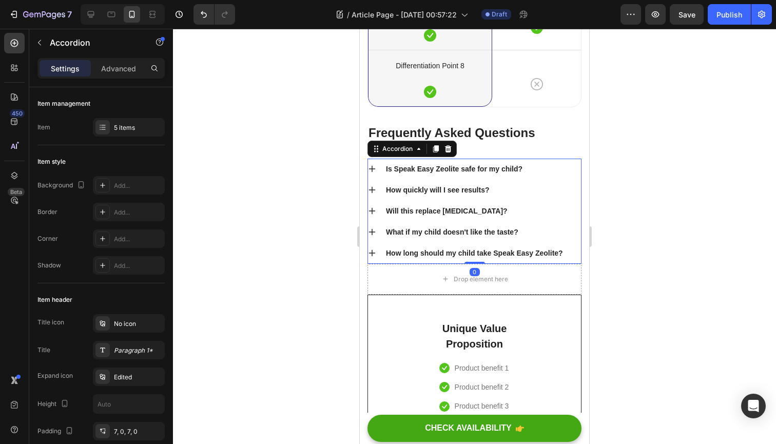
drag, startPoint x: 471, startPoint y: 282, endPoint x: 471, endPoint y: 251, distance: 30.3
click at [471, 251] on div "Is Speak Easy Zeolite safe for my child? How quickly will I see results? Will t…" at bounding box center [474, 211] width 214 height 105
type input "100%"
type input "100"
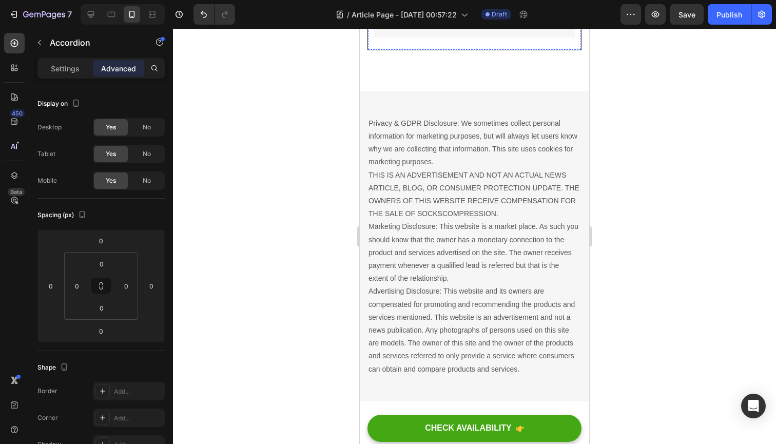
scroll to position [4659, 0]
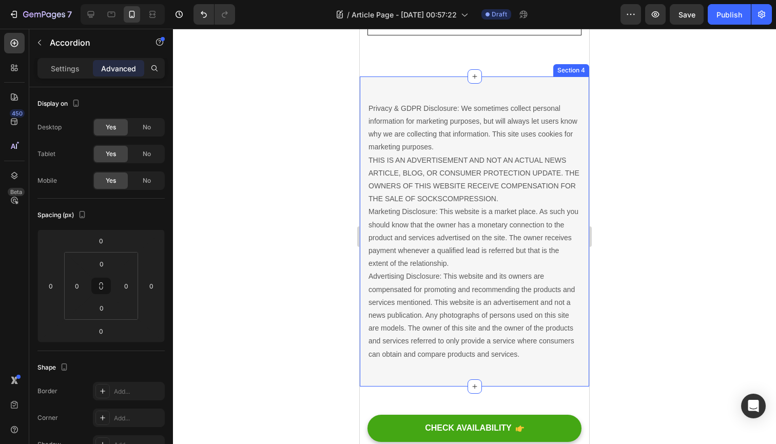
click at [382, 216] on div "Privacy & GDPR Disclosure: We sometimes collect personal information for market…" at bounding box center [474, 231] width 229 height 310
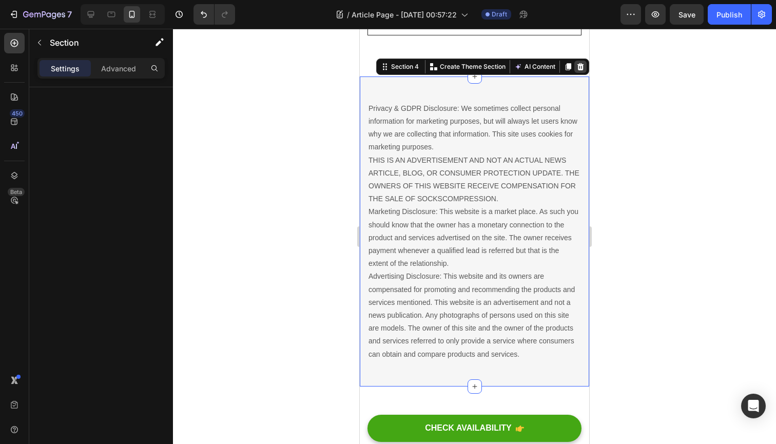
click at [582, 71] on icon at bounding box center [580, 67] width 8 height 8
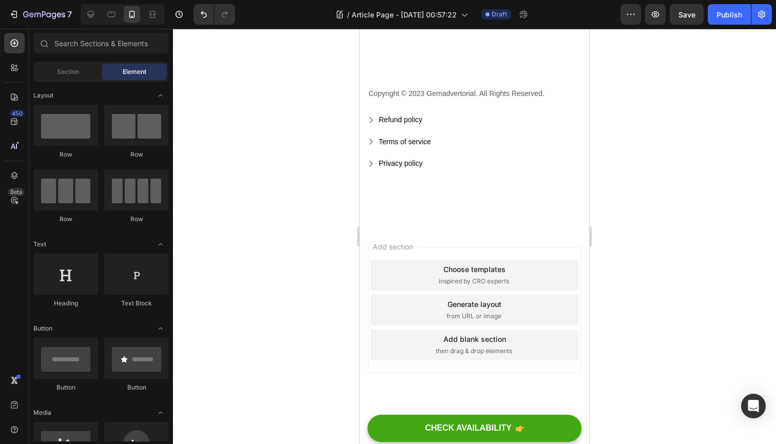
scroll to position [4802, 0]
click at [369, 95] on p "Copyright © 2023 Gemadvertorial. All Rights Reserved." at bounding box center [475, 93] width 212 height 13
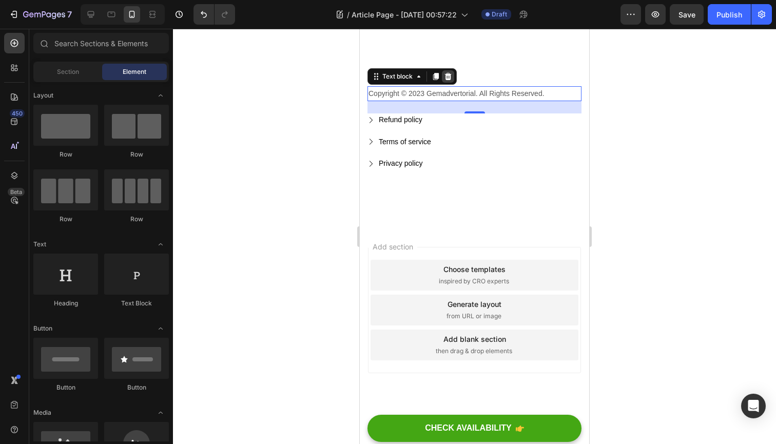
click at [446, 80] on icon at bounding box center [448, 76] width 7 height 7
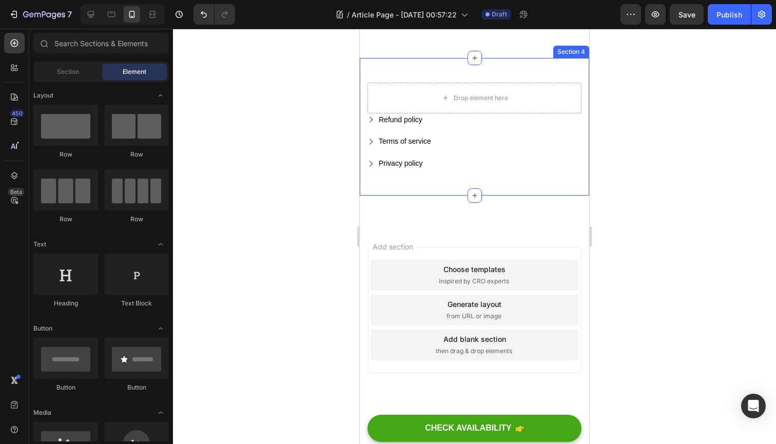
click at [363, 109] on div "Drop element here Refund policy Button Terms of service Button Privacy policy B…" at bounding box center [474, 127] width 229 height 138
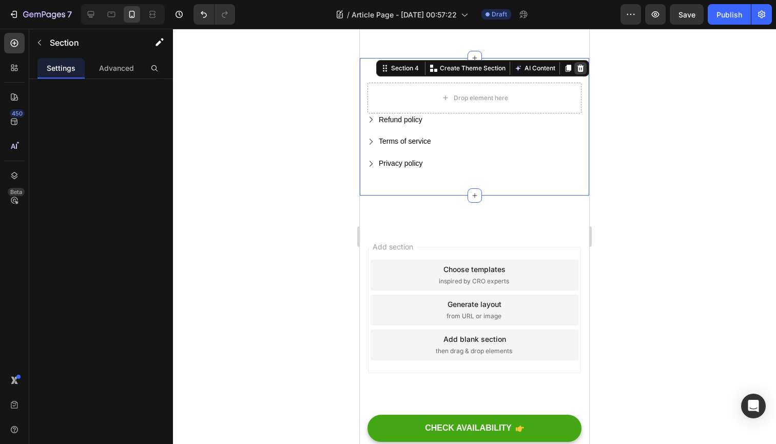
click at [583, 72] on icon at bounding box center [580, 68] width 7 height 7
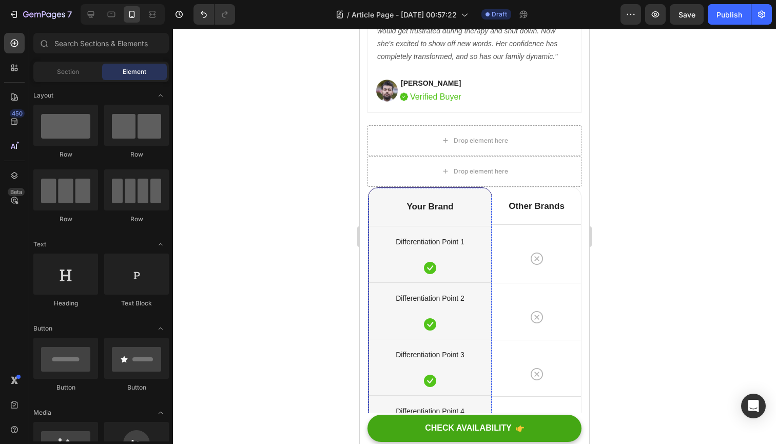
scroll to position [3534, 0]
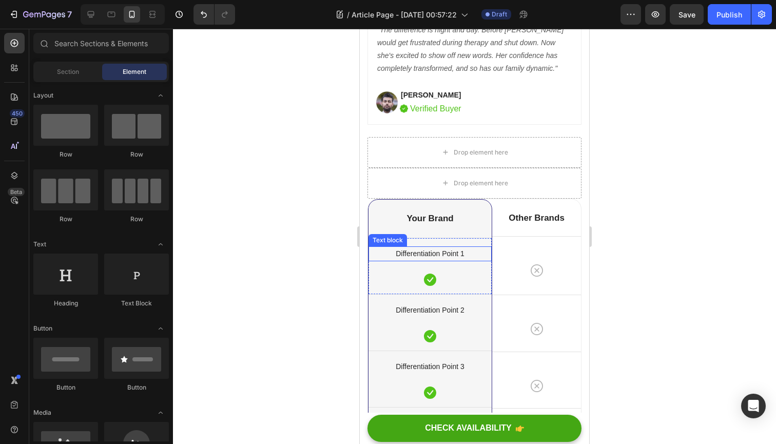
click at [437, 247] on p "Differentiation Point 1" at bounding box center [430, 253] width 121 height 13
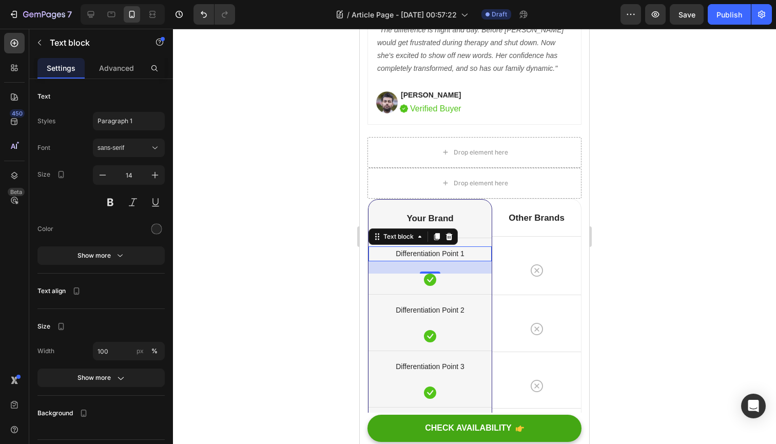
click at [437, 247] on p "Differentiation Point 1" at bounding box center [430, 253] width 121 height 13
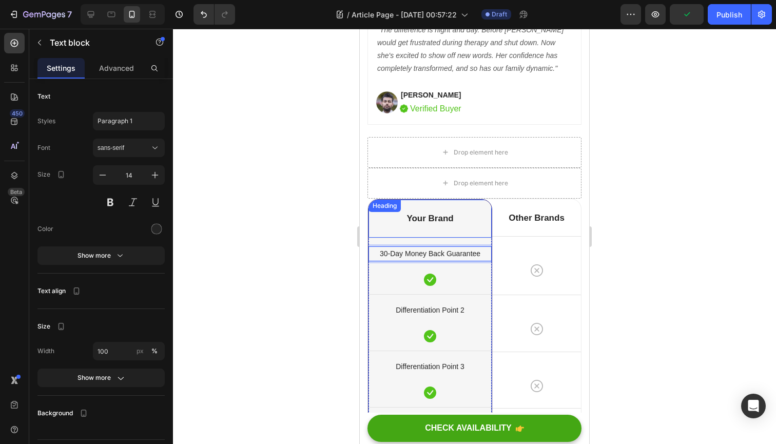
click at [429, 213] on p "Your Brand" at bounding box center [430, 218] width 121 height 11
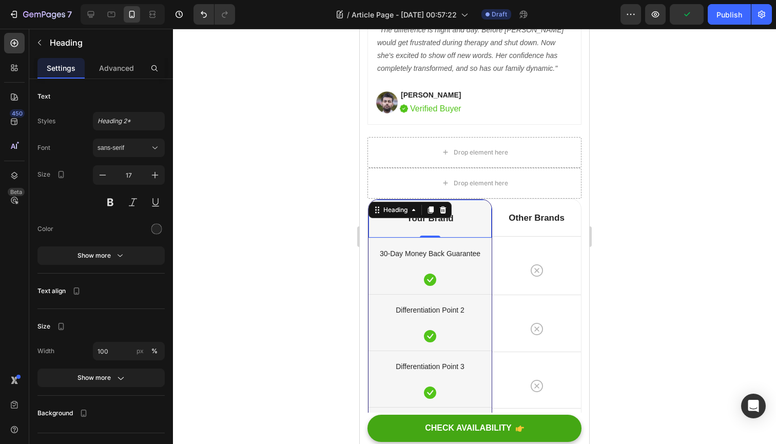
click at [429, 213] on p "Your Brand" at bounding box center [430, 218] width 121 height 11
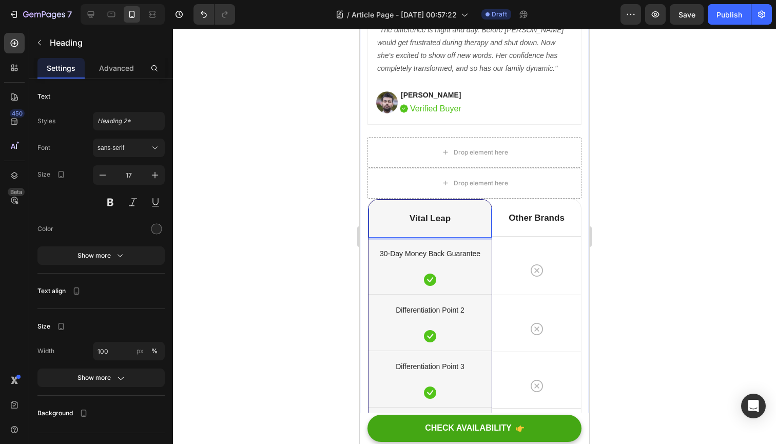
click at [365, 81] on div "[Heading 2] Compare with other products Heading Title Line Differentiation Poin…" at bounding box center [474, 29] width 229 height 1357
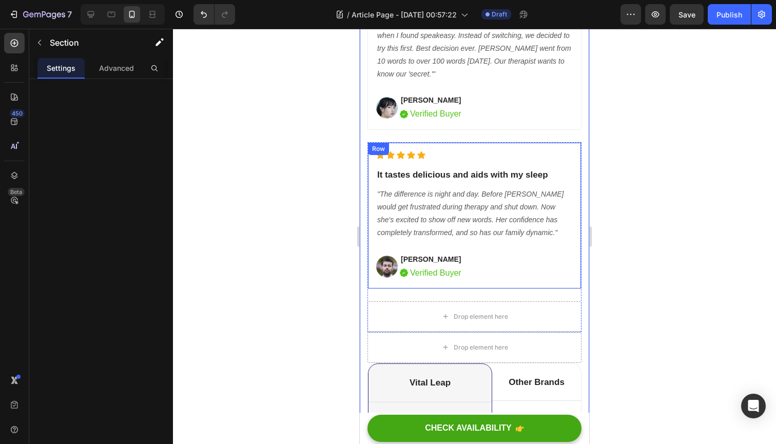
scroll to position [3358, 0]
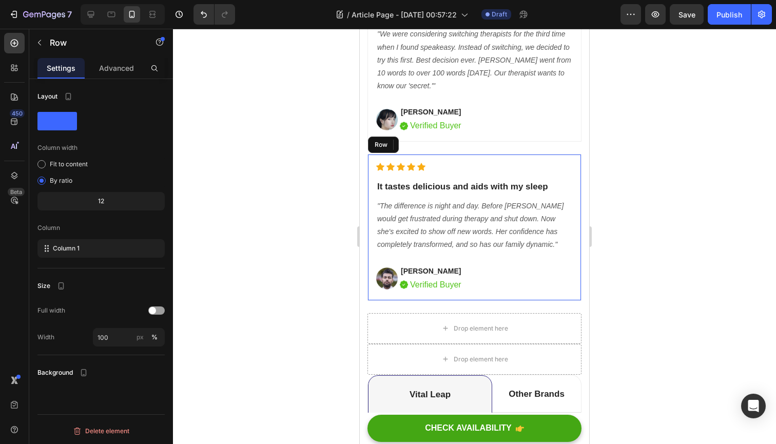
click at [542, 253] on div "Icon Icon Icon Icon Icon Icon List Hoz It tastes delicious and aids with my sle…" at bounding box center [474, 227] width 197 height 129
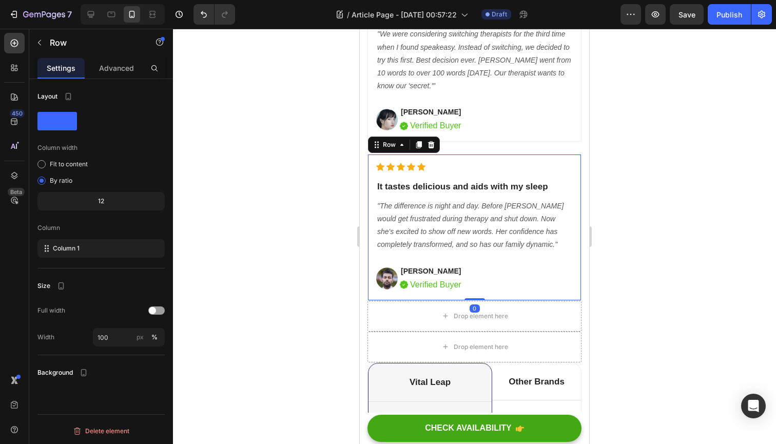
drag, startPoint x: 474, startPoint y: 308, endPoint x: 476, endPoint y: 282, distance: 25.7
click at [476, 282] on div "Icon Icon Icon Icon Icon Icon List Hoz It tastes delicious and aids with my sle…" at bounding box center [474, 227] width 214 height 146
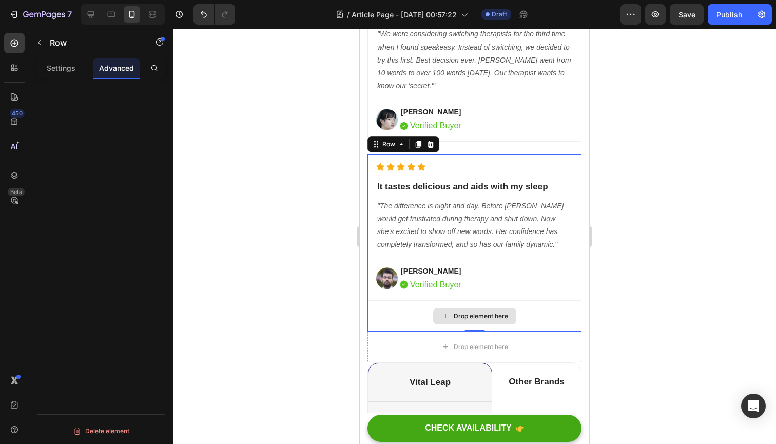
click at [564, 318] on div "Drop element here" at bounding box center [474, 316] width 214 height 31
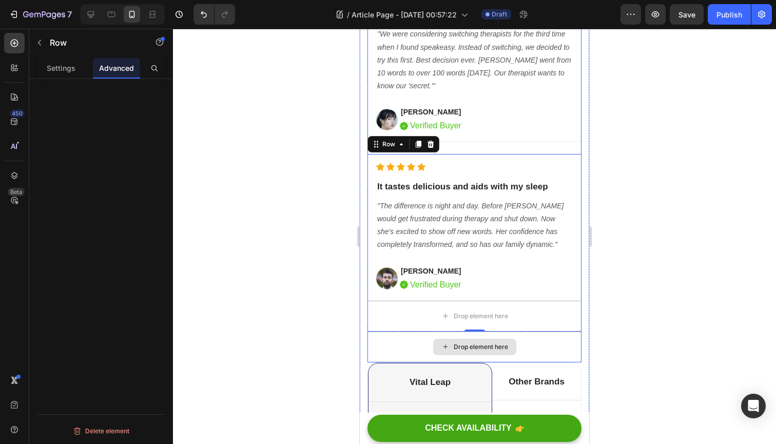
click at [560, 346] on div "Drop element here" at bounding box center [474, 347] width 214 height 31
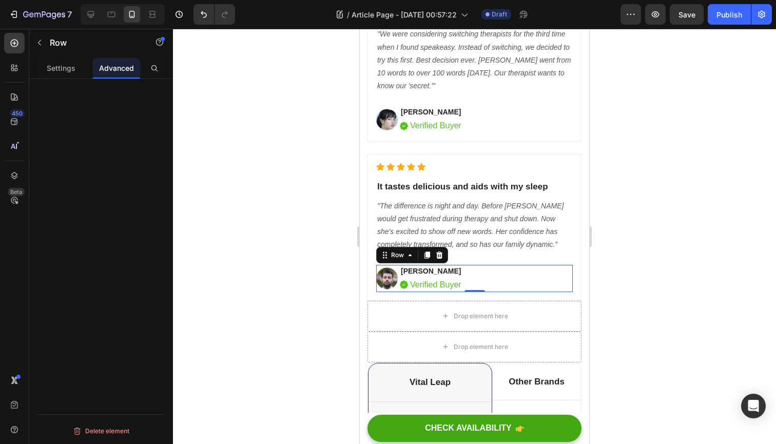
click at [538, 286] on div "Image Natalia S Text block Image Verified Buyer Text block Row Row 0" at bounding box center [474, 278] width 197 height 27
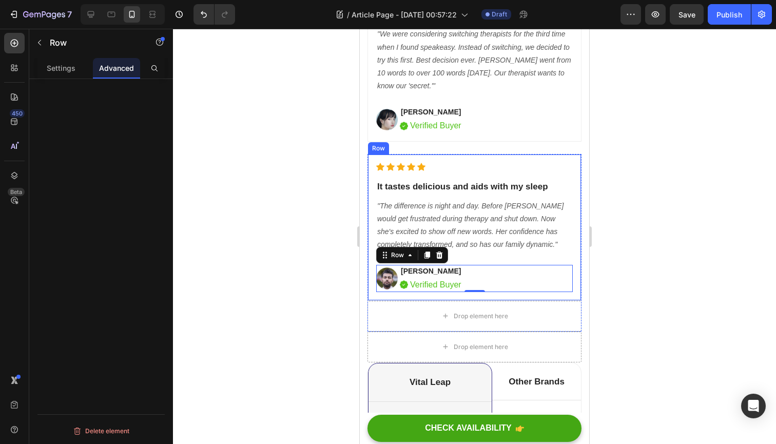
click at [372, 216] on div "Icon Icon Icon Icon Icon Icon List Hoz It tastes delicious and aids with my sle…" at bounding box center [474, 227] width 214 height 146
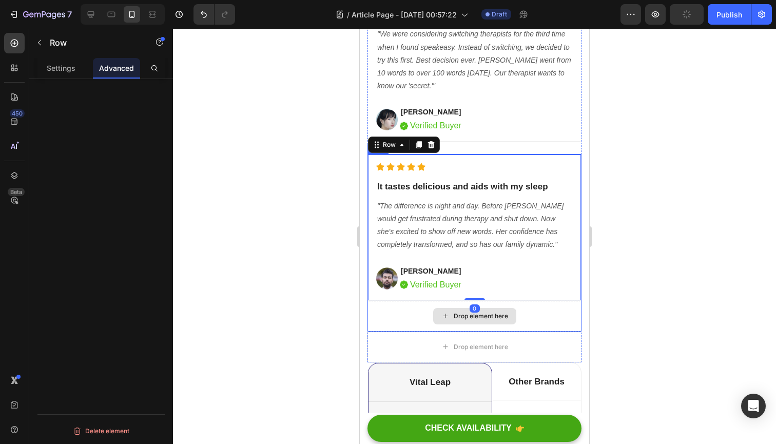
click at [377, 319] on div "Drop element here" at bounding box center [474, 316] width 214 height 31
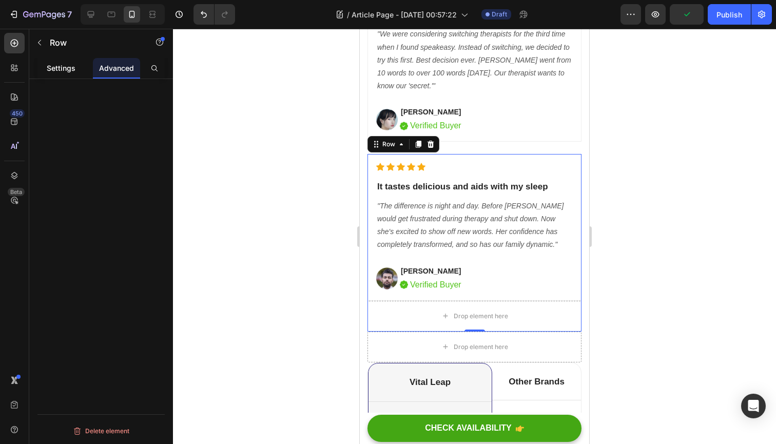
click at [52, 64] on p "Settings" at bounding box center [61, 68] width 29 height 11
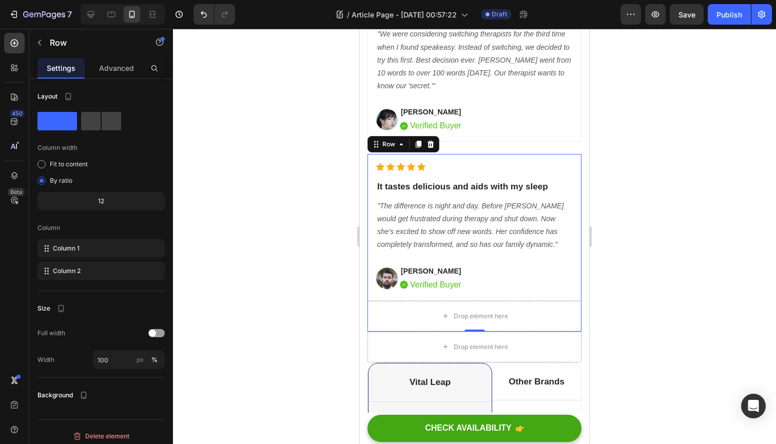
click at [283, 300] on div at bounding box center [474, 236] width 603 height 415
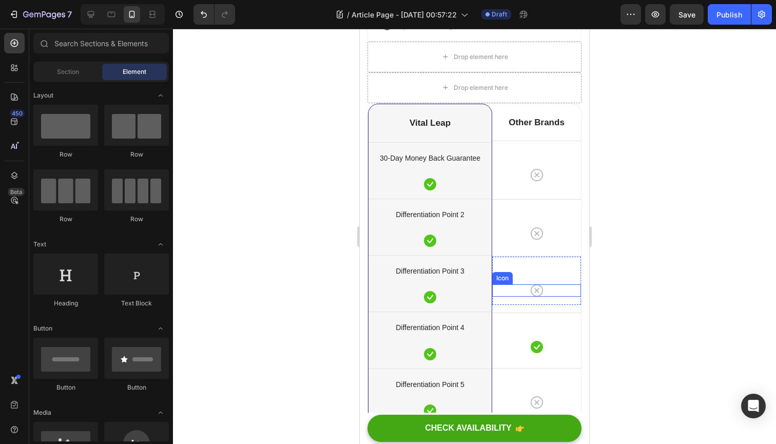
scroll to position [3632, 0]
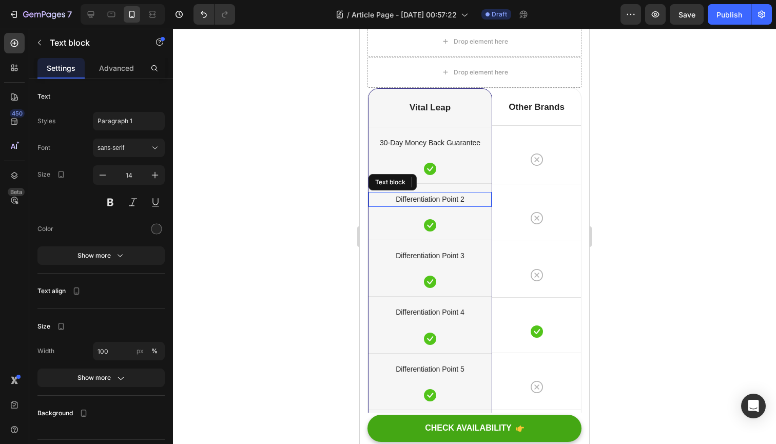
click at [445, 196] on p "Differentiation Point 2" at bounding box center [430, 199] width 121 height 13
click at [453, 253] on p "Differentiation Point 3" at bounding box center [430, 255] width 121 height 13
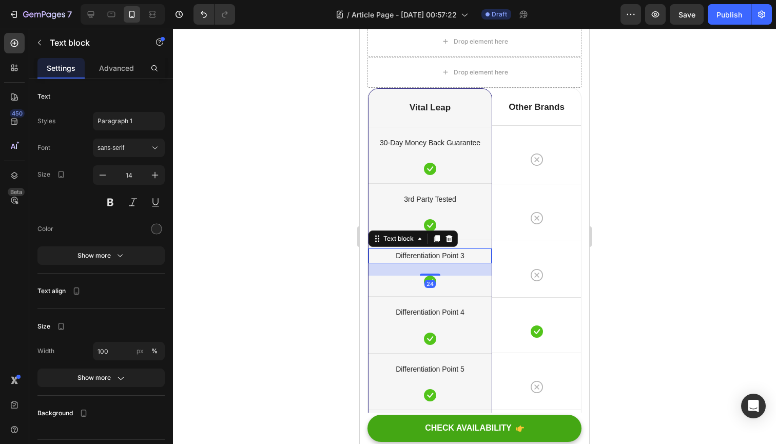
click at [453, 253] on p "Differentiation Point 3" at bounding box center [430, 255] width 121 height 13
click at [463, 255] on p "Differentiation Point 3" at bounding box center [430, 255] width 121 height 13
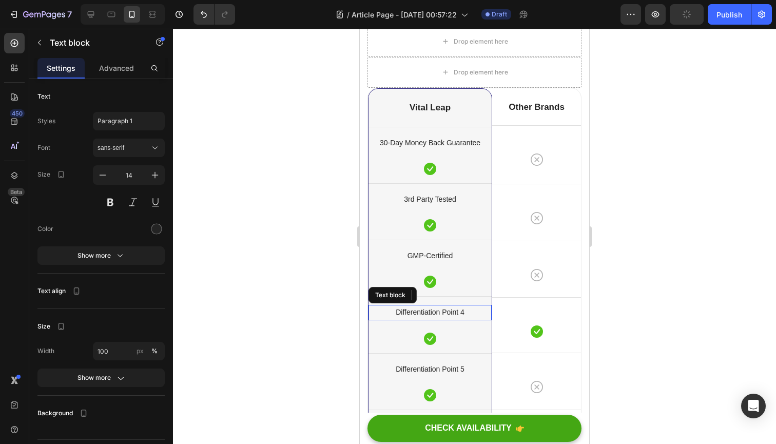
click at [451, 310] on p "Differentiation Point 4" at bounding box center [430, 312] width 121 height 13
click at [456, 310] on p "Differentiation Point 4" at bounding box center [430, 312] width 121 height 13
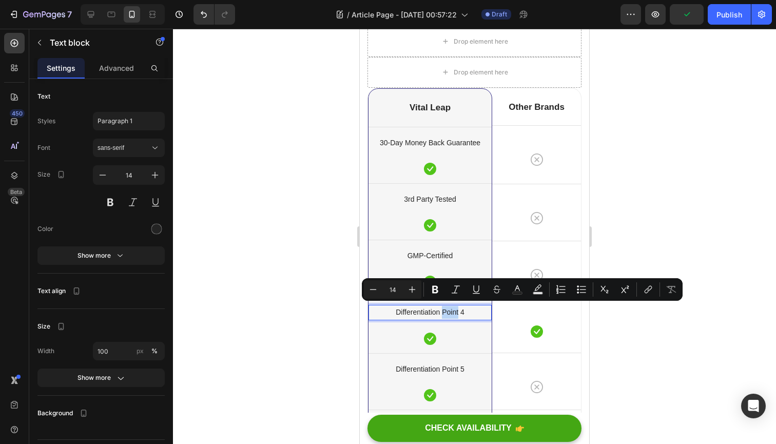
click at [456, 310] on p "Differentiation Point 4" at bounding box center [430, 312] width 121 height 13
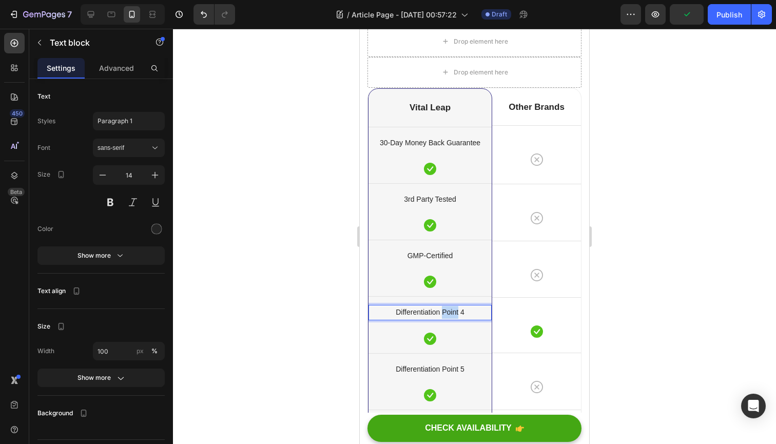
click at [456, 310] on p "Differentiation Point 4" at bounding box center [430, 312] width 121 height 13
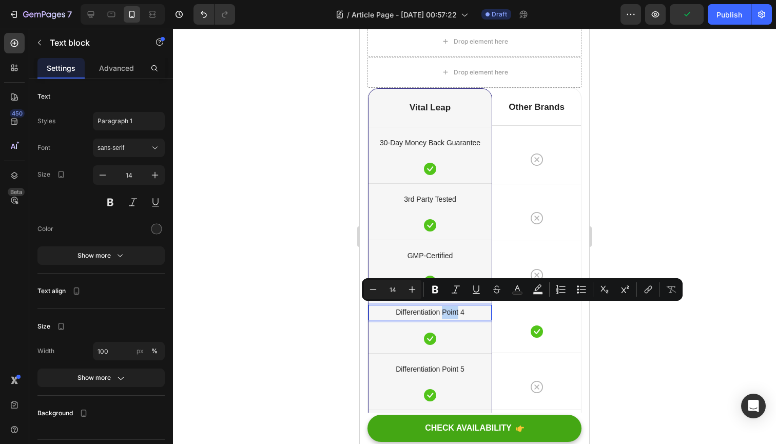
click at [456, 310] on p "Differentiation Point 4" at bounding box center [430, 312] width 121 height 13
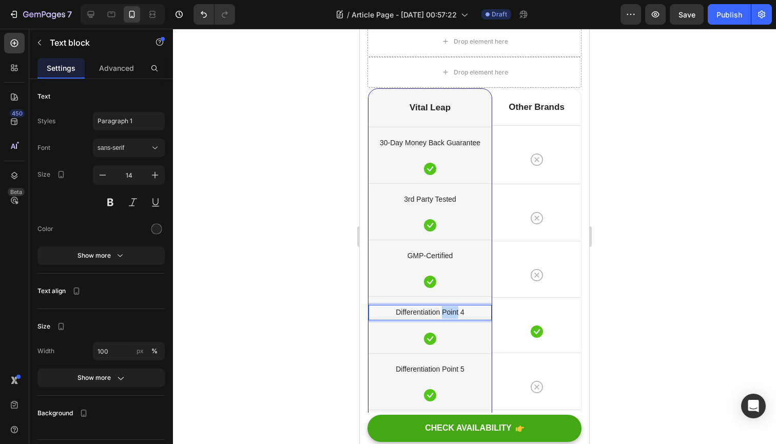
click at [456, 310] on p "Differentiation Point 4" at bounding box center [430, 312] width 121 height 13
click at [632, 323] on div at bounding box center [474, 236] width 603 height 415
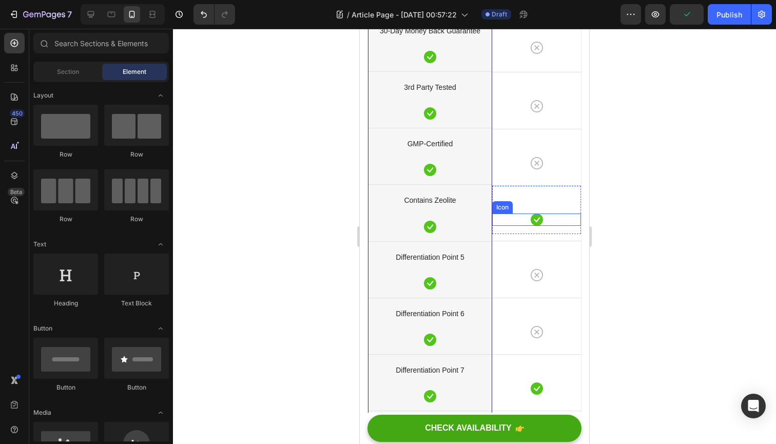
scroll to position [3753, 0]
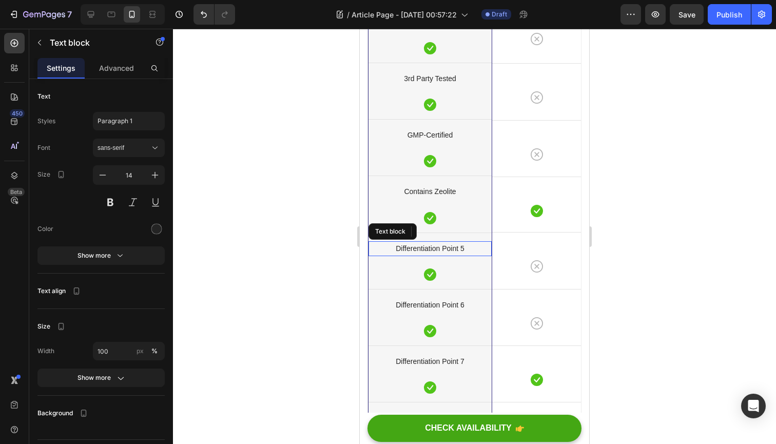
click at [444, 244] on p "Differentiation Point 5" at bounding box center [430, 248] width 121 height 13
click at [442, 244] on p "100% Dye + Additive Free" at bounding box center [430, 248] width 121 height 13
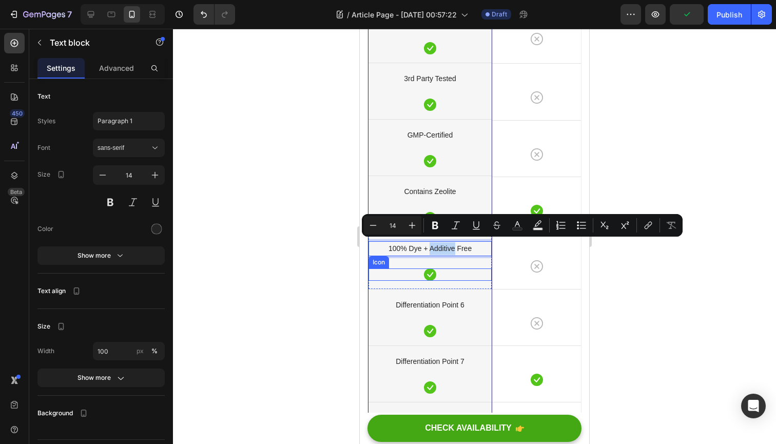
click at [450, 275] on div "Icon" at bounding box center [430, 274] width 123 height 12
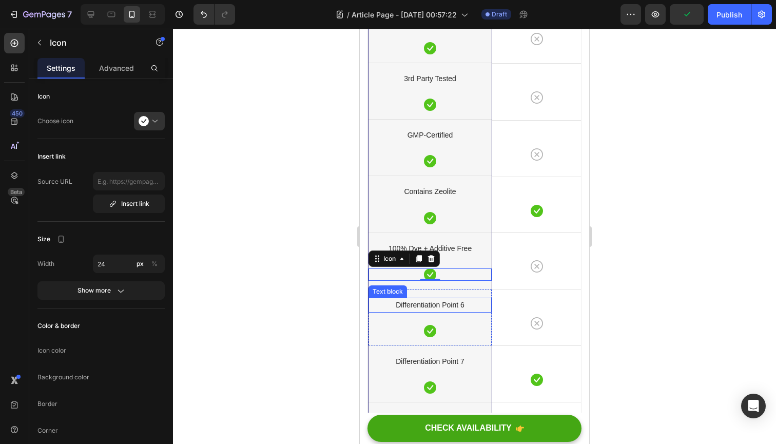
click at [457, 301] on p "Differentiation Point 6" at bounding box center [430, 305] width 121 height 13
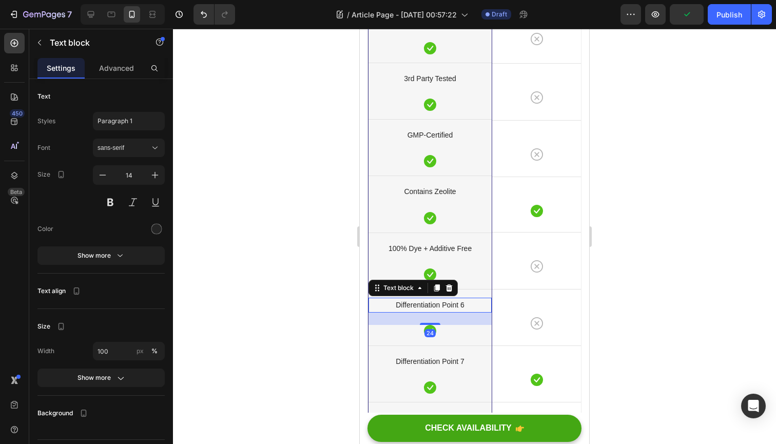
click at [457, 301] on p "Differentiation Point 6" at bounding box center [430, 305] width 121 height 13
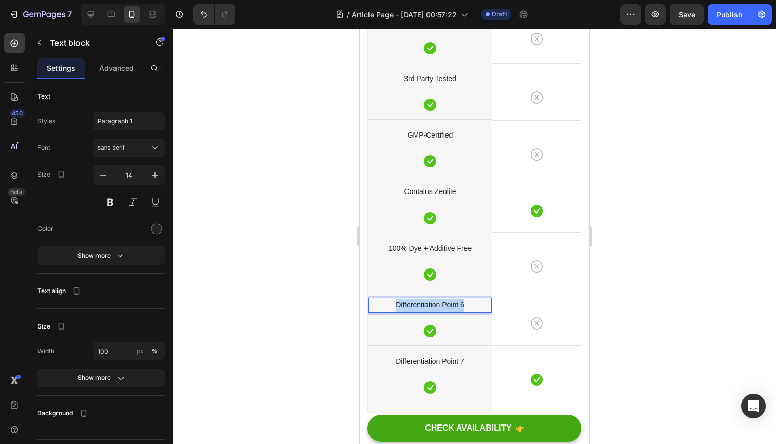
click at [457, 301] on p "Differentiation Point 6" at bounding box center [430, 305] width 121 height 13
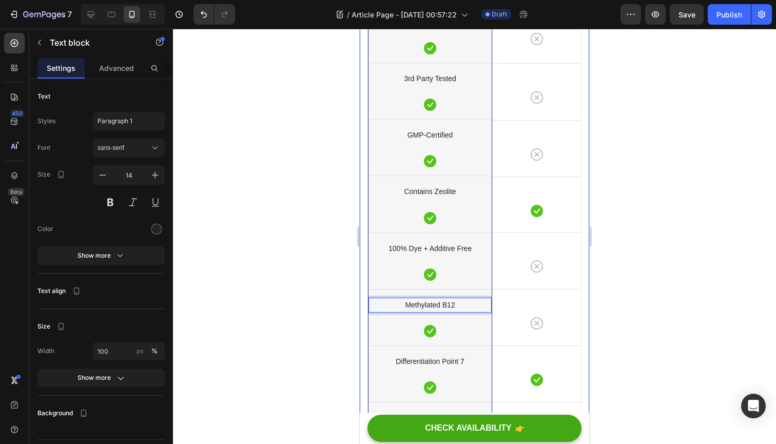
click at [325, 311] on div at bounding box center [474, 236] width 603 height 415
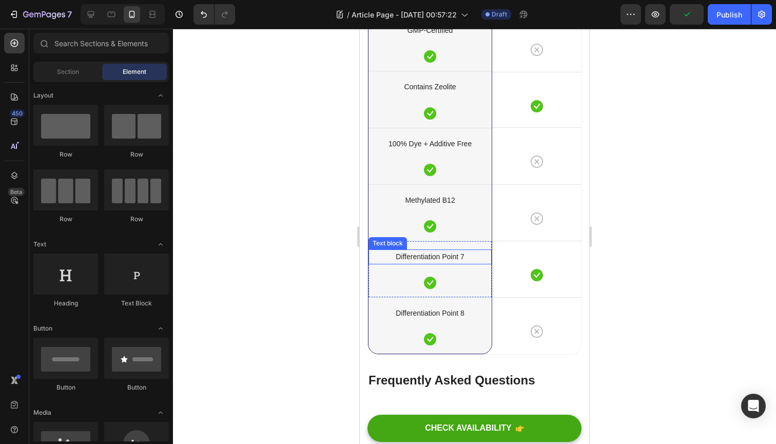
scroll to position [3886, 0]
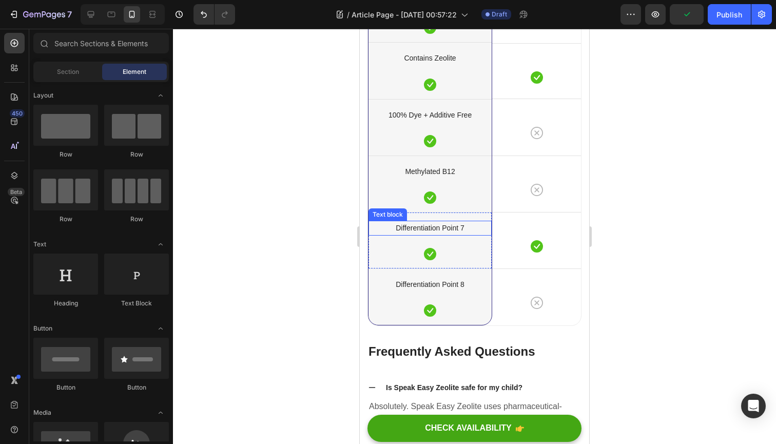
click at [460, 223] on p "Differentiation Point 7" at bounding box center [430, 228] width 121 height 13
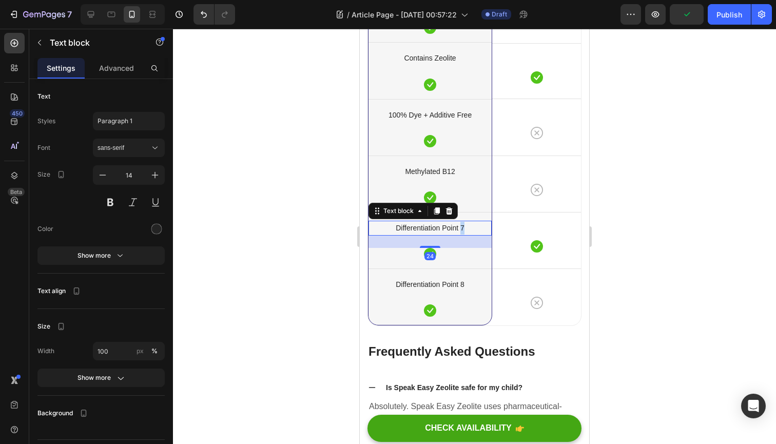
click at [460, 223] on p "Differentiation Point 7" at bounding box center [430, 228] width 121 height 13
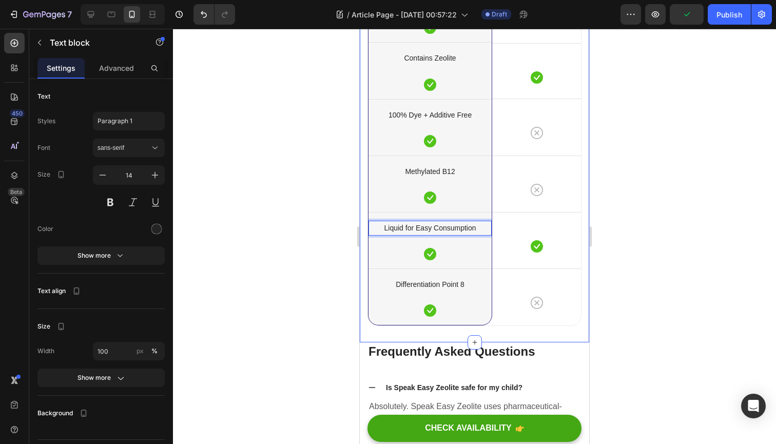
click at [298, 271] on div at bounding box center [474, 236] width 603 height 415
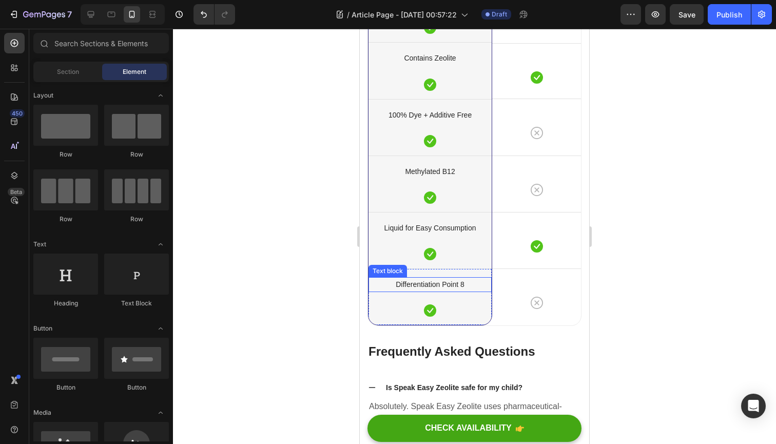
click at [445, 282] on p "Differentiation Point 8" at bounding box center [430, 284] width 121 height 13
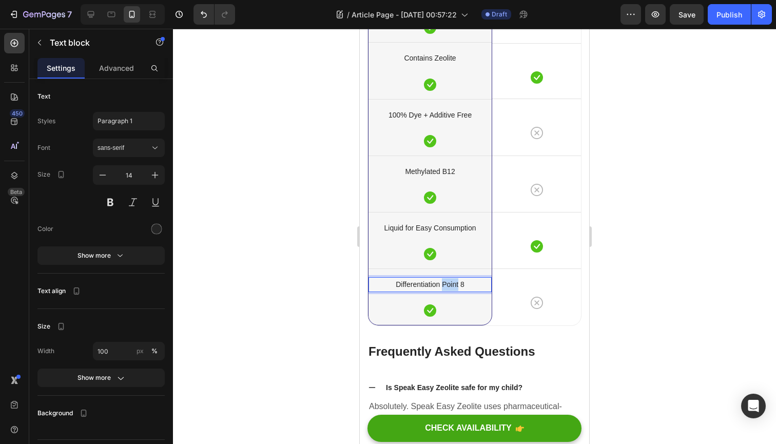
click at [445, 282] on p "Differentiation Point 8" at bounding box center [430, 284] width 121 height 13
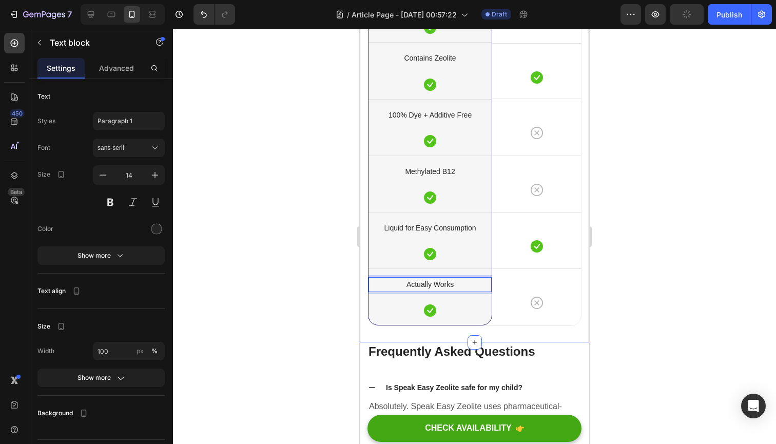
click at [296, 296] on div at bounding box center [474, 236] width 603 height 415
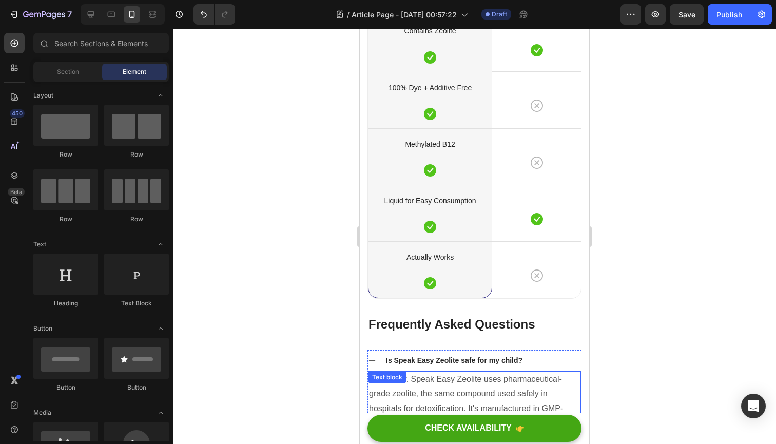
scroll to position [3882, 0]
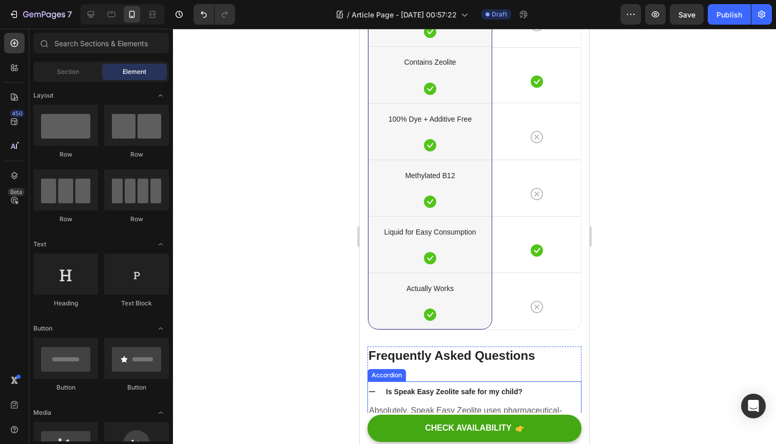
click at [373, 388] on icon at bounding box center [372, 392] width 8 height 8
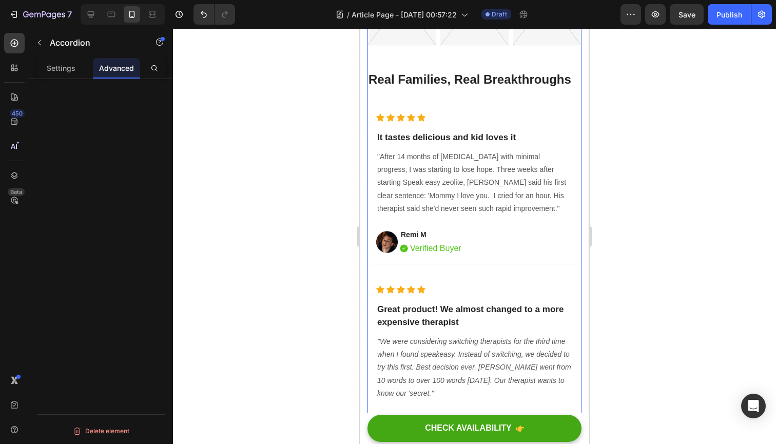
scroll to position [3329, 0]
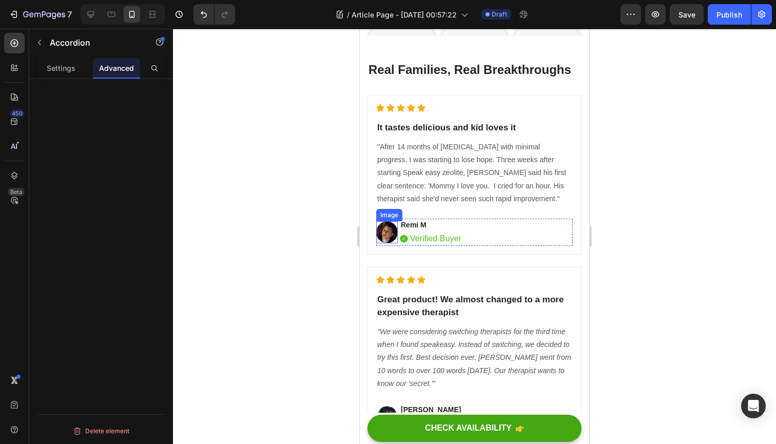
click at [384, 236] on img at bounding box center [387, 232] width 22 height 22
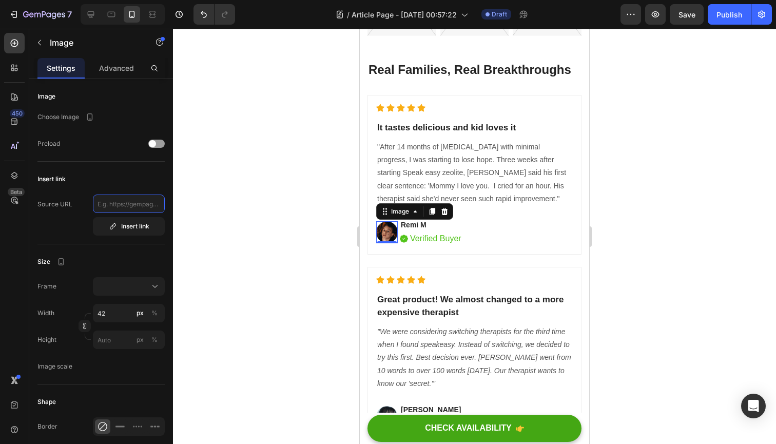
click at [134, 204] on input "text" at bounding box center [129, 204] width 72 height 18
paste input "https://cdn.shopify.com/s/files/1/0678/1183/6075/files/IMG_3363.jpg?v=1753231515"
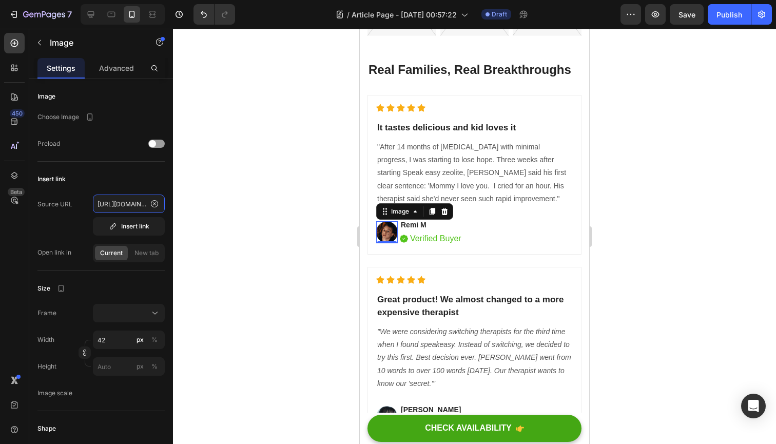
type input "https://cdn.shopify.com/s/files/1/0678/1183/6075/files/IMG_3363.jpg?v=1753231515"
click at [228, 203] on div at bounding box center [474, 236] width 603 height 415
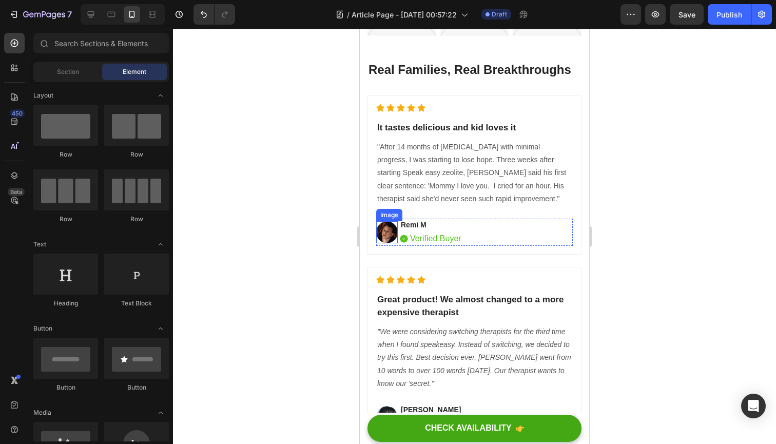
click at [393, 238] on img at bounding box center [387, 232] width 22 height 22
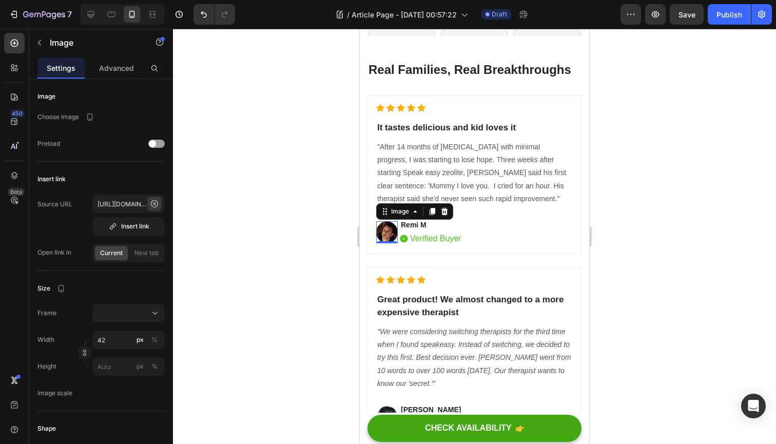
click at [157, 202] on icon at bounding box center [154, 204] width 8 height 8
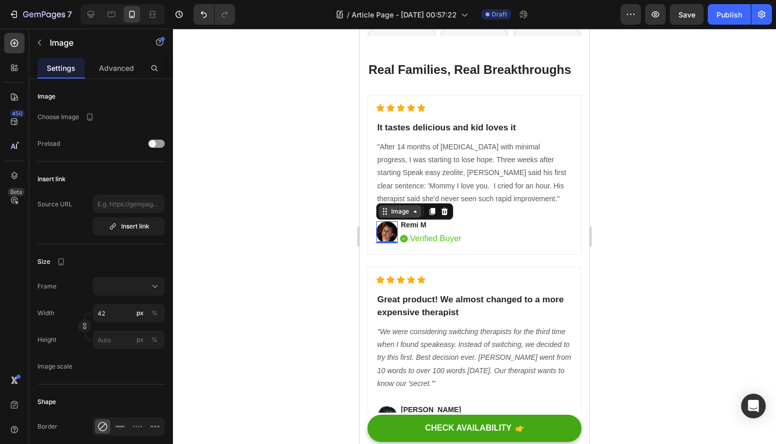
click at [401, 212] on div "Image" at bounding box center [400, 211] width 22 height 9
click at [122, 249] on div "Image Choose Image Preload Insert link Source URL Insert link Size Frame Width …" at bounding box center [100, 382] width 127 height 590
click at [125, 144] on div "Preload" at bounding box center [100, 143] width 127 height 18
click at [404, 214] on div "Image" at bounding box center [400, 211] width 22 height 9
click at [127, 250] on div "Image Choose Image Preload Insert link Source URL Insert link Size Frame Width …" at bounding box center [100, 382] width 127 height 590
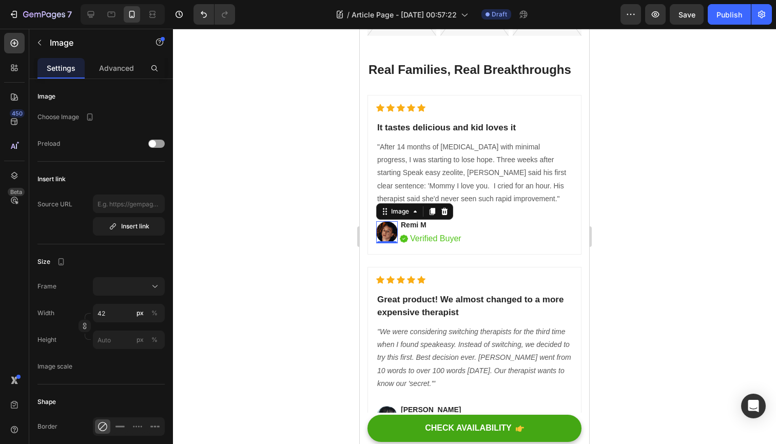
click at [245, 245] on div at bounding box center [474, 236] width 603 height 415
click at [386, 229] on img at bounding box center [387, 232] width 22 height 22
click at [135, 226] on div "Insert link" at bounding box center [129, 226] width 41 height 9
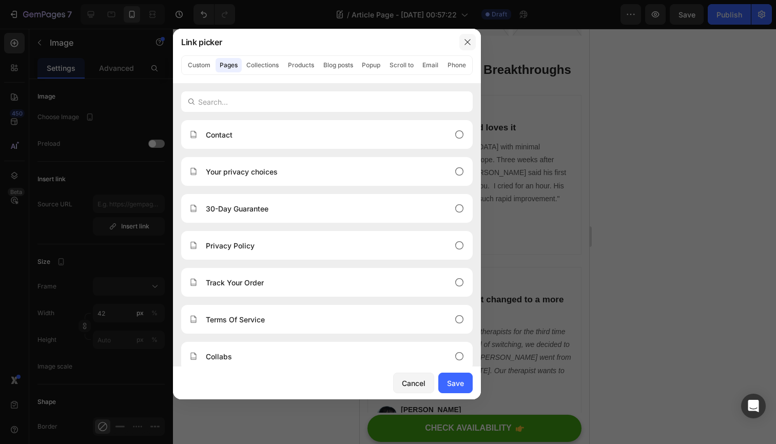
click at [467, 44] on icon "button" at bounding box center [467, 42] width 8 height 8
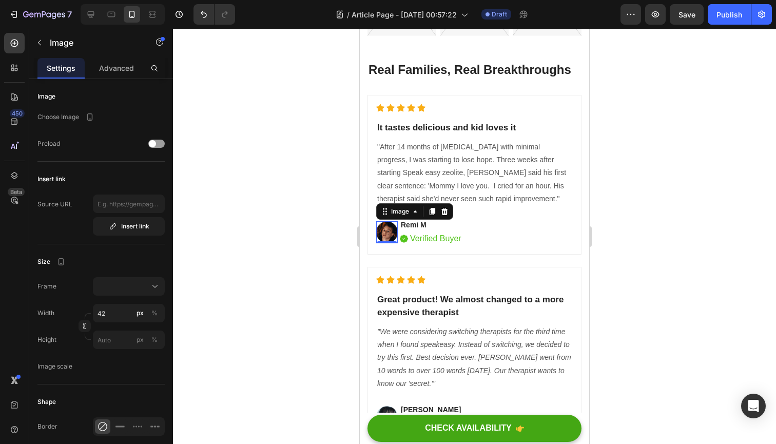
click at [55, 117] on p "Choose Image" at bounding box center [58, 116] width 42 height 9
click at [88, 115] on icon "button" at bounding box center [90, 116] width 6 height 7
click at [94, 173] on icon "button" at bounding box center [92, 170] width 6 height 7
click at [119, 69] on p "Advanced" at bounding box center [116, 68] width 35 height 11
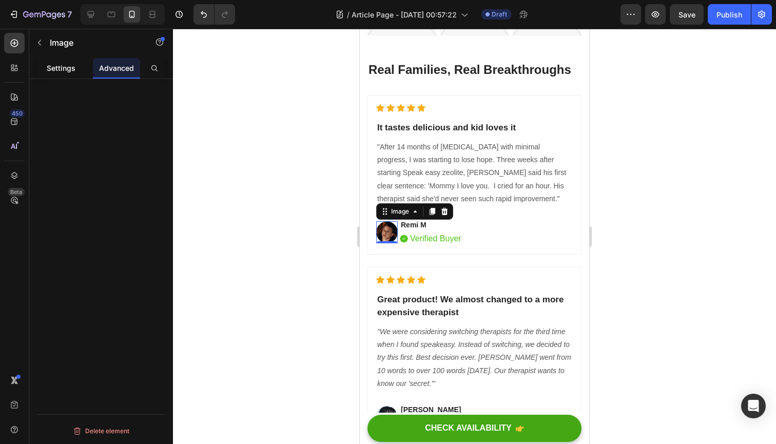
click at [60, 63] on p "Settings" at bounding box center [61, 68] width 29 height 11
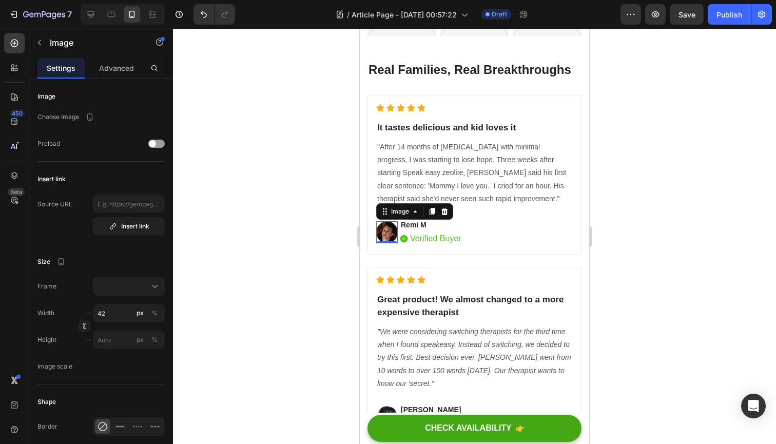
click at [209, 284] on div at bounding box center [474, 236] width 603 height 415
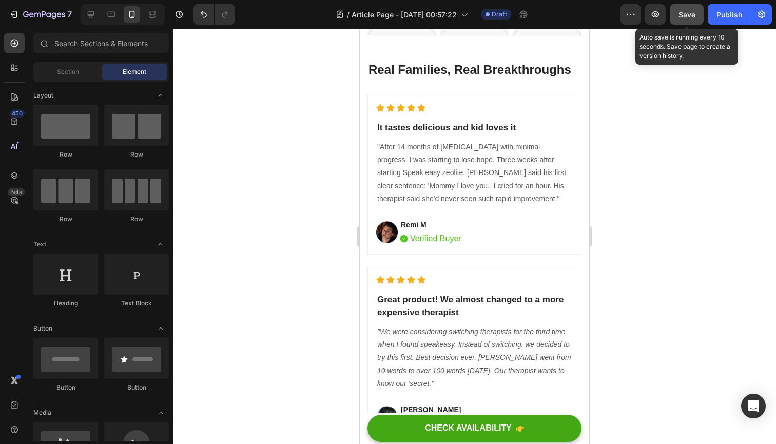
click at [681, 16] on span "Save" at bounding box center [687, 14] width 17 height 9
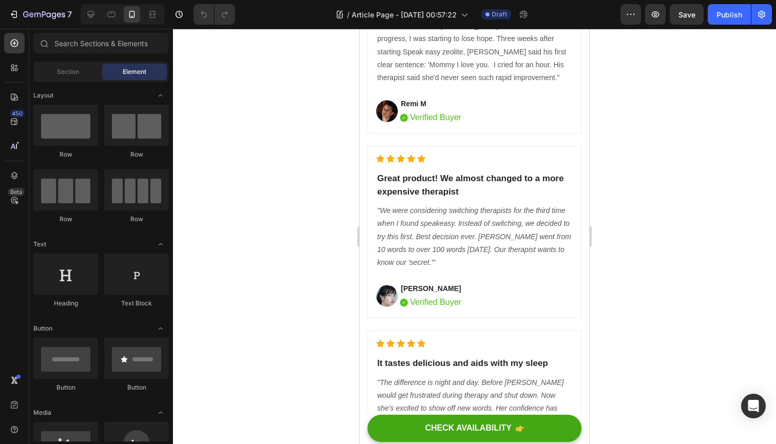
scroll to position [4542, 0]
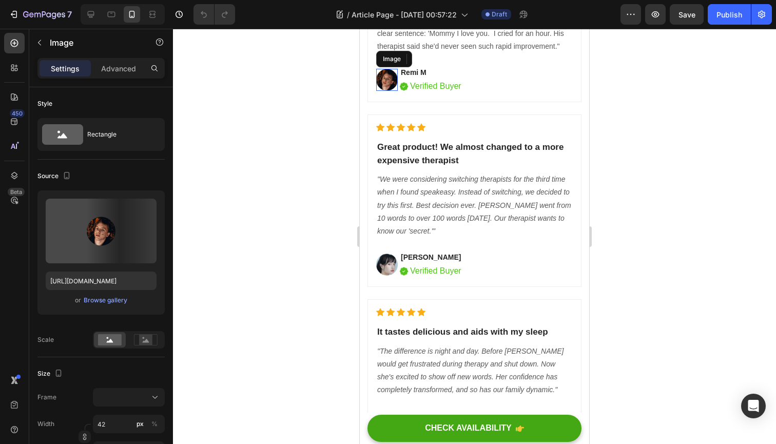
click at [390, 91] on img at bounding box center [387, 80] width 22 height 22
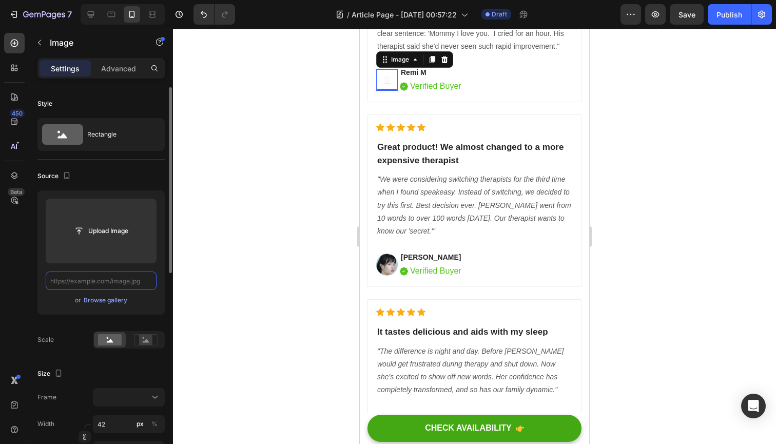
paste input "https://cdn.shopify.com/s/files/1/0678/1183/6075/files/IMG_3363.jpg?v=1753231515"
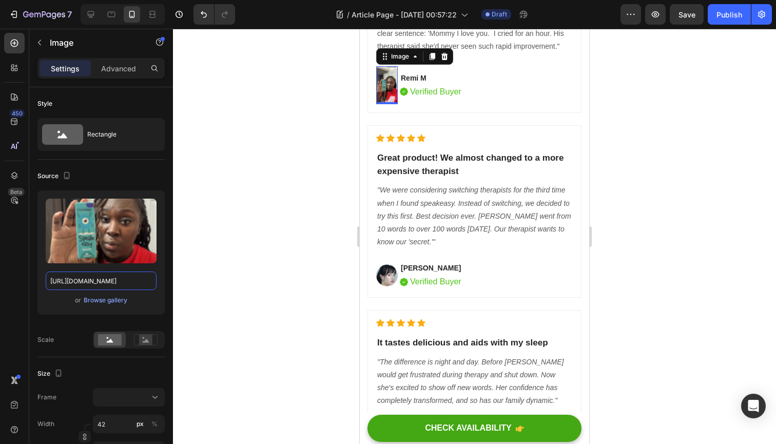
type input "https://cdn.shopify.com/s/files/1/0678/1183/6075/files/IMG_3363.jpg?v=1753231515"
click at [191, 279] on div at bounding box center [474, 236] width 603 height 415
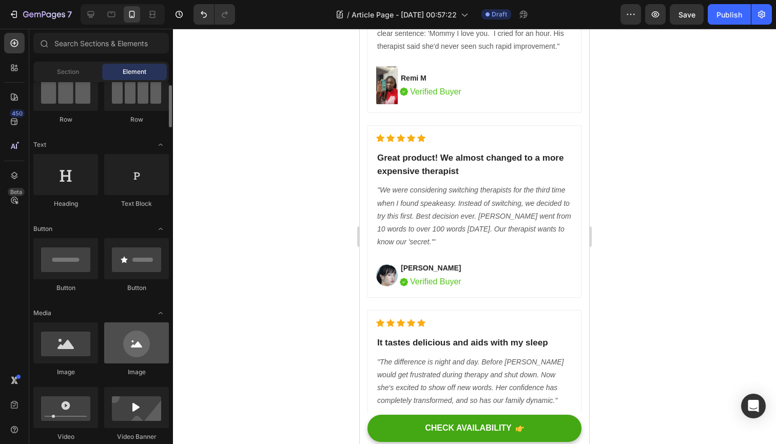
scroll to position [105, 0]
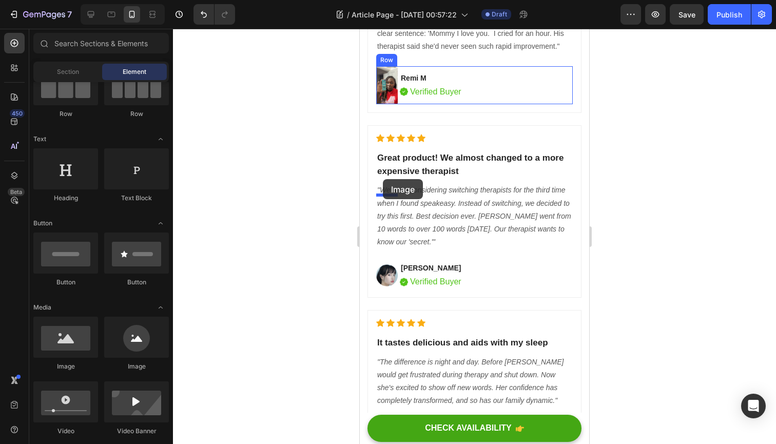
drag, startPoint x: 492, startPoint y: 365, endPoint x: 383, endPoint y: 179, distance: 215.3
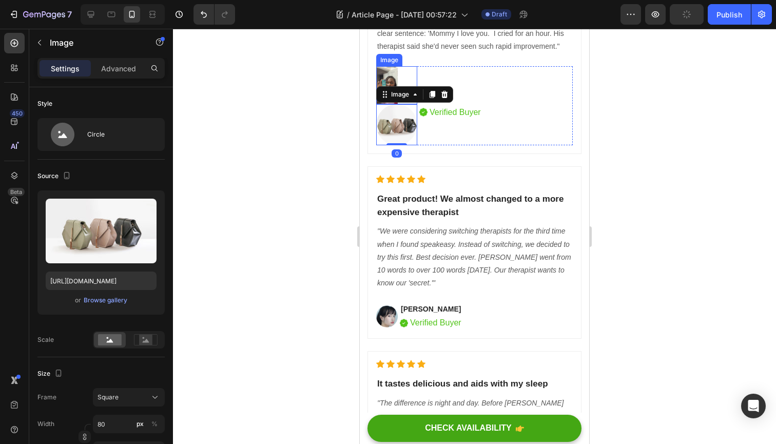
click at [385, 104] on img at bounding box center [387, 85] width 22 height 38
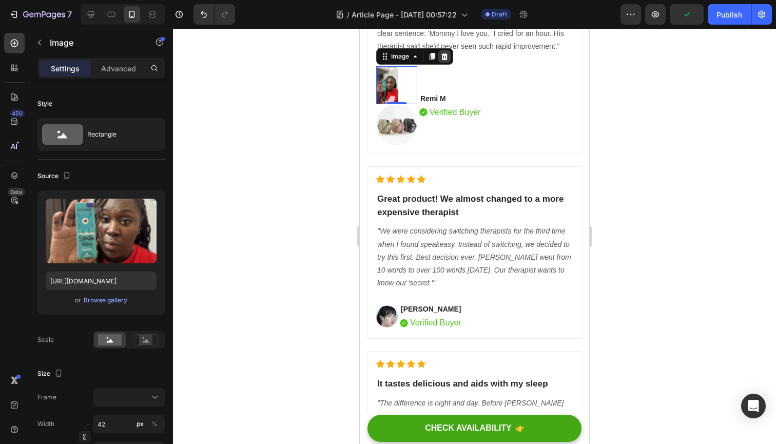
click at [446, 61] on icon at bounding box center [444, 56] width 8 height 8
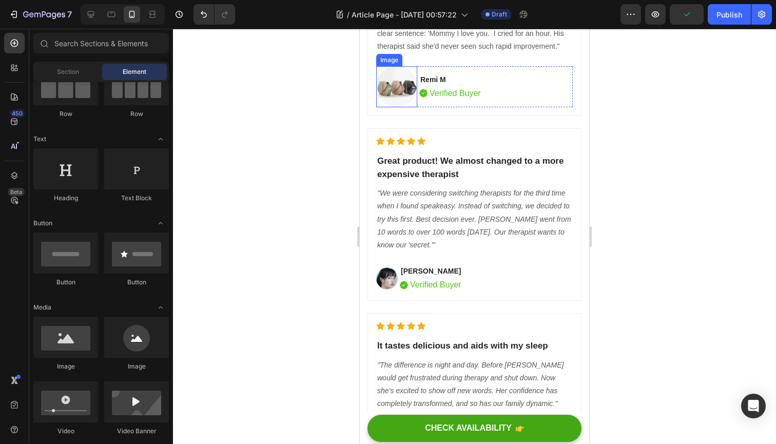
click at [393, 107] on img at bounding box center [396, 86] width 41 height 41
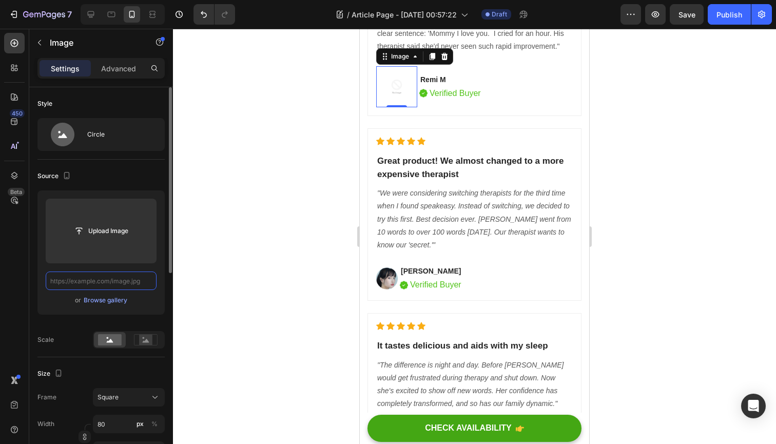
paste input "https://cdn.shopify.com/s/files/1/0678/1183/6075/files/IMG_3363.jpg?v=1753231515"
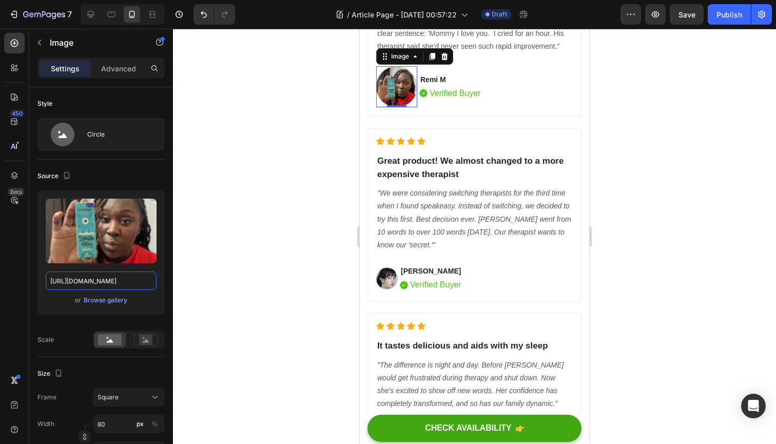
type input "https://cdn.shopify.com/s/files/1/0678/1183/6075/files/IMG_3363.jpg?v=1753231515"
click at [239, 234] on div at bounding box center [474, 236] width 603 height 415
click at [385, 107] on img at bounding box center [396, 86] width 41 height 41
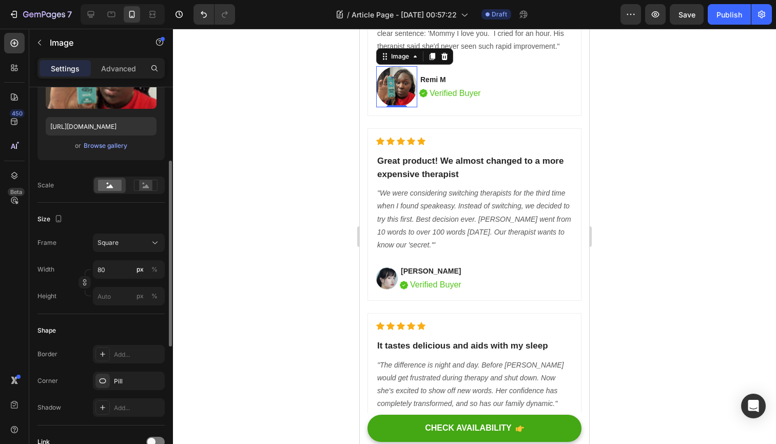
scroll to position [154, 0]
click at [118, 274] on input "80" at bounding box center [129, 270] width 72 height 18
type input "8"
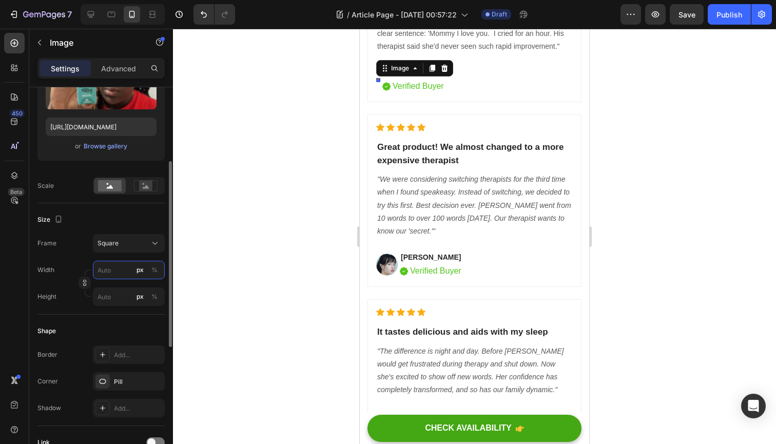
type input "5"
type input "50"
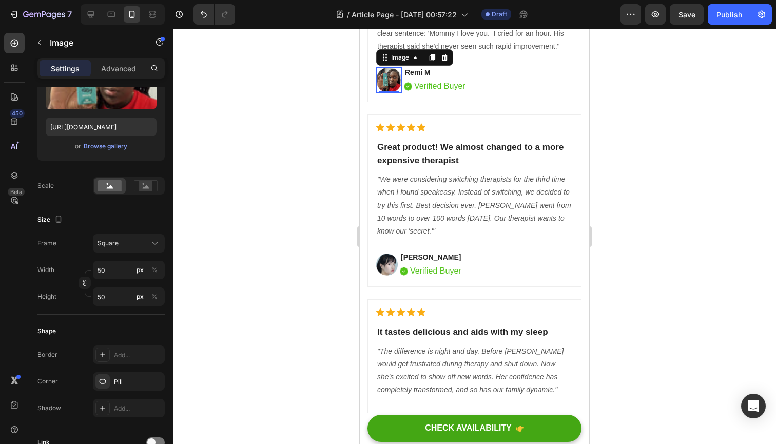
click at [210, 236] on div at bounding box center [474, 236] width 603 height 415
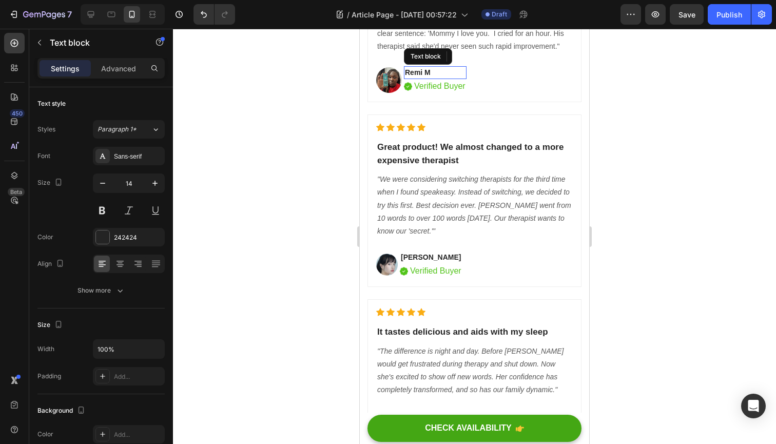
click at [417, 78] on p "Remi M" at bounding box center [435, 72] width 61 height 11
click at [300, 197] on div at bounding box center [474, 236] width 603 height 415
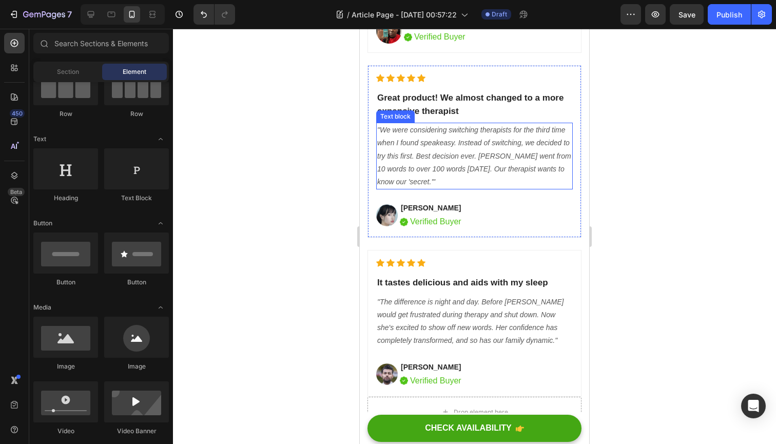
scroll to position [4624, 0]
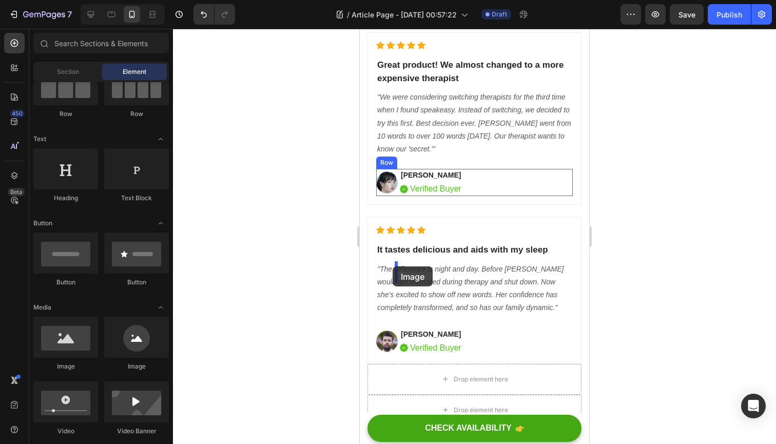
drag, startPoint x: 502, startPoint y: 370, endPoint x: 392, endPoint y: 266, distance: 151.0
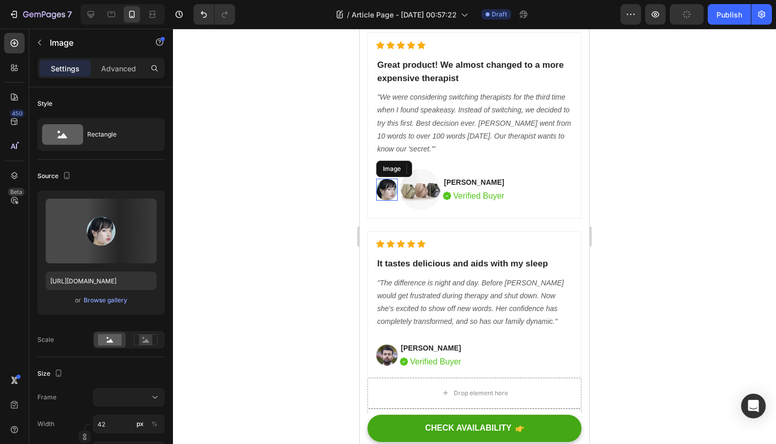
click at [389, 201] on img at bounding box center [387, 190] width 22 height 22
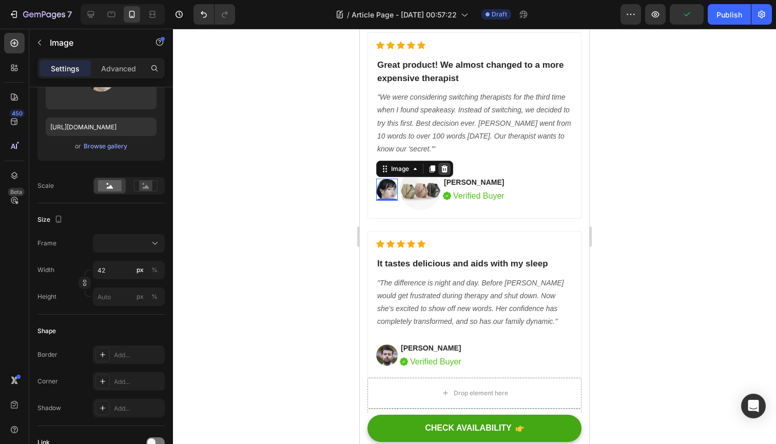
click at [447, 172] on icon at bounding box center [444, 168] width 7 height 7
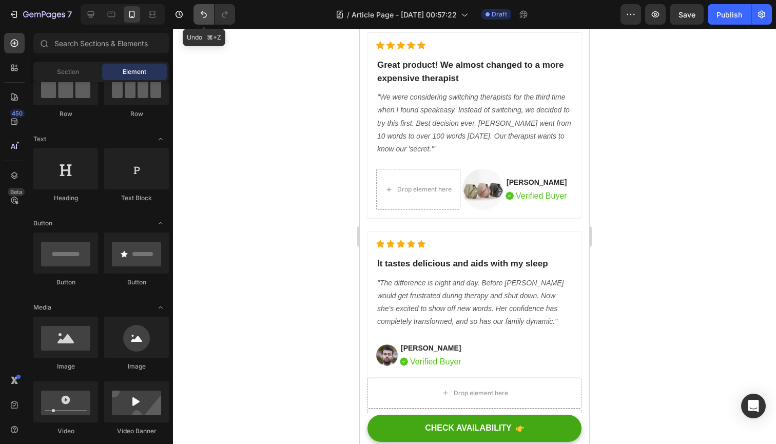
click at [208, 16] on icon "Undo/Redo" at bounding box center [204, 14] width 10 height 10
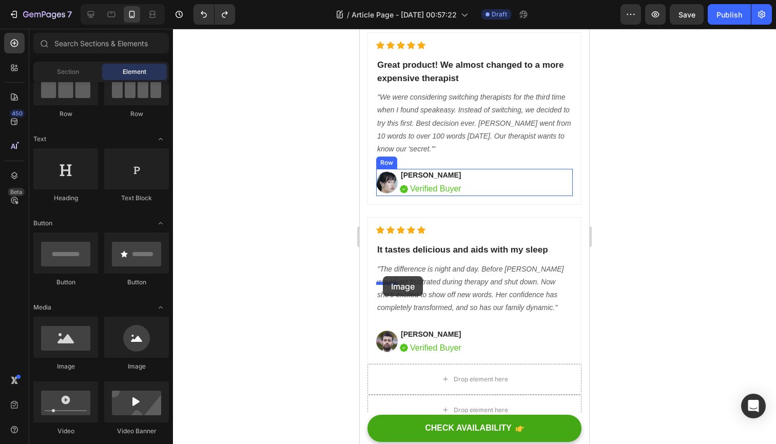
drag, startPoint x: 497, startPoint y: 363, endPoint x: 383, endPoint y: 276, distance: 143.5
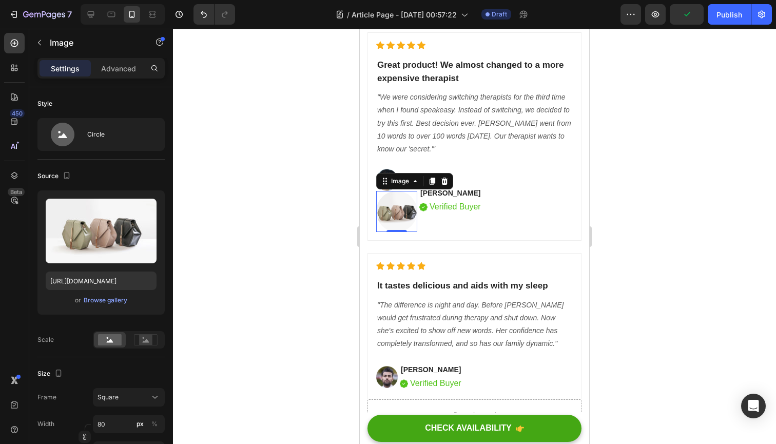
click at [394, 232] on img at bounding box center [396, 211] width 41 height 41
click at [433, 198] on div "Row" at bounding box center [429, 193] width 17 height 9
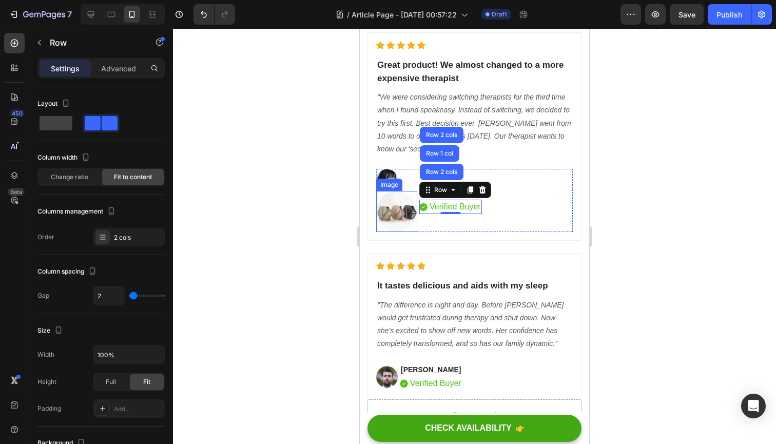
click at [390, 189] on div "Image" at bounding box center [389, 184] width 22 height 9
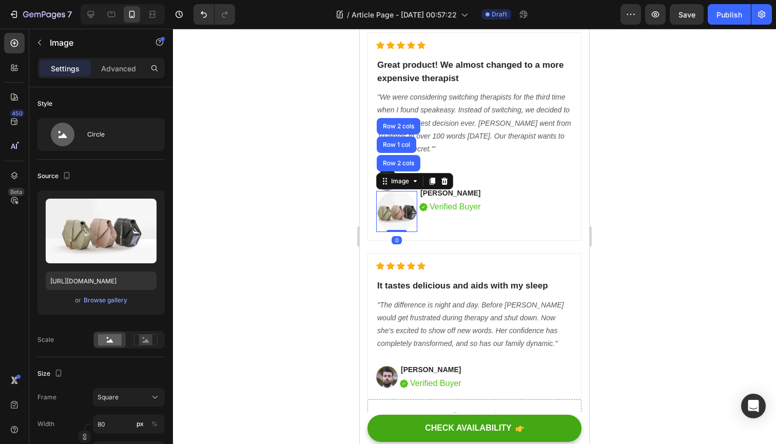
click at [403, 232] on img at bounding box center [396, 211] width 41 height 41
click at [488, 232] on div "Image Image Row 2 cols Row 1 col Row 2 cols 0 Serena Gon Text block Image Verif…" at bounding box center [474, 200] width 197 height 63
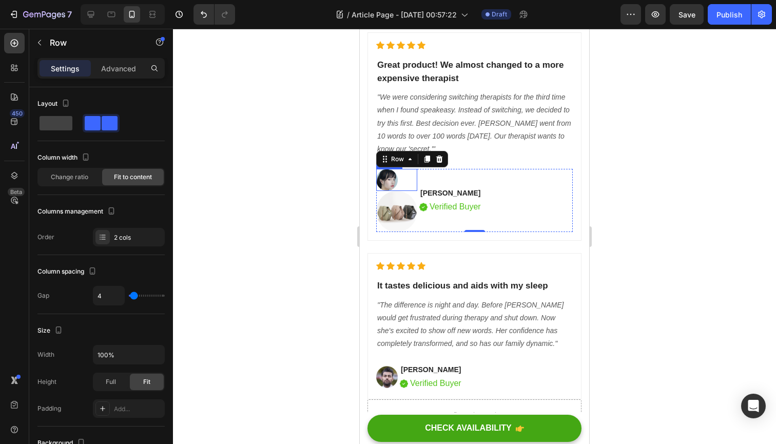
click at [389, 191] on img at bounding box center [387, 180] width 22 height 22
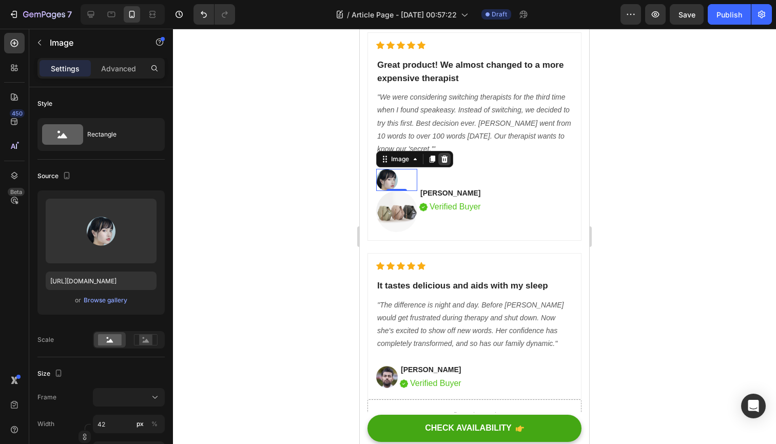
click at [443, 163] on icon at bounding box center [444, 159] width 8 height 8
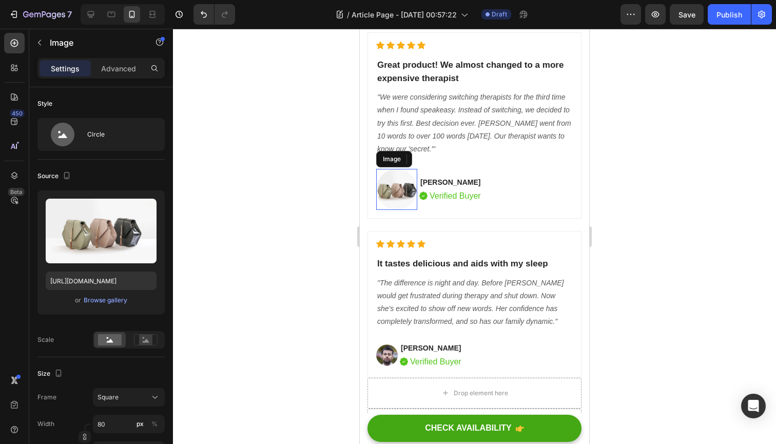
click at [408, 210] on img at bounding box center [396, 189] width 41 height 41
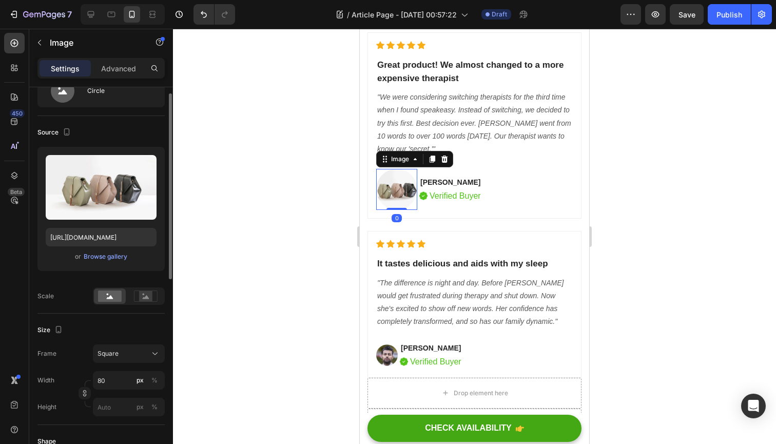
scroll to position [66, 0]
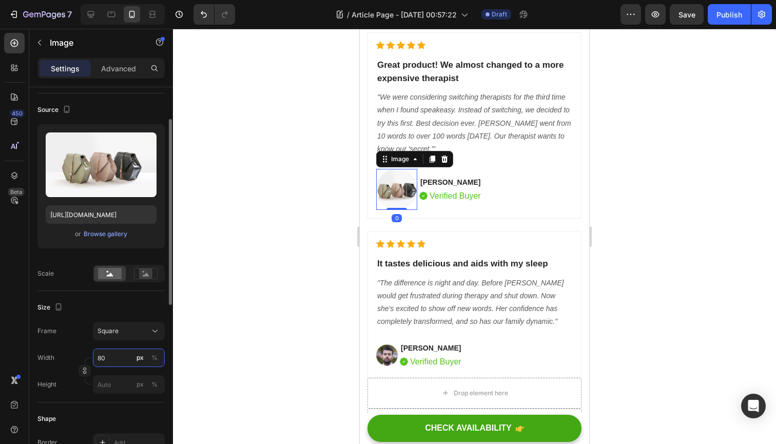
click at [117, 353] on input "80" at bounding box center [129, 357] width 72 height 18
type input "580"
type input "5080"
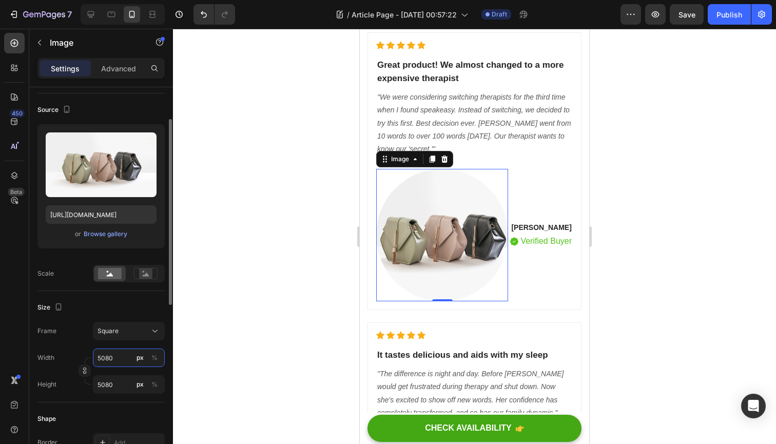
click at [119, 357] on input "5080" at bounding box center [129, 357] width 72 height 18
type input "508"
type input "50"
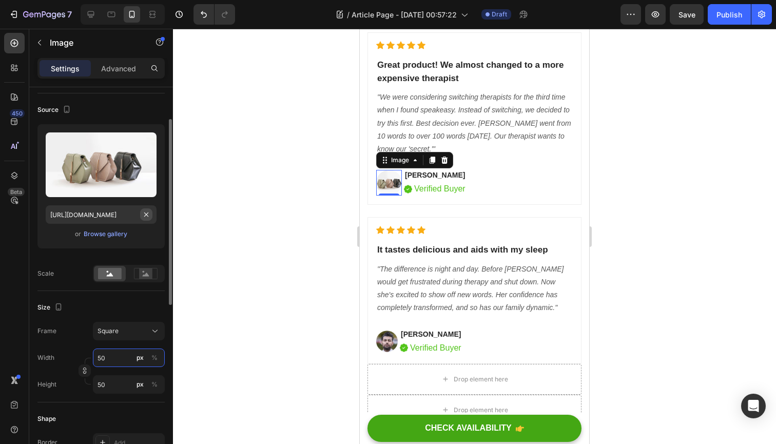
type input "50"
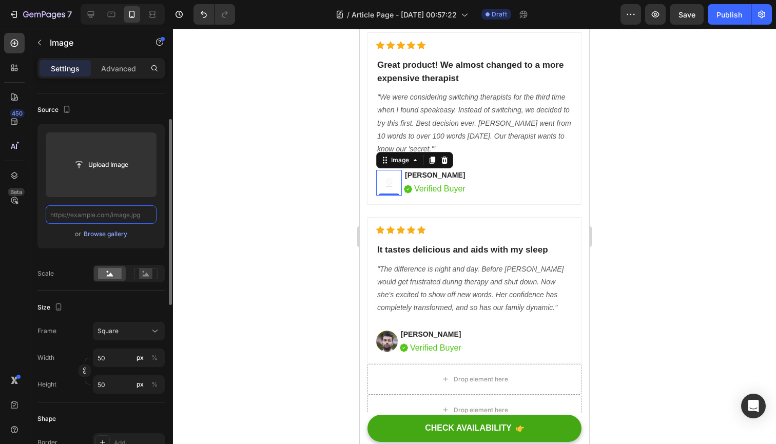
paste input "https://cdn.shopify.com/s/files/1/0678/1183/6075/files/IMG_3362.jpg?v=1753231515"
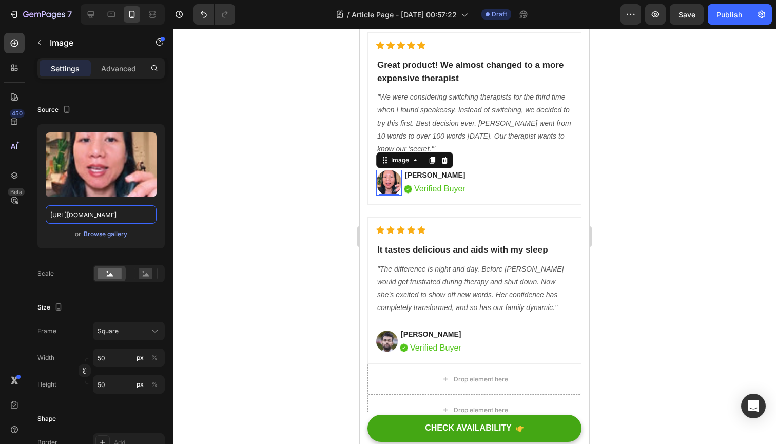
type input "https://cdn.shopify.com/s/files/1/0678/1183/6075/files/IMG_3362.jpg?v=1753231515"
click at [258, 222] on div at bounding box center [474, 236] width 603 height 415
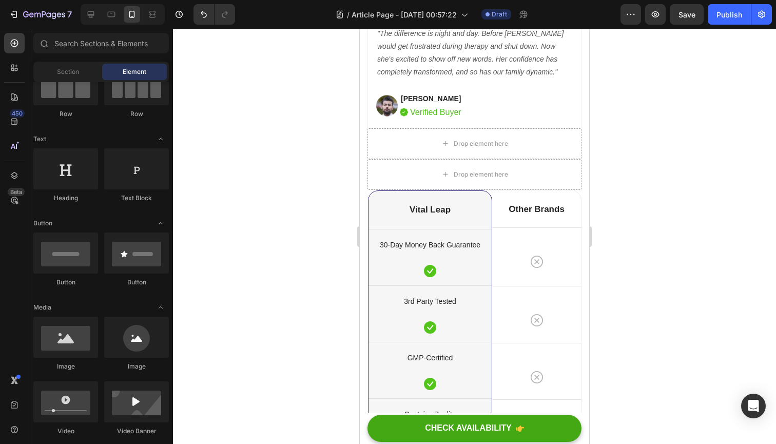
scroll to position [4861, 0]
click at [385, 115] on img at bounding box center [387, 104] width 22 height 22
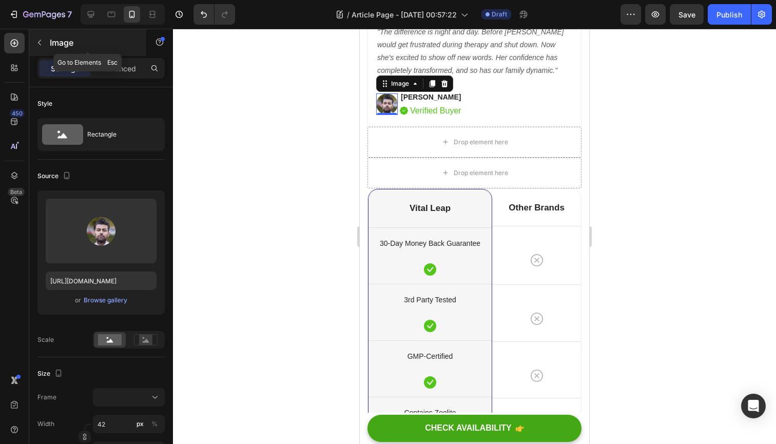
click at [43, 44] on icon "button" at bounding box center [39, 42] width 8 height 8
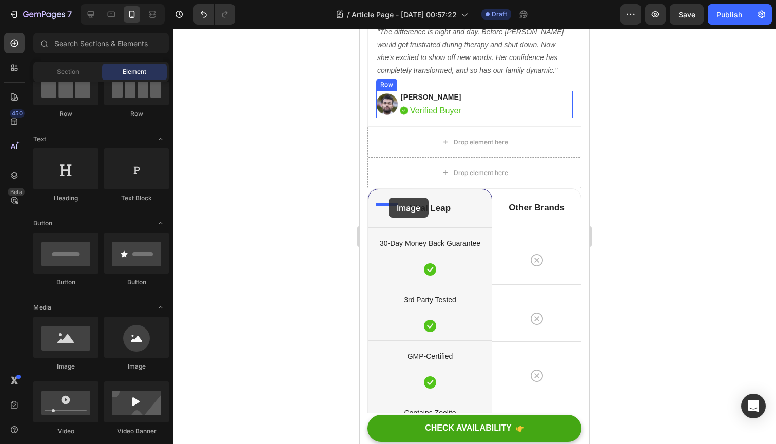
drag, startPoint x: 500, startPoint y: 370, endPoint x: 389, endPoint y: 198, distance: 205.1
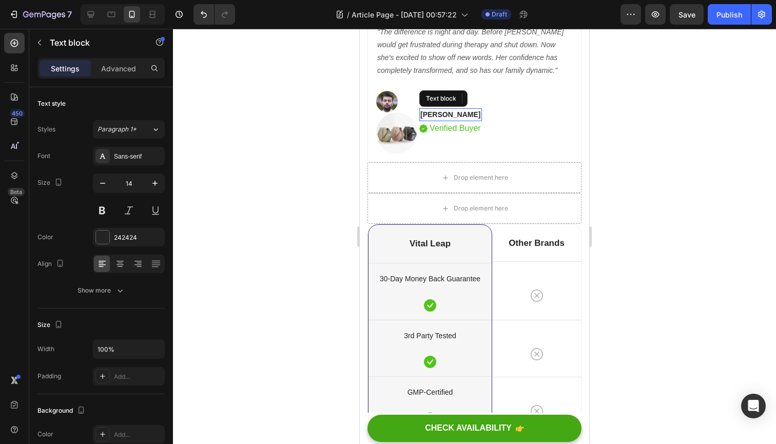
click at [442, 120] on p "[PERSON_NAME]" at bounding box center [450, 114] width 61 height 11
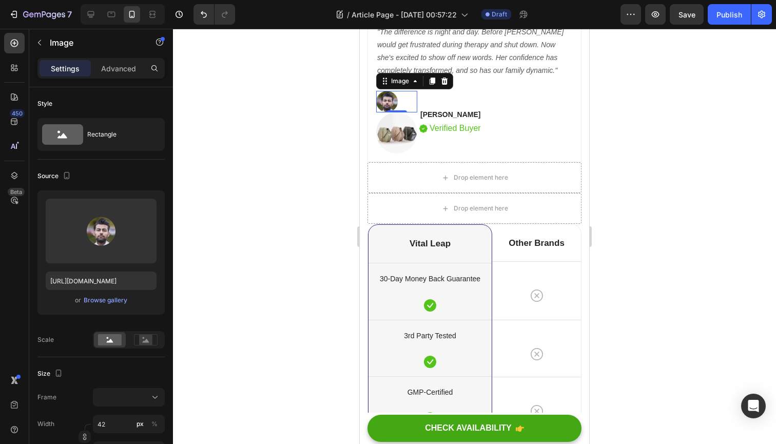
click at [394, 113] on img at bounding box center [387, 102] width 22 height 22
click at [443, 85] on icon at bounding box center [444, 81] width 8 height 8
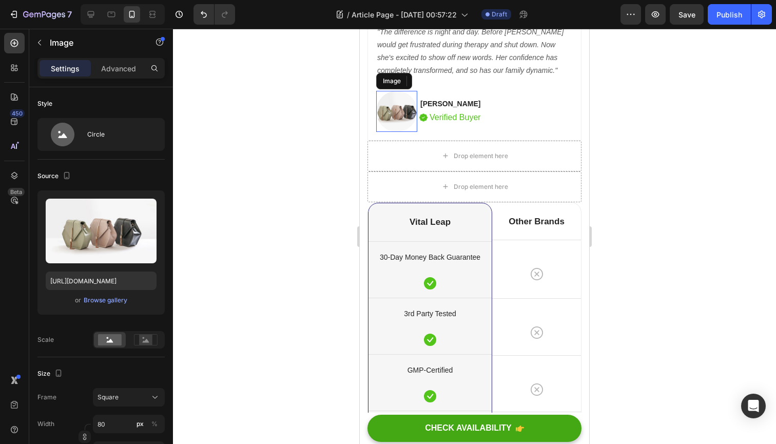
click at [391, 132] on img at bounding box center [396, 111] width 41 height 41
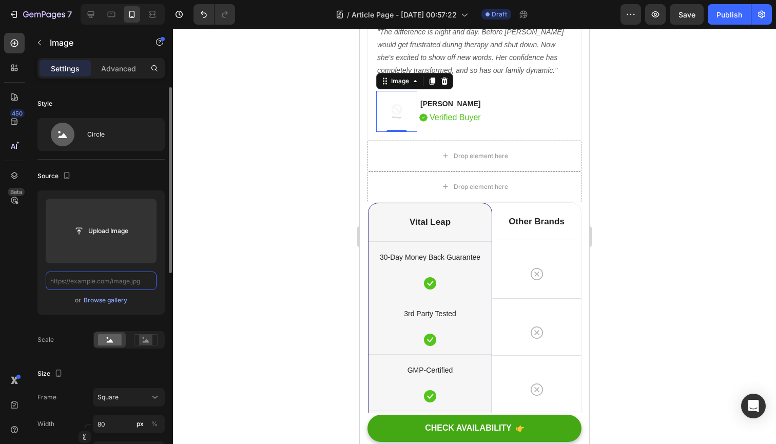
paste input "https://cdn.shopify.com/s/files/1/0678/1183/6075/files/IMG_3364.jpg?v=1753231515"
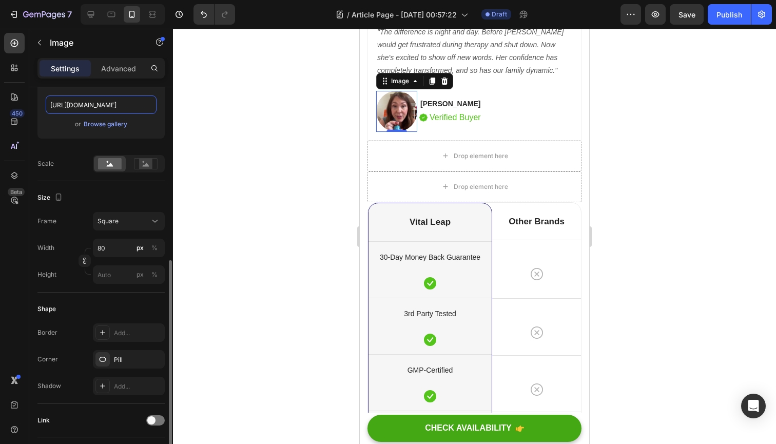
scroll to position [262, 0]
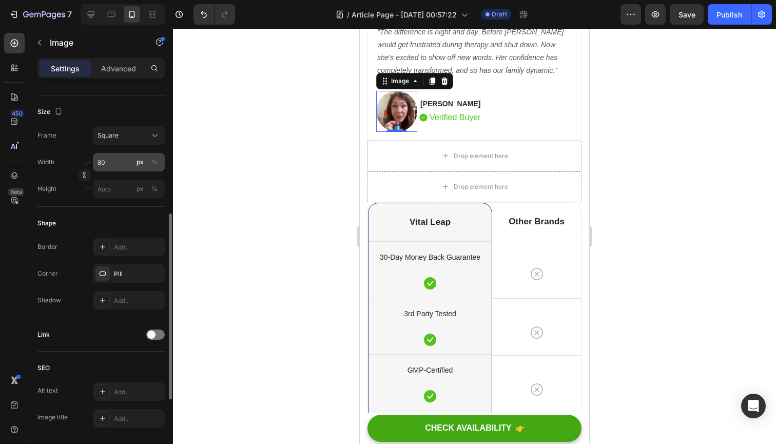
type input "https://cdn.shopify.com/s/files/1/0678/1183/6075/files/IMG_3364.jpg?v=1753231515"
click at [115, 160] on input "80" at bounding box center [129, 162] width 72 height 18
type input "8"
type input "5"
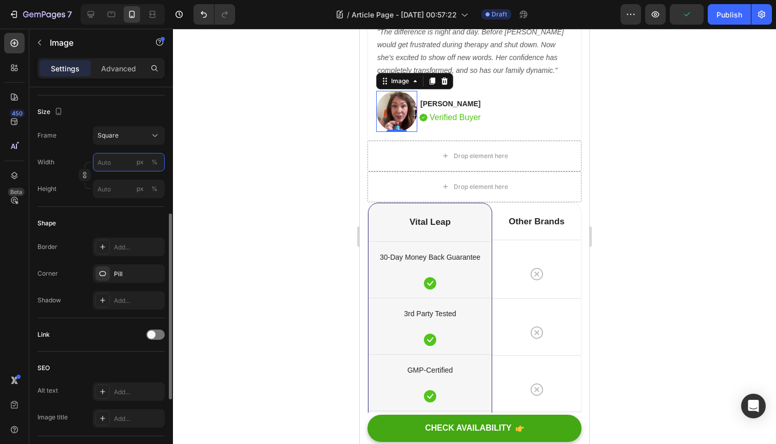
type input "5"
type input "50"
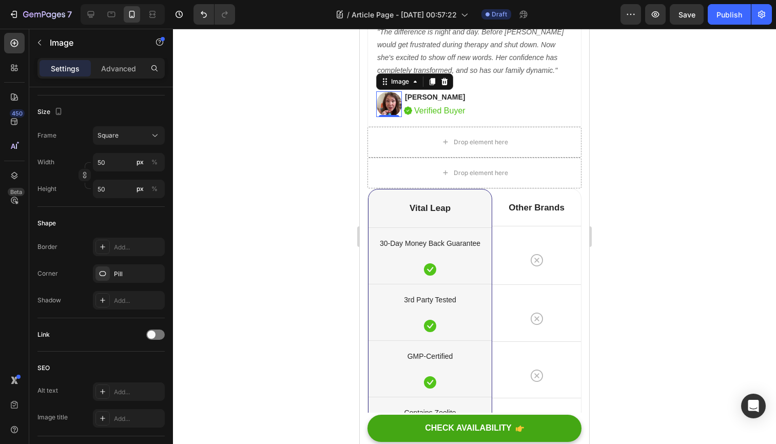
click at [230, 178] on div at bounding box center [474, 236] width 603 height 415
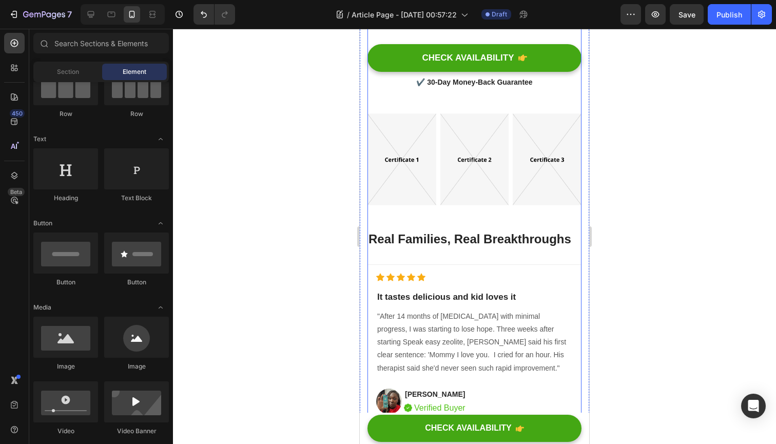
scroll to position [3918, 0]
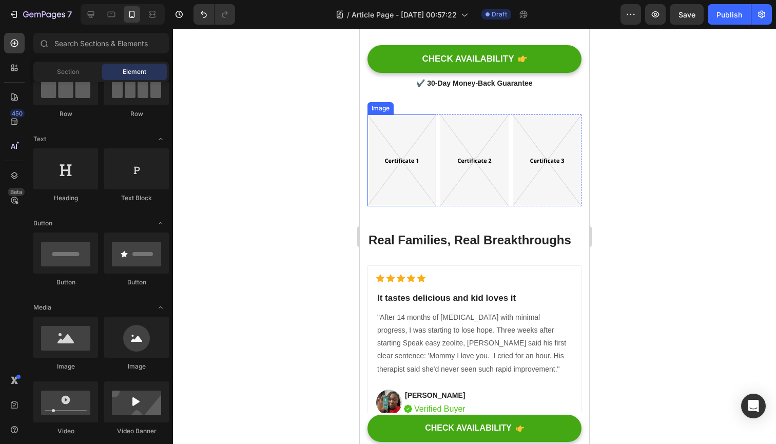
click at [412, 148] on img at bounding box center [401, 160] width 69 height 92
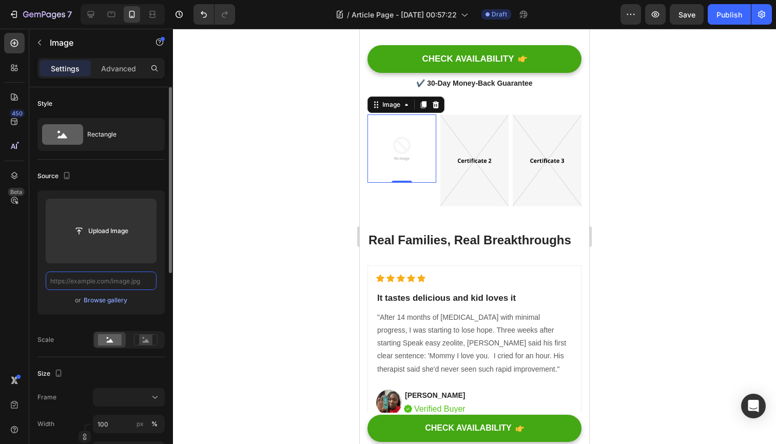
paste input "https://cdn.shopify.com/s/files/1/0678/1183/6075/files/Untitled_design_21_84f7e…"
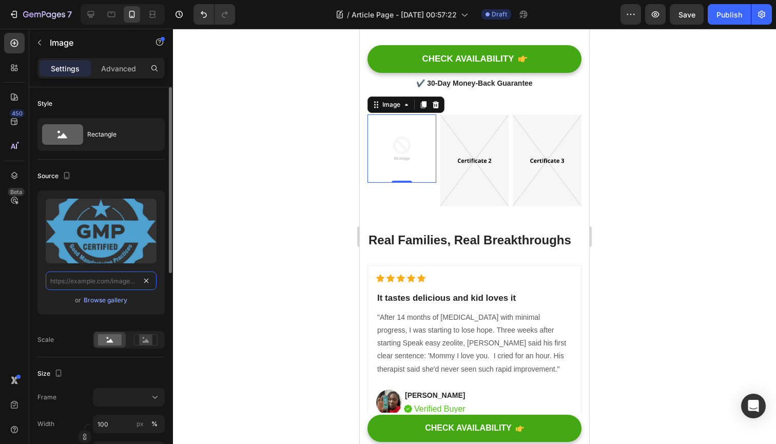
type input "https://cdn.shopify.com/s/files/1/0678/1183/6075/files/Untitled_design_21_84f7e…"
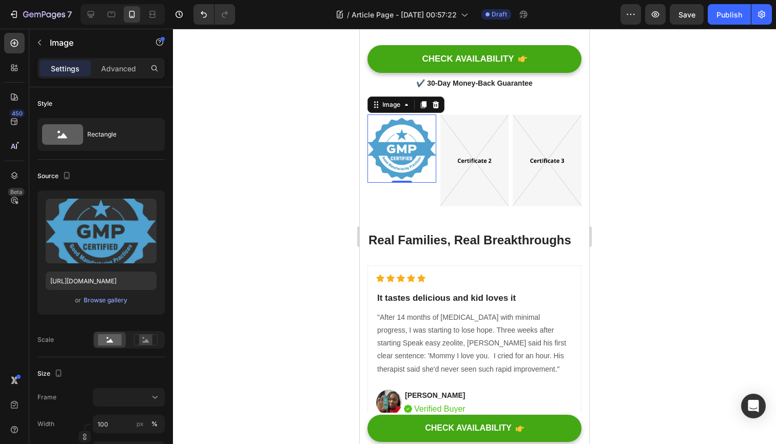
click at [233, 249] on div at bounding box center [474, 236] width 603 height 415
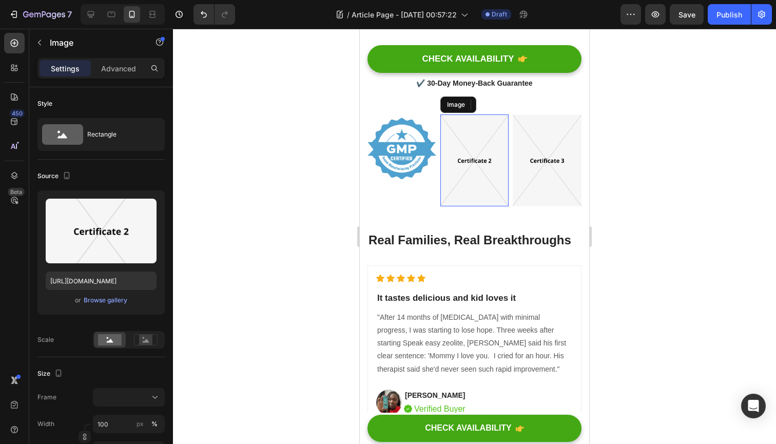
click at [461, 166] on img at bounding box center [474, 160] width 69 height 92
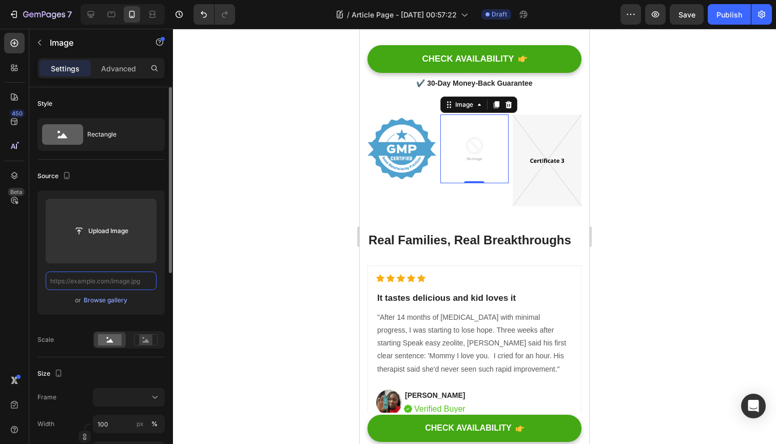
paste input "https://cdn.shopify.com/s/files/1/0678/1183/6075/files/Sugar_free.png?v=1750757…"
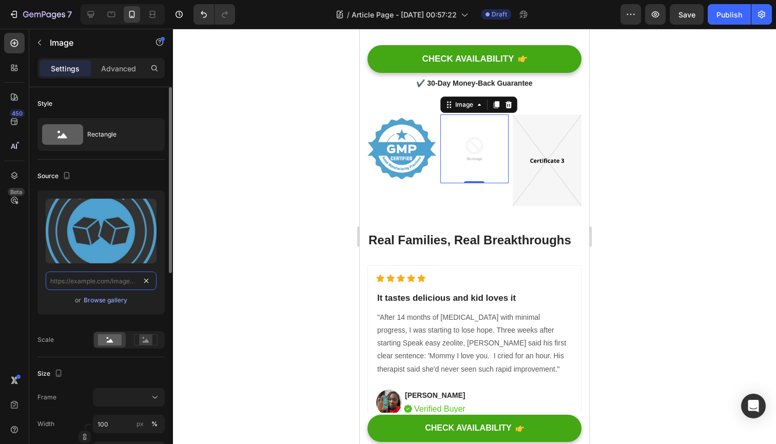
type input "https://cdn.shopify.com/s/files/1/0678/1183/6075/files/Sugar_free.png?v=1750757…"
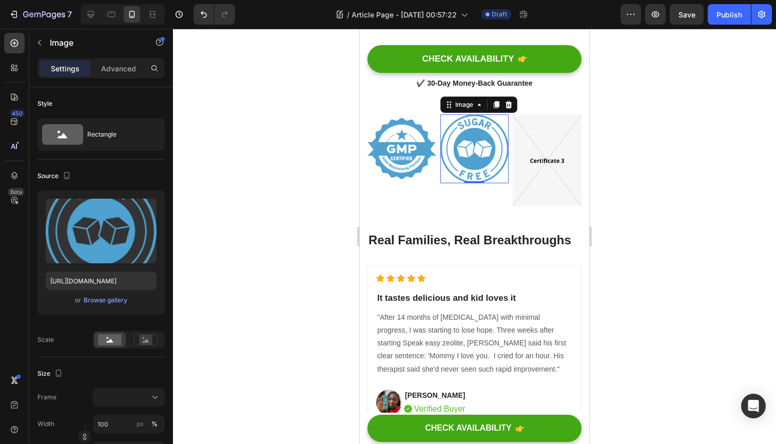
click at [543, 129] on img at bounding box center [547, 160] width 69 height 92
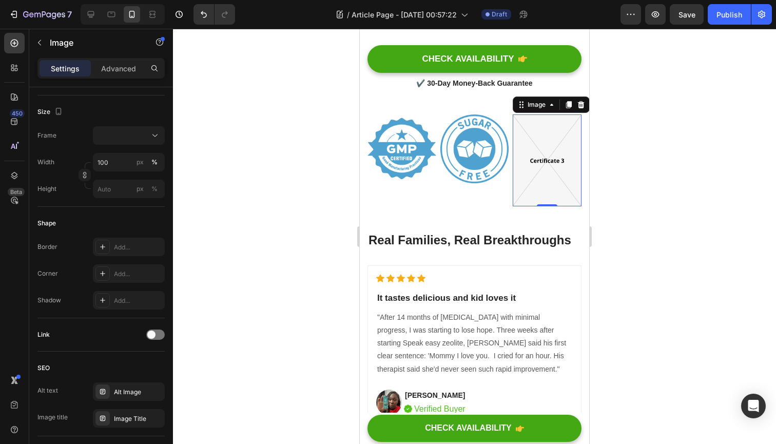
click at [525, 176] on img at bounding box center [547, 160] width 69 height 92
click at [491, 191] on div "Image" at bounding box center [474, 160] width 69 height 92
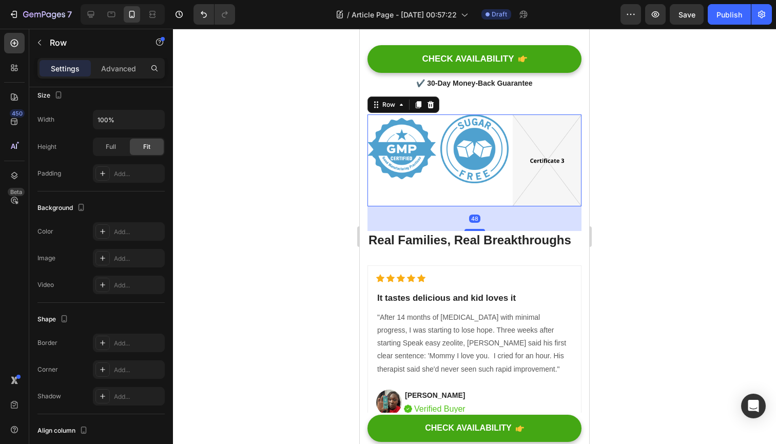
scroll to position [0, 0]
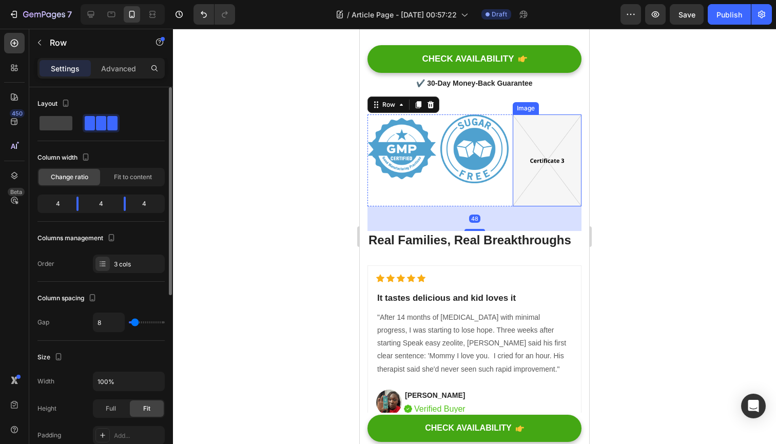
click at [537, 174] on img at bounding box center [547, 160] width 69 height 92
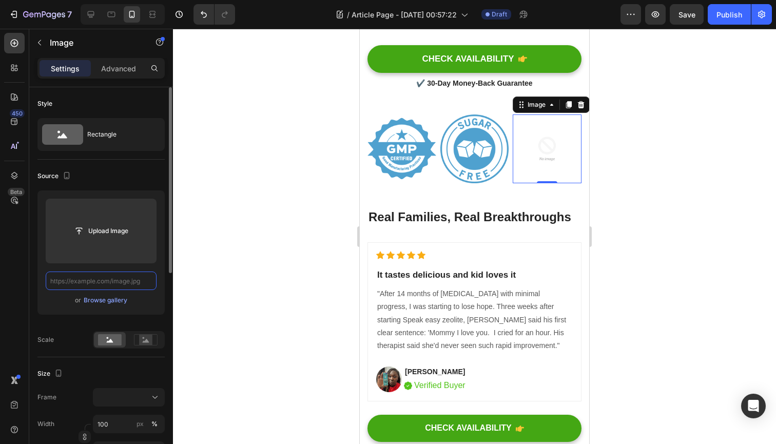
paste input "https://cdn.shopify.com/s/files/1/0678/1183/6075/files/Gluten_free.png?v=175075…"
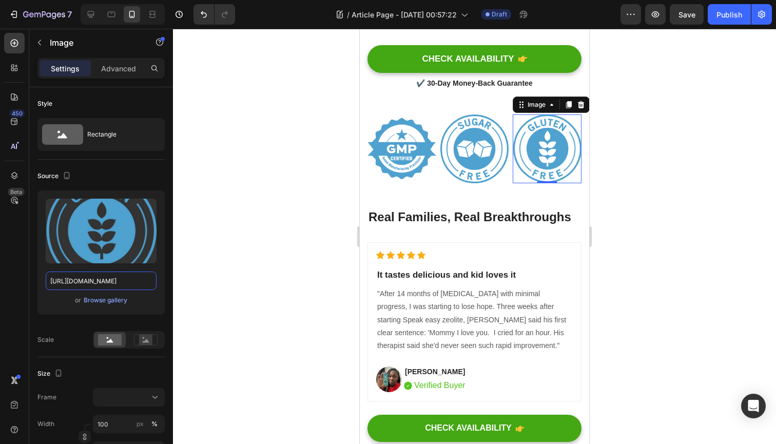
type input "https://cdn.shopify.com/s/files/1/0678/1183/6075/files/Gluten_free.png?v=175075…"
click at [246, 222] on div at bounding box center [474, 236] width 603 height 415
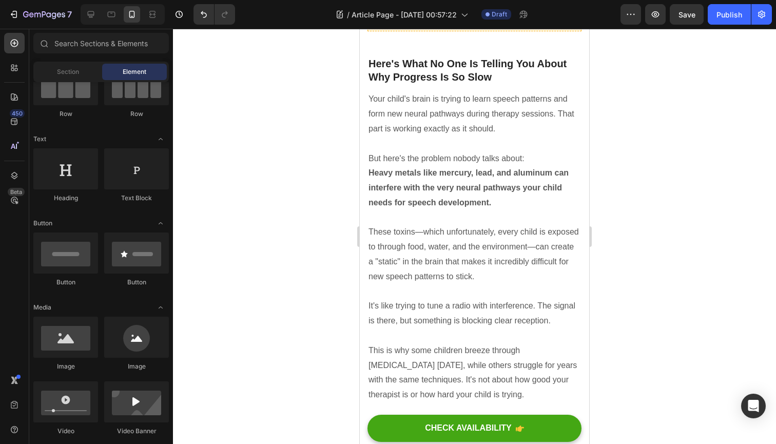
scroll to position [877, 0]
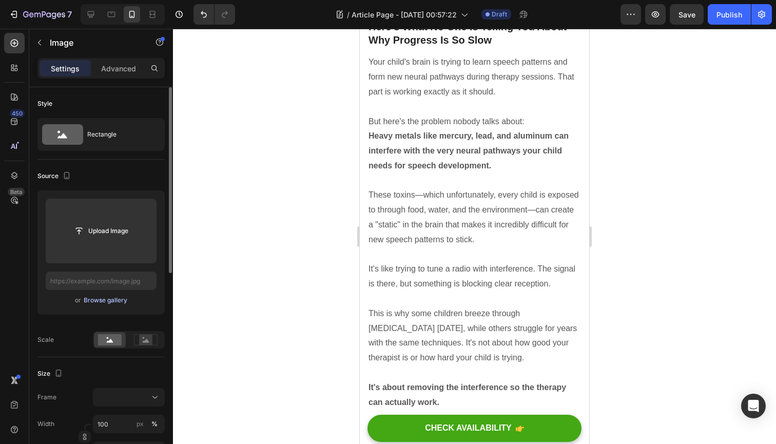
click at [114, 300] on div "Browse gallery" at bounding box center [106, 300] width 44 height 9
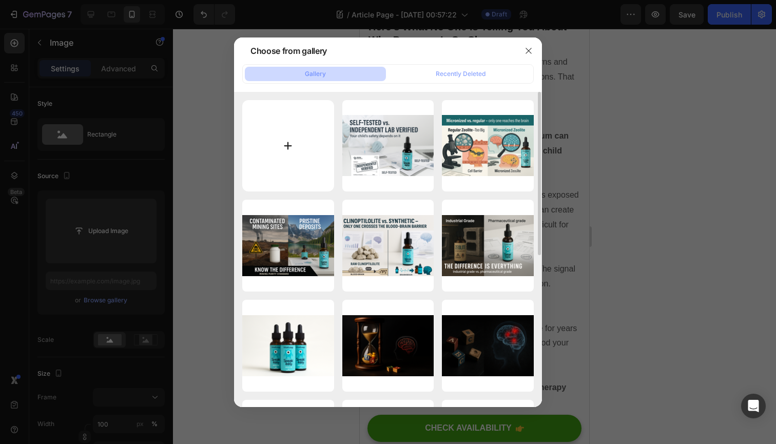
click at [311, 154] on input "file" at bounding box center [288, 146] width 92 height 92
type input "C:\fakepath\B.png"
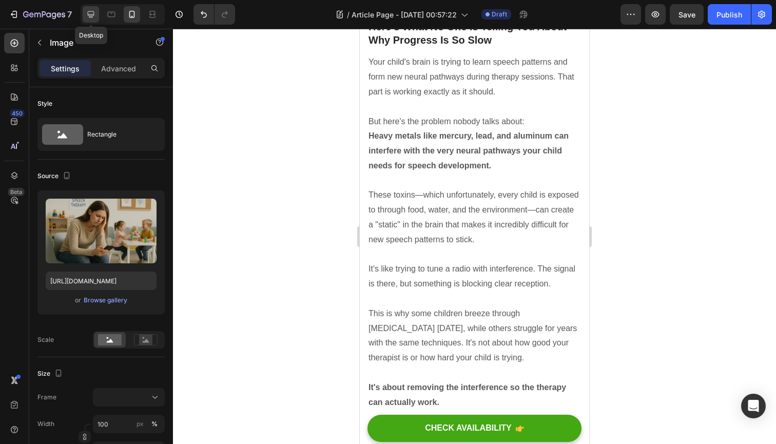
click at [93, 14] on icon at bounding box center [91, 14] width 7 height 7
type input "https://cdn.shopify.com/s/files/1/0678/1183/6075/files/gempages_563023364713612…"
type input "270"
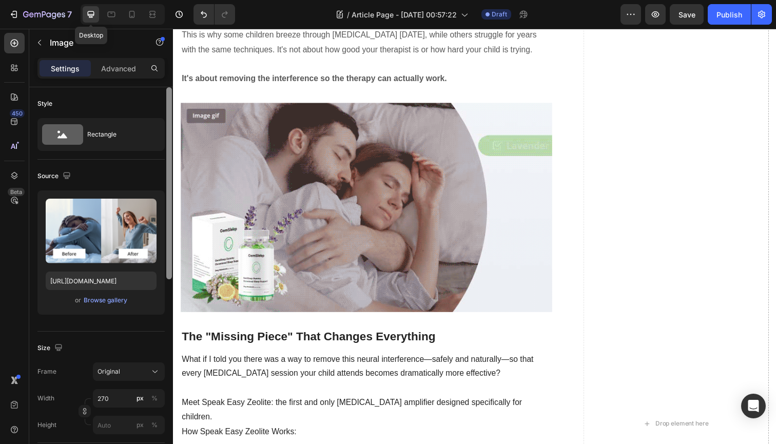
scroll to position [841, 0]
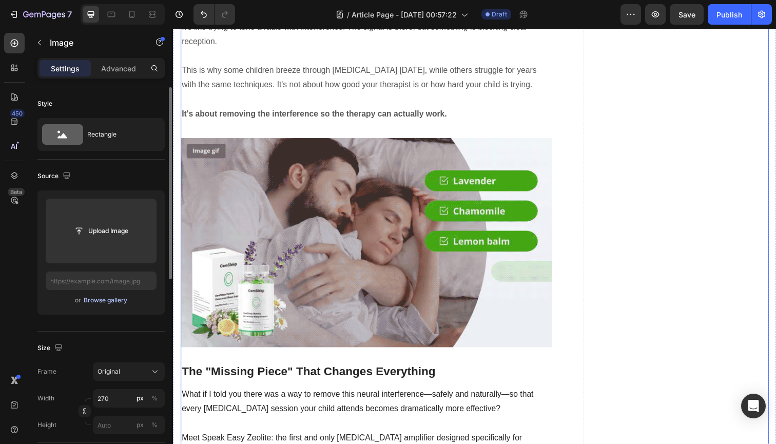
click at [111, 305] on button "Browse gallery" at bounding box center [105, 300] width 45 height 10
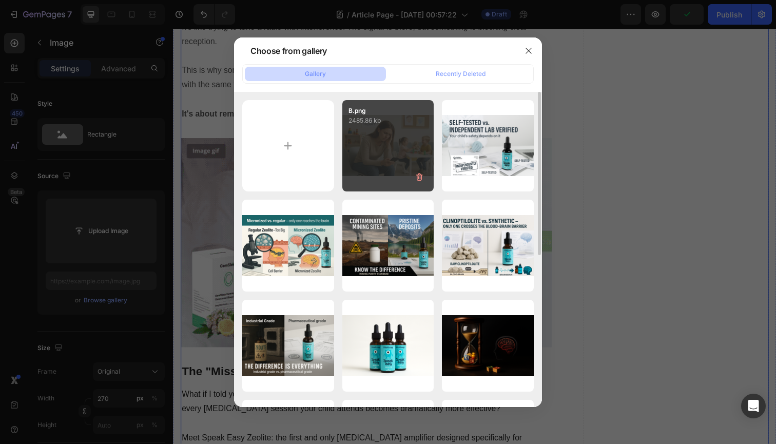
click at [358, 149] on div "B.png 2485.86 kb" at bounding box center [388, 146] width 92 height 92
type input "https://cdn.shopify.com/s/files/1/0678/1183/6075/files/gempages_563023364713612…"
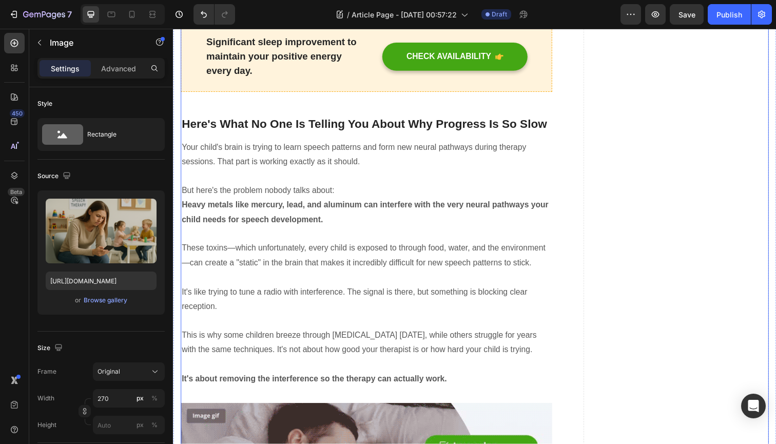
scroll to position [605, 0]
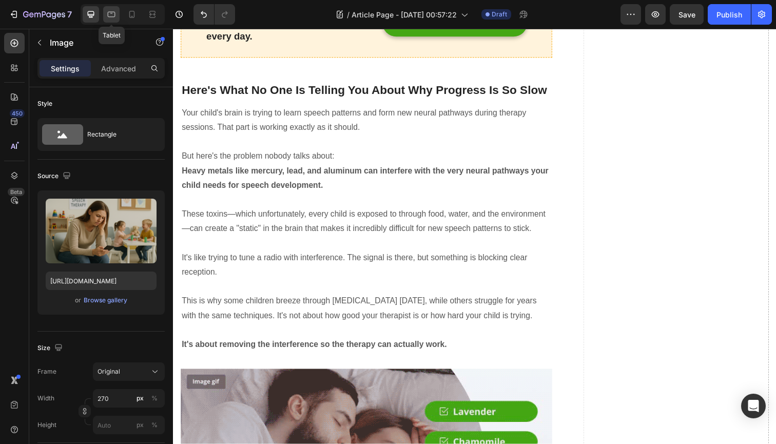
click at [111, 13] on icon at bounding box center [112, 15] width 8 height 6
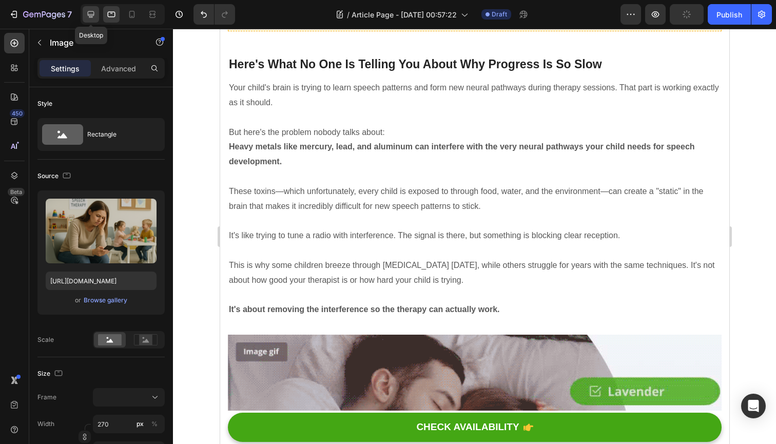
click at [89, 15] on icon at bounding box center [91, 14] width 7 height 7
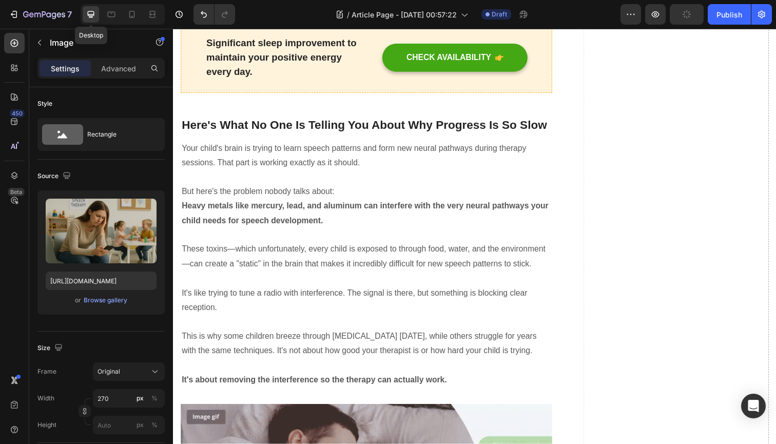
scroll to position [533, 0]
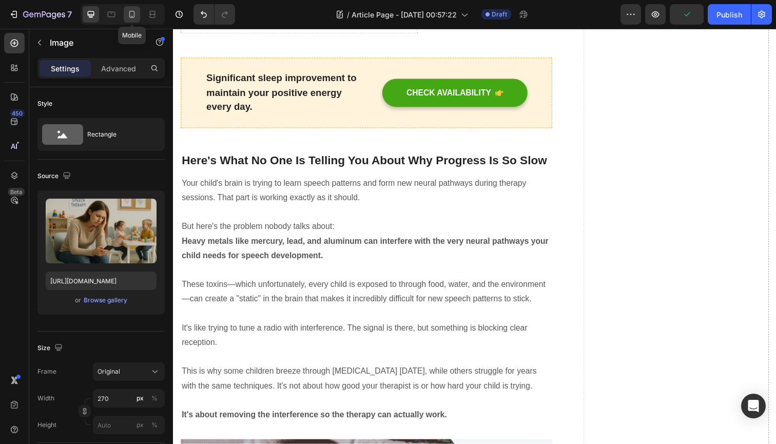
click at [136, 11] on icon at bounding box center [132, 14] width 10 height 10
type input "100"
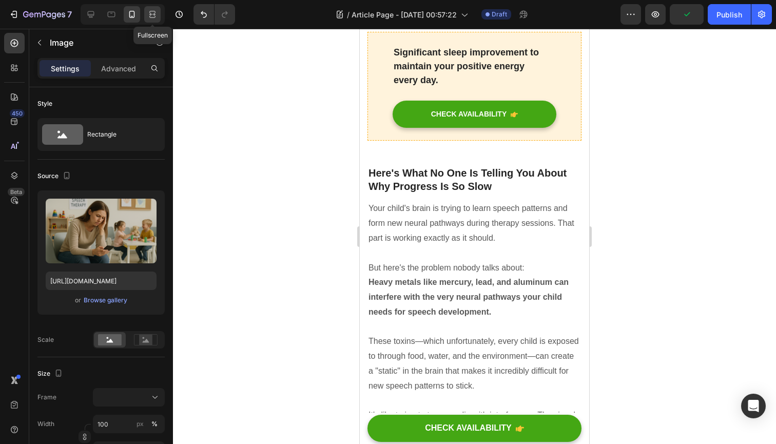
scroll to position [764, 0]
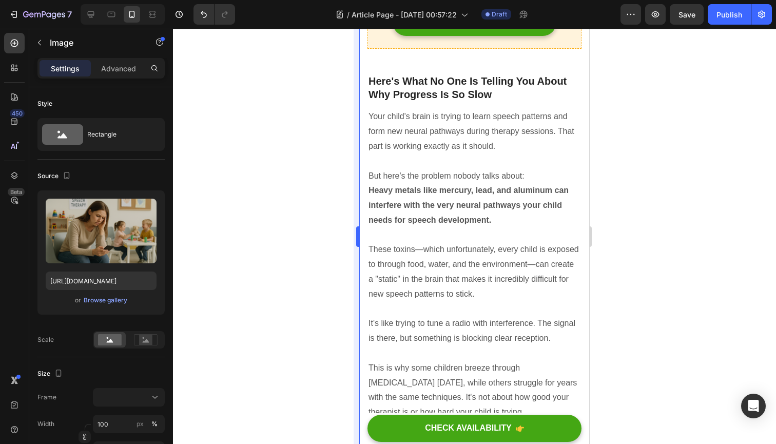
click at [346, 276] on div at bounding box center [474, 236] width 603 height 415
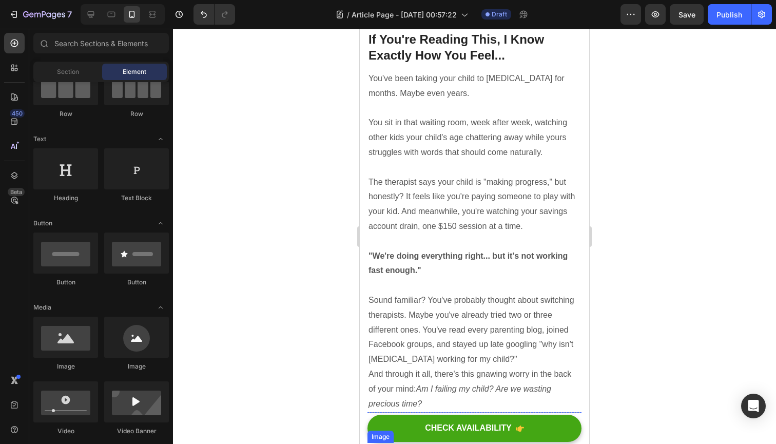
scroll to position [248, 0]
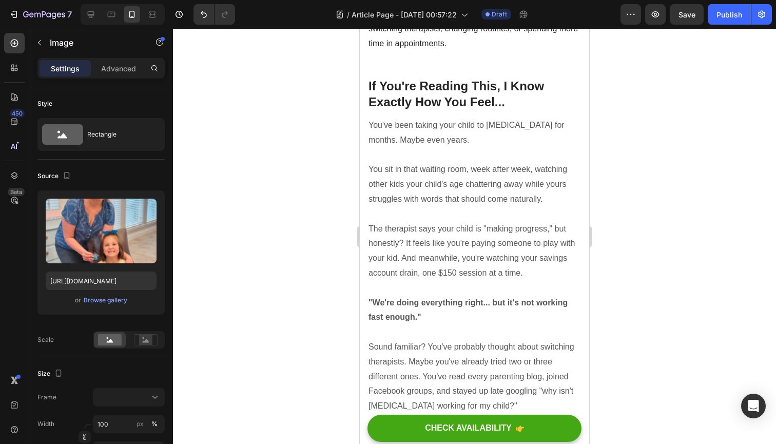
click at [114, 284] on input "[URL][DOMAIN_NAME]" at bounding box center [101, 281] width 111 height 18
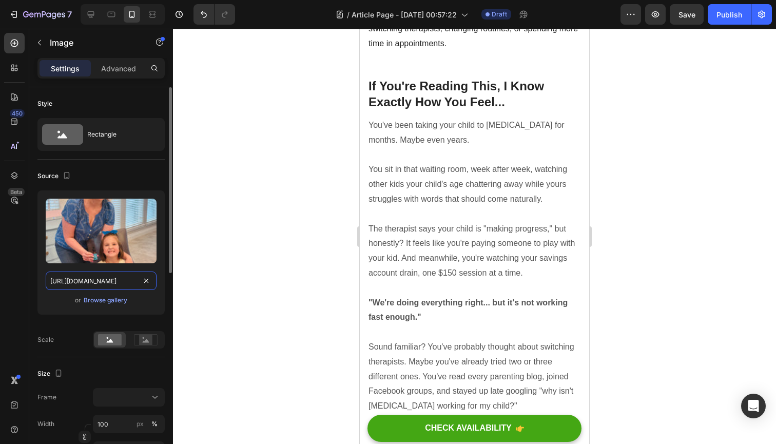
click at [114, 284] on input "[URL][DOMAIN_NAME]" at bounding box center [101, 281] width 111 height 18
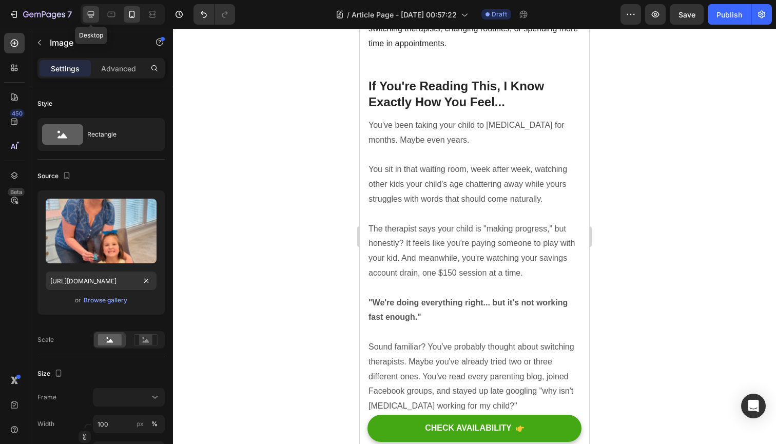
click at [90, 13] on icon at bounding box center [91, 14] width 10 height 10
type input "[URL][DOMAIN_NAME]"
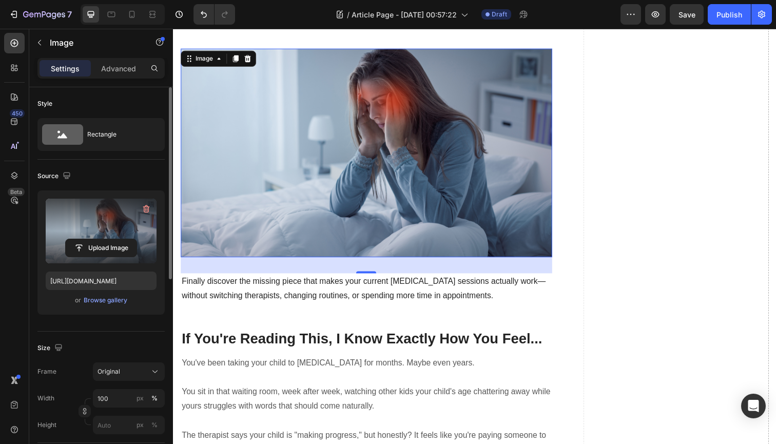
scroll to position [121, 0]
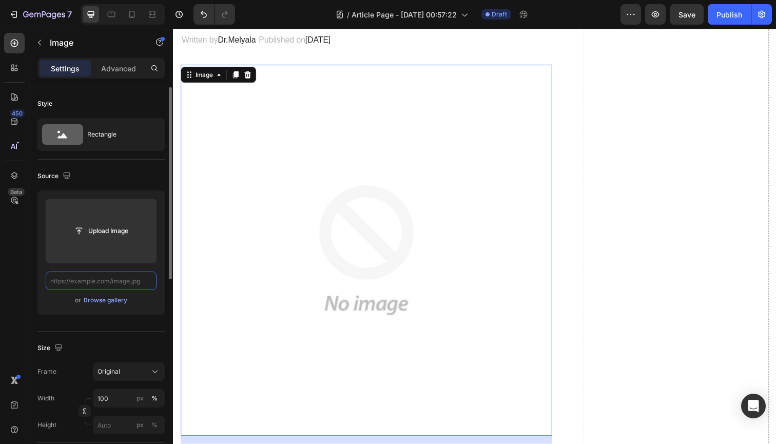
paste input "[URL][DOMAIN_NAME]"
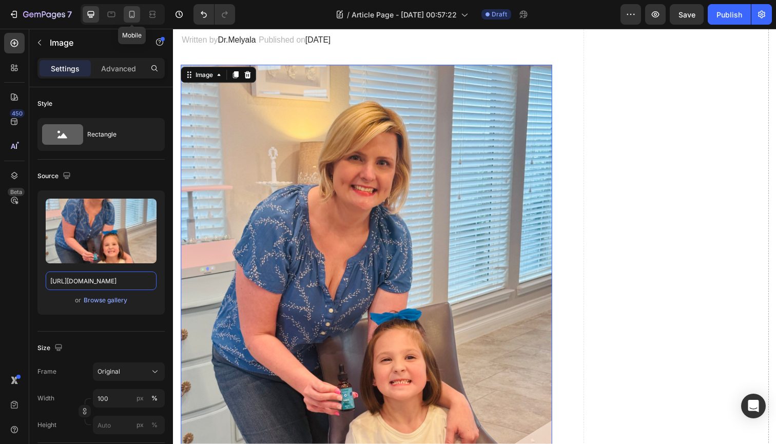
type input "[URL][DOMAIN_NAME]"
click at [130, 18] on icon at bounding box center [132, 14] width 10 height 10
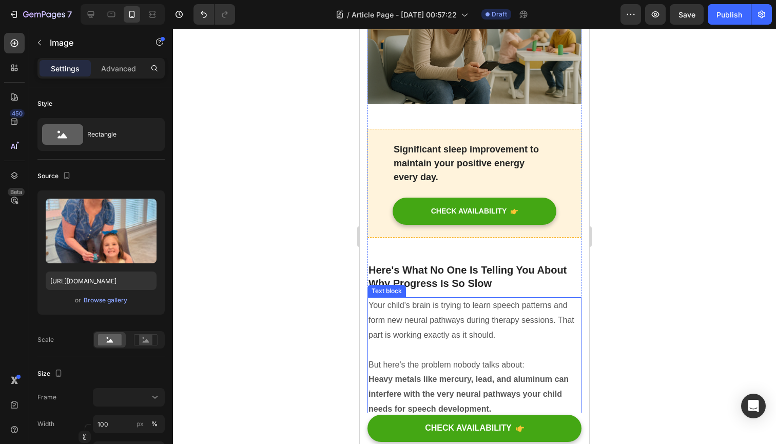
scroll to position [1053, 0]
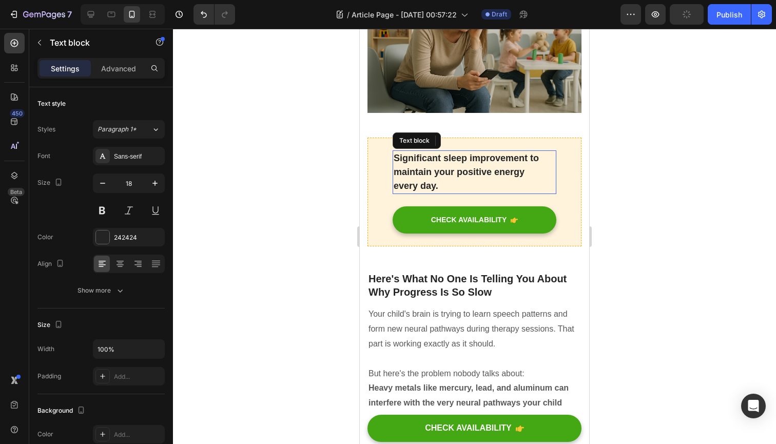
click at [431, 151] on p "Significant sleep improvement to maintain your positive energy every day." at bounding box center [475, 172] width 162 height 42
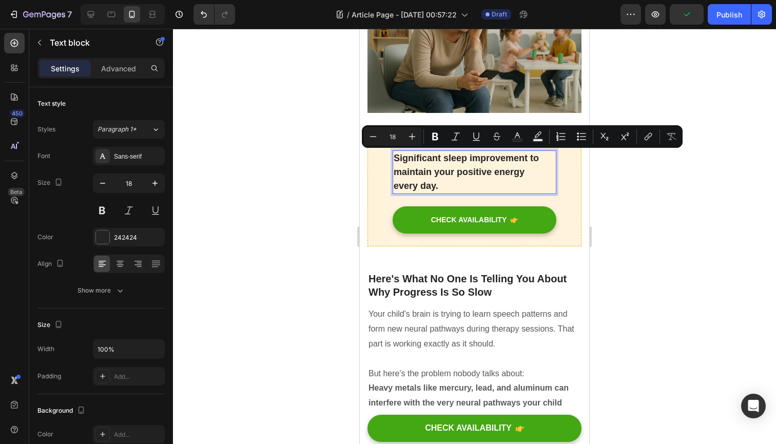
click at [440, 154] on p "Significant sleep improvement to maintain your positive energy every day." at bounding box center [475, 172] width 162 height 42
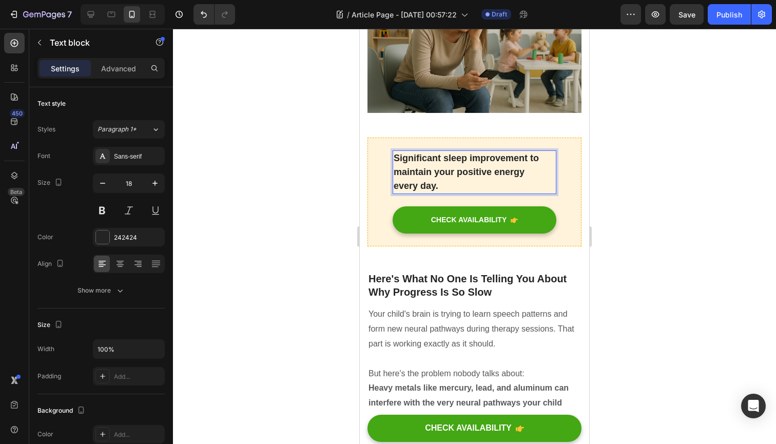
click at [440, 154] on p "Significant sleep improvement to maintain your positive energy every day." at bounding box center [475, 172] width 162 height 42
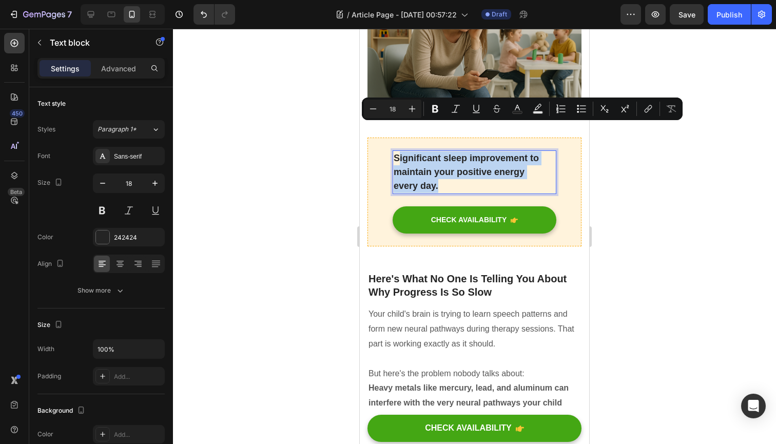
drag, startPoint x: 440, startPoint y: 154, endPoint x: 397, endPoint y: 130, distance: 49.2
click at [397, 151] on p "Significant sleep improvement to maintain your positive energy every day." at bounding box center [475, 172] width 162 height 42
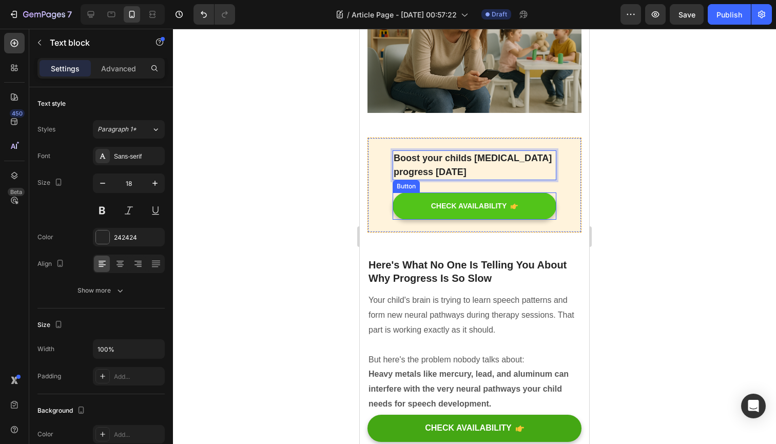
click at [411, 192] on button "CHECK AVAILABILITY" at bounding box center [475, 205] width 164 height 27
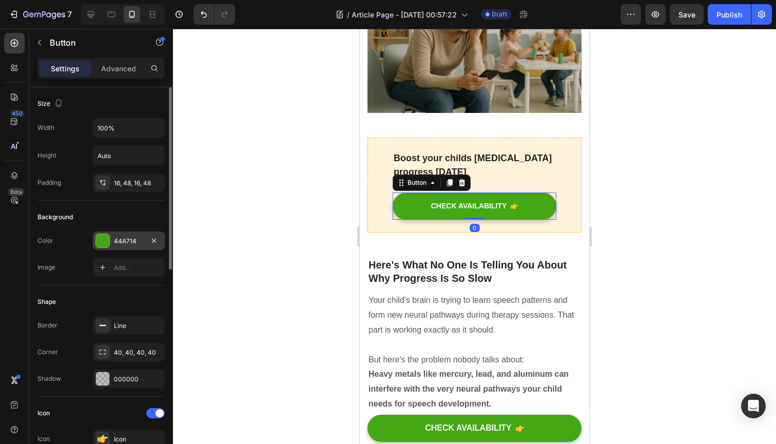
click at [105, 244] on div at bounding box center [102, 240] width 13 height 13
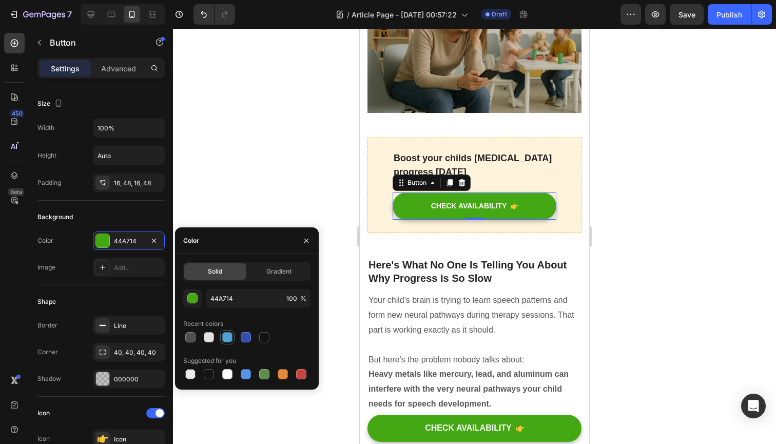
click at [228, 343] on div at bounding box center [227, 337] width 14 height 14
type input "4FA1CF"
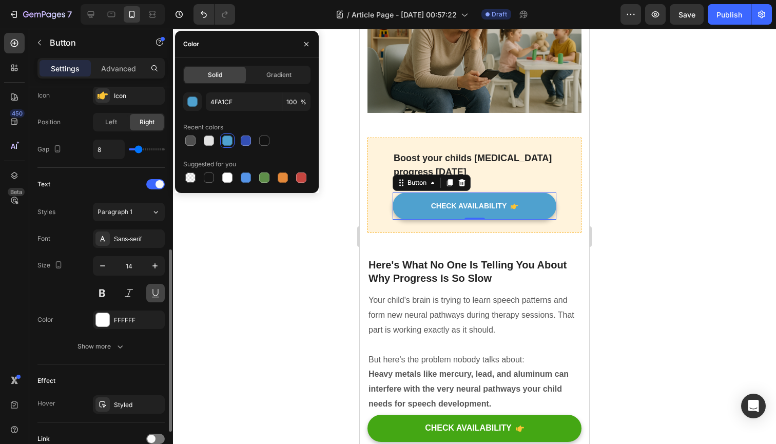
scroll to position [431, 0]
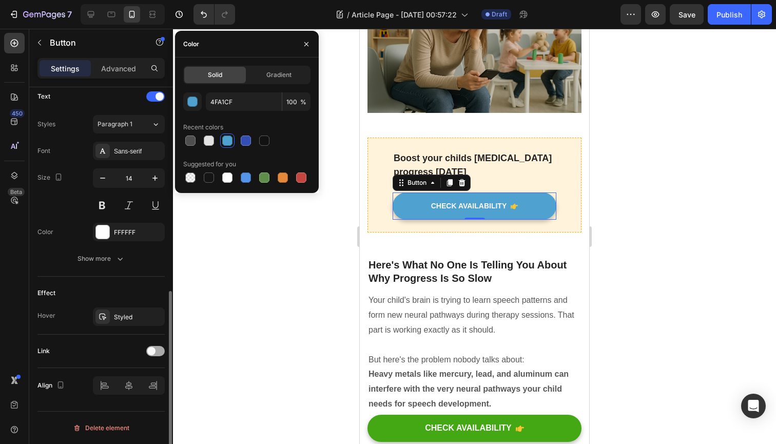
click at [152, 352] on span at bounding box center [151, 351] width 8 height 8
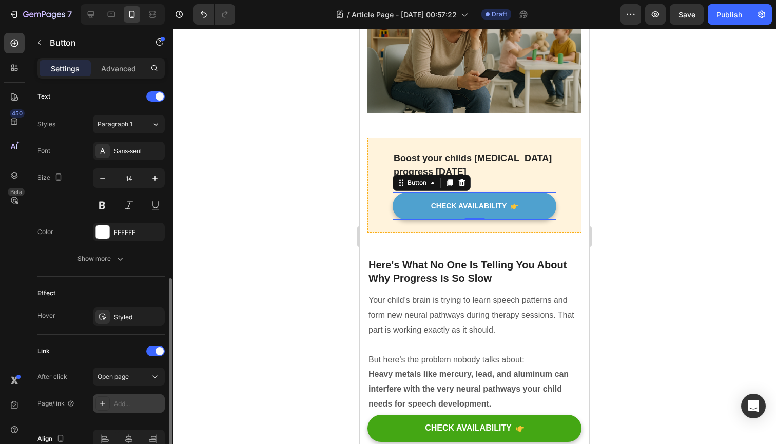
click at [127, 397] on div "Add..." at bounding box center [129, 403] width 72 height 18
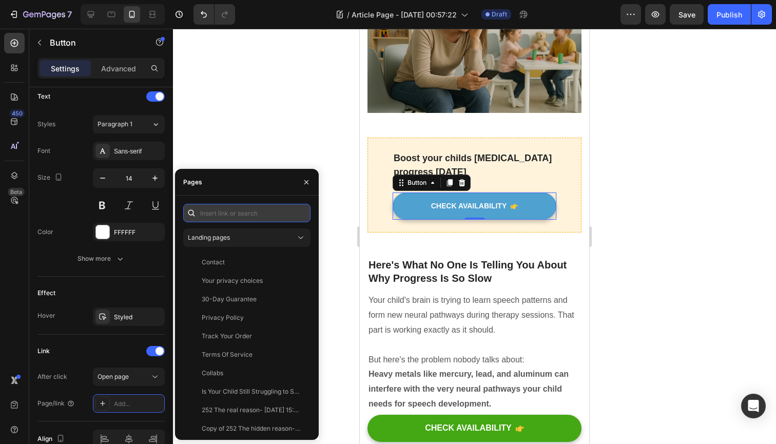
paste input "https://tryvitalleap.com/products/vital-leap™-speak-easy-zeolite?_pos=11&_sid=c…"
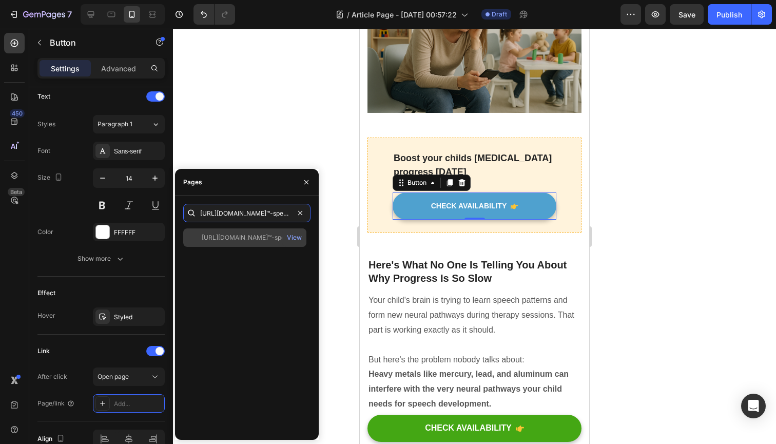
type input "https://tryvitalleap.com/products/vital-leap™-speak-easy-zeolite?_pos=11&_sid=c…"
click at [234, 238] on div "https://tryvitalleap.com/products/vital-leap™-speak-easy-zeolite?_pos=11&_sid=c…" at bounding box center [251, 237] width 99 height 9
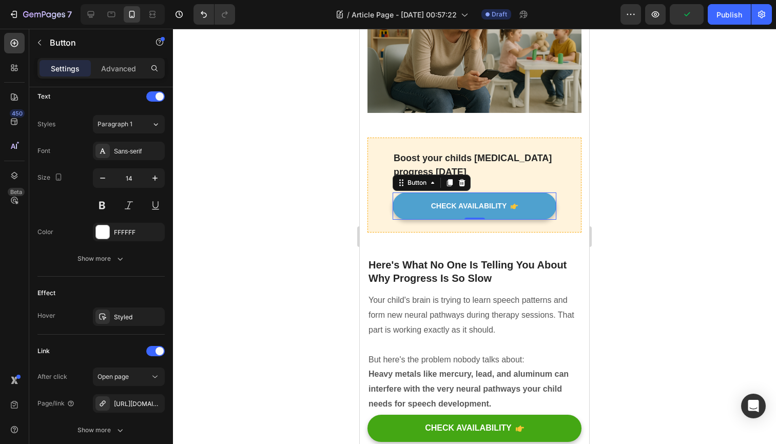
click at [270, 128] on div at bounding box center [474, 236] width 603 height 415
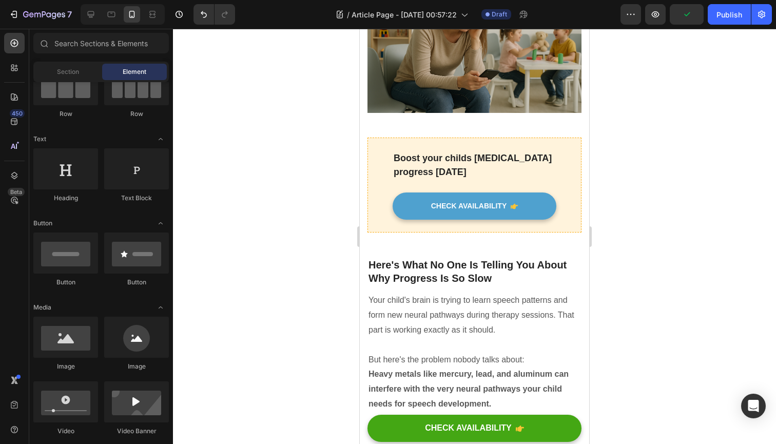
click at [389, 434] on div at bounding box center [388, 436] width 4 height 8
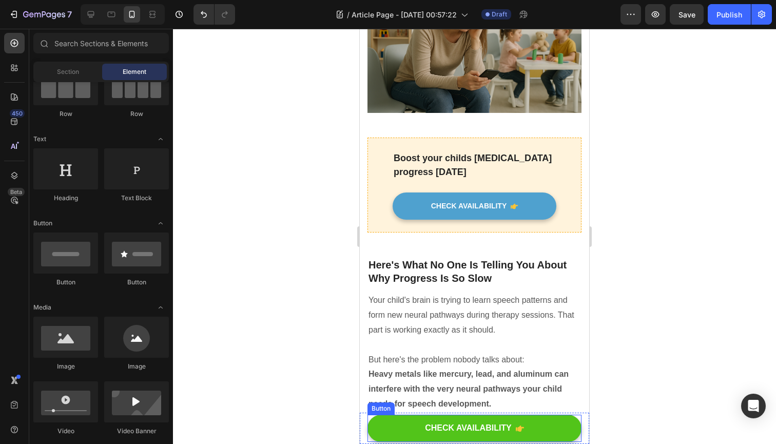
click at [397, 430] on button "CHECK AVAILABILITY" at bounding box center [474, 428] width 214 height 27
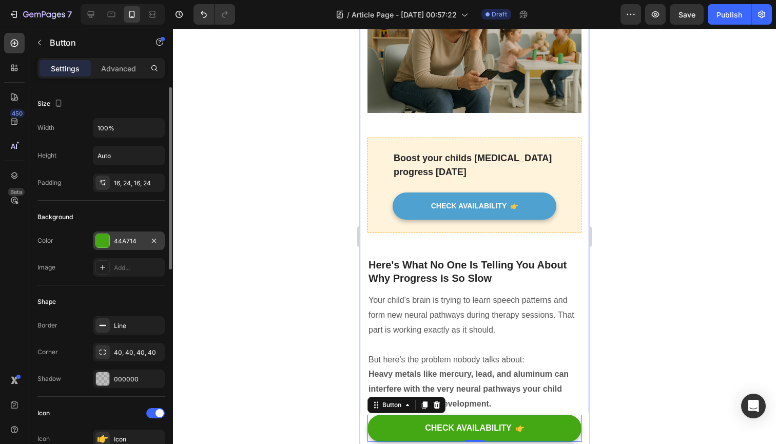
click at [101, 236] on div at bounding box center [102, 240] width 13 height 13
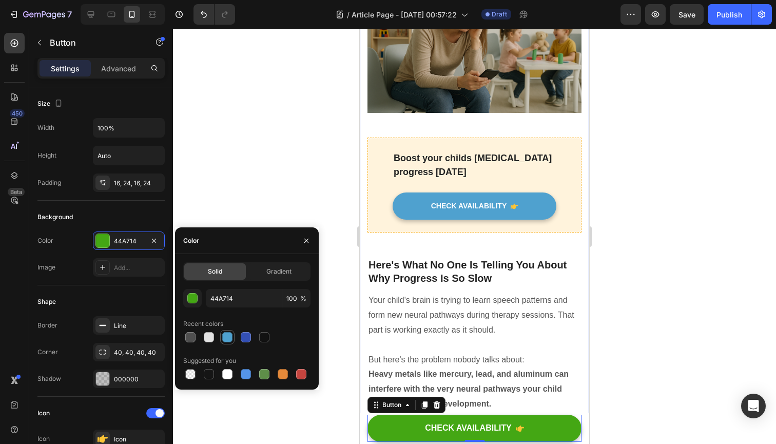
click at [227, 337] on div at bounding box center [227, 337] width 10 height 10
type input "4FA1CF"
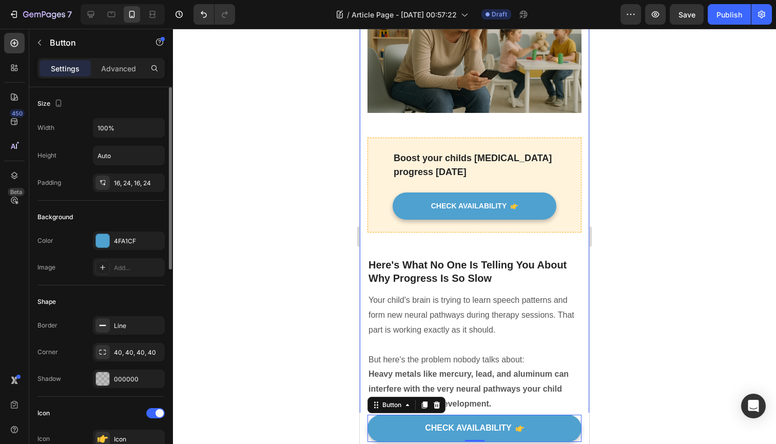
click at [125, 298] on div "Shape" at bounding box center [100, 302] width 127 height 16
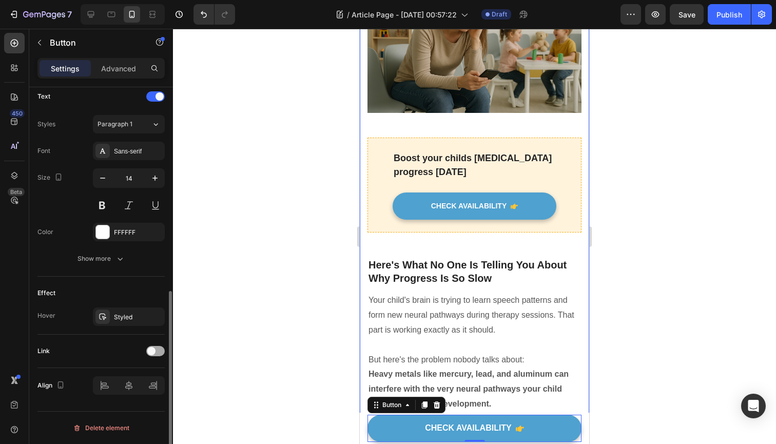
click at [153, 356] on div at bounding box center [155, 351] width 18 height 10
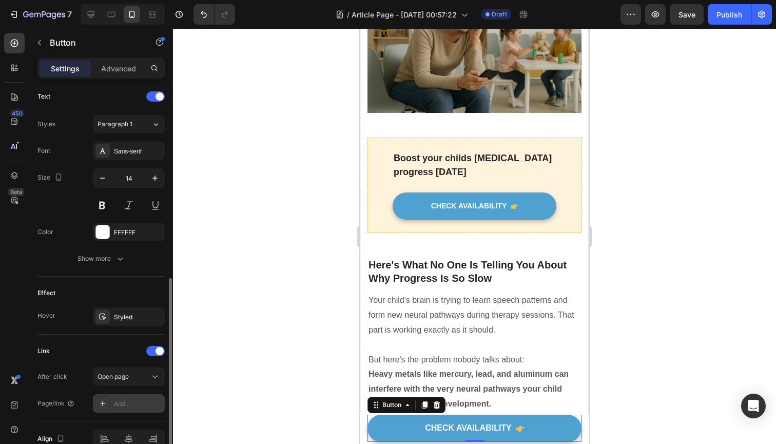
click at [133, 399] on div "Add..." at bounding box center [138, 403] width 48 height 9
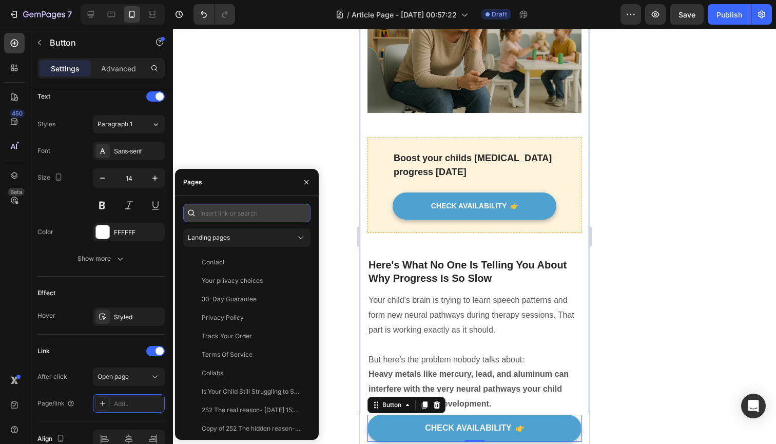
click at [240, 216] on input "text" at bounding box center [246, 213] width 127 height 18
paste input "https://tryvitalleap.com/products/vital-leap™-speak-easy-zeolite?_pos=11&_sid=c…"
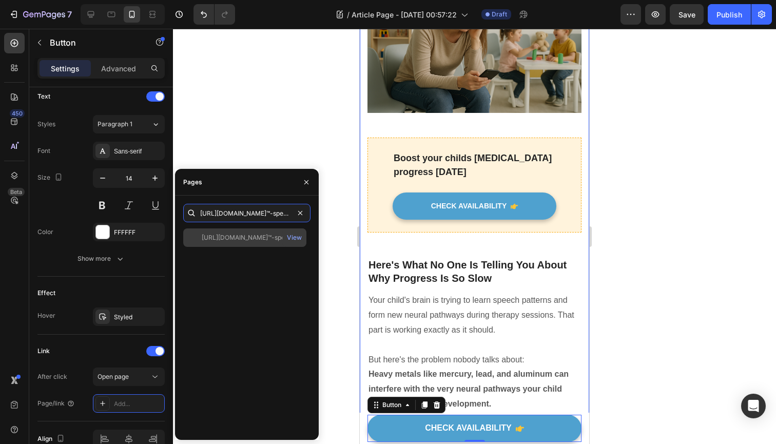
type input "https://tryvitalleap.com/products/vital-leap™-speak-easy-zeolite?_pos=11&_sid=c…"
click at [251, 240] on div "https://tryvitalleap.com/products/vital-leap™-speak-easy-zeolite?_pos=11&_sid=c…" at bounding box center [251, 237] width 99 height 9
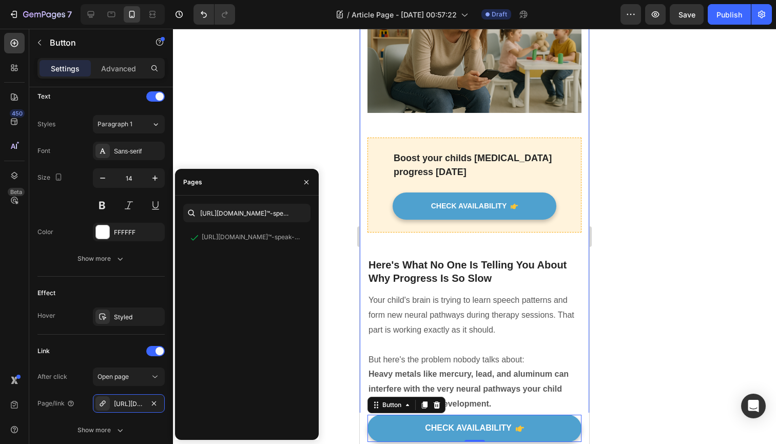
click at [245, 140] on div at bounding box center [474, 236] width 603 height 415
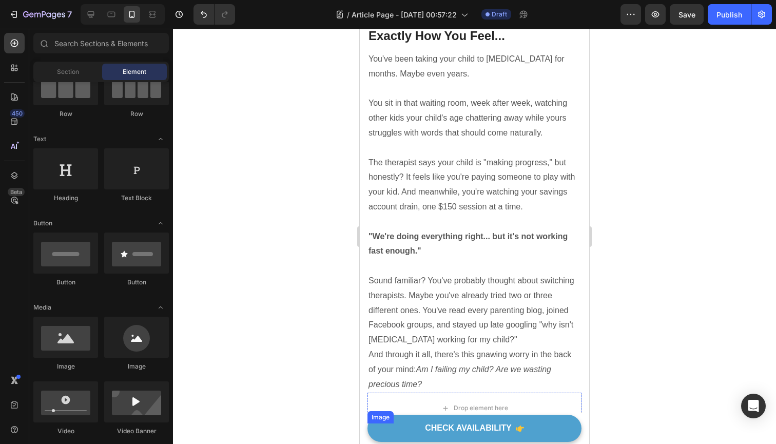
scroll to position [596, 0]
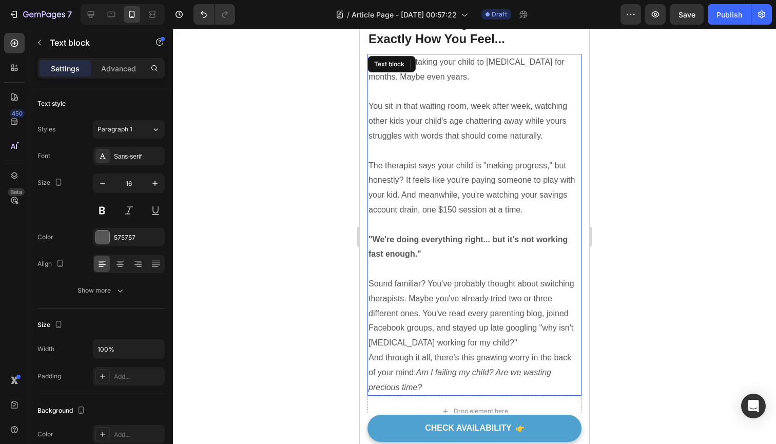
click at [402, 368] on icon "Am I failing my child? Are we wasting precious time?" at bounding box center [460, 380] width 183 height 24
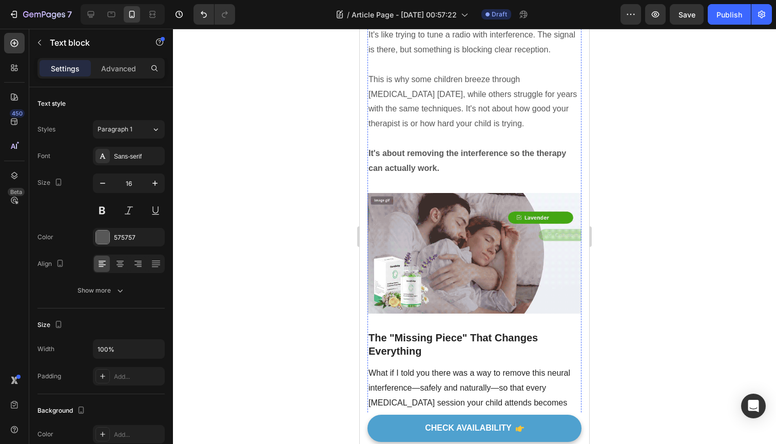
scroll to position [1541, 0]
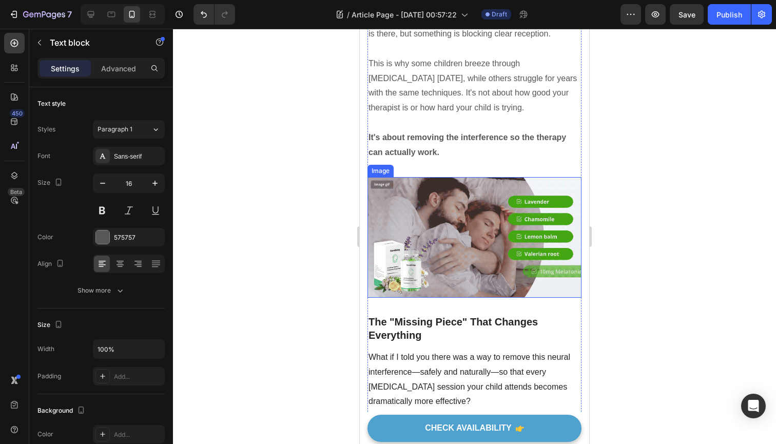
click at [453, 227] on img at bounding box center [474, 237] width 214 height 120
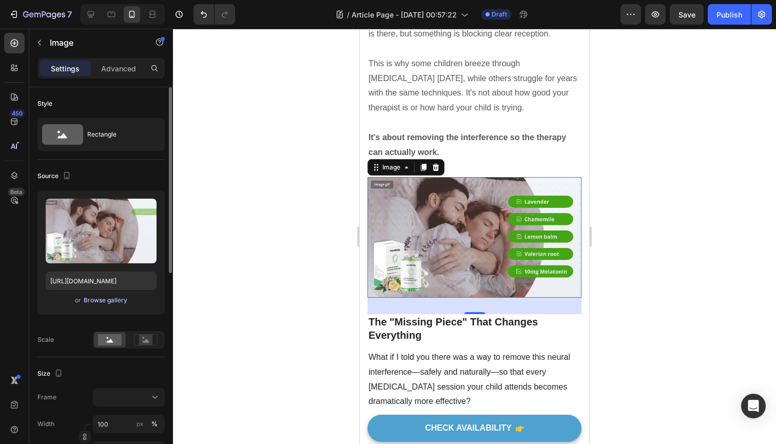
click at [109, 304] on div "Browse gallery" at bounding box center [106, 300] width 44 height 9
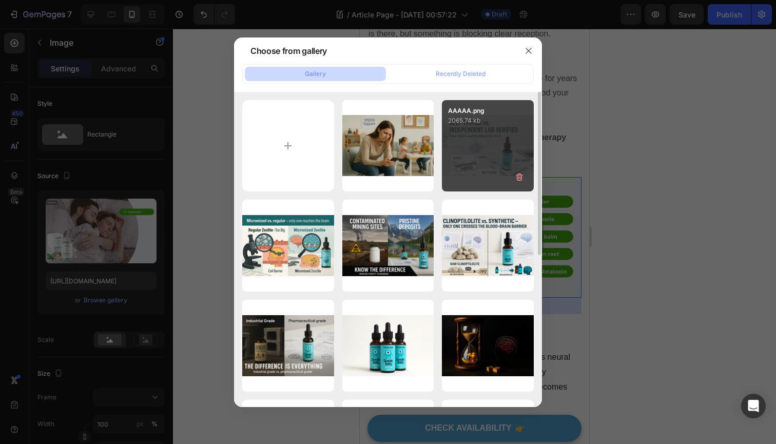
click at [488, 162] on div "AAAAA.png 2065.74 kb" at bounding box center [488, 146] width 92 height 92
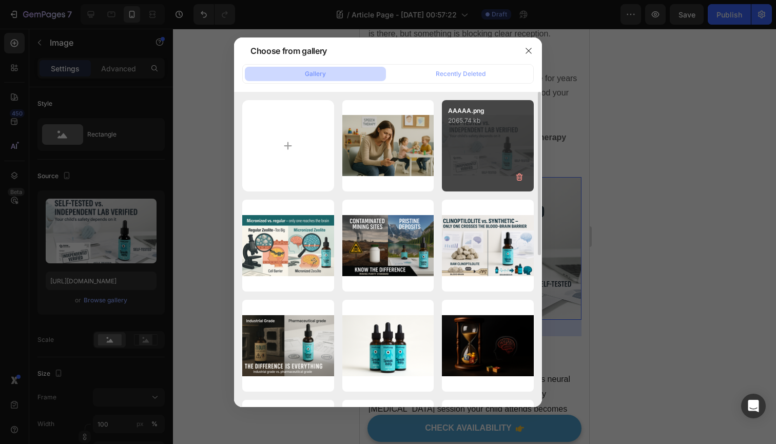
type input "https://cdn.shopify.com/s/files/1/0678/1183/6075/files/gempages_563023364713612…"
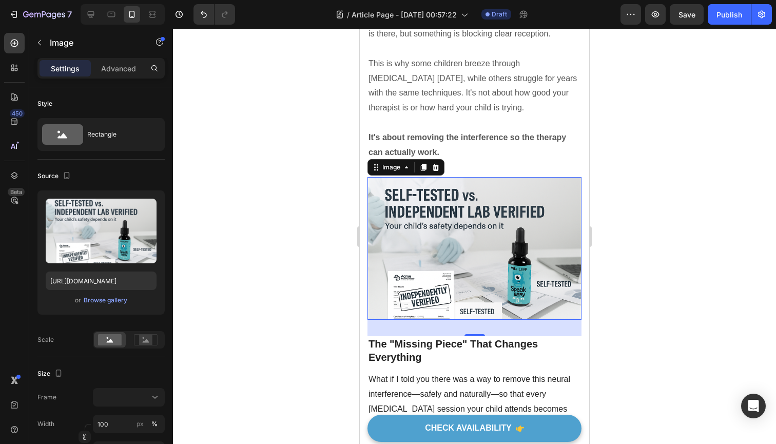
click at [278, 282] on div at bounding box center [474, 236] width 603 height 415
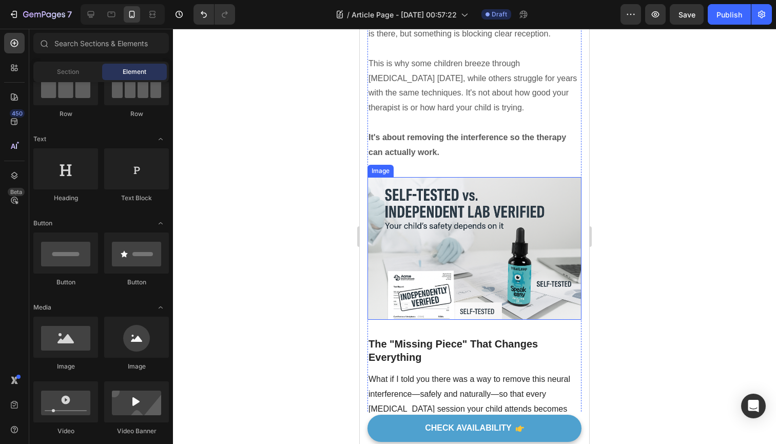
click at [475, 234] on img at bounding box center [474, 248] width 214 height 143
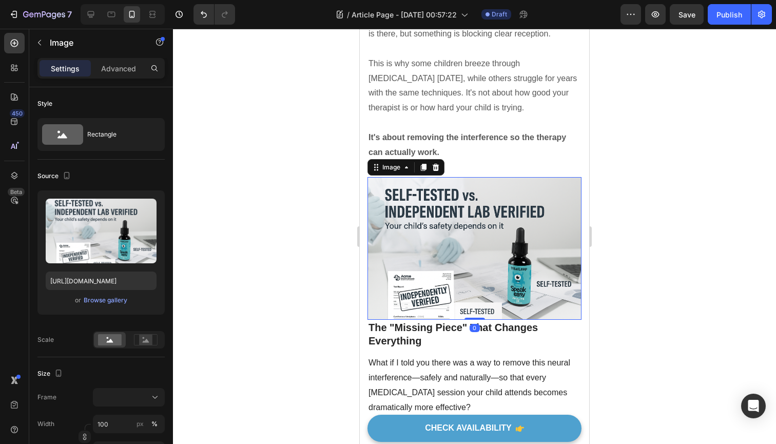
drag, startPoint x: 476, startPoint y: 295, endPoint x: 474, endPoint y: 278, distance: 17.6
click at [474, 278] on div "Image 0" at bounding box center [474, 248] width 214 height 143
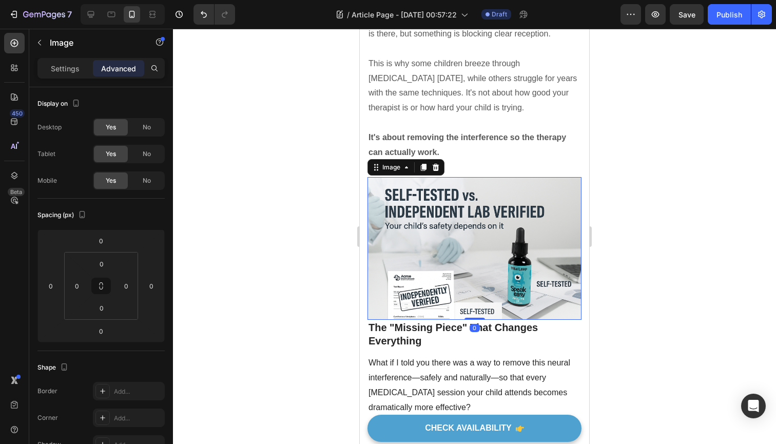
click at [298, 270] on div at bounding box center [474, 236] width 603 height 415
click at [491, 266] on img at bounding box center [474, 248] width 214 height 143
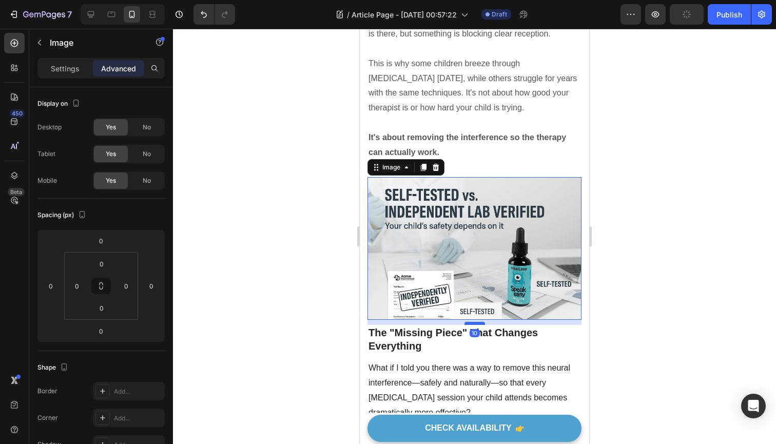
drag, startPoint x: 476, startPoint y: 279, endPoint x: 475, endPoint y: 285, distance: 5.7
click at [475, 322] on div at bounding box center [474, 323] width 21 height 3
type input "11"
click at [308, 247] on div at bounding box center [474, 236] width 603 height 415
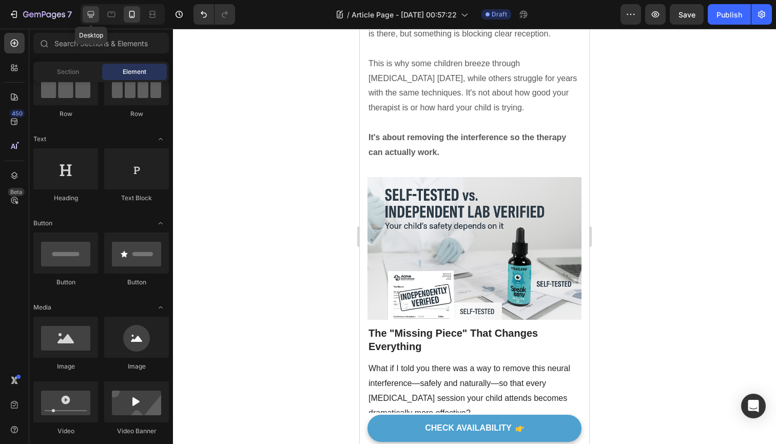
click at [87, 18] on icon at bounding box center [91, 14] width 10 height 10
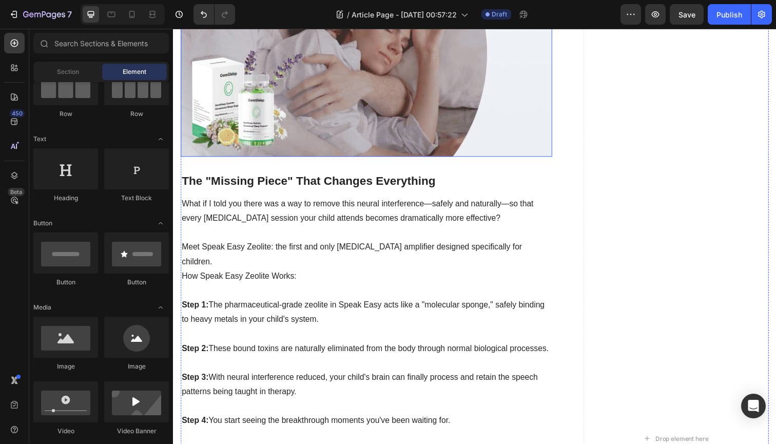
click at [272, 159] on img at bounding box center [370, 52] width 379 height 213
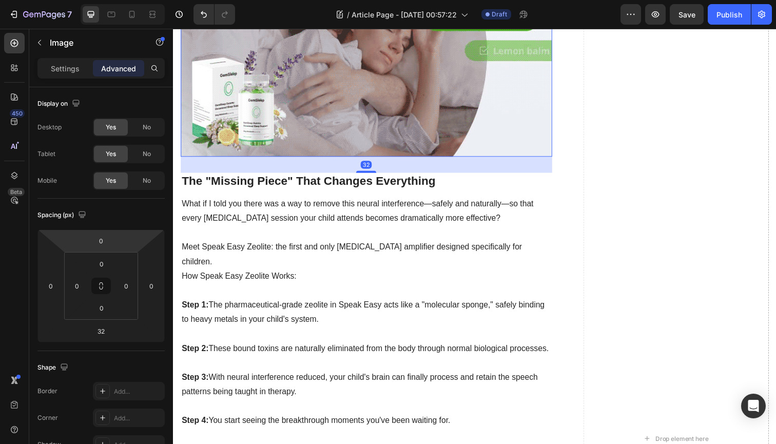
click at [196, 159] on img at bounding box center [370, 52] width 379 height 213
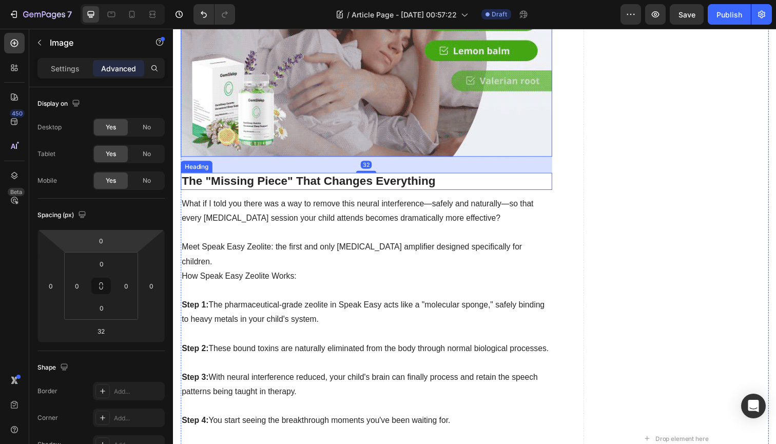
click at [252, 193] on h2 "The "Missing Piece" That Changes Everything" at bounding box center [370, 184] width 379 height 17
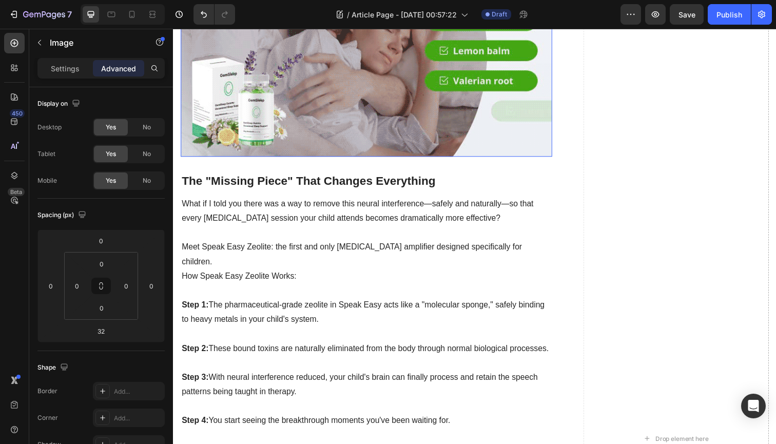
click at [289, 159] on img at bounding box center [370, 52] width 379 height 213
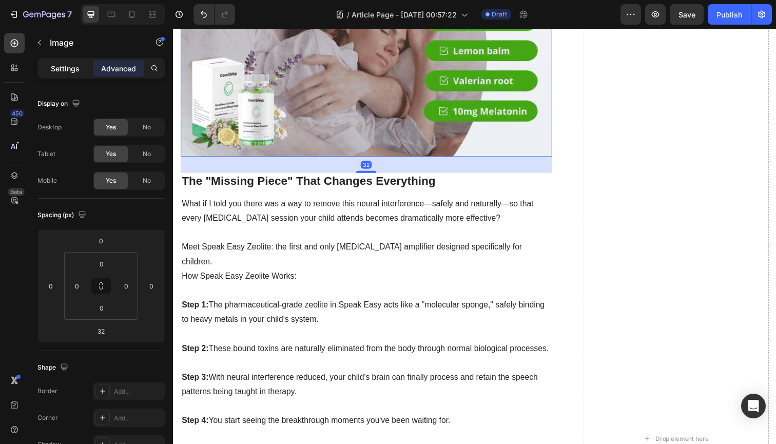
click at [61, 68] on p "Settings" at bounding box center [65, 68] width 29 height 11
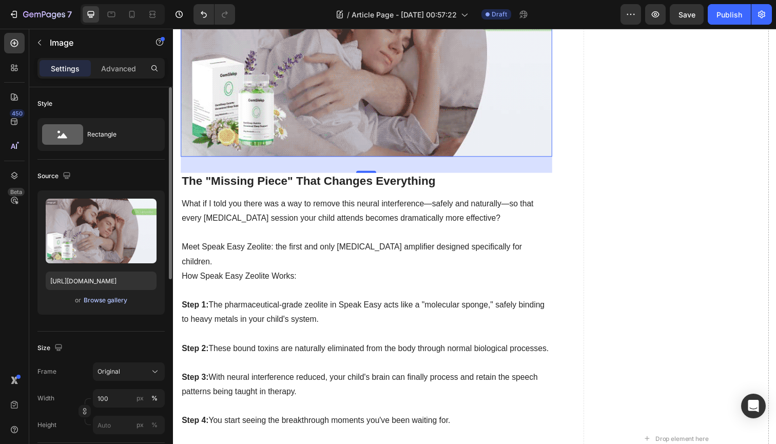
click at [105, 303] on div "Browse gallery" at bounding box center [106, 300] width 44 height 9
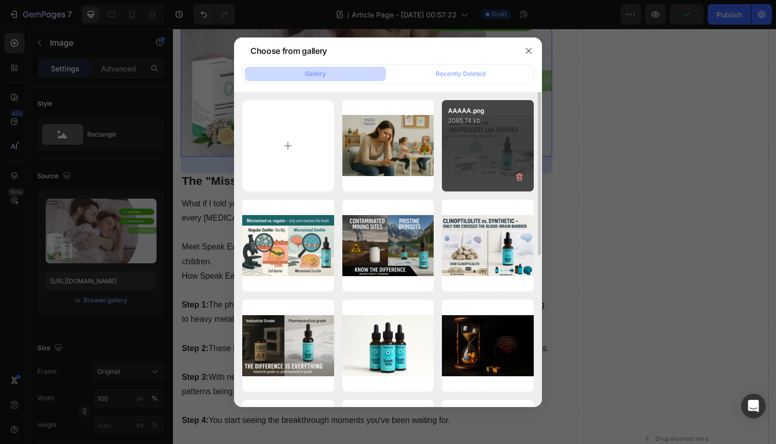
click at [474, 149] on div "AAAAA.png 2065.74 kb" at bounding box center [488, 146] width 92 height 92
type input "https://cdn.shopify.com/s/files/1/0678/1183/6075/files/gempages_563023364713612…"
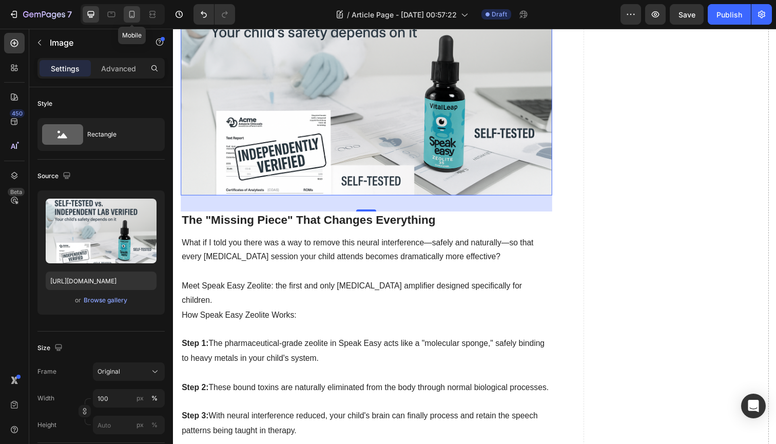
click at [129, 20] on div at bounding box center [132, 14] width 16 height 16
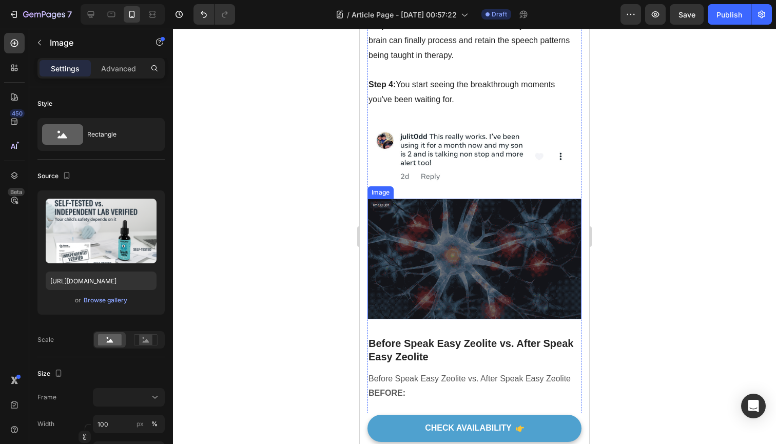
scroll to position [2138, 0]
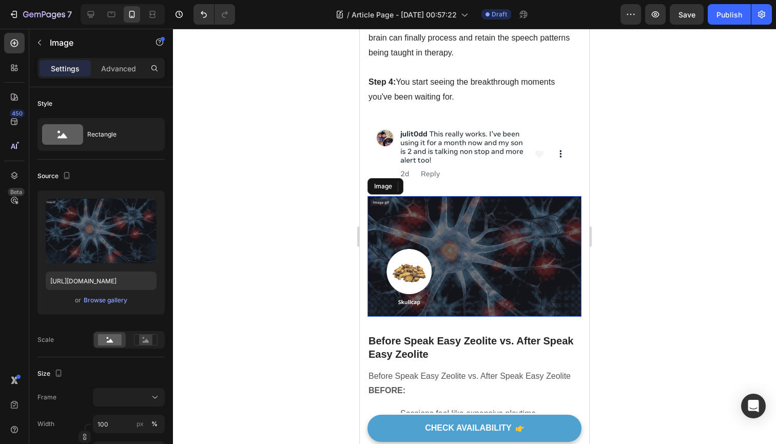
click at [475, 205] on img at bounding box center [474, 256] width 214 height 120
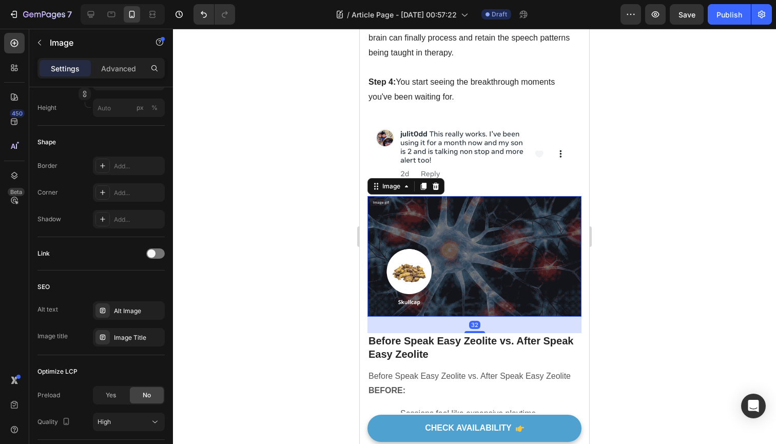
click at [325, 241] on div at bounding box center [474, 236] width 603 height 415
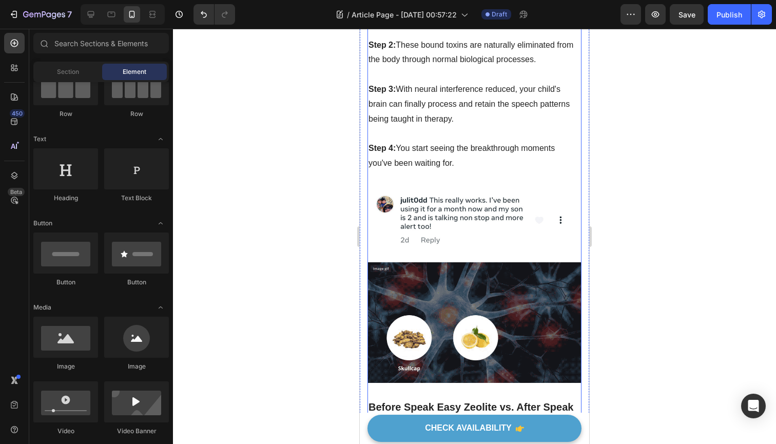
scroll to position [2077, 0]
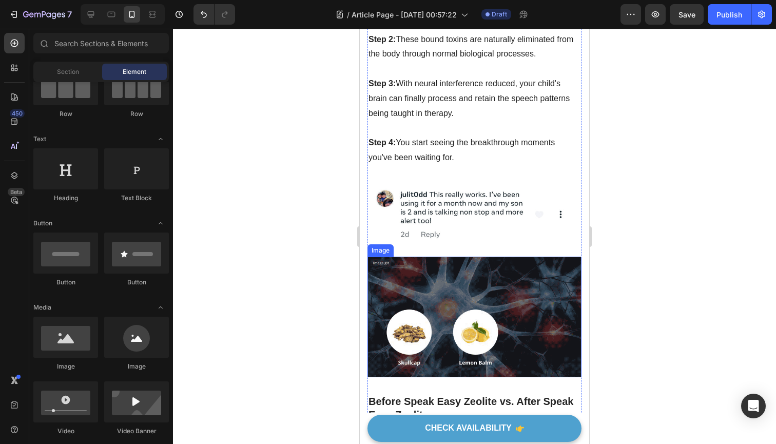
click at [504, 257] on img at bounding box center [474, 317] width 214 height 120
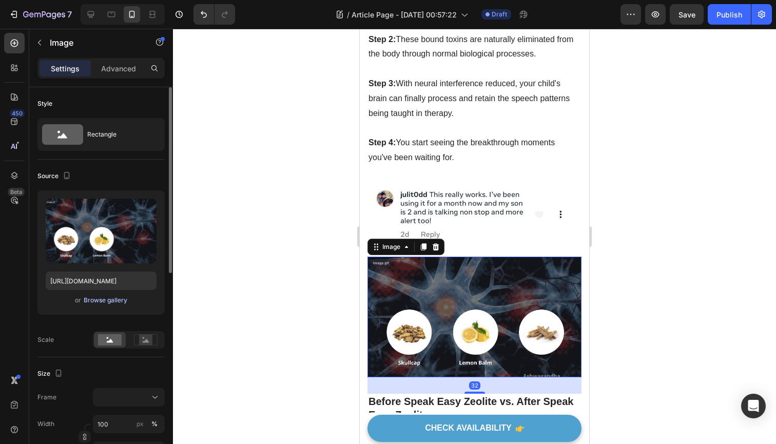
click at [111, 302] on div "Browse gallery" at bounding box center [106, 300] width 44 height 9
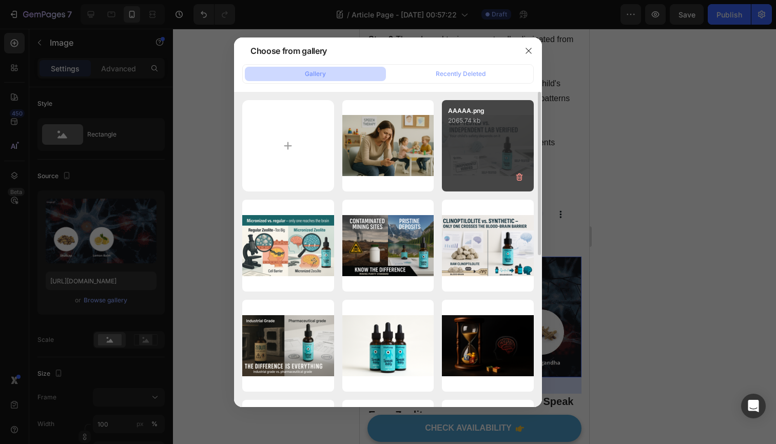
click at [476, 156] on div "AAAAA.png 2065.74 kb" at bounding box center [488, 146] width 92 height 92
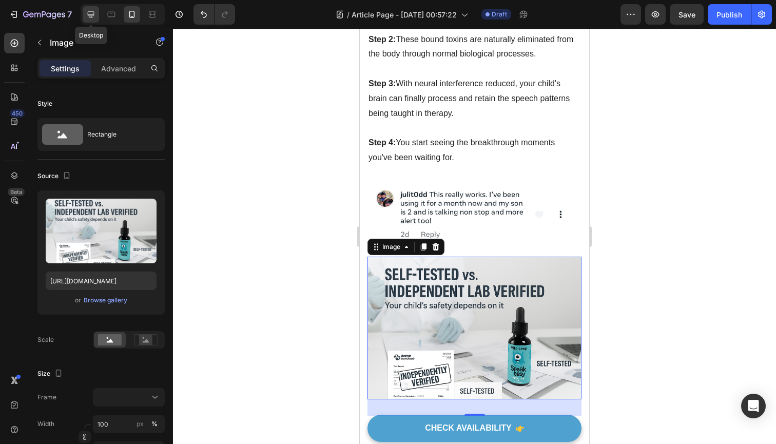
click at [90, 17] on icon at bounding box center [91, 14] width 7 height 7
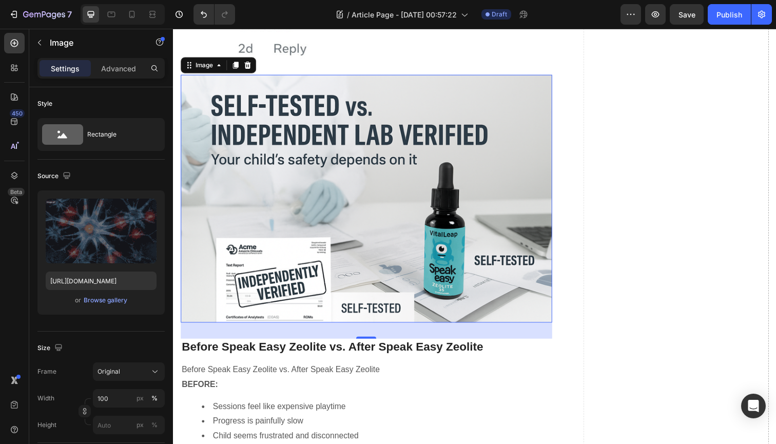
scroll to position [2430, 0]
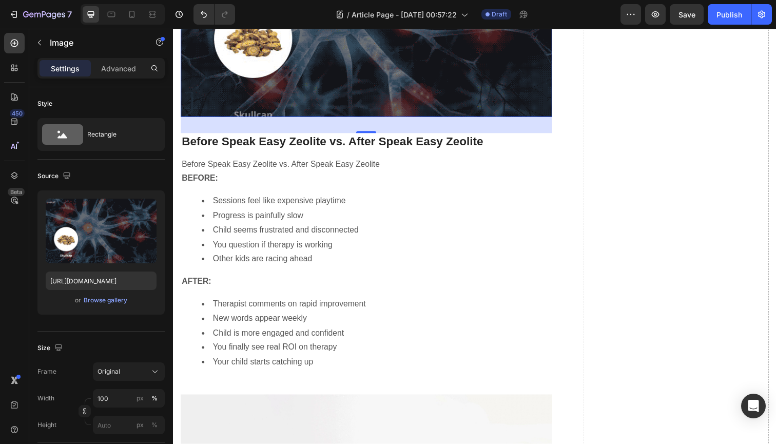
click at [304, 119] on img at bounding box center [370, 12] width 379 height 213
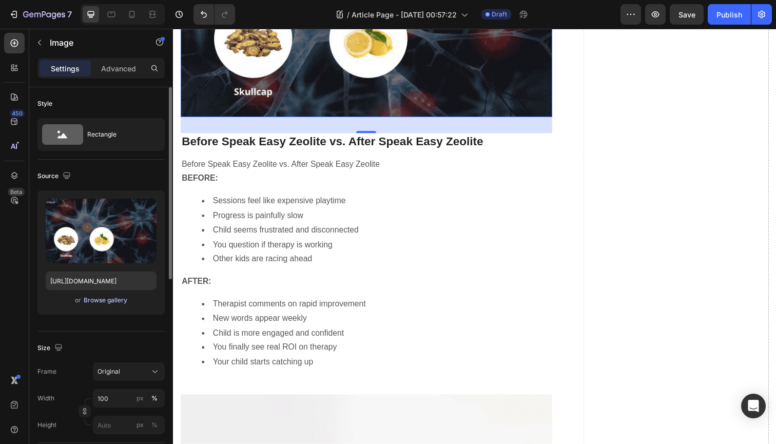
click at [105, 300] on div "Browse gallery" at bounding box center [106, 300] width 44 height 9
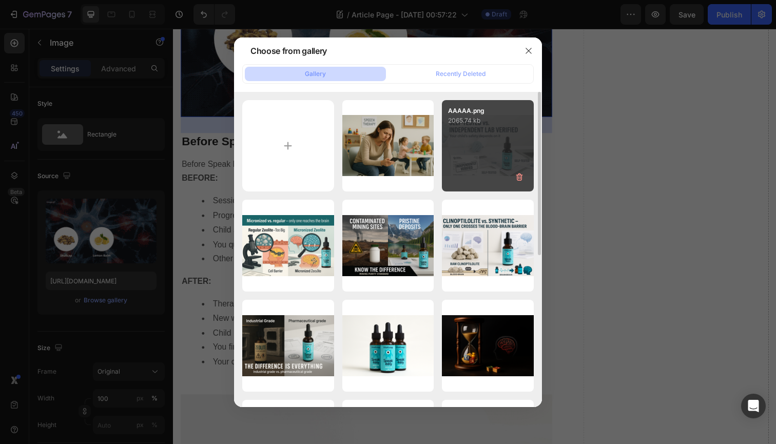
click at [474, 157] on div "AAAAA.png 2065.74 kb" at bounding box center [488, 146] width 92 height 92
type input "https://cdn.shopify.com/s/files/1/0678/1183/6075/files/gempages_563023364713612…"
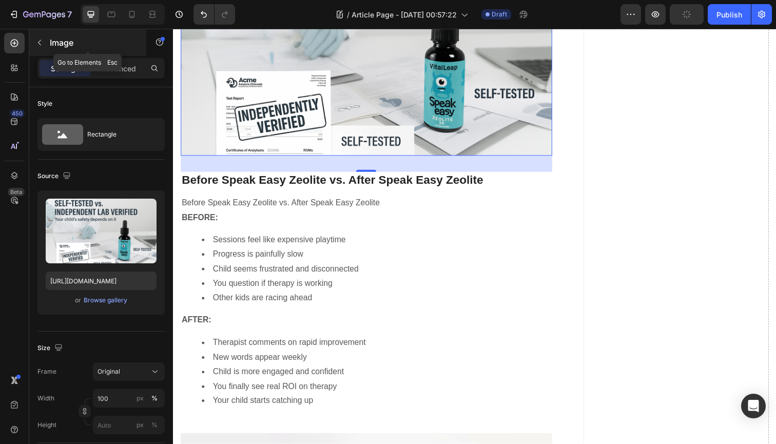
click at [37, 42] on icon "button" at bounding box center [39, 42] width 8 height 8
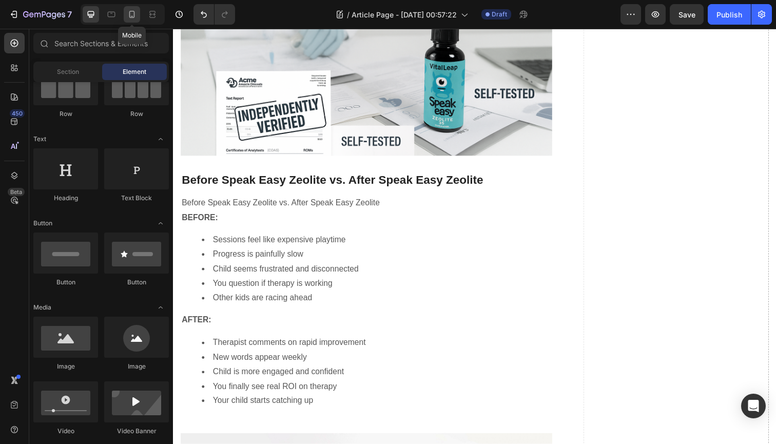
click at [133, 18] on icon at bounding box center [132, 14] width 10 height 10
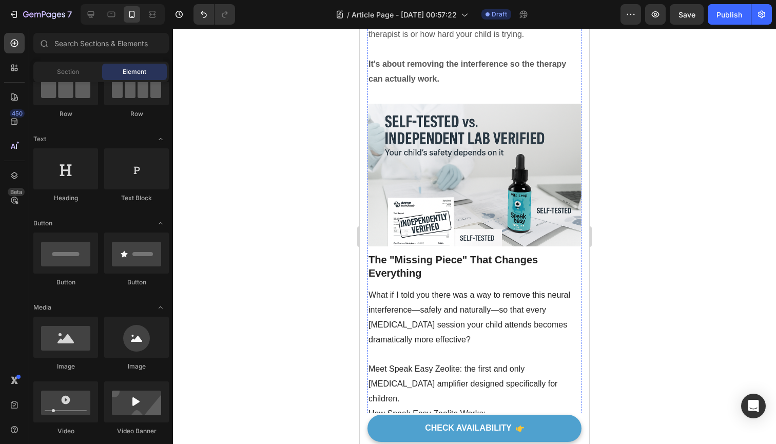
scroll to position [1602, 0]
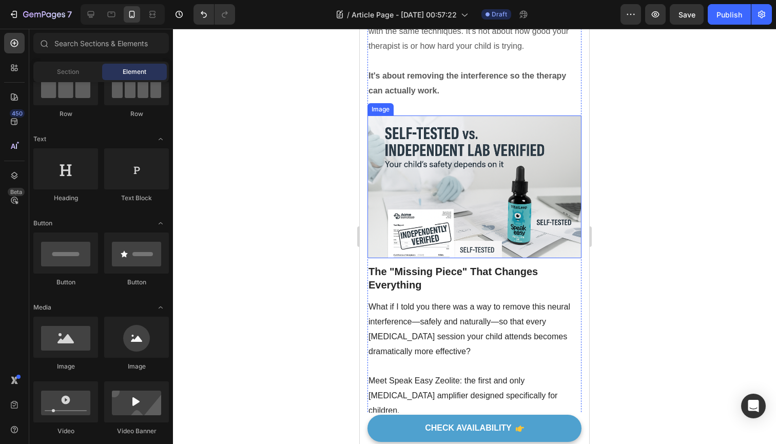
click at [453, 175] on img at bounding box center [474, 186] width 214 height 143
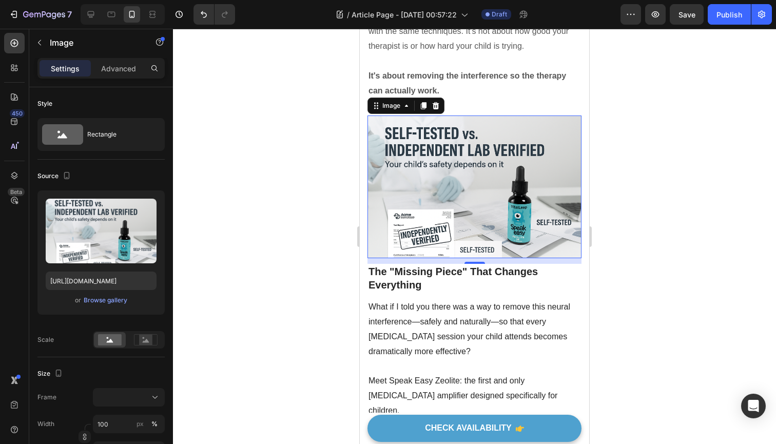
click at [412, 177] on img at bounding box center [474, 186] width 214 height 143
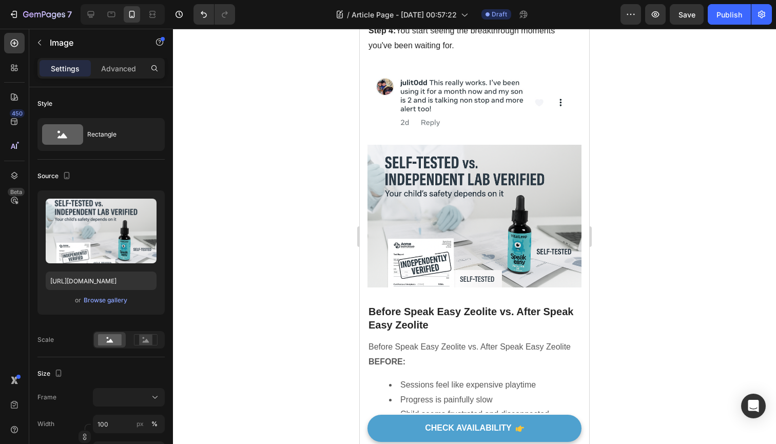
scroll to position [2190, 0]
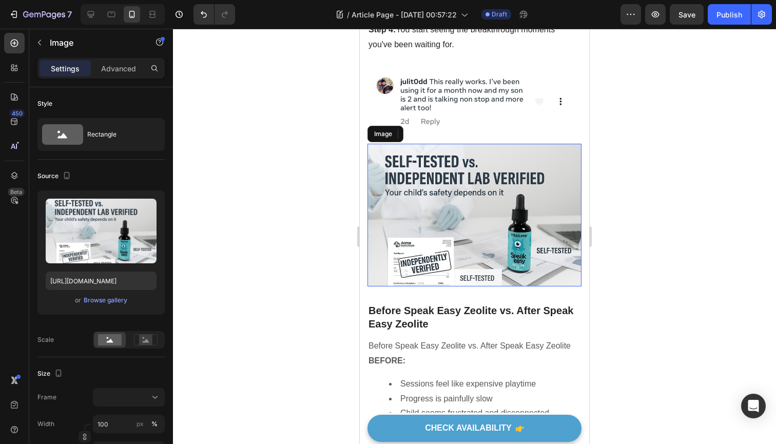
click at [427, 175] on img at bounding box center [474, 215] width 214 height 143
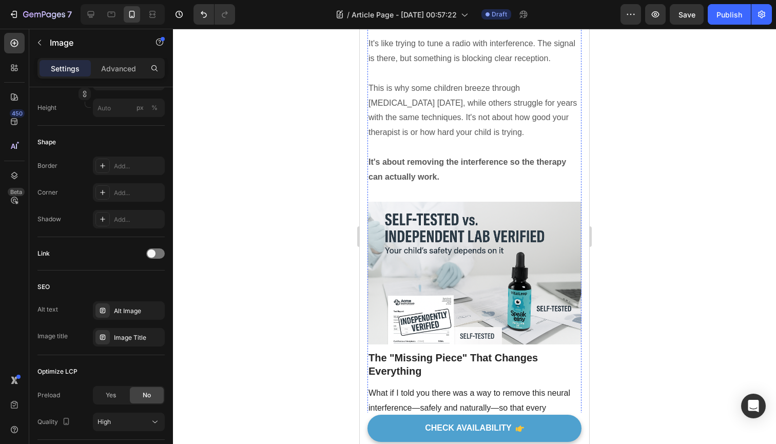
scroll to position [1574, 0]
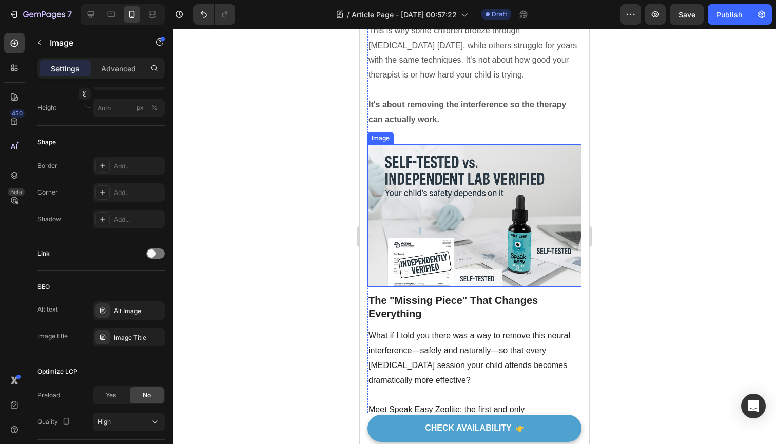
click at [433, 186] on img at bounding box center [474, 215] width 214 height 143
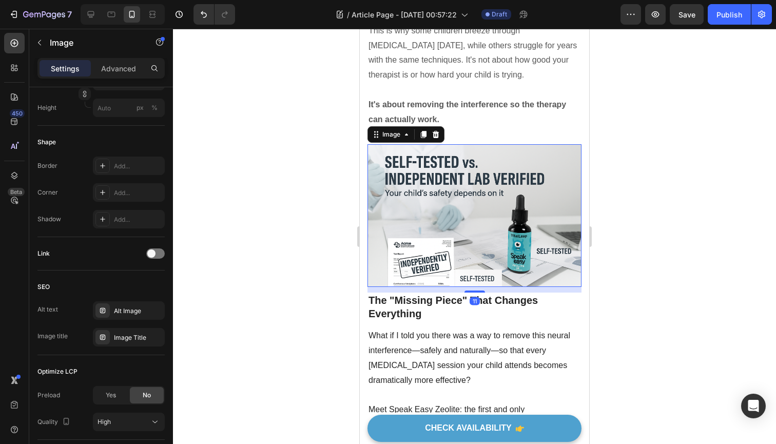
click at [325, 219] on div at bounding box center [474, 236] width 603 height 415
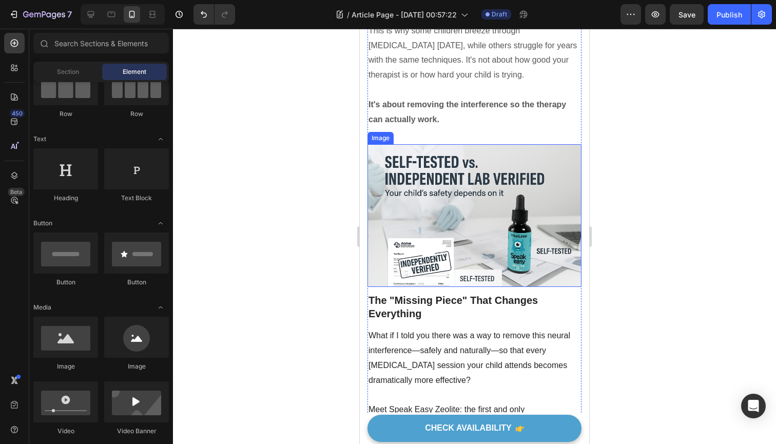
click at [416, 207] on img at bounding box center [474, 215] width 214 height 143
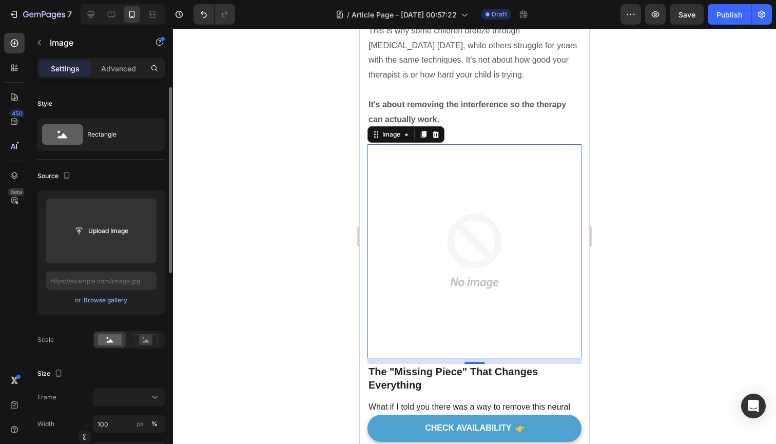
click at [101, 302] on div "Browse gallery" at bounding box center [106, 300] width 44 height 9
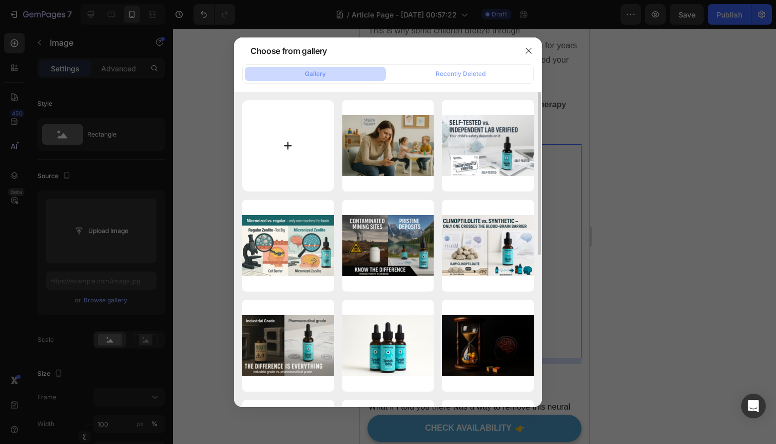
click at [316, 151] on input "file" at bounding box center [288, 146] width 92 height 92
type input "C:\fakepath\BB.png"
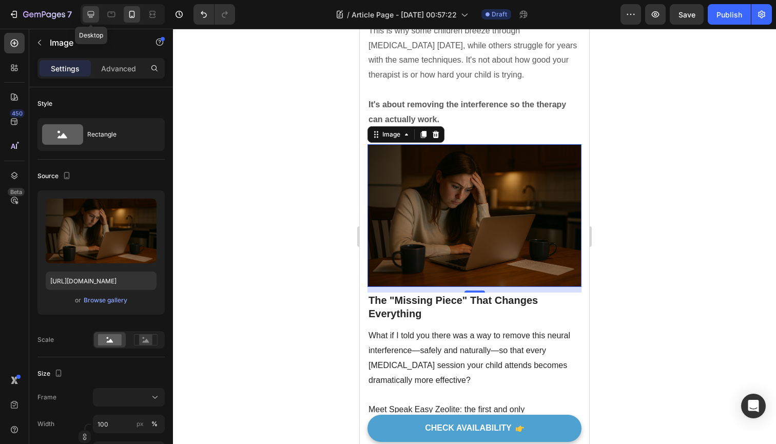
click at [90, 14] on icon at bounding box center [91, 14] width 7 height 7
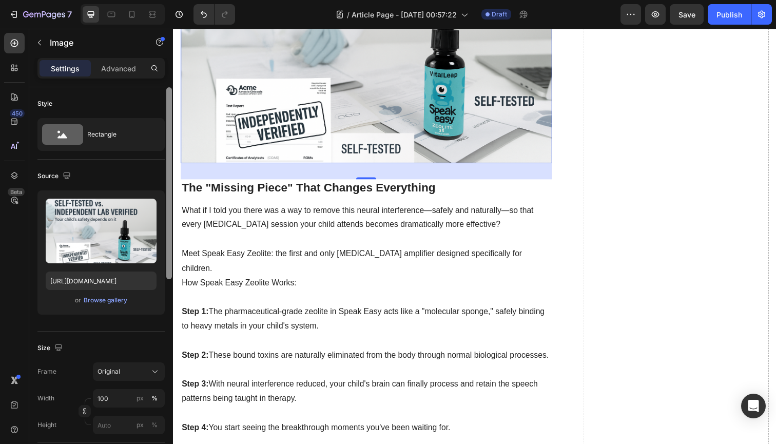
scroll to position [1603, 0]
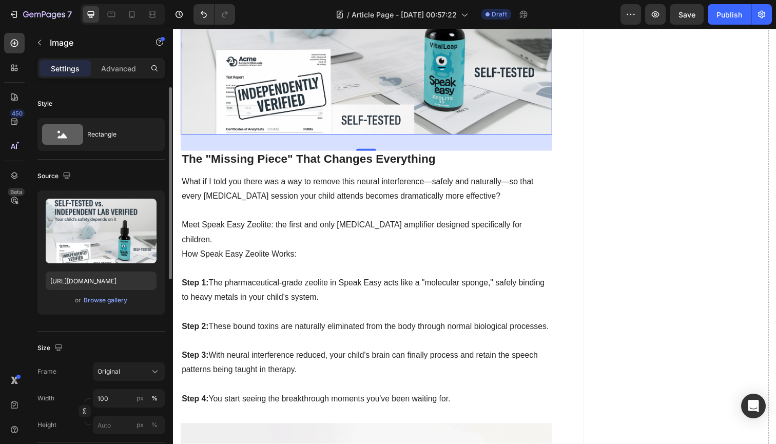
click at [115, 307] on div "Upload Image https://cdn.shopify.com/s/files/1/0678/1183/6075/files/gempages_56…" at bounding box center [100, 252] width 127 height 124
click at [109, 298] on div "Browse gallery" at bounding box center [106, 300] width 44 height 9
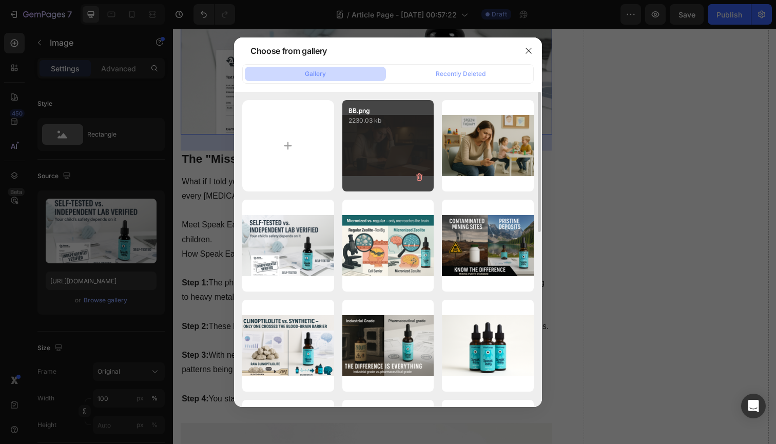
click at [397, 138] on div "BB.png 2230.03 kb" at bounding box center [388, 146] width 92 height 92
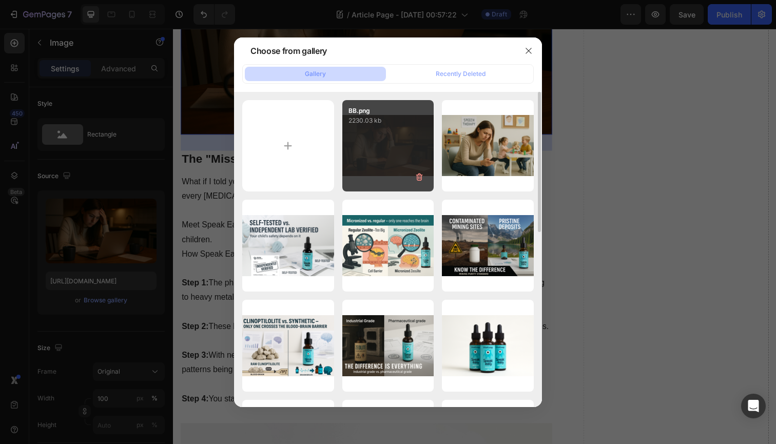
type input "https://cdn.shopify.com/s/files/1/0678/1183/6075/files/gempages_563023364713612…"
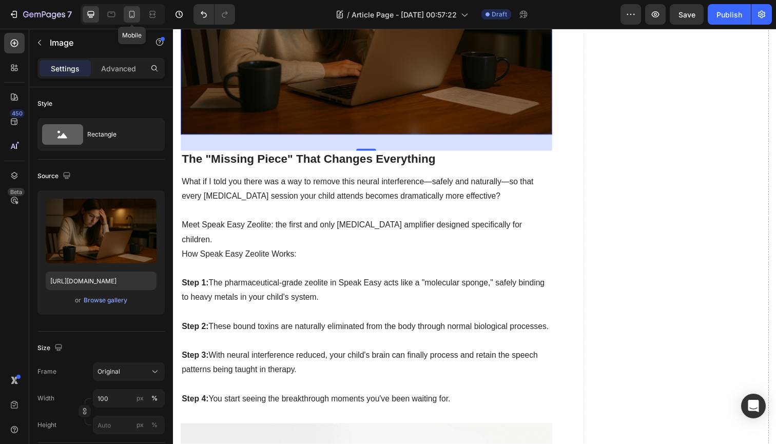
click at [131, 14] on icon at bounding box center [132, 14] width 10 height 10
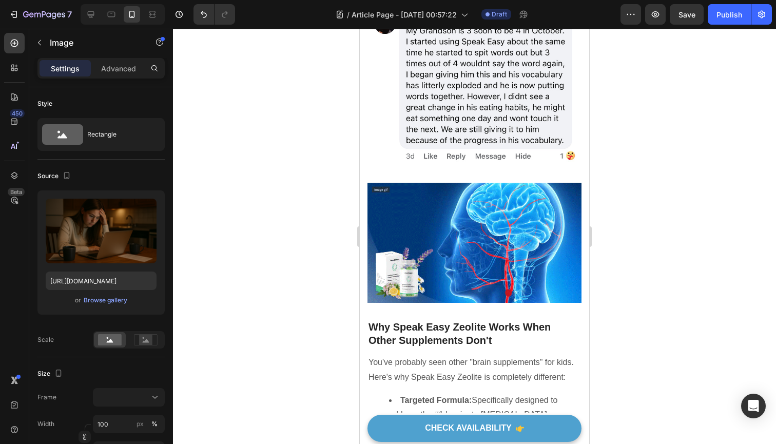
scroll to position [2777, 0]
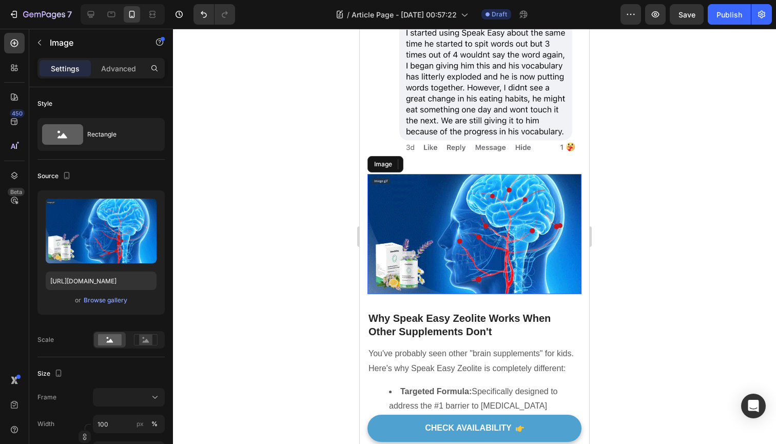
click at [500, 184] on img at bounding box center [474, 234] width 214 height 120
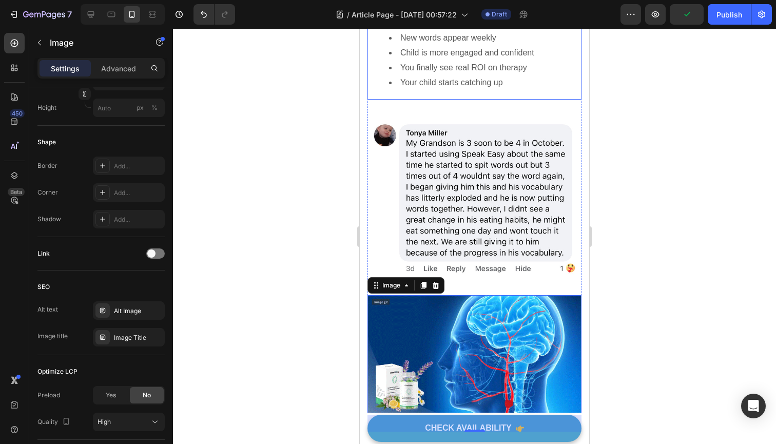
scroll to position [2655, 0]
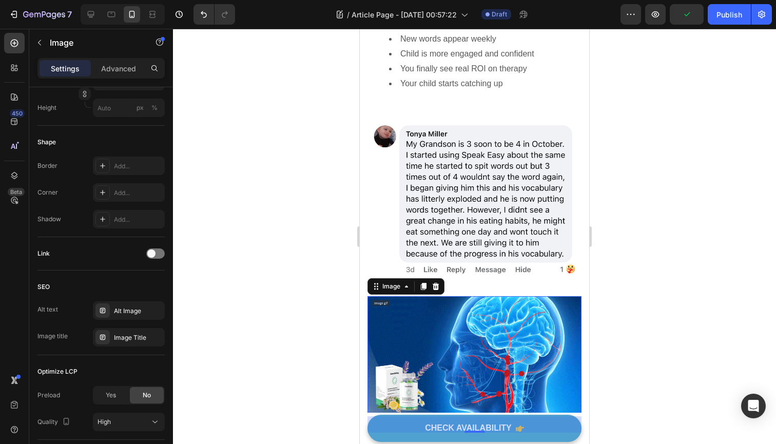
click at [494, 296] on img at bounding box center [474, 356] width 214 height 120
click at [458, 296] on img at bounding box center [474, 356] width 214 height 120
click at [419, 296] on img at bounding box center [474, 356] width 214 height 120
click at [320, 296] on div at bounding box center [474, 236] width 603 height 415
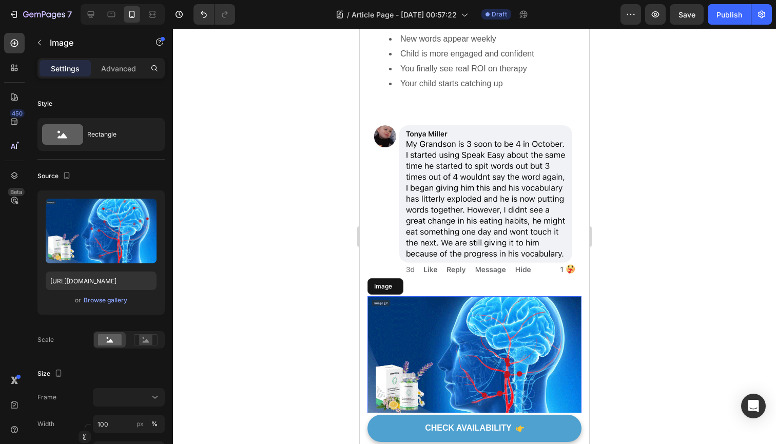
drag, startPoint x: 404, startPoint y: 296, endPoint x: 652, endPoint y: 350, distance: 253.1
click at [404, 296] on img at bounding box center [474, 356] width 214 height 120
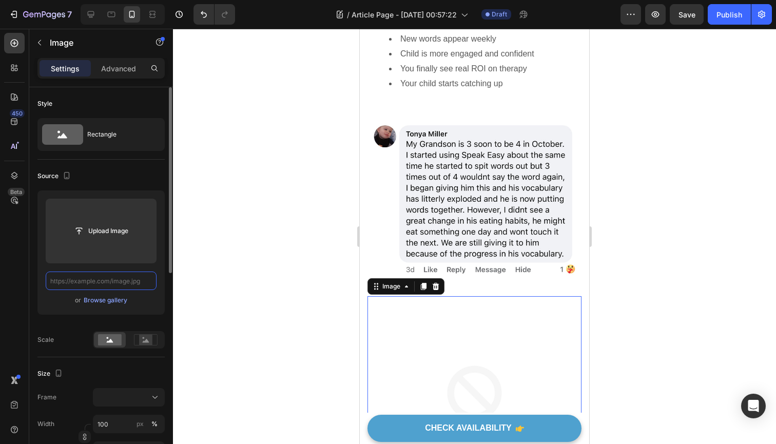
click at [115, 283] on input "text" at bounding box center [101, 281] width 111 height 18
paste input "https://cdn.shopify.com/s/files/1/0678/1183/6075/files/nice.jpg?v=1754906778"
type input "https://cdn.shopify.com/s/files/1/0678/1183/6075/files/nice.jpg?v=1754906778"
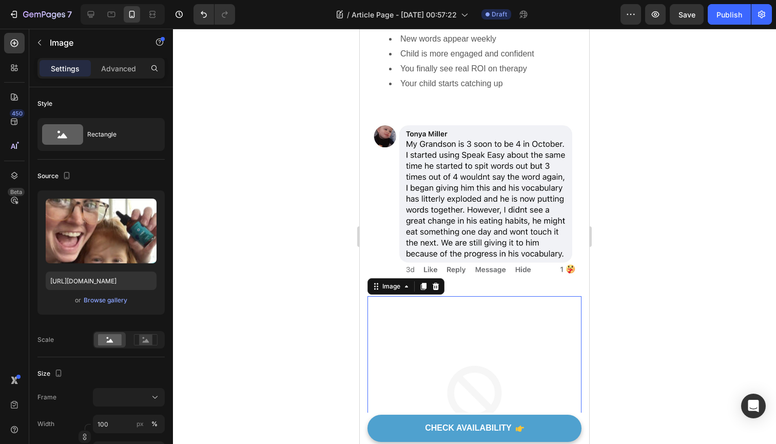
click at [257, 274] on div at bounding box center [474, 236] width 603 height 415
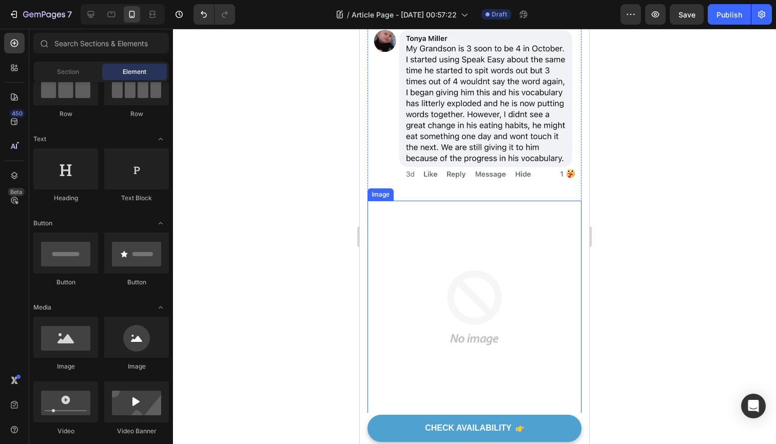
scroll to position [2751, 0]
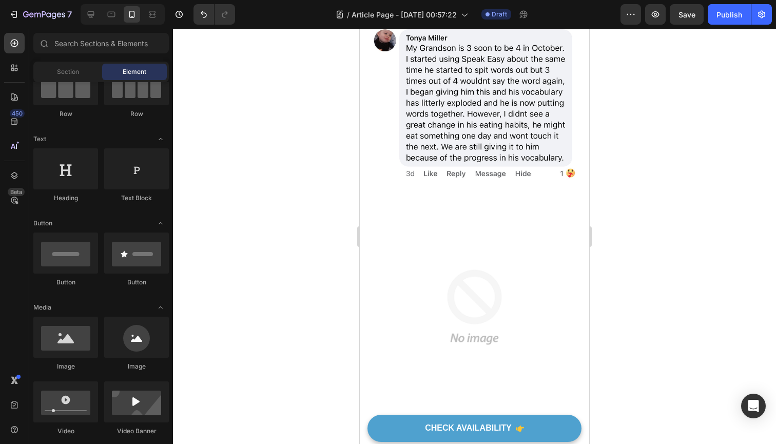
click at [330, 283] on div at bounding box center [474, 236] width 603 height 415
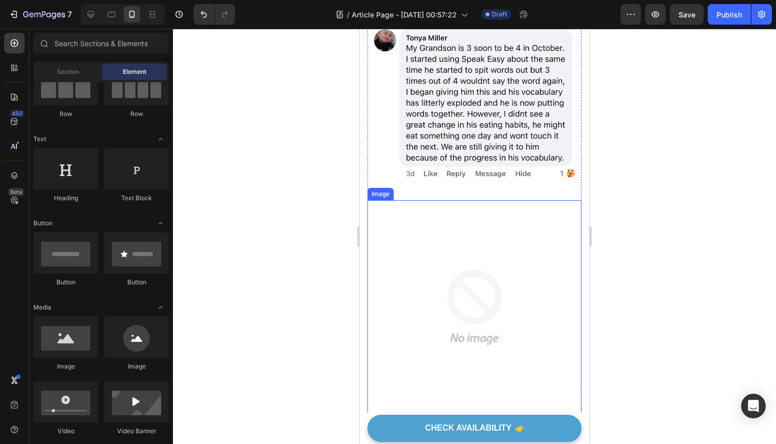
click at [412, 278] on img at bounding box center [474, 307] width 214 height 214
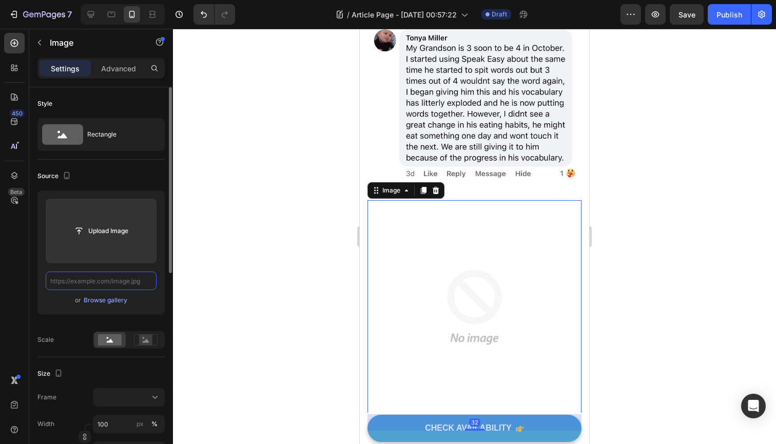
click at [139, 281] on input "text" at bounding box center [101, 281] width 111 height 18
paste input "https://cdn.shopify.com/s/files/1/0678/1183/6075/files/nice.jpg?v=1754906778"
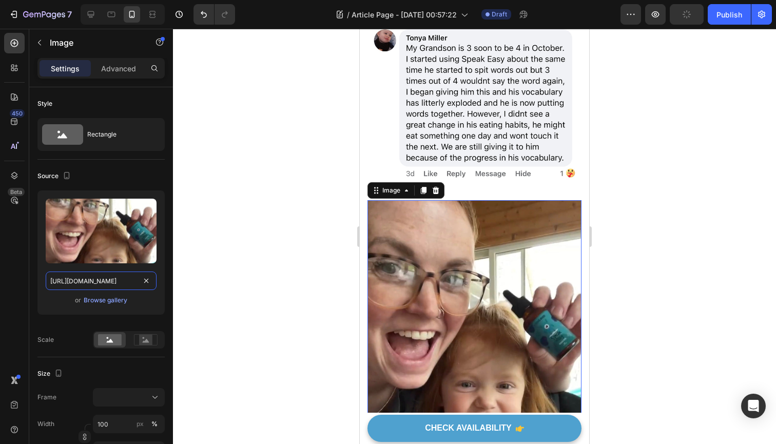
type input "https://cdn.shopify.com/s/files/1/0678/1183/6075/files/nice.jpg?v=1754906778"
click at [203, 297] on div at bounding box center [474, 236] width 603 height 415
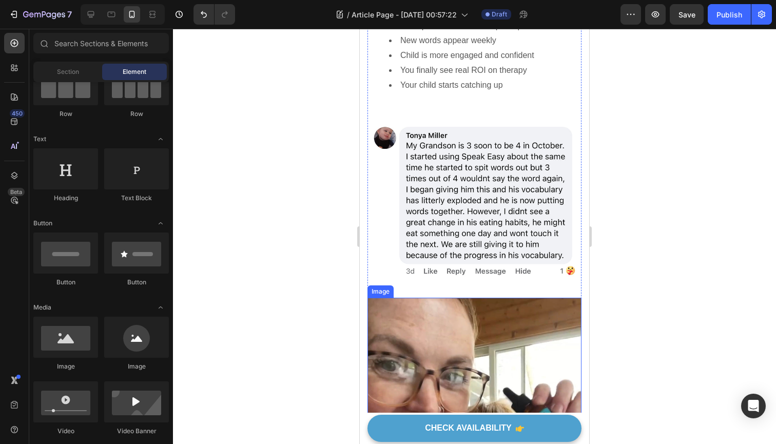
scroll to position [2736, 0]
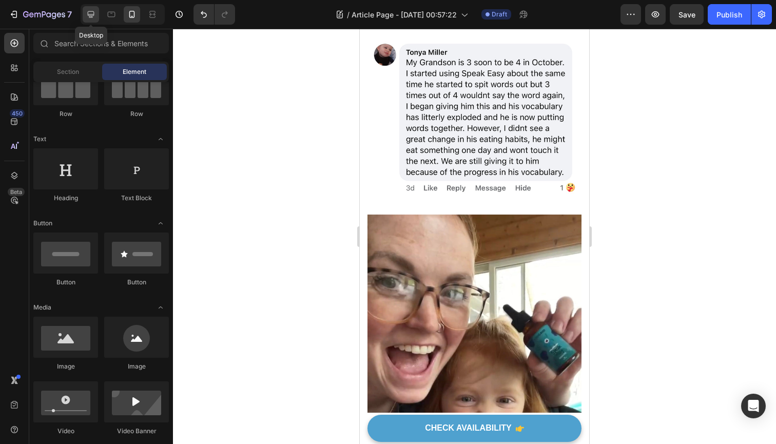
click at [90, 18] on icon at bounding box center [91, 14] width 10 height 10
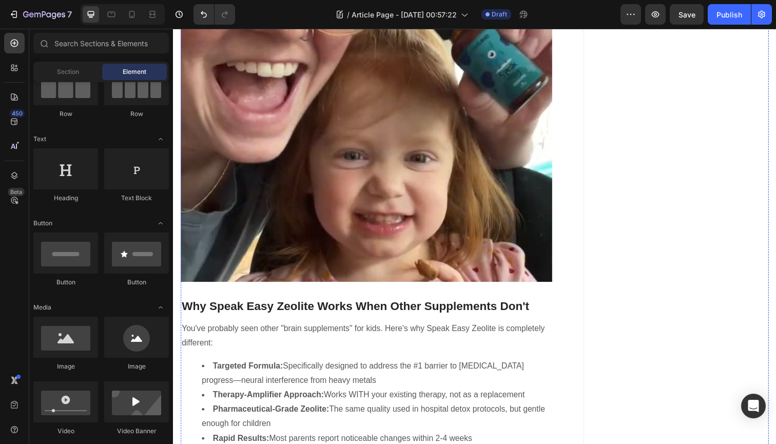
scroll to position [3177, 0]
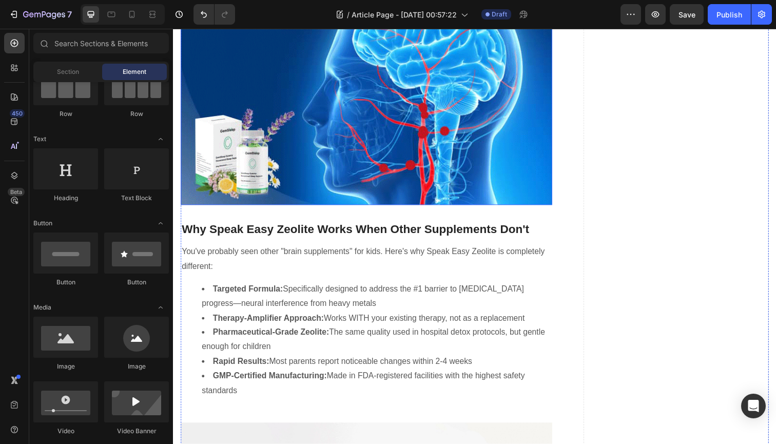
click at [274, 208] on img at bounding box center [370, 101] width 379 height 213
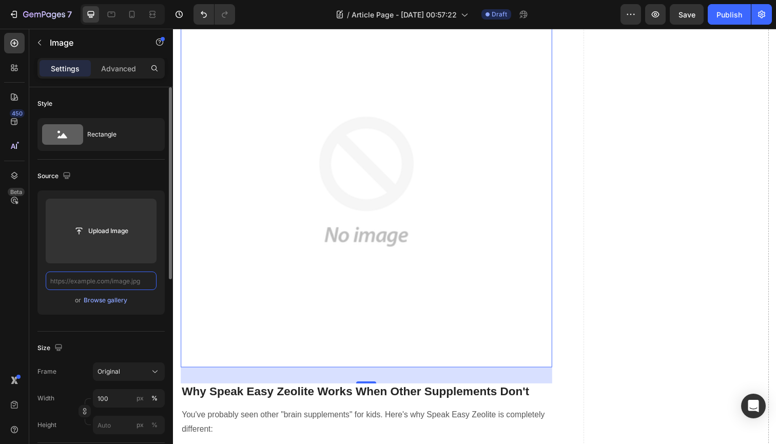
paste input "https://cdn.shopify.com/s/files/1/0678/1183/6075/files/nice.jpg?v=1754906778"
type input "https://cdn.shopify.com/s/files/1/0678/1183/6075/files/nice.jpg?v=1754906778"
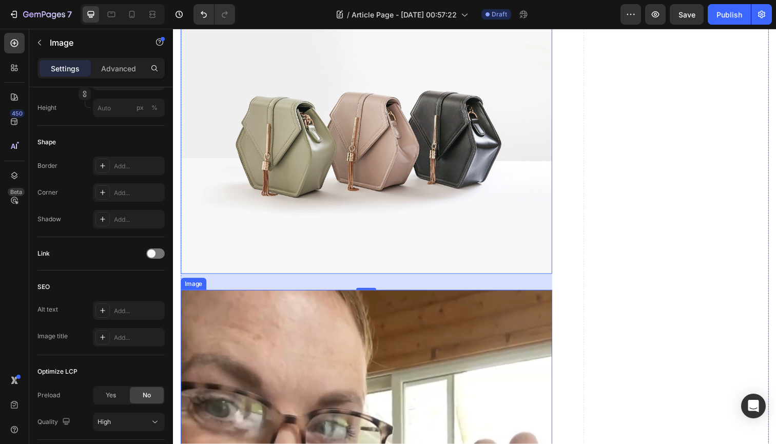
scroll to position [2874, 0]
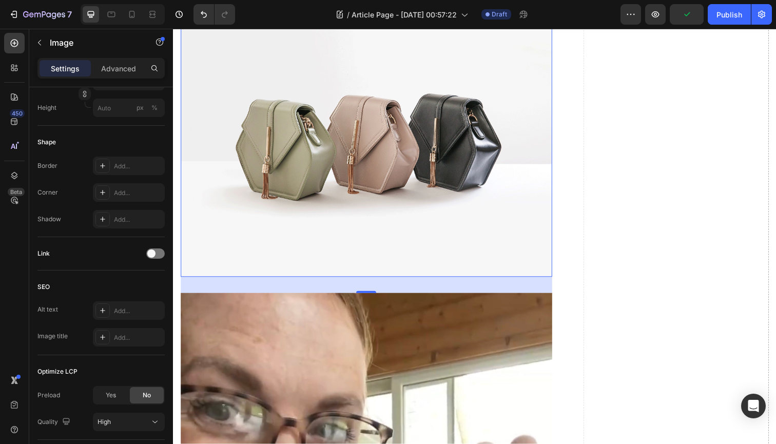
click at [250, 12] on icon at bounding box center [249, 8] width 8 height 8
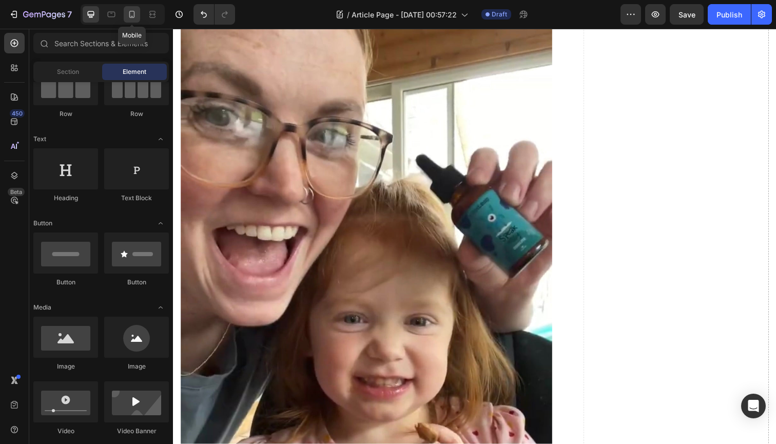
click at [135, 16] on icon at bounding box center [132, 14] width 10 height 10
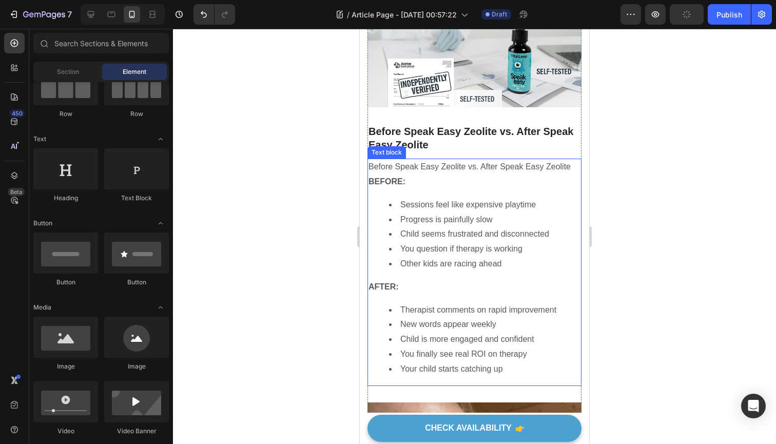
scroll to position [2370, 0]
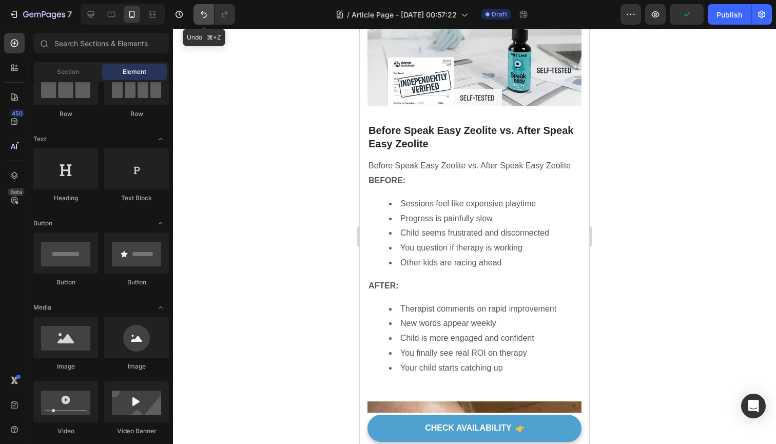
click at [204, 19] on icon "Undo/Redo" at bounding box center [204, 14] width 10 height 10
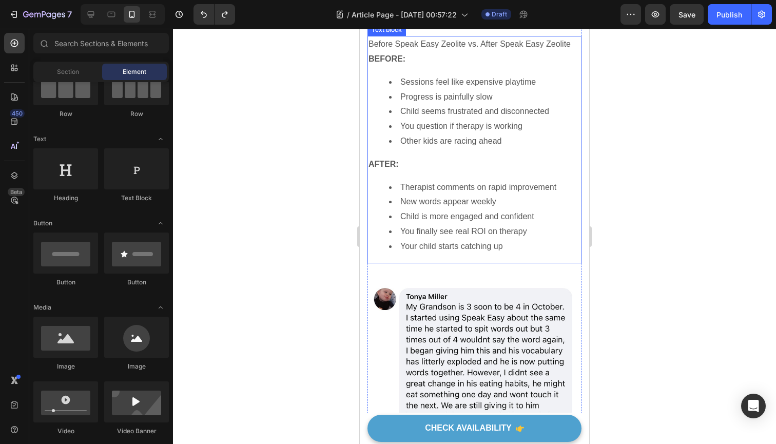
scroll to position [2493, 0]
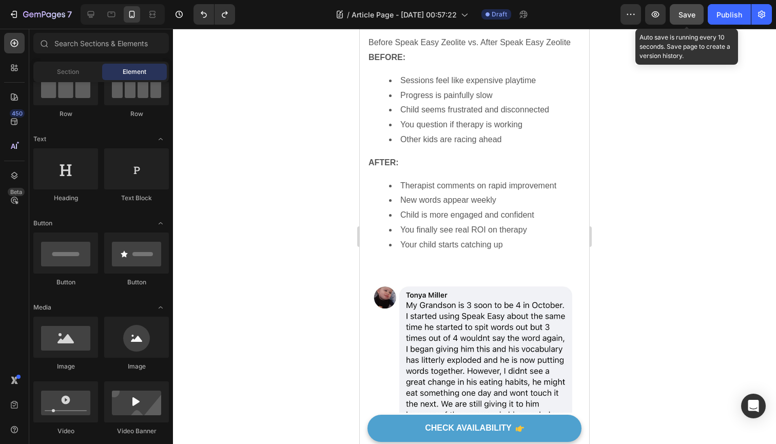
click at [691, 11] on span "Save" at bounding box center [687, 14] width 17 height 9
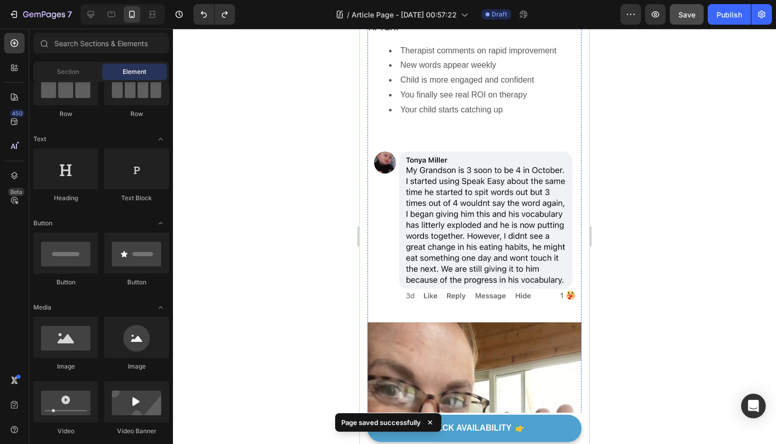
scroll to position [2618, 0]
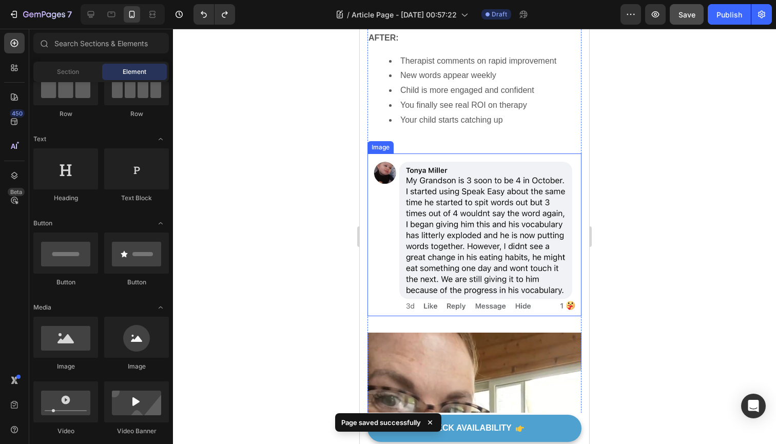
click at [484, 207] on img at bounding box center [474, 234] width 214 height 163
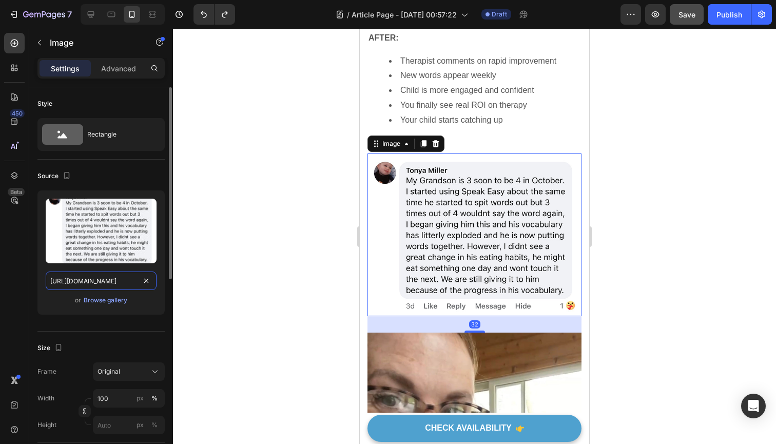
click at [115, 283] on input "[URL][DOMAIN_NAME]" at bounding box center [101, 281] width 111 height 18
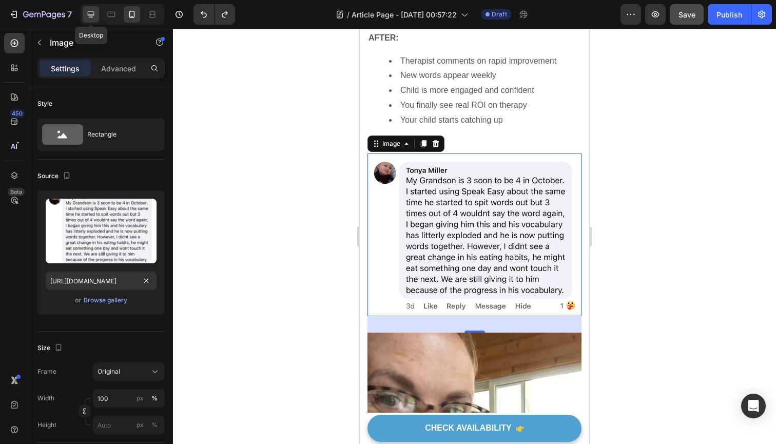
click at [96, 15] on div at bounding box center [91, 14] width 16 height 16
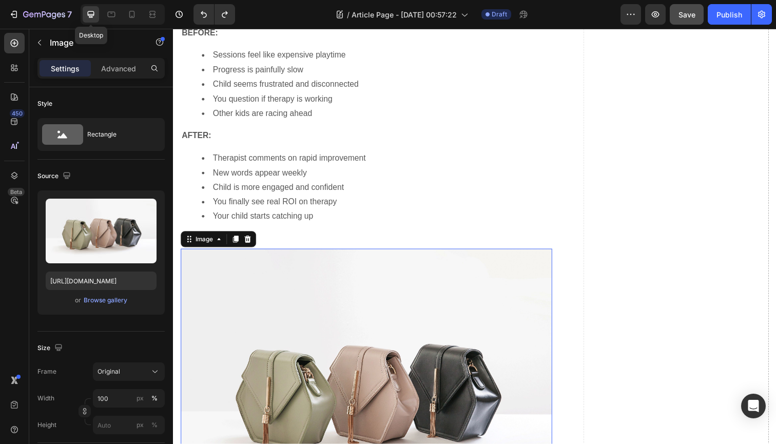
type input "[URL][DOMAIN_NAME]"
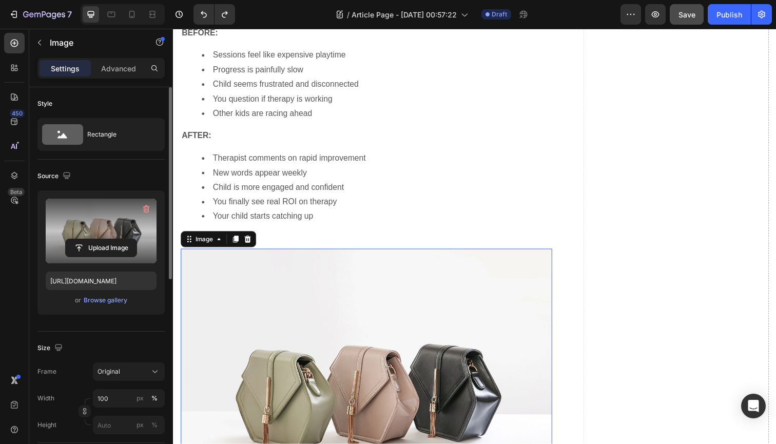
scroll to position [2965, 0]
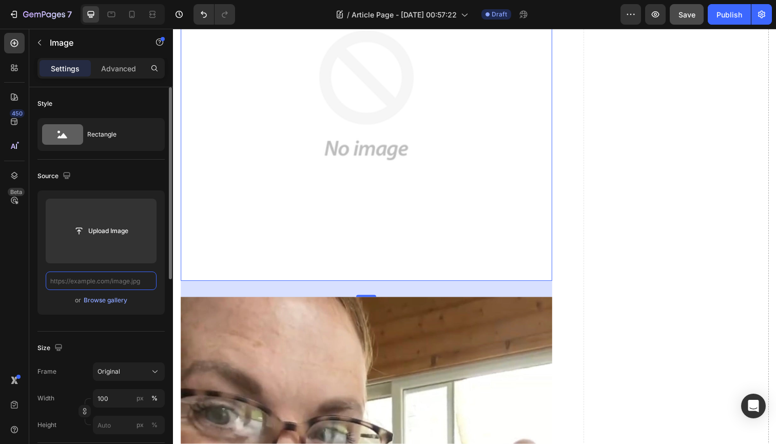
paste input "[URL][DOMAIN_NAME]"
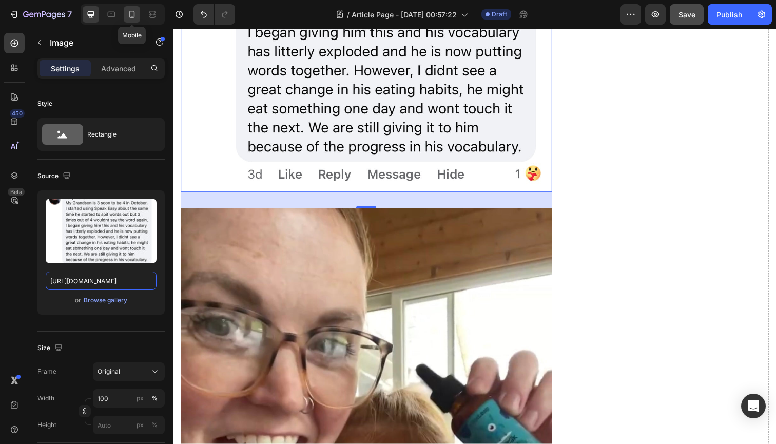
type input "[URL][DOMAIN_NAME]"
click at [134, 17] on icon at bounding box center [132, 14] width 6 height 7
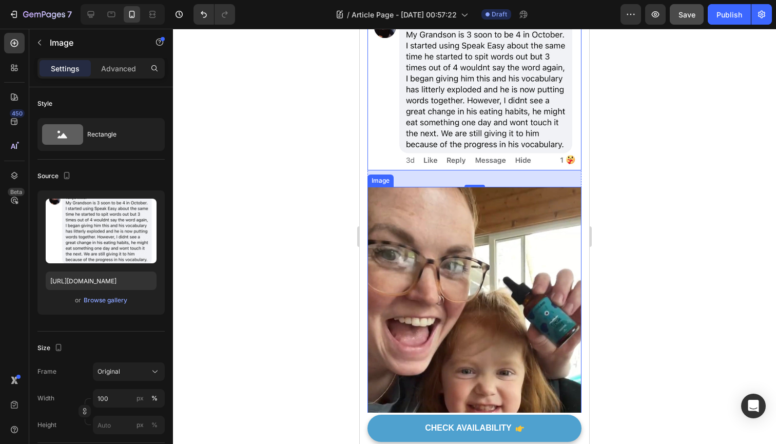
scroll to position [2759, 0]
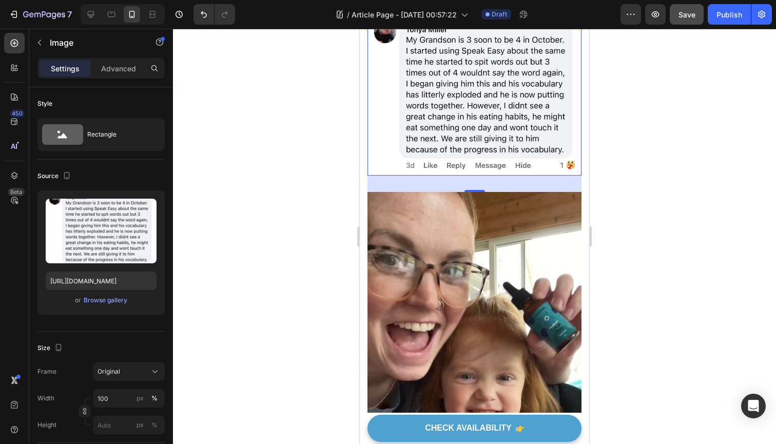
drag, startPoint x: 476, startPoint y: 127, endPoint x: 477, endPoint y: 99, distance: 28.2
click at [477, 99] on div "Image 32" at bounding box center [474, 94] width 214 height 163
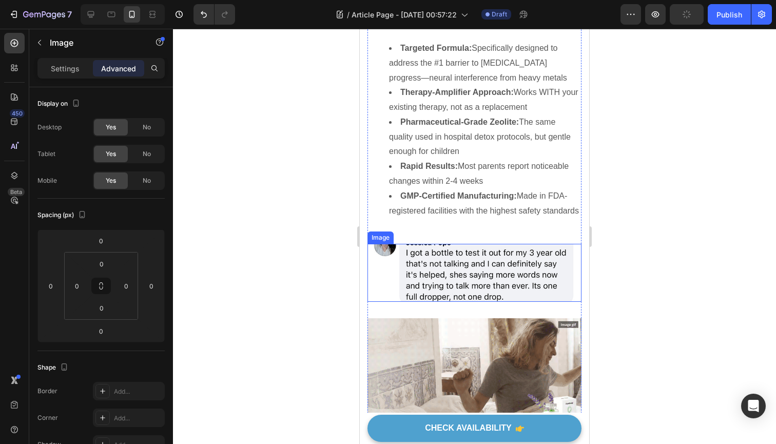
scroll to position [3251, 0]
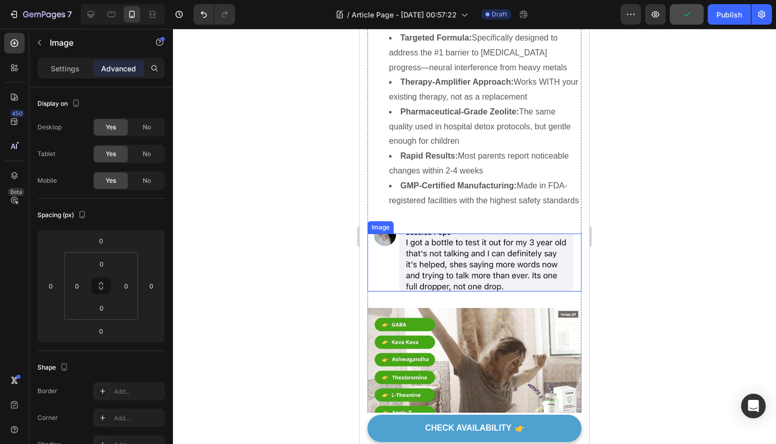
click at [472, 234] on img at bounding box center [474, 262] width 214 height 57
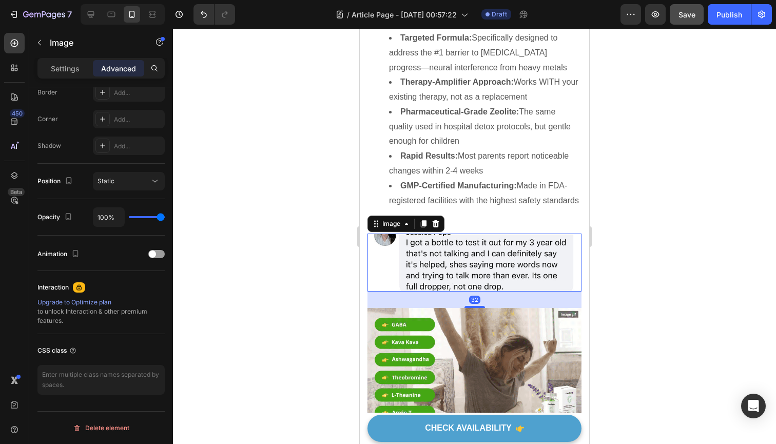
click at [415, 234] on img at bounding box center [474, 262] width 214 height 57
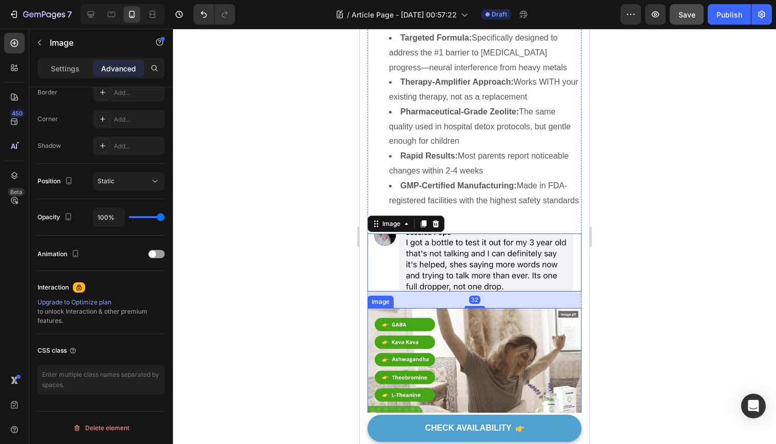
click at [409, 308] on img at bounding box center [474, 368] width 214 height 120
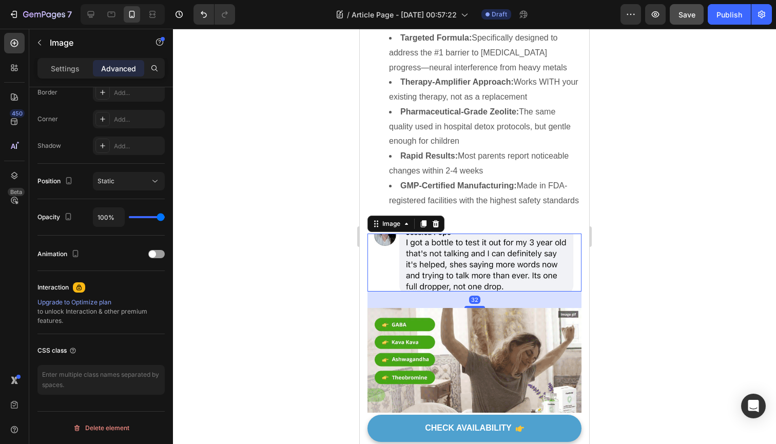
click at [442, 234] on img at bounding box center [474, 262] width 214 height 57
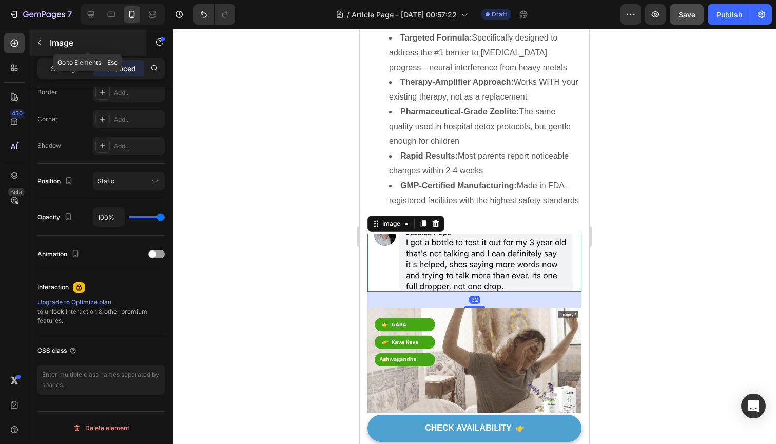
click at [37, 43] on icon "button" at bounding box center [39, 42] width 8 height 8
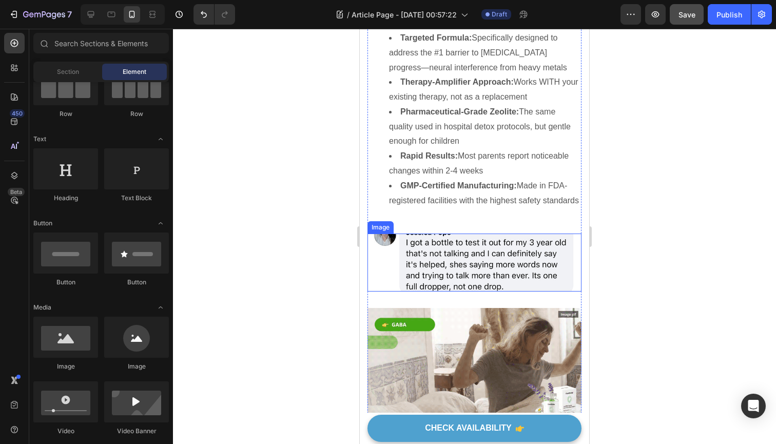
click at [416, 234] on img at bounding box center [474, 262] width 214 height 57
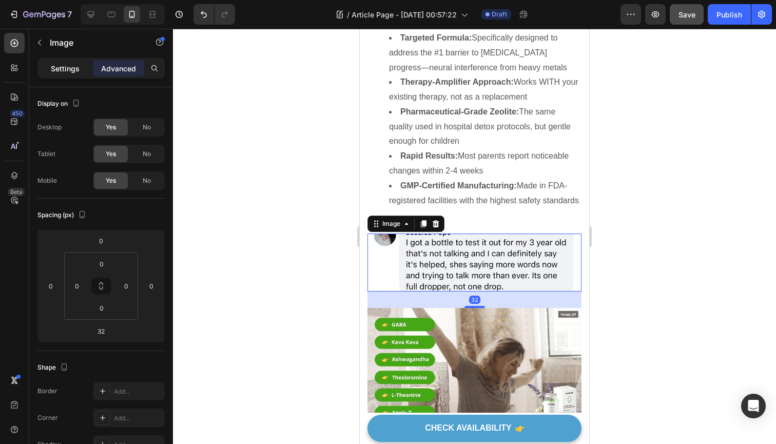
click at [65, 65] on p "Settings" at bounding box center [65, 68] width 29 height 11
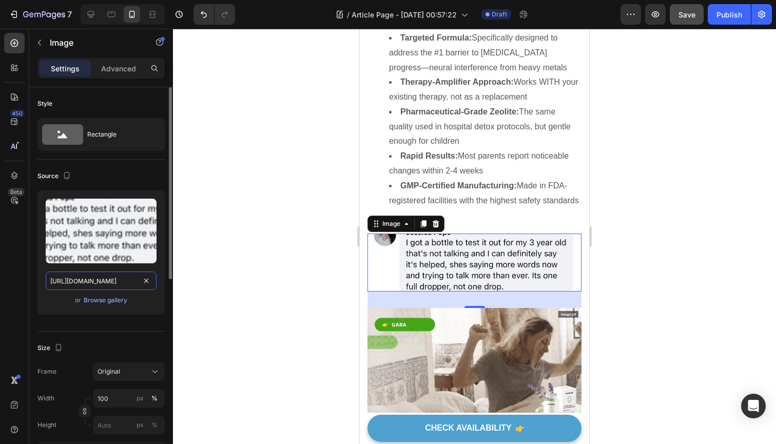
click at [124, 281] on input "[URL][DOMAIN_NAME]" at bounding box center [101, 281] width 111 height 18
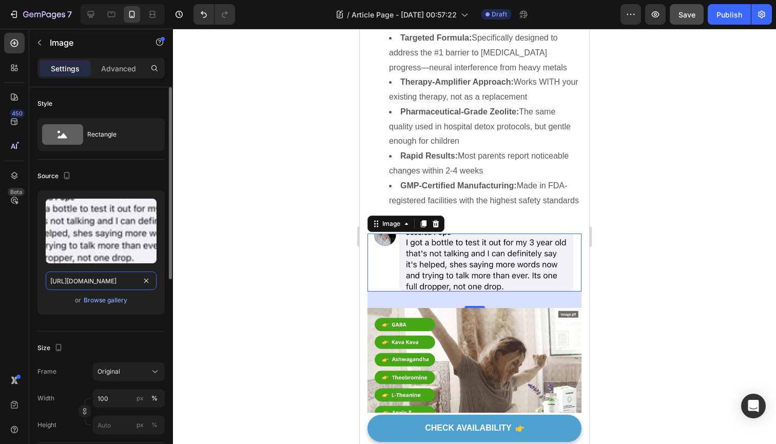
click at [124, 281] on input "[URL][DOMAIN_NAME]" at bounding box center [101, 281] width 111 height 18
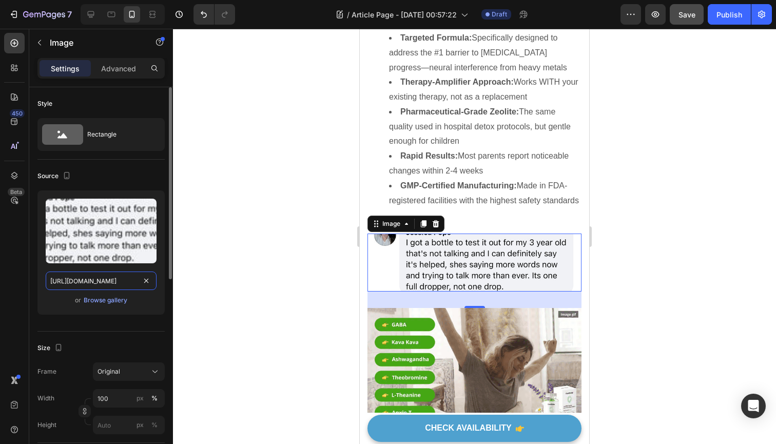
click at [124, 281] on input "[URL][DOMAIN_NAME]" at bounding box center [101, 281] width 111 height 18
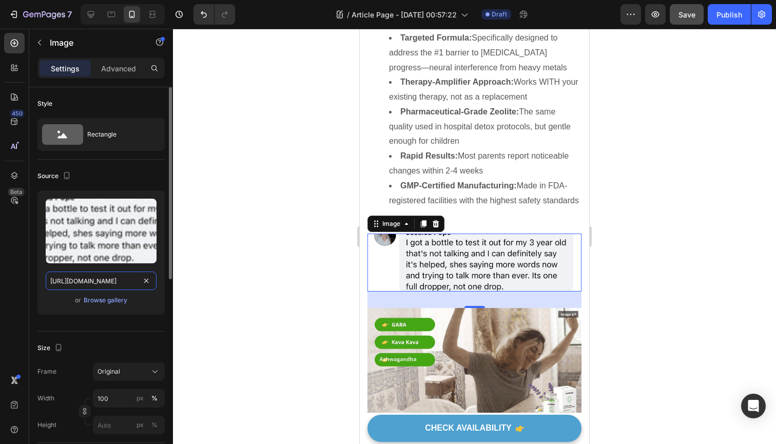
click at [124, 281] on input "[URL][DOMAIN_NAME]" at bounding box center [101, 281] width 111 height 18
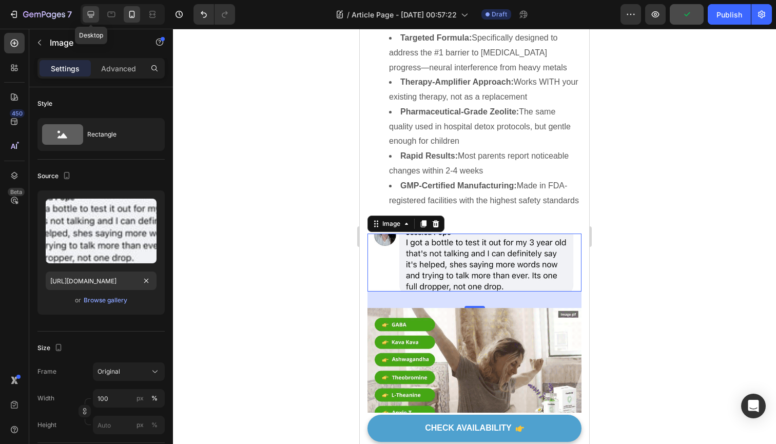
click at [91, 12] on icon at bounding box center [91, 14] width 10 height 10
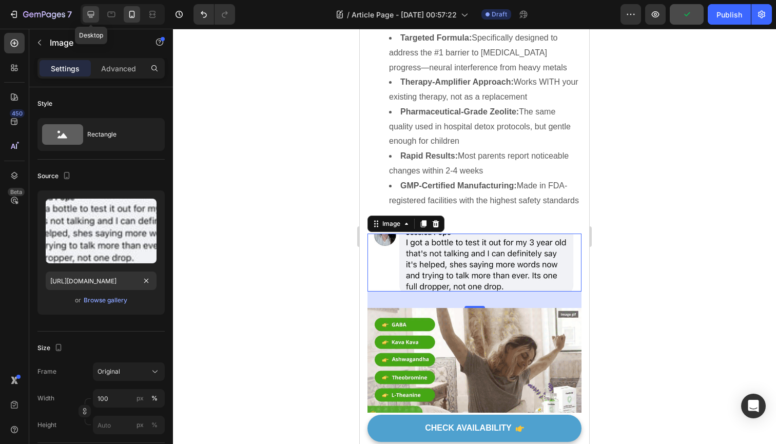
type input "[URL][DOMAIN_NAME]"
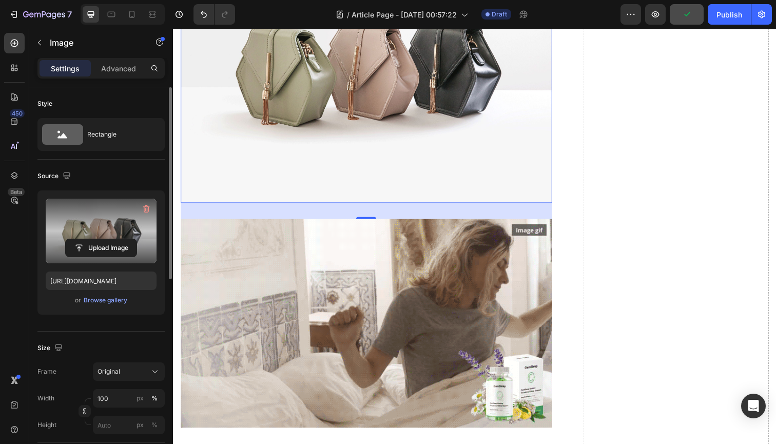
scroll to position [3945, 0]
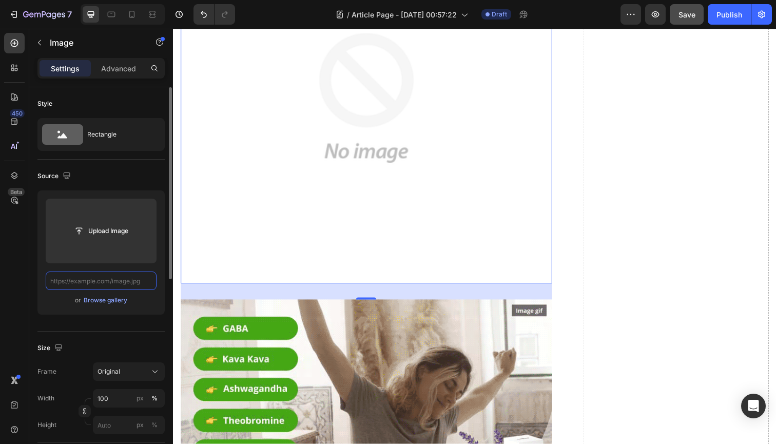
paste input "[URL][DOMAIN_NAME]"
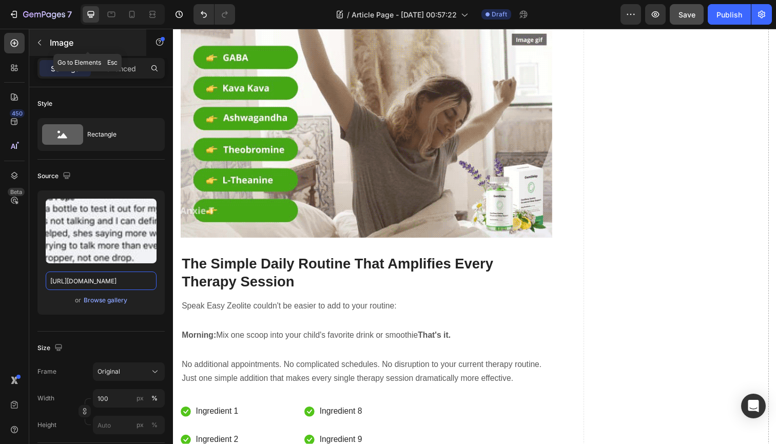
type input "[URL][DOMAIN_NAME]"
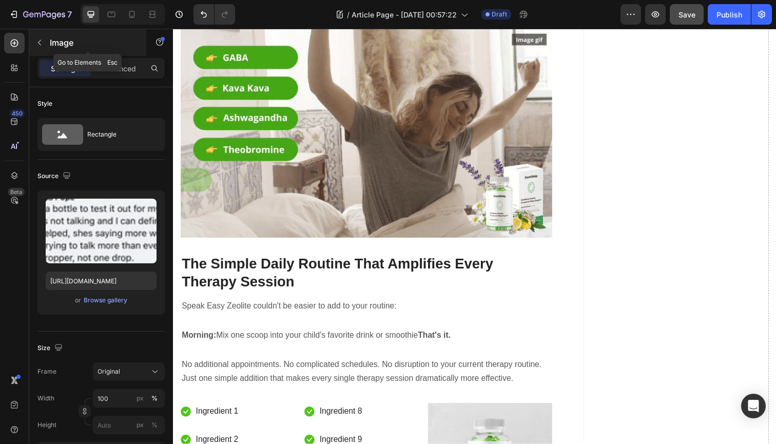
click at [41, 44] on icon "button" at bounding box center [39, 42] width 8 height 8
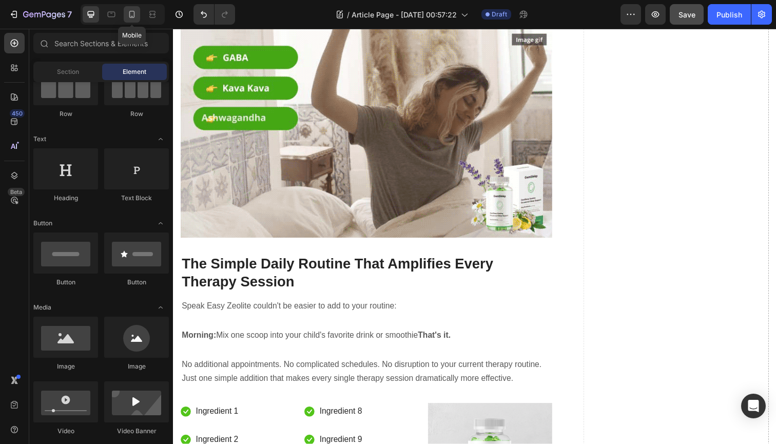
click at [138, 18] on div at bounding box center [132, 14] width 16 height 16
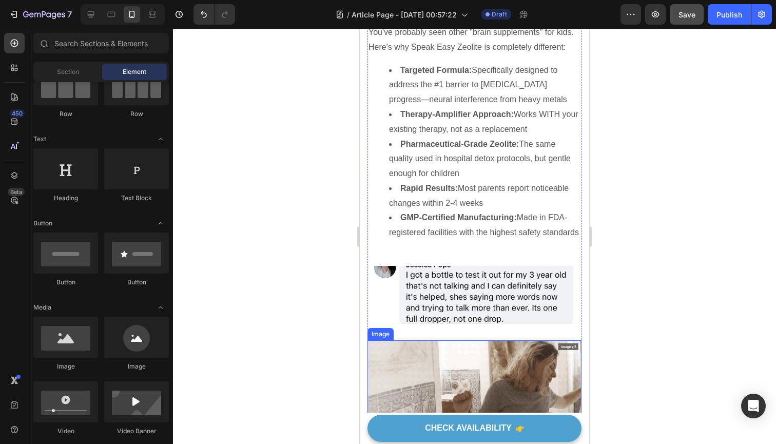
scroll to position [3324, 0]
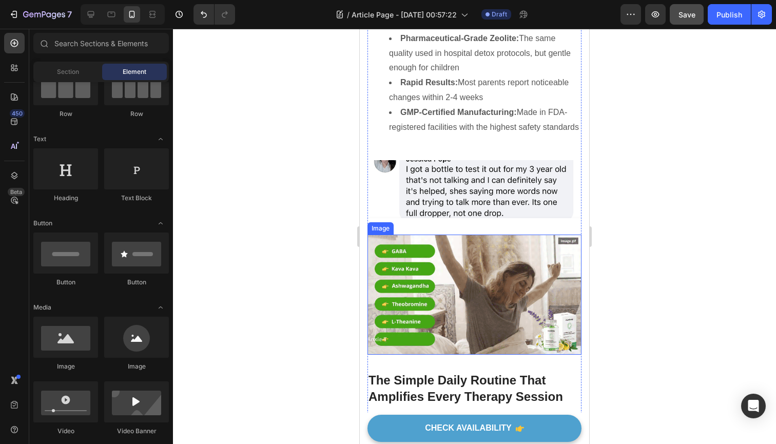
click at [514, 235] on img at bounding box center [474, 295] width 214 height 120
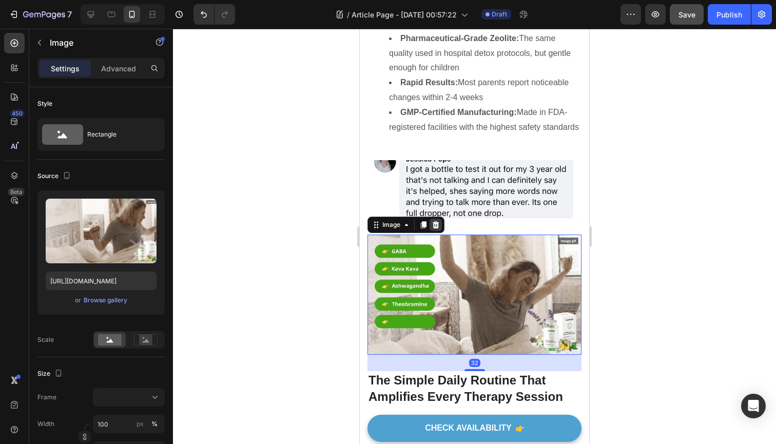
click at [434, 221] on icon at bounding box center [436, 225] width 8 height 8
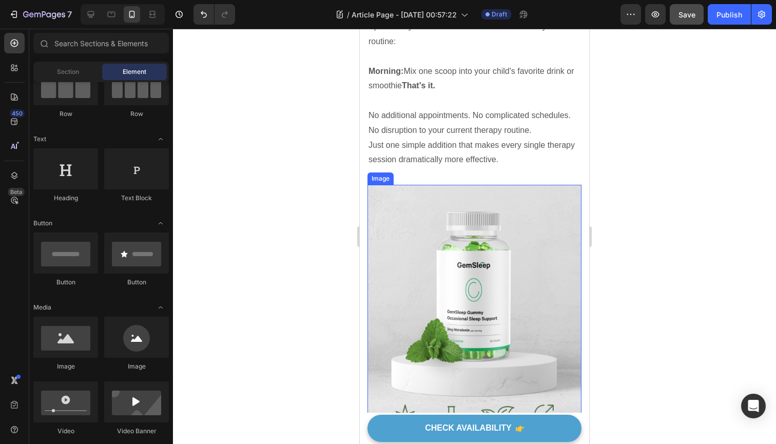
scroll to position [3583, 0]
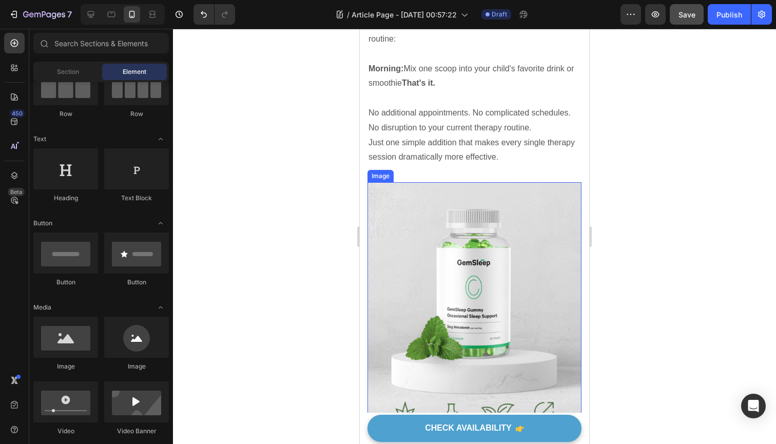
click at [471, 255] on img at bounding box center [474, 316] width 214 height 269
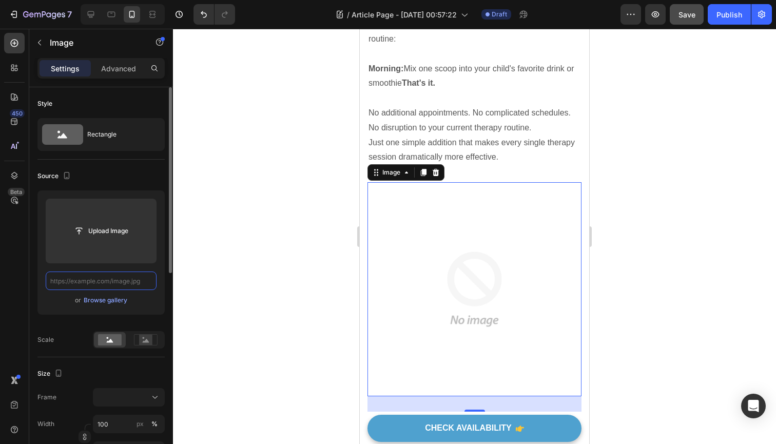
paste input "https://cdn.shopify.com/s/files/1/0678/1183/6075/files/Parent_approved_detox_fo…"
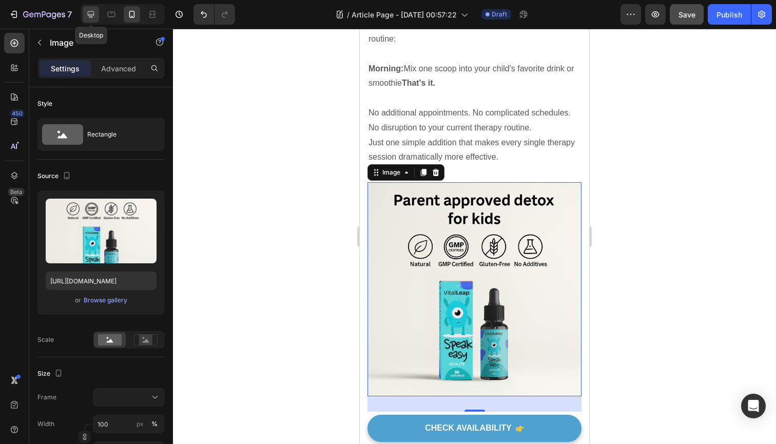
click at [94, 14] on icon at bounding box center [91, 14] width 7 height 7
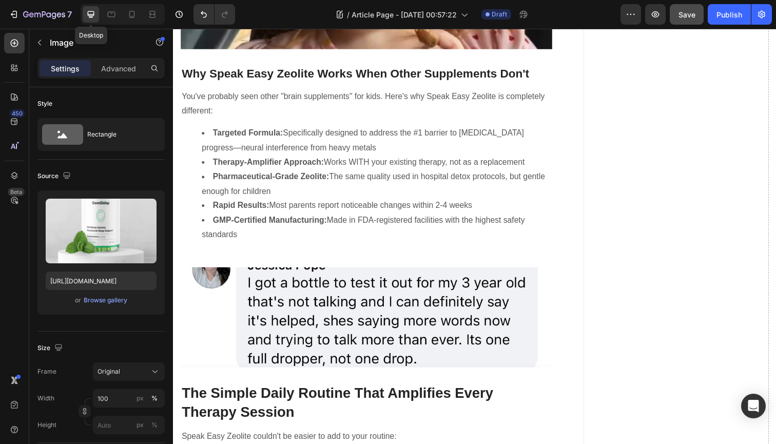
type input "https://cdn.shopify.com/s/files/1/0678/1183/6075/files/gempages_563023364713612…"
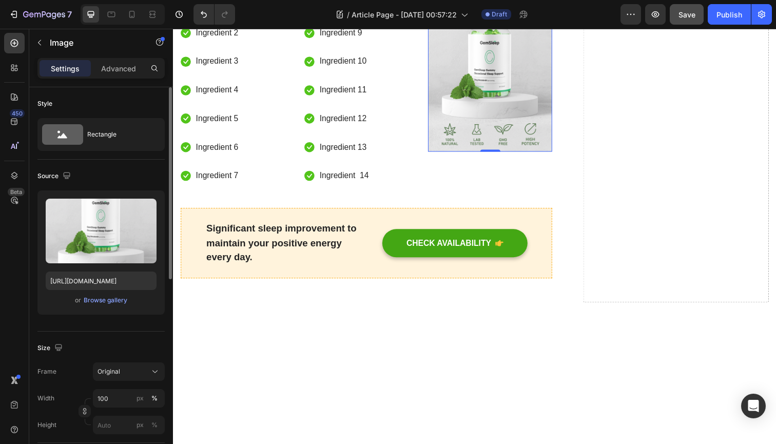
scroll to position [4214, 0]
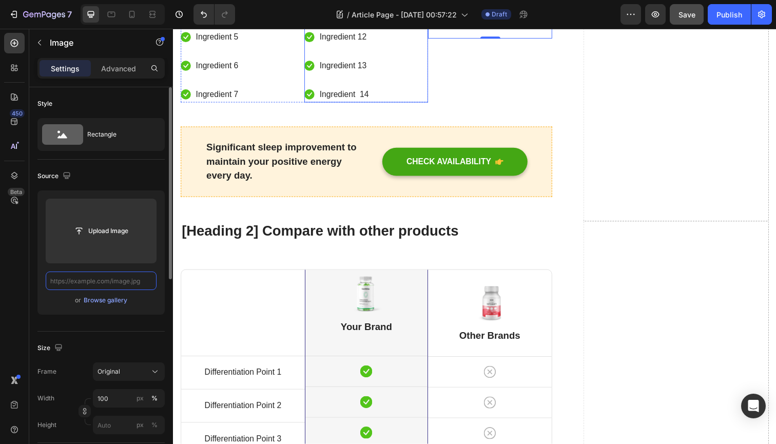
paste input "https://cdn.shopify.com/s/files/1/0678/1183/6075/files/Parent_approved_detox_fo…"
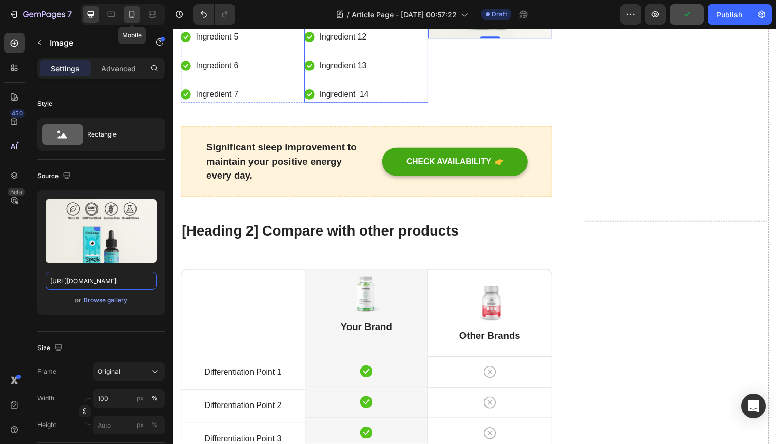
type input "https://cdn.shopify.com/s/files/1/0678/1183/6075/files/Parent_approved_detox_fo…"
click at [134, 22] on div at bounding box center [132, 14] width 16 height 16
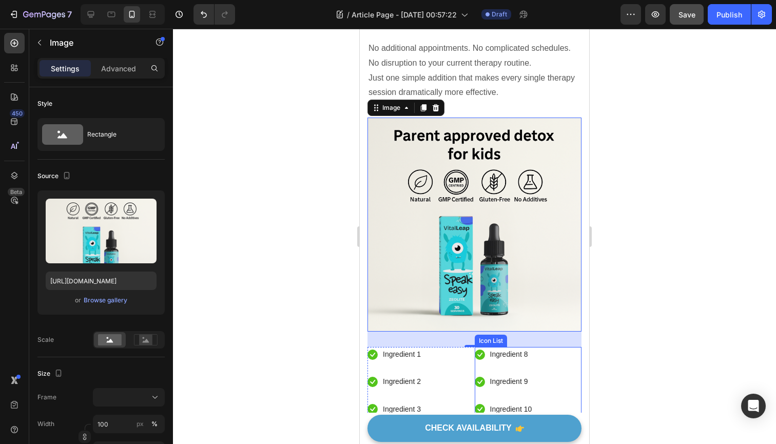
scroll to position [3629, 0]
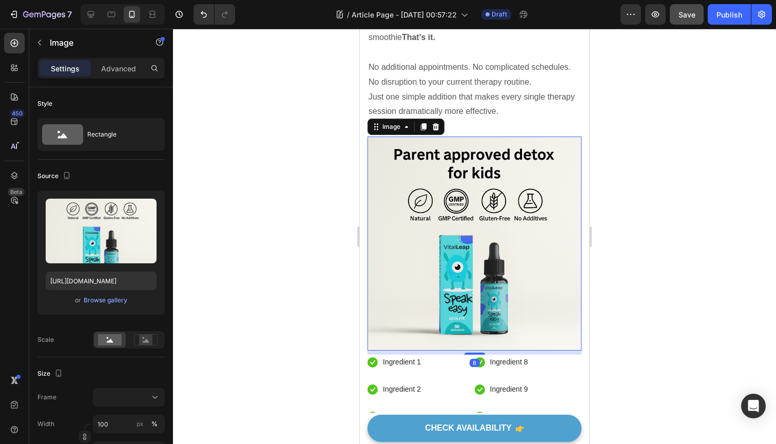
drag, startPoint x: 473, startPoint y: 293, endPoint x: 472, endPoint y: 276, distance: 17.5
click at [472, 276] on div "Image 8" at bounding box center [474, 244] width 214 height 214
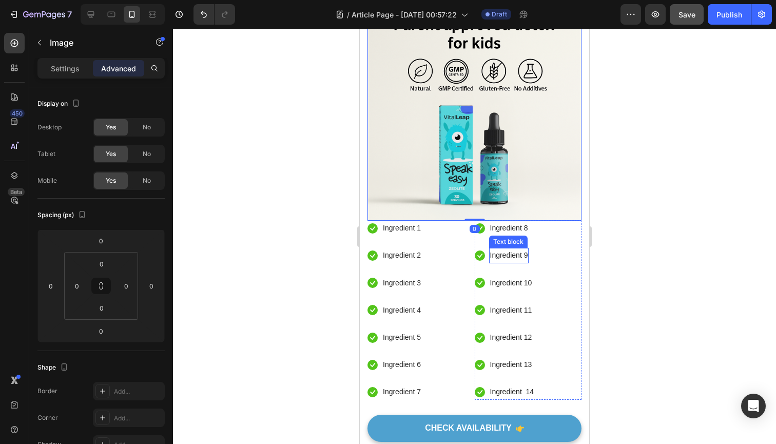
scroll to position [3819, 0]
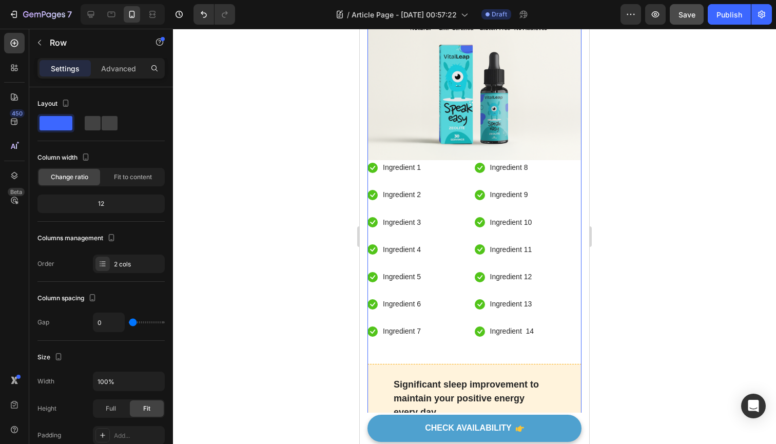
click at [394, 161] on p "Ingredient 1" at bounding box center [402, 167] width 38 height 13
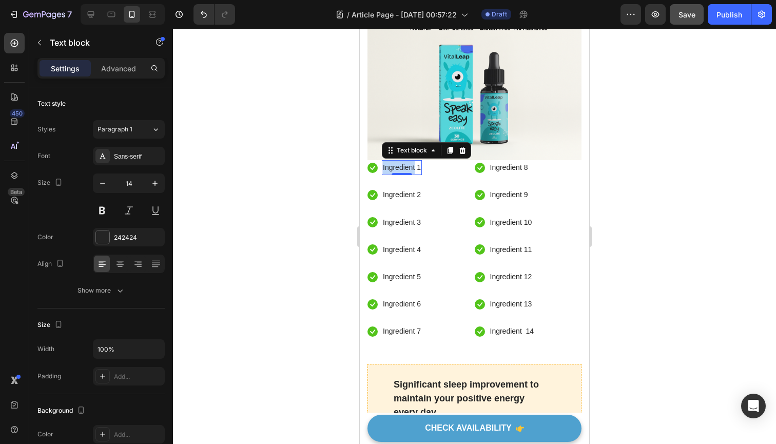
click at [394, 161] on p "Ingredient 1" at bounding box center [402, 167] width 38 height 13
click at [405, 188] on p "Ingredient 2" at bounding box center [402, 194] width 38 height 13
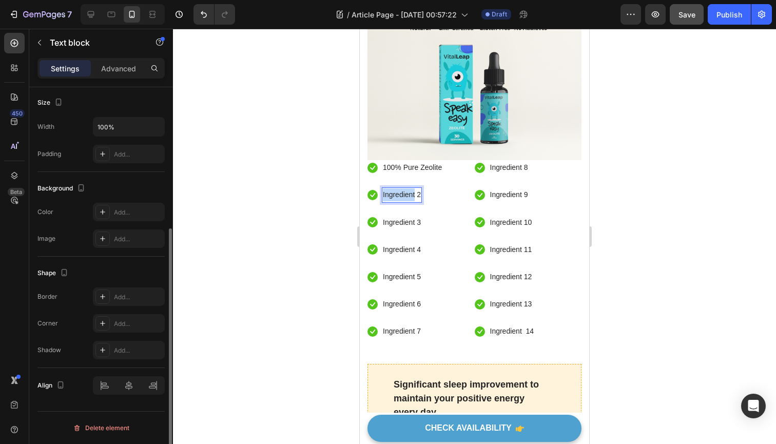
click at [405, 188] on p "Ingredient 2" at bounding box center [402, 194] width 38 height 13
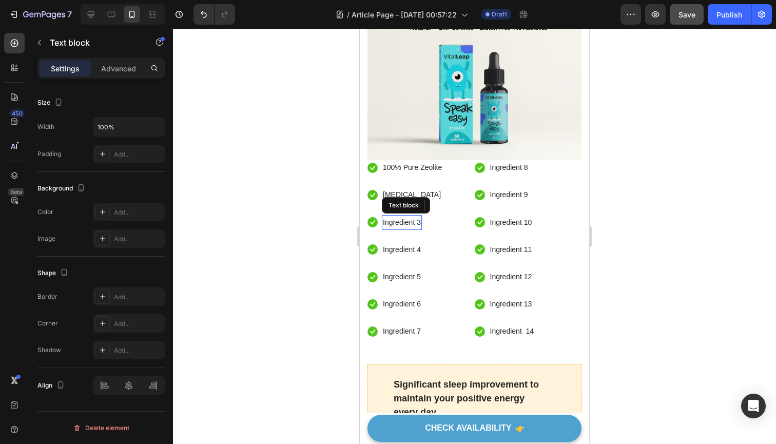
click at [406, 216] on p "Ingredient 3" at bounding box center [402, 222] width 38 height 13
click at [411, 243] on p "Ingredient 4" at bounding box center [402, 249] width 38 height 13
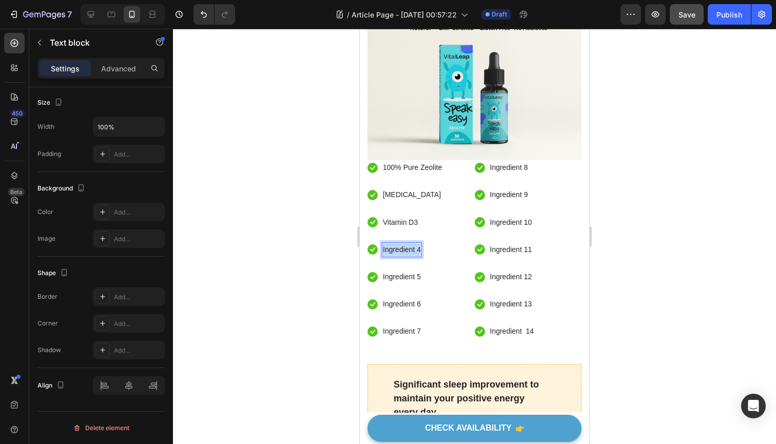
click at [411, 243] on p "Ingredient 4" at bounding box center [402, 249] width 38 height 13
click at [325, 196] on div at bounding box center [474, 236] width 603 height 415
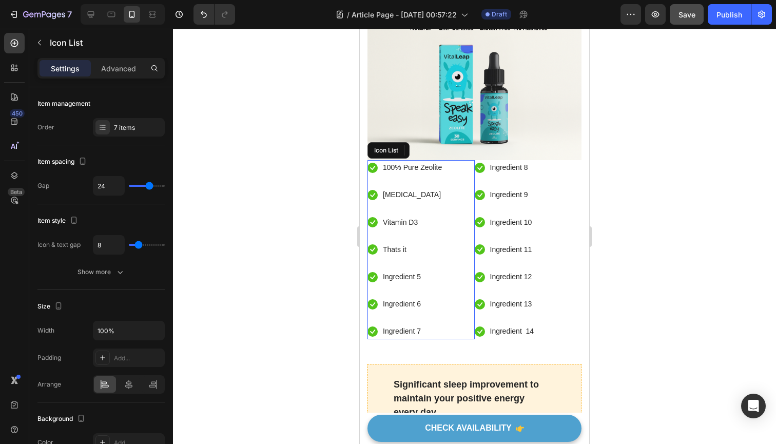
click at [368, 160] on ul "Icon 100% Pure Zeolite Text block Icon Vitamin B12 Text block Icon Vitamin D3 T…" at bounding box center [404, 249] width 75 height 179
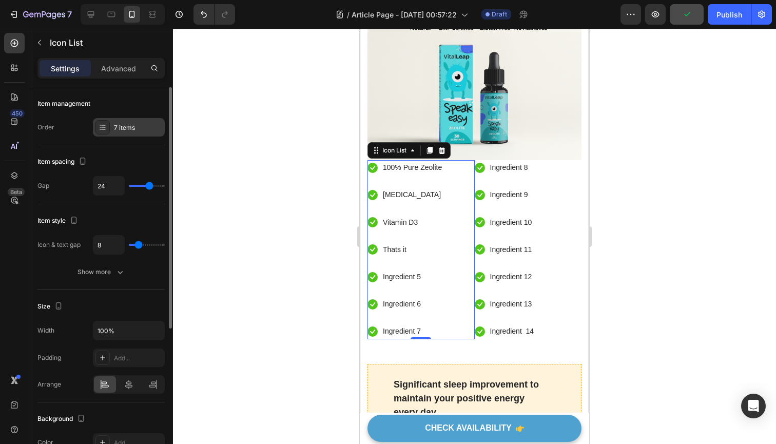
click at [119, 126] on div "7 items" at bounding box center [138, 127] width 48 height 9
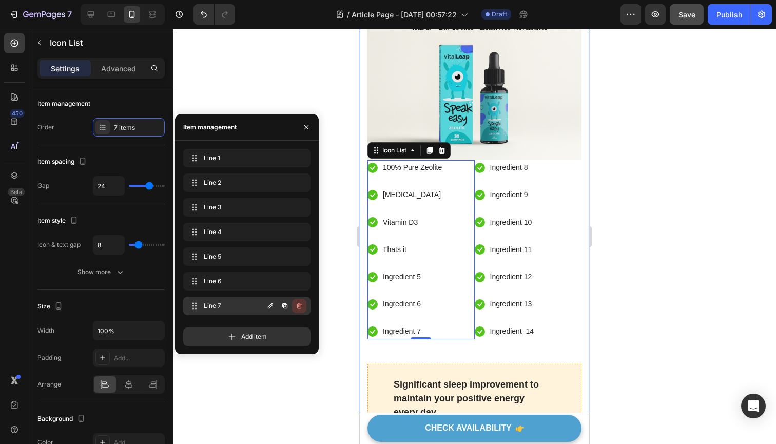
click at [297, 306] on icon "button" at bounding box center [299, 306] width 8 height 8
click at [300, 303] on div "Delete" at bounding box center [292, 305] width 19 height 9
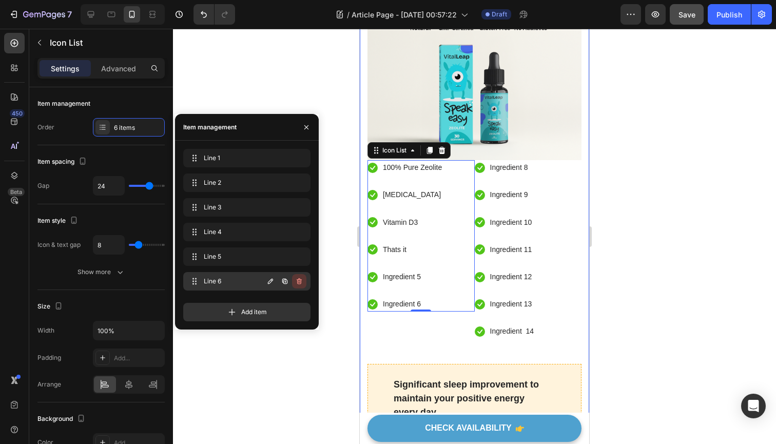
click at [300, 283] on icon "button" at bounding box center [299, 281] width 8 height 8
click at [300, 283] on div "Delete" at bounding box center [292, 281] width 19 height 9
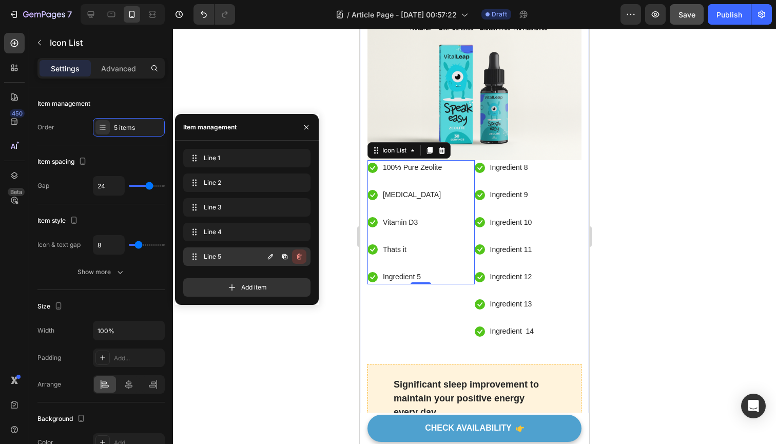
click at [300, 259] on icon "button" at bounding box center [299, 257] width 8 height 8
click at [300, 259] on div "Delete" at bounding box center [292, 256] width 19 height 9
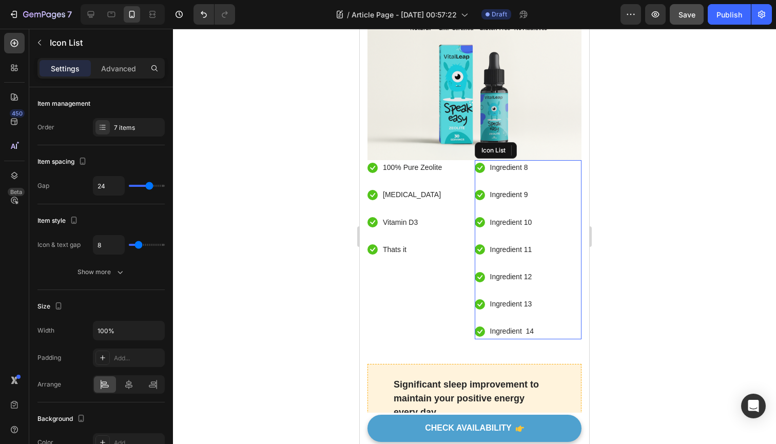
click at [550, 236] on div "Icon Ingredient 8 Text block Icon Ingredient 9 Text block Icon Ingredient 10 Te…" at bounding box center [528, 249] width 107 height 179
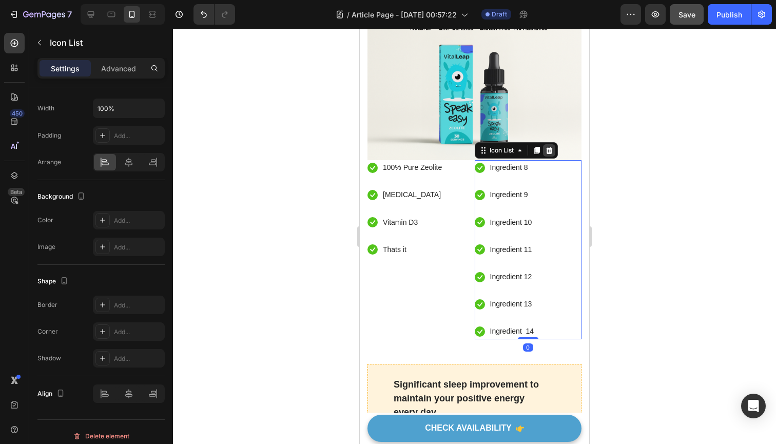
click at [549, 146] on icon at bounding box center [549, 150] width 8 height 8
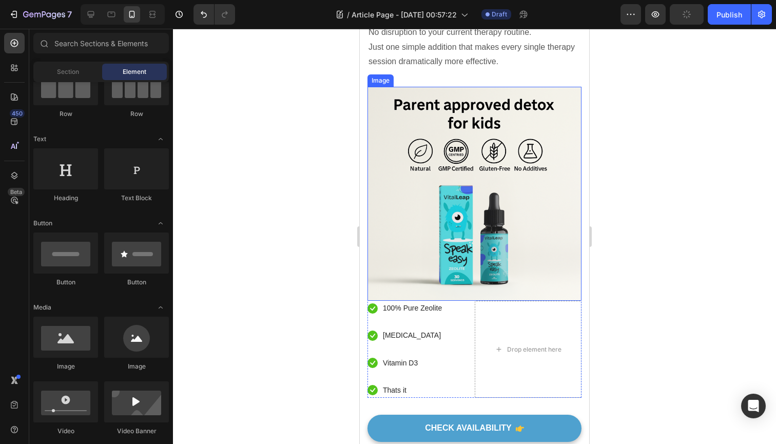
scroll to position [3735, 0]
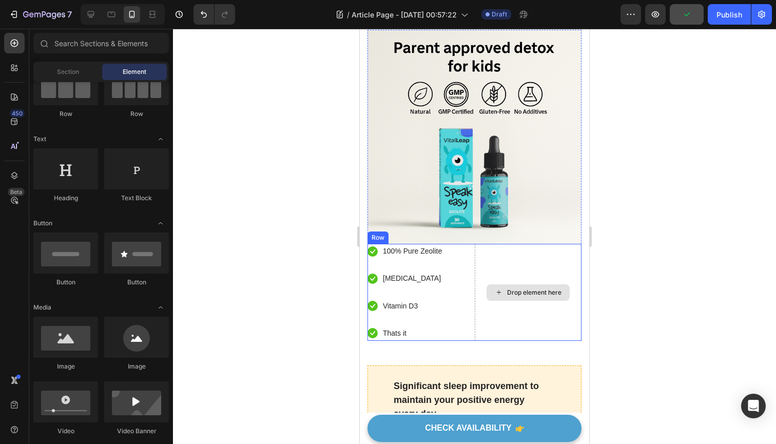
click at [522, 288] on div "Drop element here" at bounding box center [534, 292] width 54 height 8
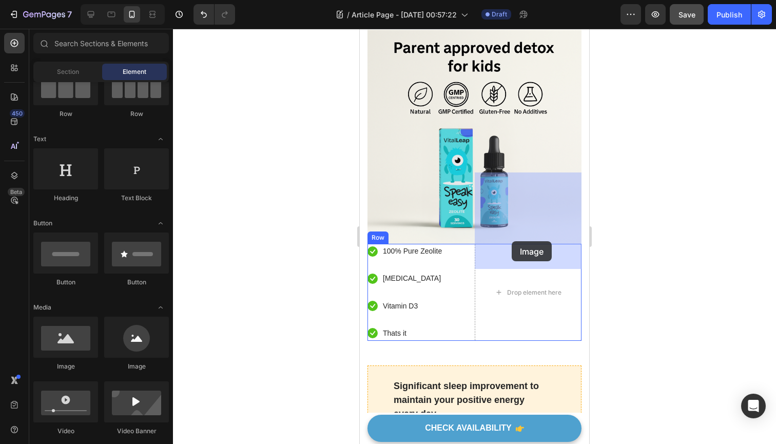
drag, startPoint x: 425, startPoint y: 373, endPoint x: 512, endPoint y: 239, distance: 160.0
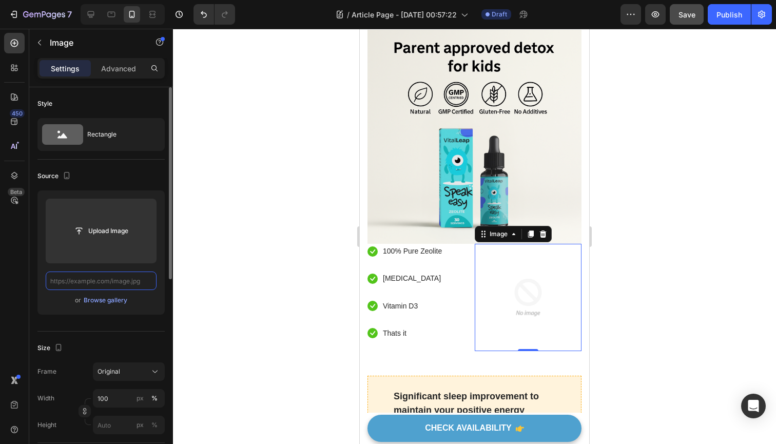
paste input "https://cdn.shopify.com/s/files/1/0678/1183/6075/files/Real_results_for_real_pe…"
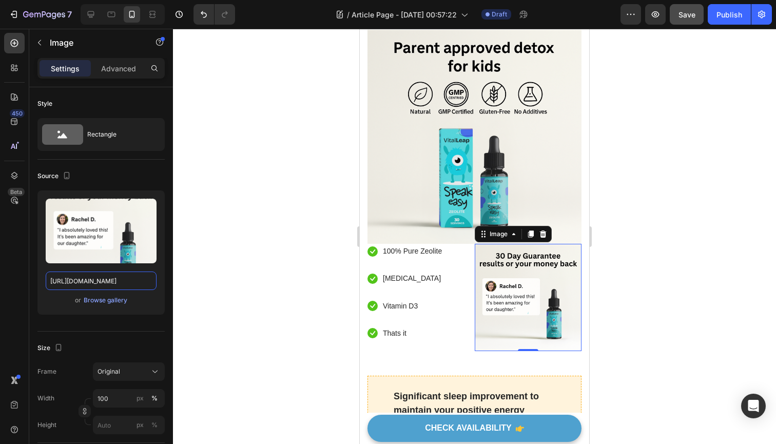
type input "https://cdn.shopify.com/s/files/1/0678/1183/6075/files/Real_results_for_real_pe…"
click at [234, 234] on div at bounding box center [474, 236] width 603 height 415
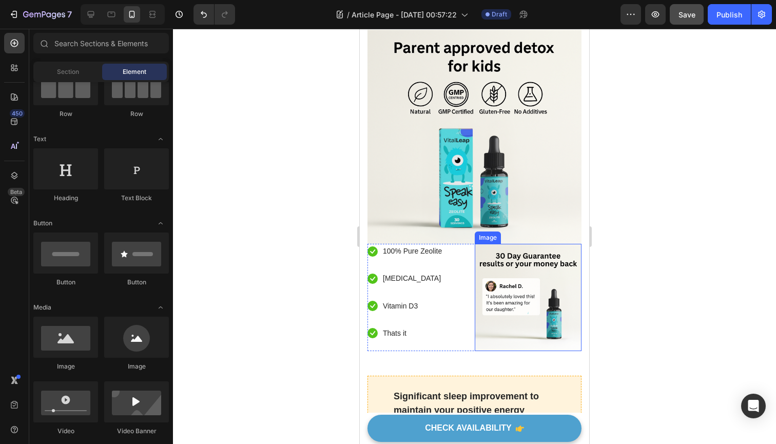
click at [517, 244] on img at bounding box center [528, 297] width 107 height 107
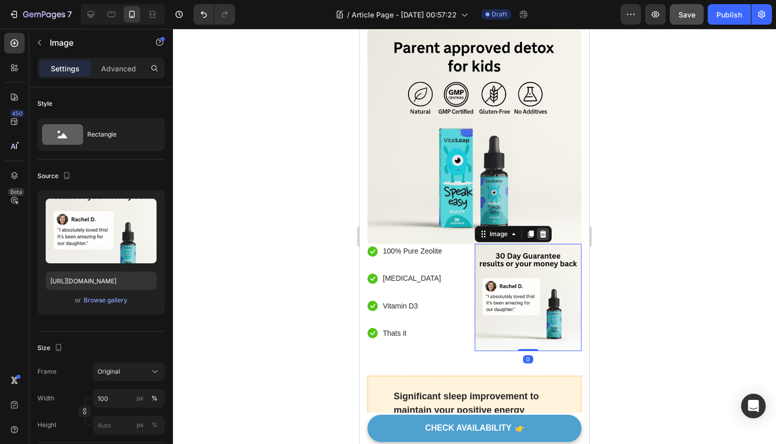
click at [543, 230] on icon at bounding box center [542, 233] width 7 height 7
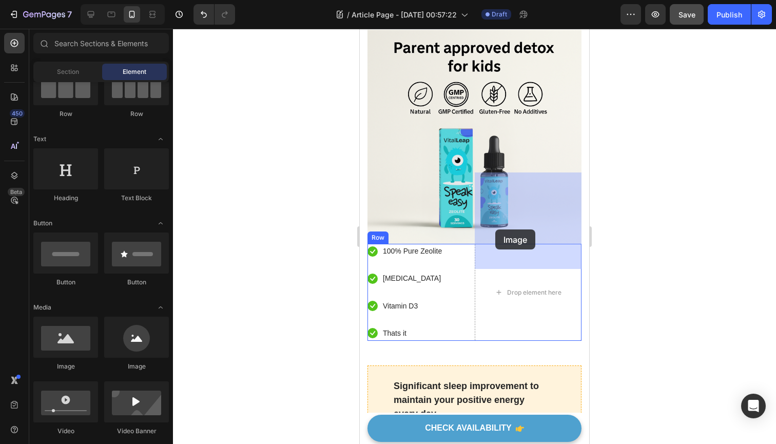
drag, startPoint x: 499, startPoint y: 371, endPoint x: 498, endPoint y: 225, distance: 145.3
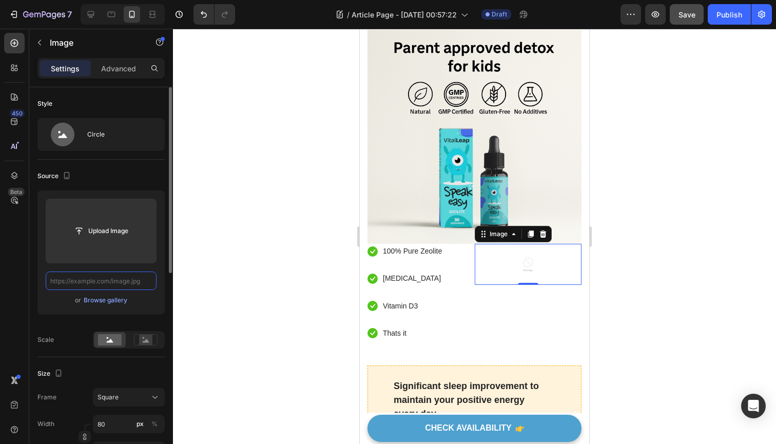
paste input "https://cdn.shopify.com/s/files/1/0678/1183/6075/files/Untitled_design_24.png?v…"
type input "https://cdn.shopify.com/s/files/1/0678/1183/6075/files/Untitled_design_24.png?v…"
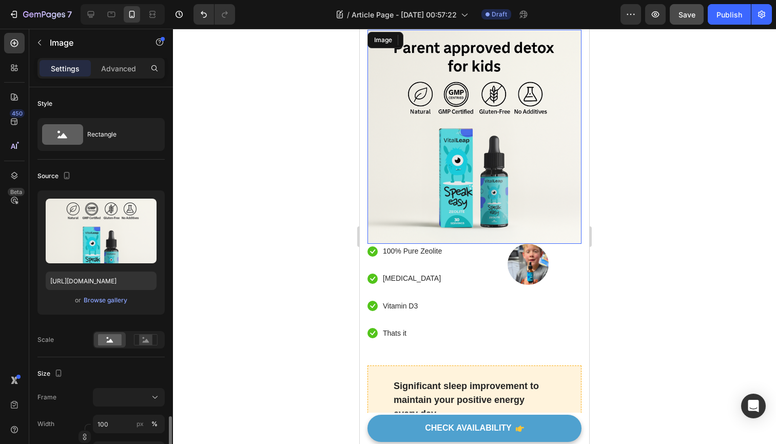
click at [485, 125] on img at bounding box center [474, 137] width 214 height 214
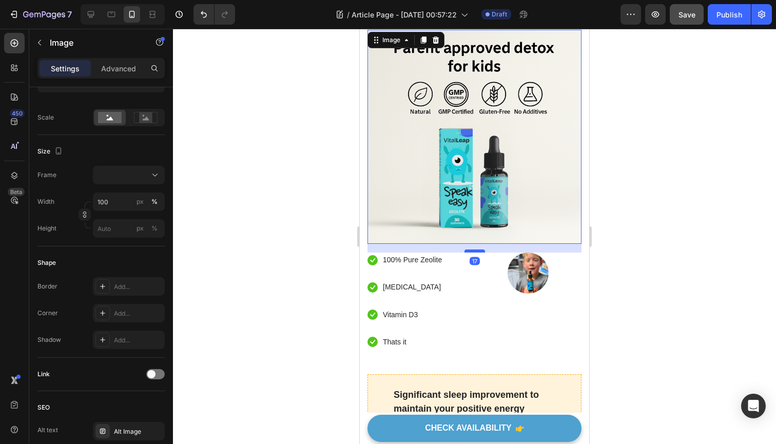
drag, startPoint x: 473, startPoint y: 172, endPoint x: 474, endPoint y: 181, distance: 8.7
click at [474, 249] on div at bounding box center [474, 250] width 21 height 3
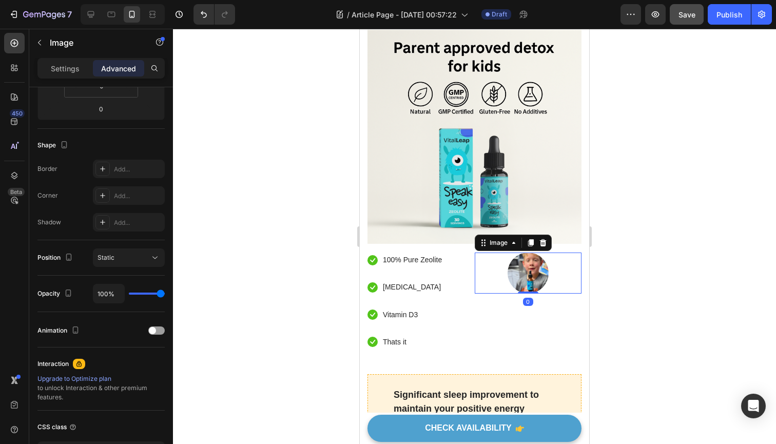
click at [518, 253] on img at bounding box center [528, 273] width 41 height 41
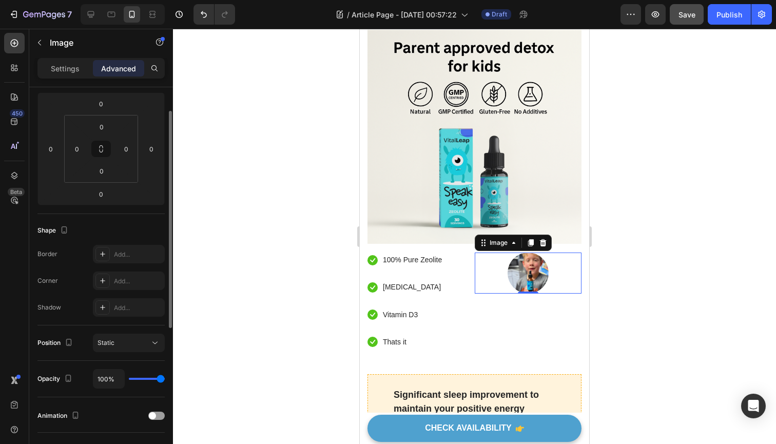
scroll to position [103, 0]
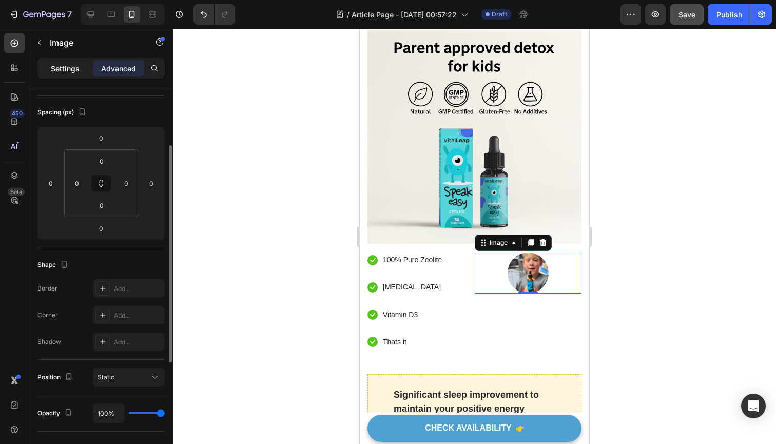
click at [61, 71] on p "Settings" at bounding box center [65, 68] width 29 height 11
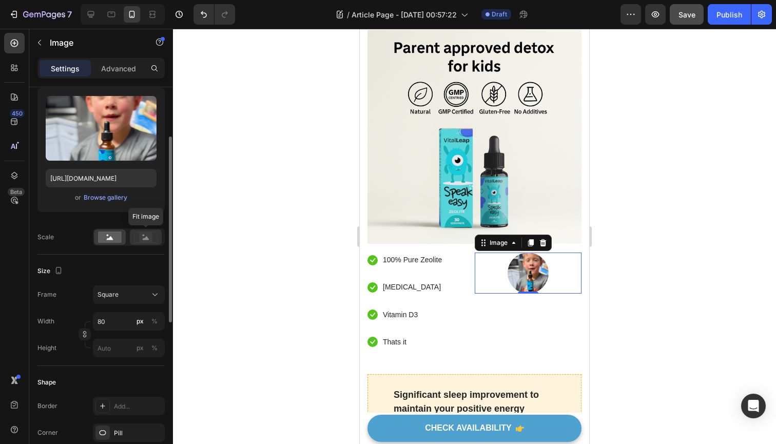
click at [143, 238] on rect at bounding box center [145, 237] width 13 height 10
click at [111, 237] on icon at bounding box center [110, 238] width 7 height 4
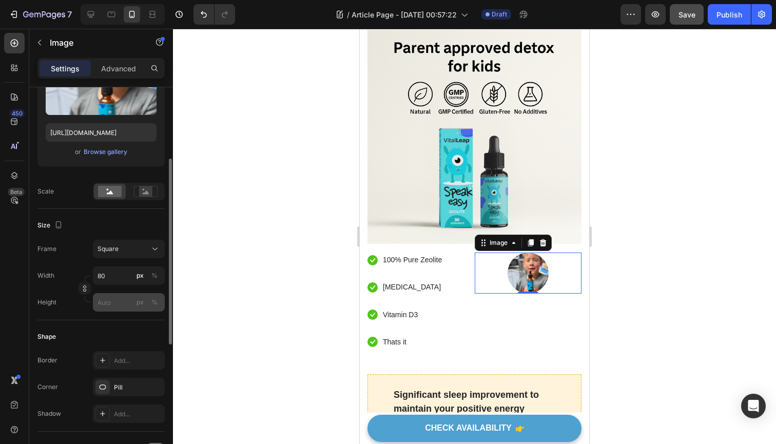
scroll to position [173, 0]
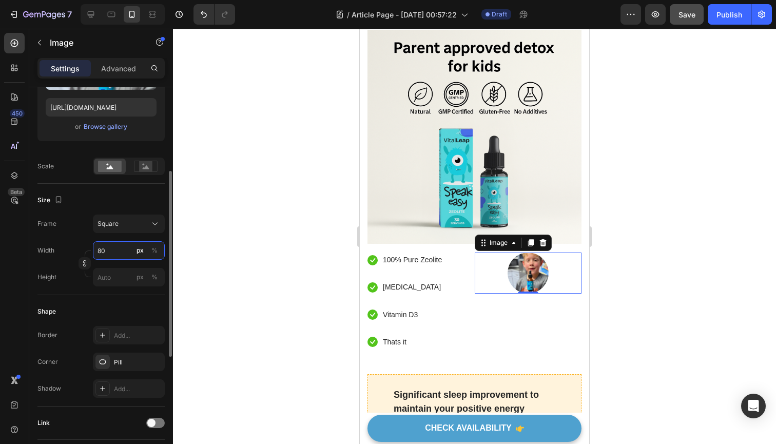
click at [111, 257] on input "80" at bounding box center [129, 250] width 72 height 18
type input "8"
type input "1"
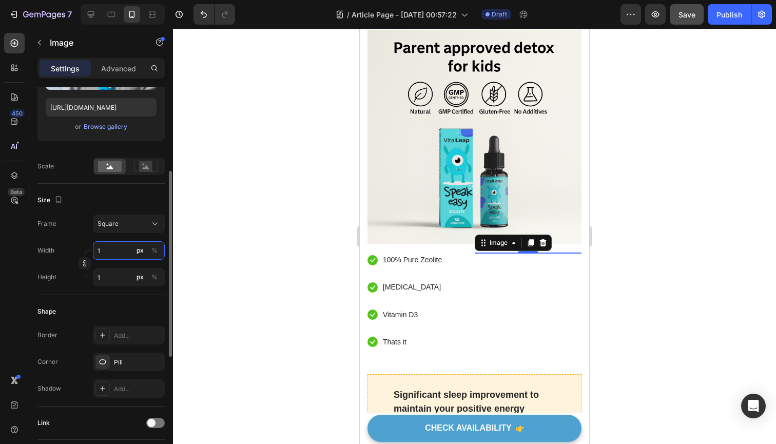
type input "10"
type input "100"
type input "10"
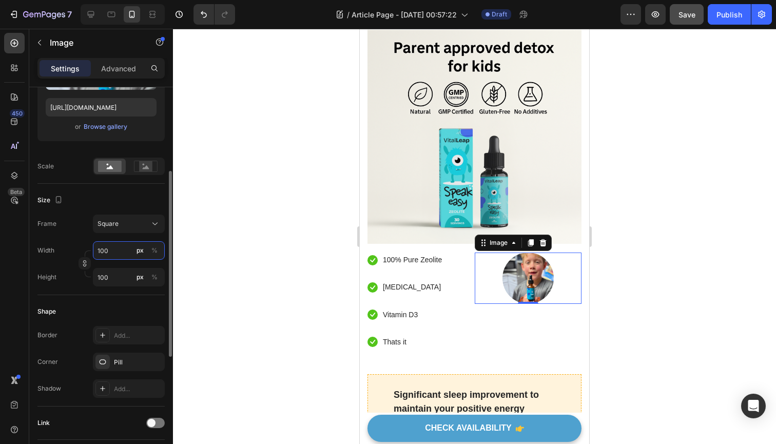
type input "10"
type input "1"
type input "11"
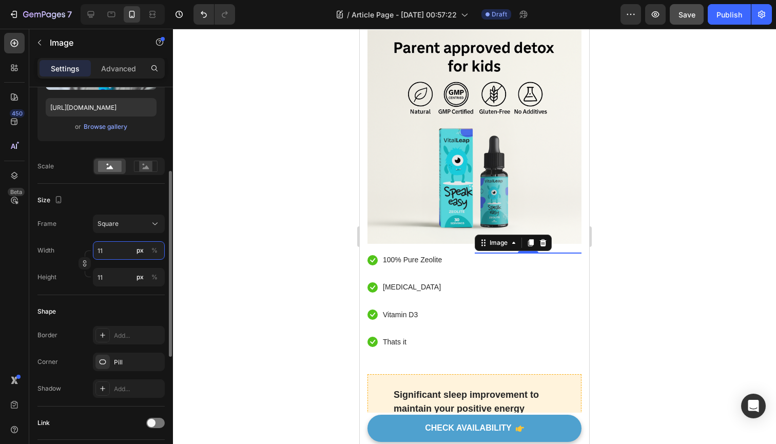
type input "110"
type input "11"
type input "1"
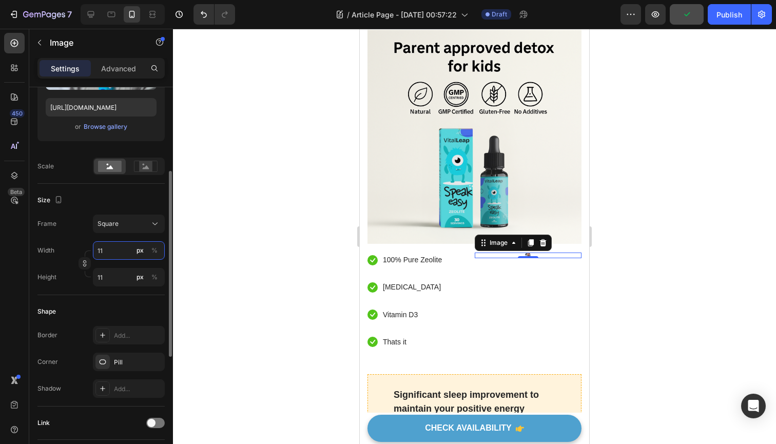
type input "1"
type input "15"
type input "150"
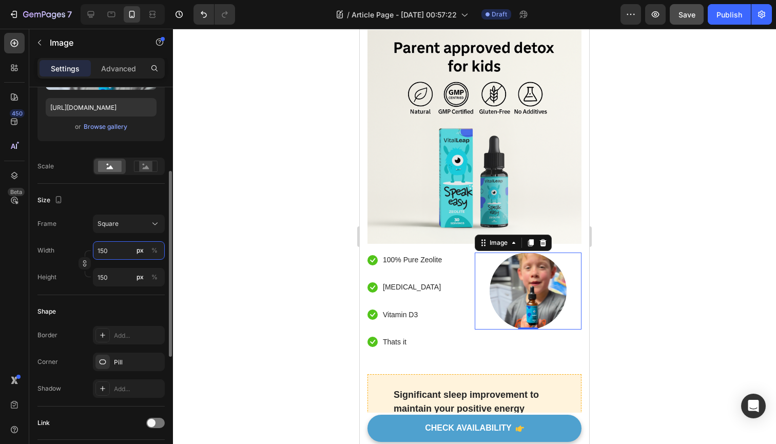
type input "15"
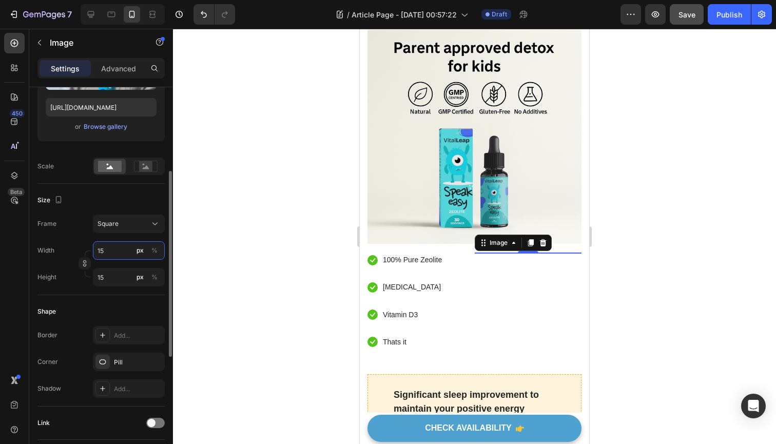
type input "1"
type input "16"
type input "160"
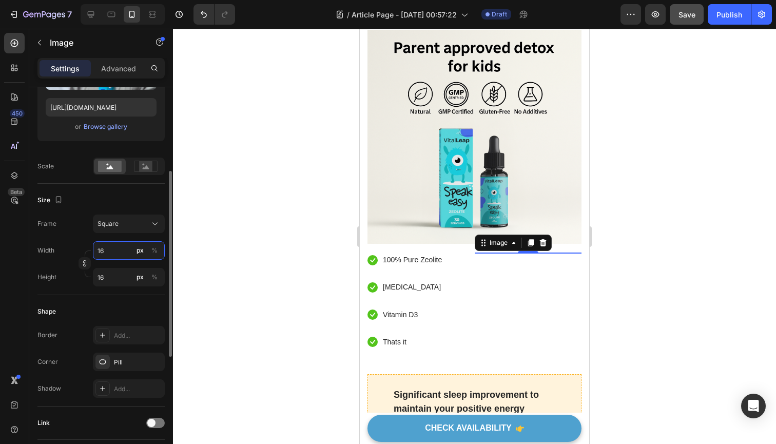
type input "160"
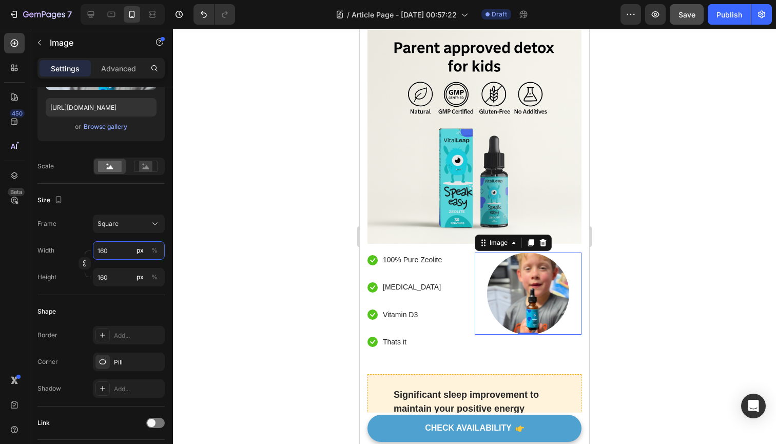
type input "160"
click at [289, 208] on div at bounding box center [474, 236] width 603 height 415
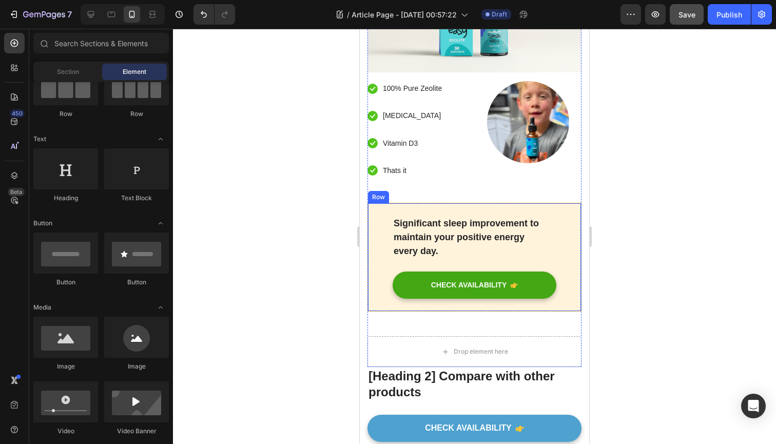
scroll to position [3917, 0]
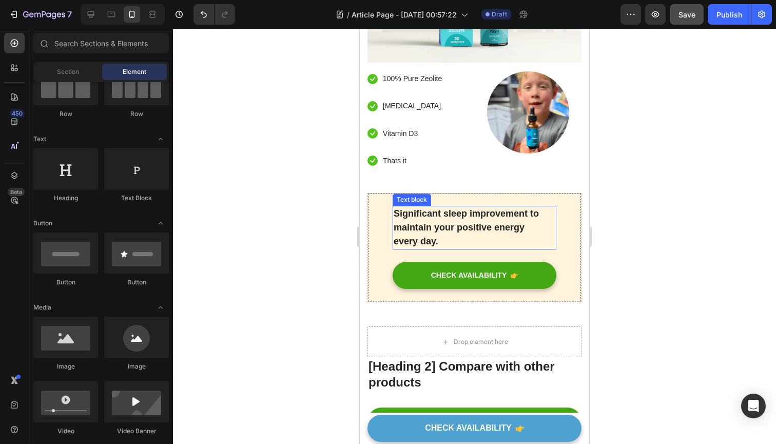
click at [434, 207] on p "Significant sleep improvement to maintain your positive energy every day." at bounding box center [475, 228] width 162 height 42
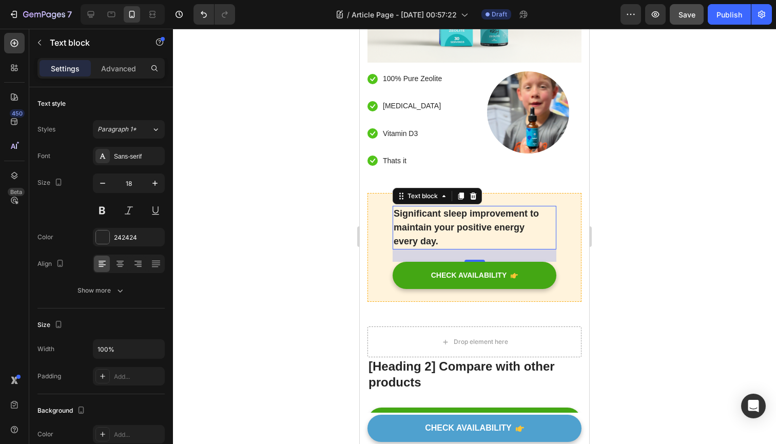
click at [434, 207] on p "Significant sleep improvement to maintain your positive energy every day." at bounding box center [475, 228] width 162 height 42
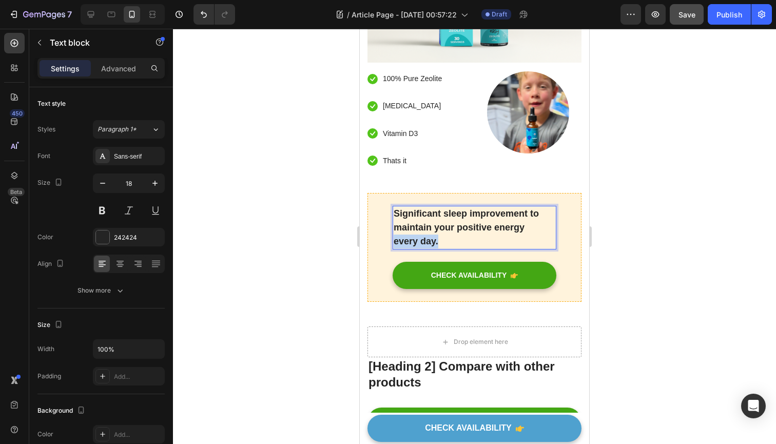
click at [434, 207] on p "Significant sleep improvement to maintain your positive energy every day." at bounding box center [475, 228] width 162 height 42
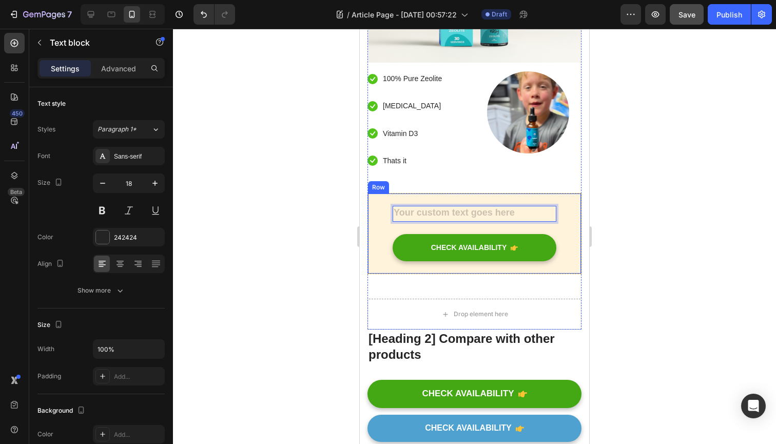
click at [381, 193] on div "Text block 24 CHECK AVAILABILITY Button Row" at bounding box center [474, 233] width 214 height 81
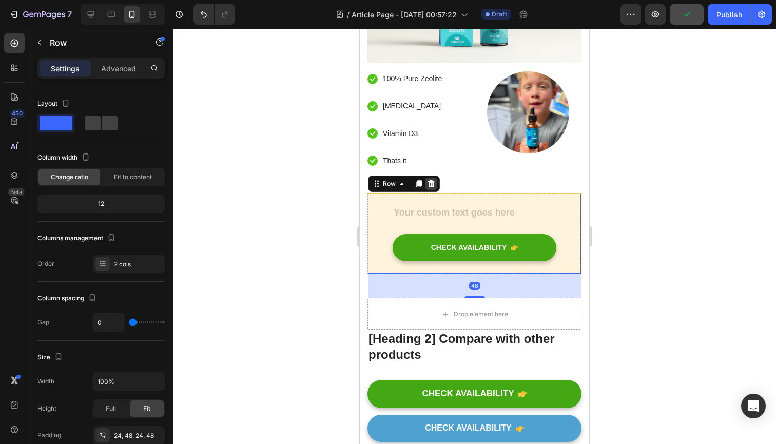
click at [432, 180] on icon at bounding box center [431, 184] width 8 height 8
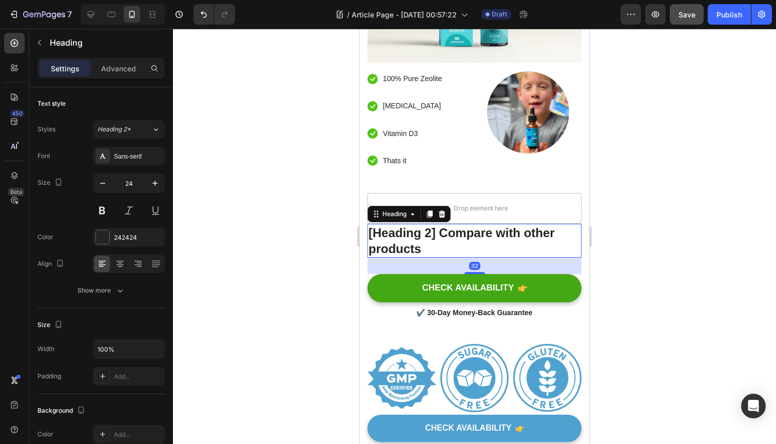
click at [427, 225] on p "[Heading 2] Compare with other products" at bounding box center [475, 241] width 212 height 32
click at [443, 210] on icon at bounding box center [442, 213] width 7 height 7
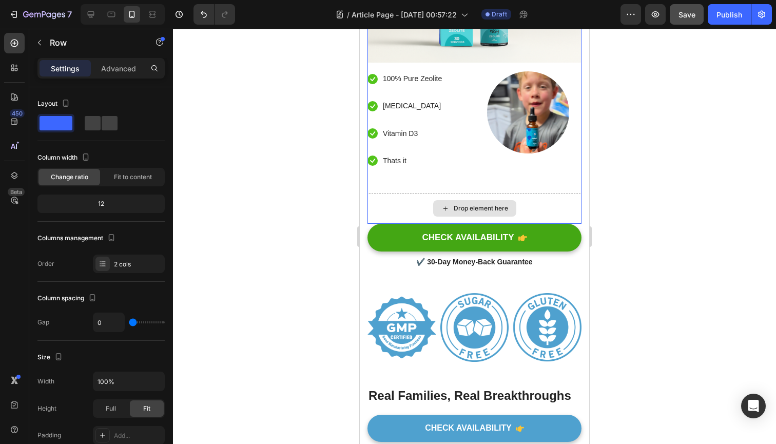
click at [400, 193] on div "Drop element here" at bounding box center [474, 208] width 214 height 31
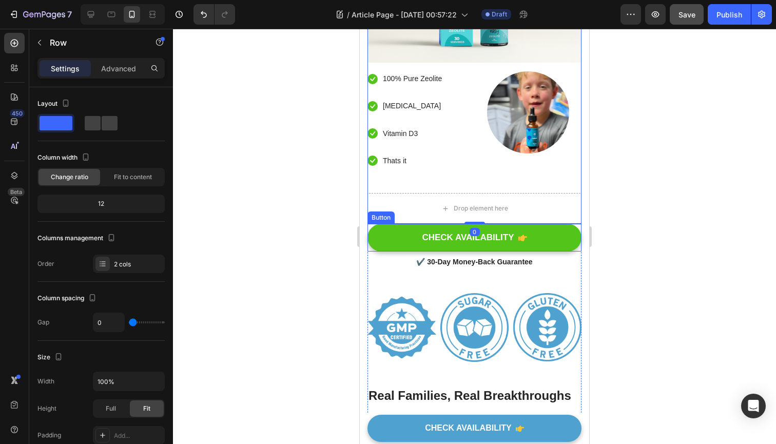
click at [396, 224] on button "CHECK AVAILABILITY" at bounding box center [474, 238] width 214 height 28
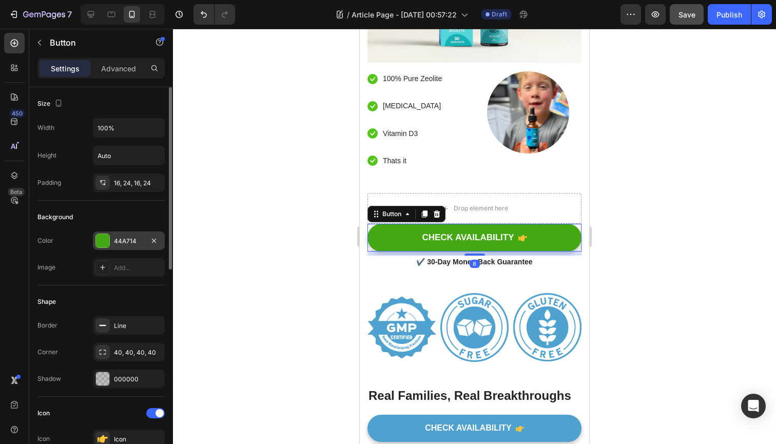
click at [124, 240] on div "44A714" at bounding box center [129, 241] width 30 height 9
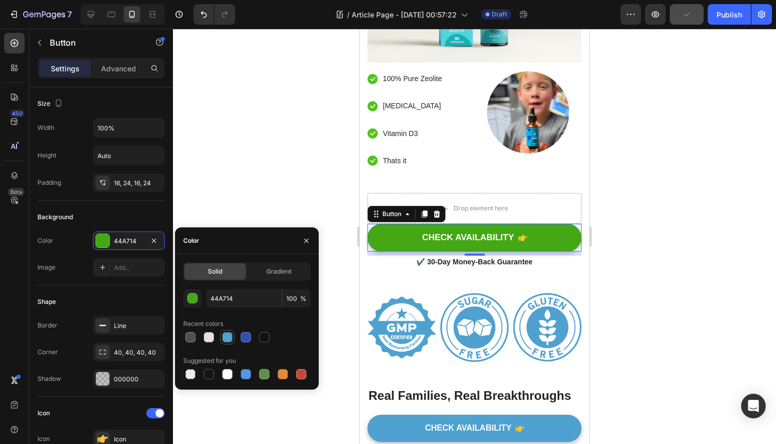
click at [227, 339] on div at bounding box center [227, 337] width 10 height 10
type input "4FA1CF"
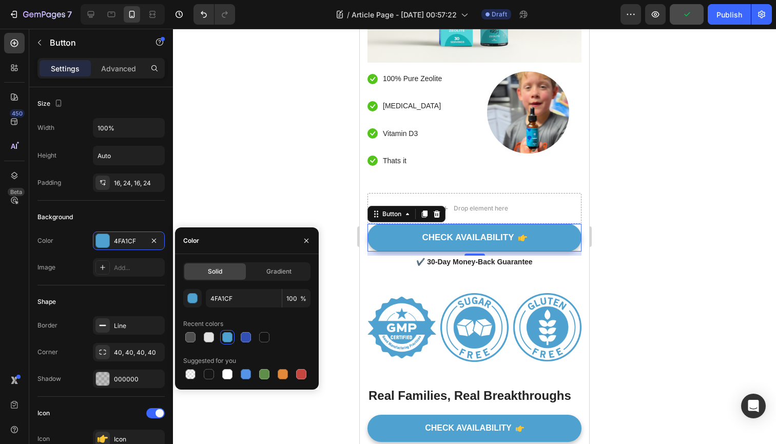
click at [264, 203] on div at bounding box center [474, 236] width 603 height 415
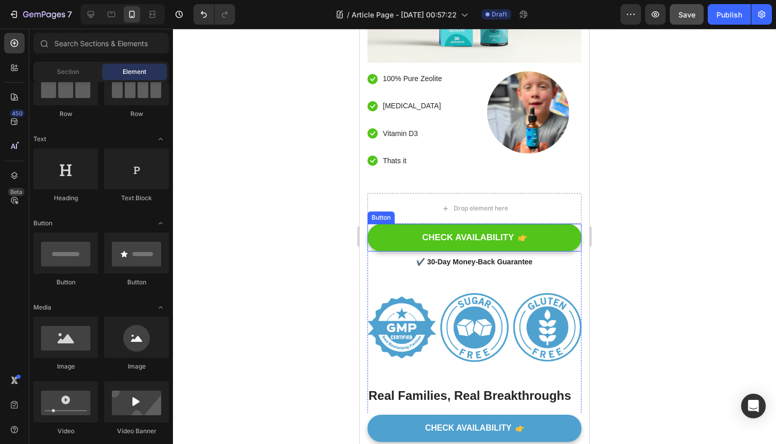
click at [383, 224] on button "CHECK AVAILABILITY" at bounding box center [474, 238] width 214 height 28
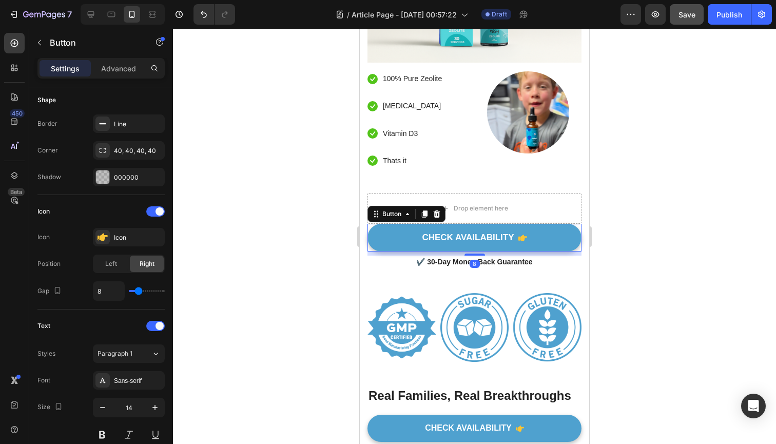
scroll to position [431, 0]
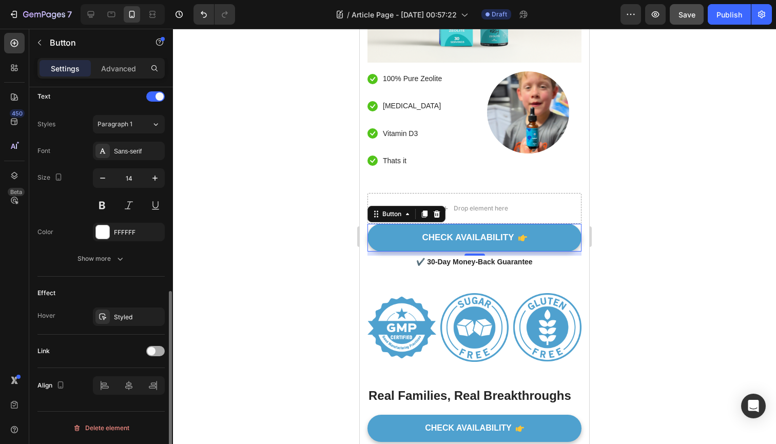
click at [152, 346] on div at bounding box center [155, 351] width 18 height 10
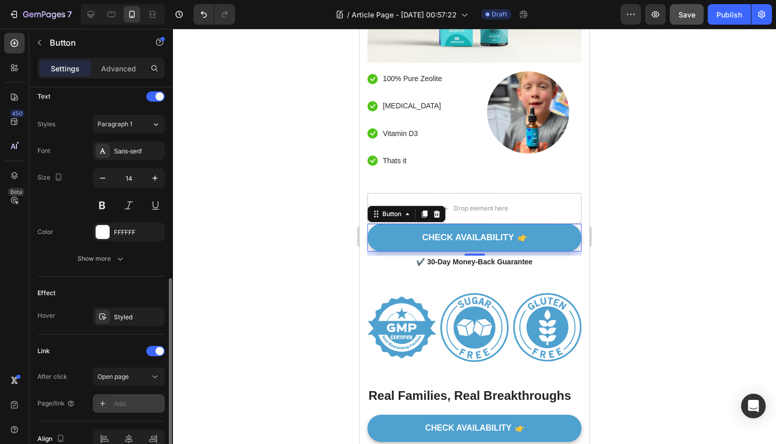
click at [135, 399] on div "Add..." at bounding box center [138, 403] width 48 height 9
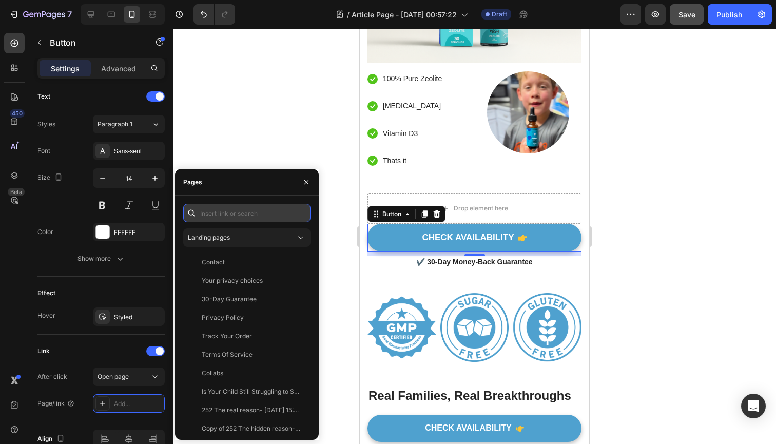
click at [223, 213] on input "text" at bounding box center [246, 213] width 127 height 18
paste input "https://tryvitalleap.com/products/vital-leap™-speak-easy-zeolite?_pos=11&_sid=c…"
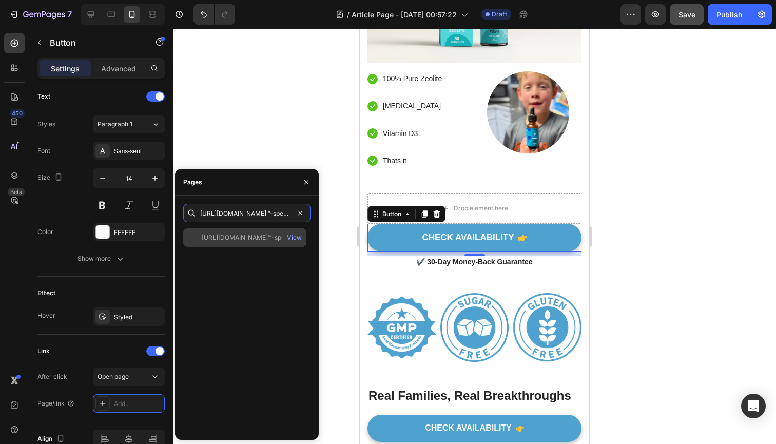
type input "https://tryvitalleap.com/products/vital-leap™-speak-easy-zeolite?_pos=11&_sid=c…"
click at [250, 240] on div "https://tryvitalleap.com/products/vital-leap™-speak-easy-zeolite?_pos=11&_sid=c…" at bounding box center [251, 237] width 99 height 9
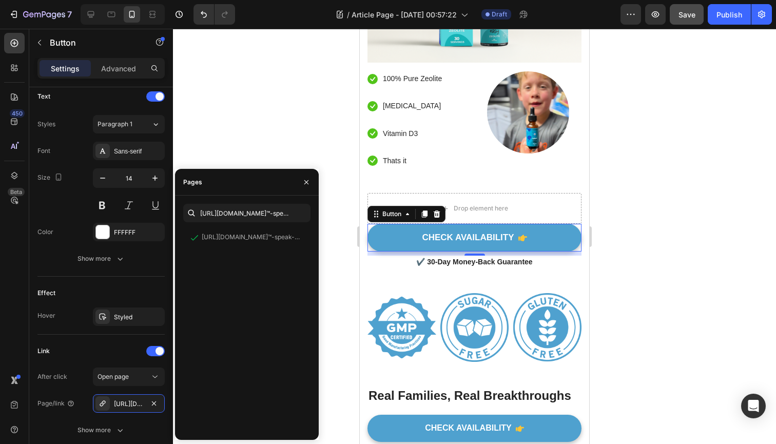
click at [270, 120] on div at bounding box center [474, 236] width 603 height 415
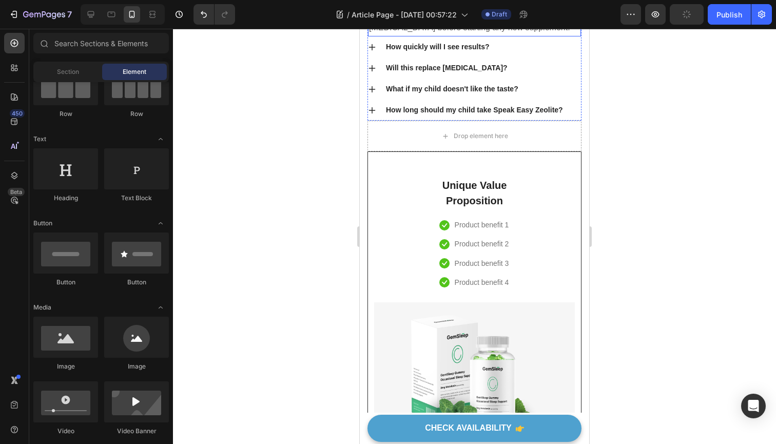
scroll to position [5453, 0]
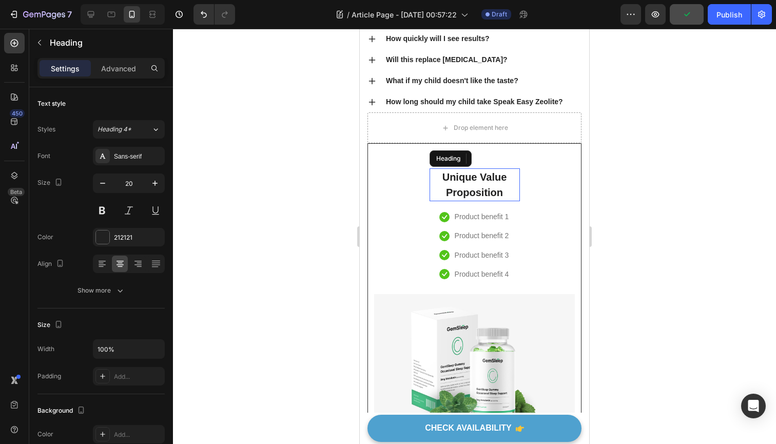
click at [480, 172] on p "Unique Value Proposition" at bounding box center [475, 184] width 88 height 31
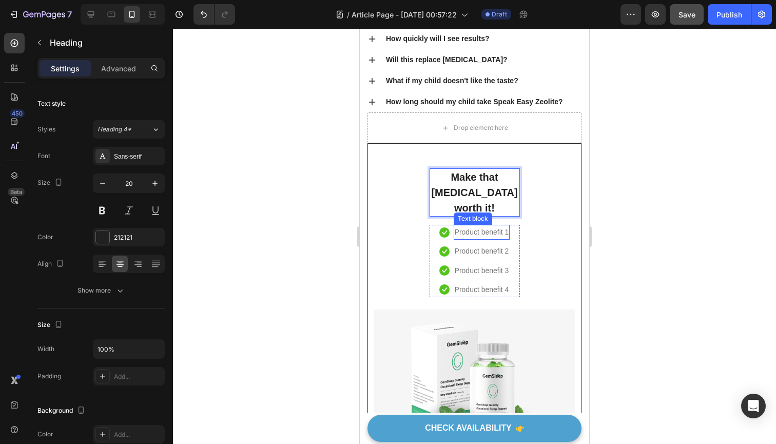
click at [500, 226] on p "Product benefit 1" at bounding box center [482, 232] width 54 height 13
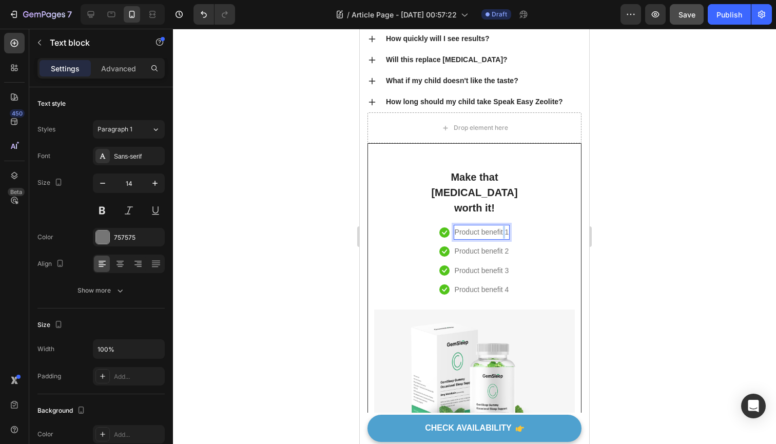
click at [500, 226] on p "Product benefit 1" at bounding box center [482, 232] width 54 height 13
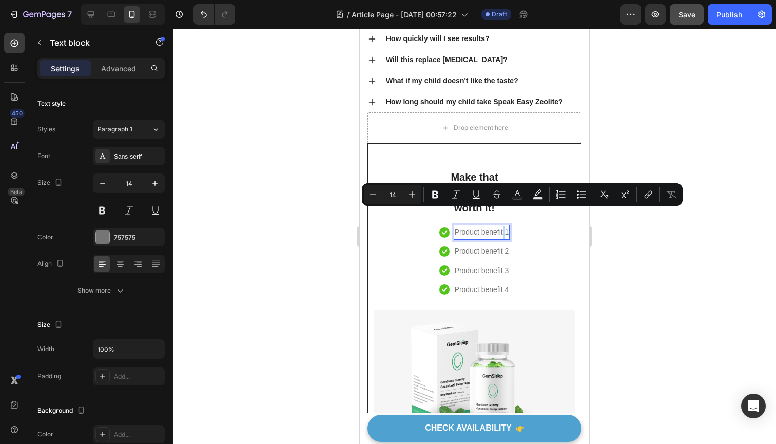
click at [504, 226] on p "Product benefit 1" at bounding box center [482, 232] width 54 height 13
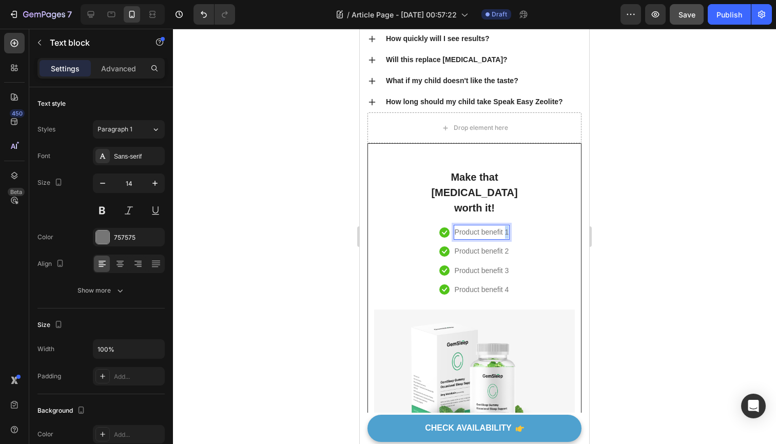
click at [504, 226] on p "Product benefit 1" at bounding box center [482, 232] width 54 height 13
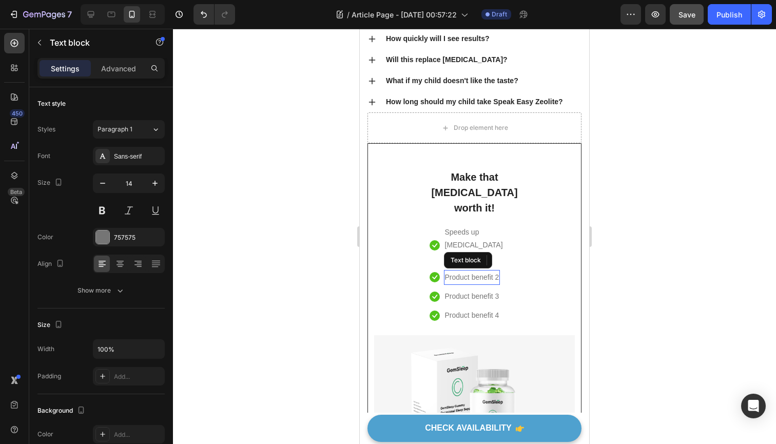
click at [487, 271] on p "Product benefit 2" at bounding box center [472, 277] width 54 height 13
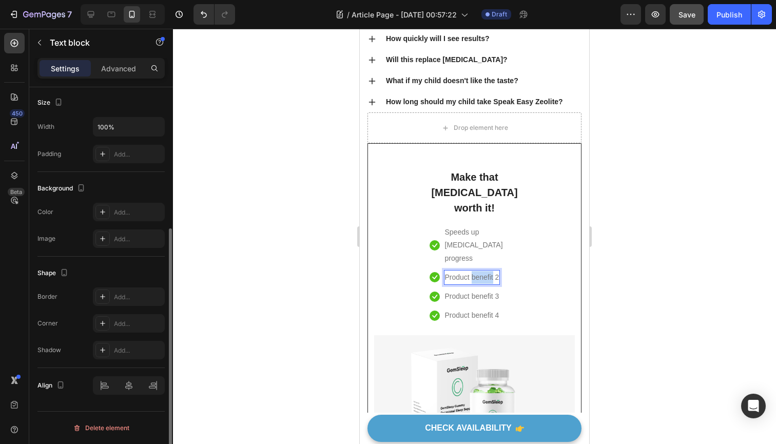
click at [487, 271] on p "Product benefit 2" at bounding box center [472, 277] width 54 height 13
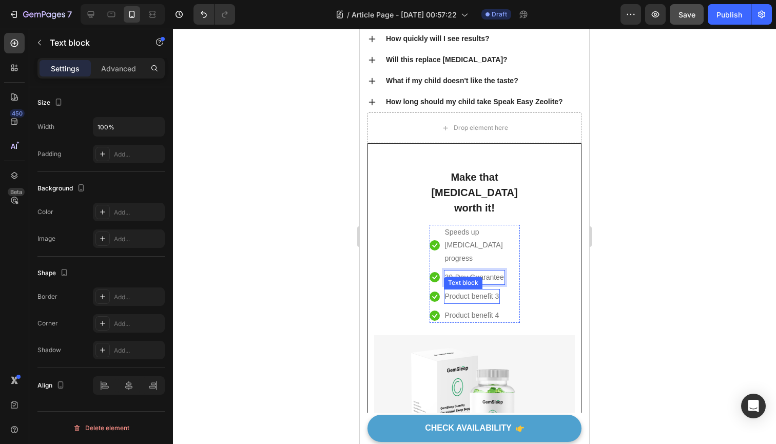
click at [486, 290] on p "Product benefit 3" at bounding box center [472, 296] width 54 height 13
click at [487, 290] on p "Product benefit 3" at bounding box center [472, 296] width 54 height 13
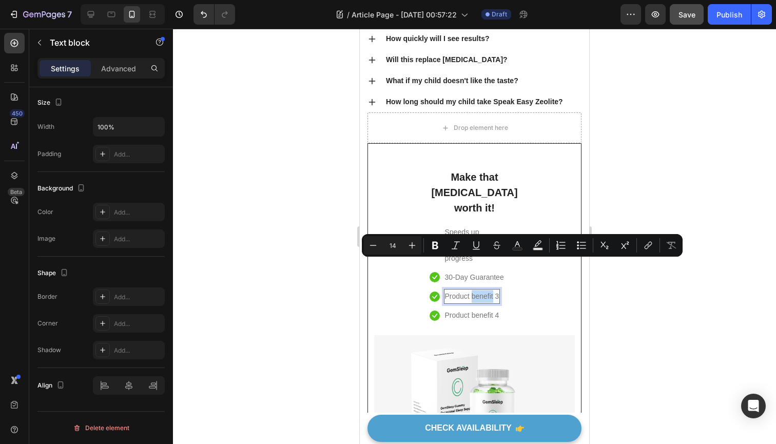
click at [490, 290] on p "Product benefit 3" at bounding box center [472, 296] width 54 height 13
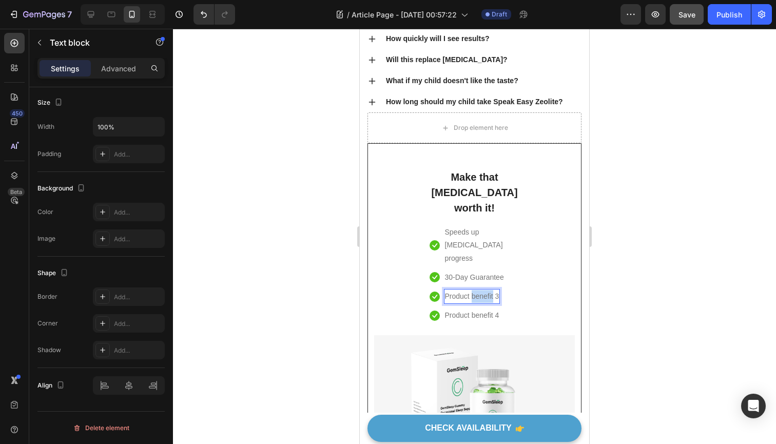
click at [490, 290] on p "Product benefit 3" at bounding box center [472, 296] width 54 height 13
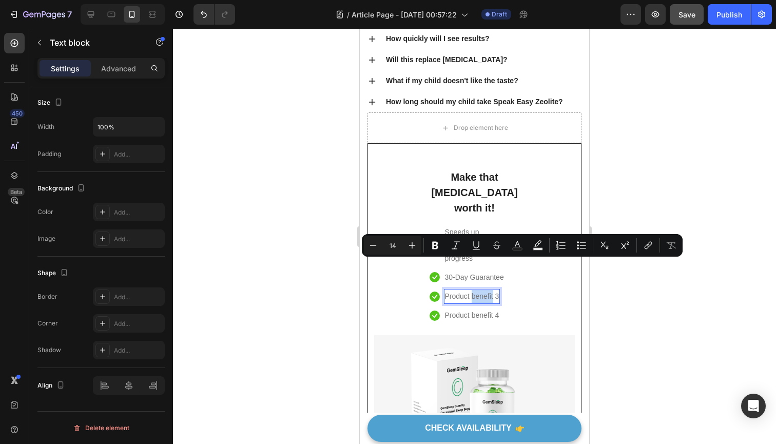
click at [492, 290] on p "Product benefit 3" at bounding box center [472, 296] width 54 height 13
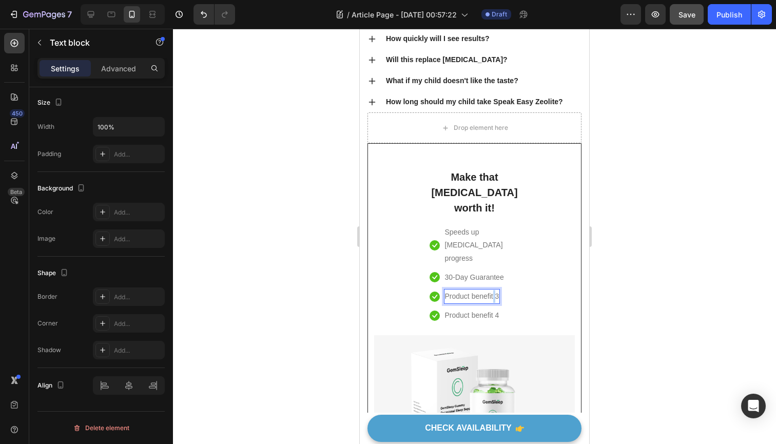
click at [492, 290] on p "Product benefit 3" at bounding box center [472, 296] width 54 height 13
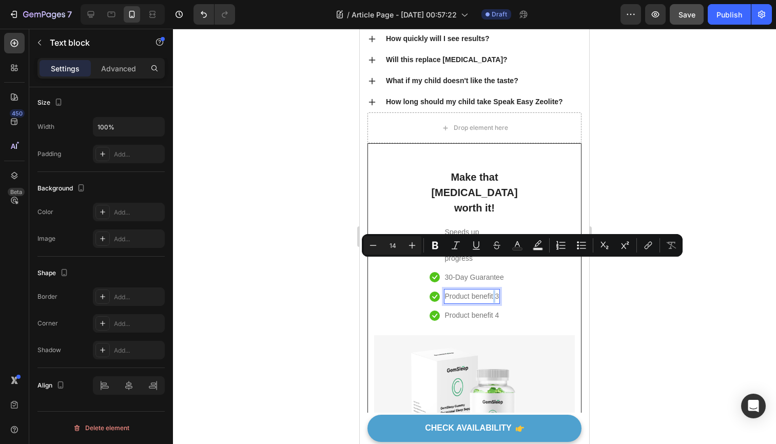
click at [492, 290] on p "Product benefit 3" at bounding box center [472, 296] width 54 height 13
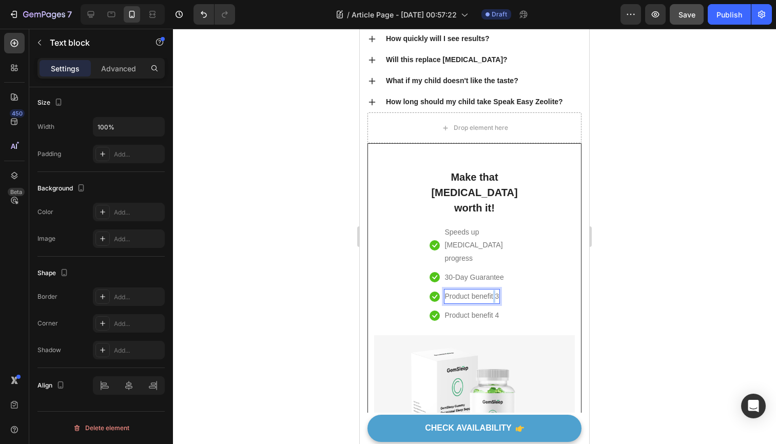
click at [492, 290] on p "Product benefit 3" at bounding box center [472, 296] width 54 height 13
click at [482, 290] on p "Product benefit 3" at bounding box center [472, 296] width 54 height 13
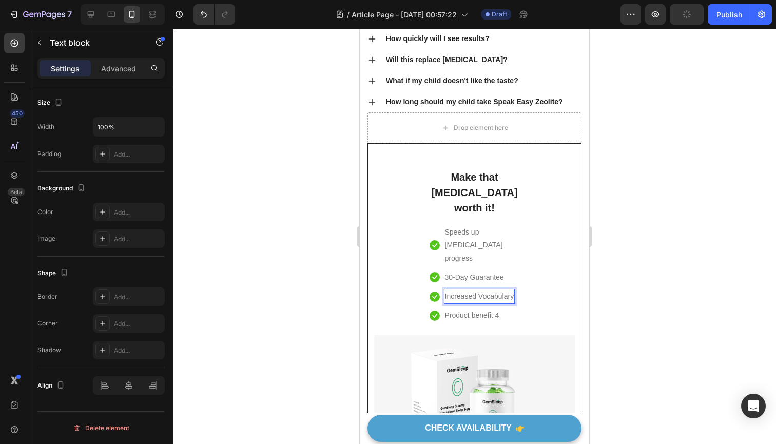
click at [494, 290] on p "Increased Vocabulary" at bounding box center [479, 296] width 69 height 13
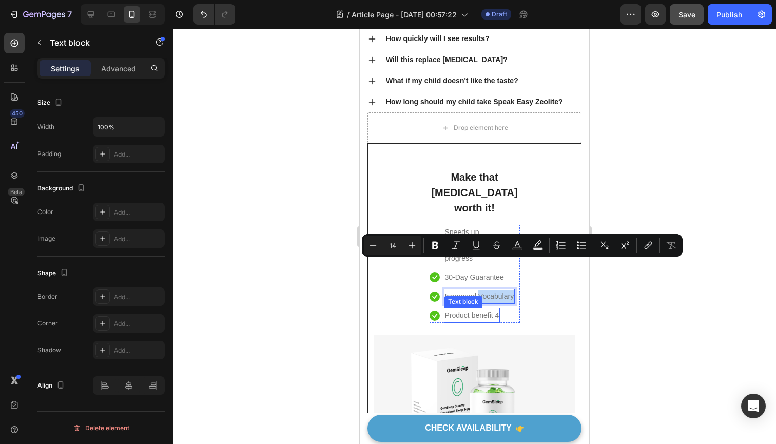
click at [466, 309] on p "Product benefit 4" at bounding box center [472, 315] width 54 height 13
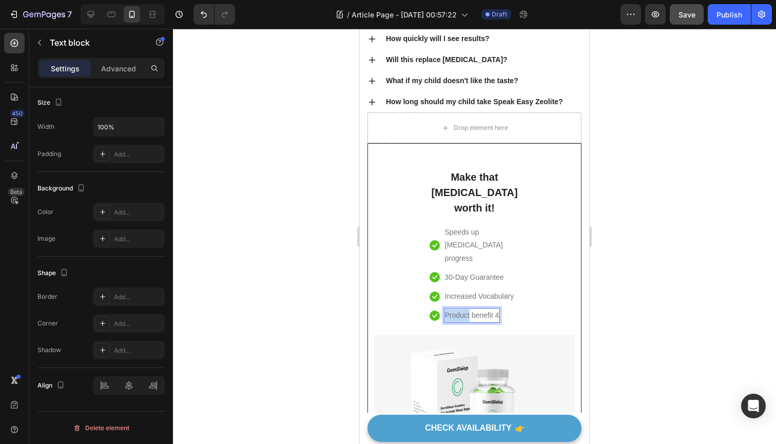
click at [466, 309] on p "Product benefit 4" at bounding box center [472, 315] width 54 height 13
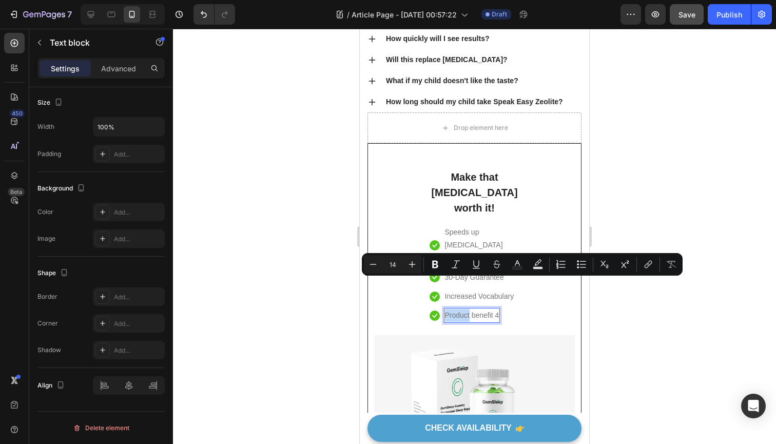
click at [466, 309] on p "Product benefit 4" at bounding box center [472, 315] width 54 height 13
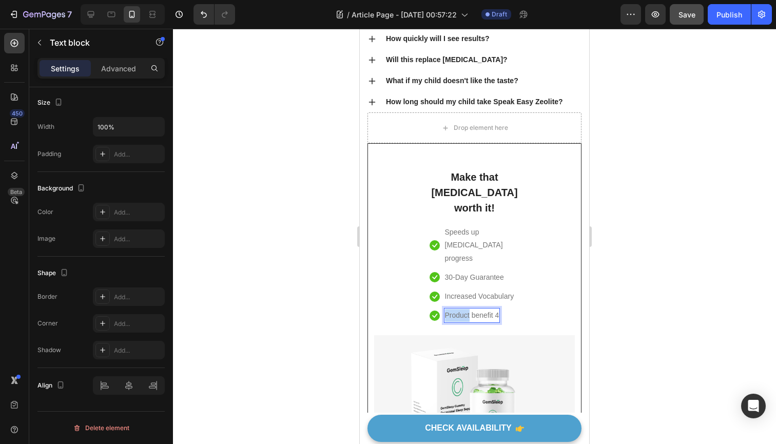
click at [466, 309] on p "Product benefit 4" at bounding box center [472, 315] width 54 height 13
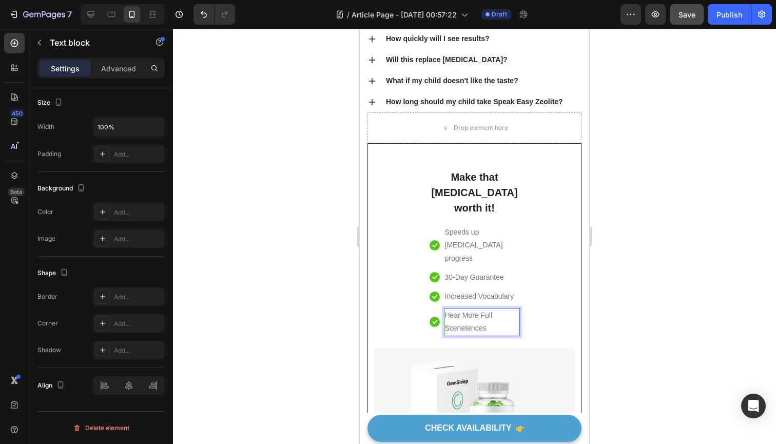
click at [661, 290] on div at bounding box center [474, 236] width 603 height 415
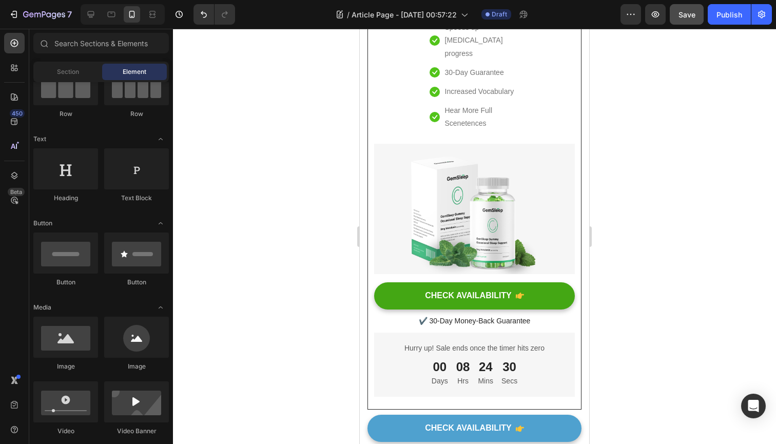
scroll to position [5648, 0]
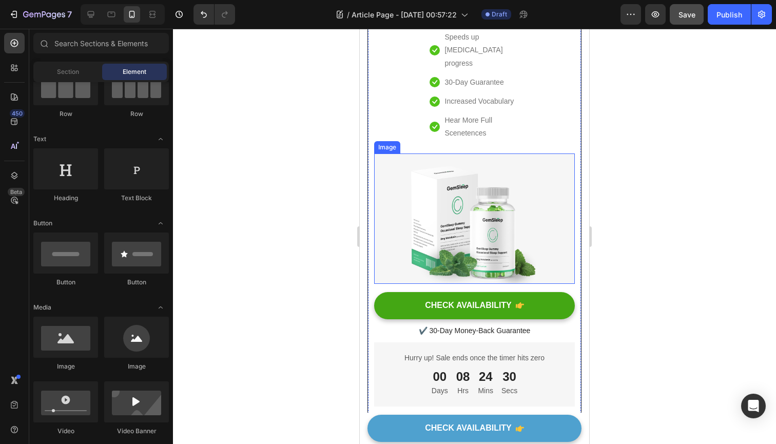
click at [474, 200] on img at bounding box center [474, 218] width 201 height 130
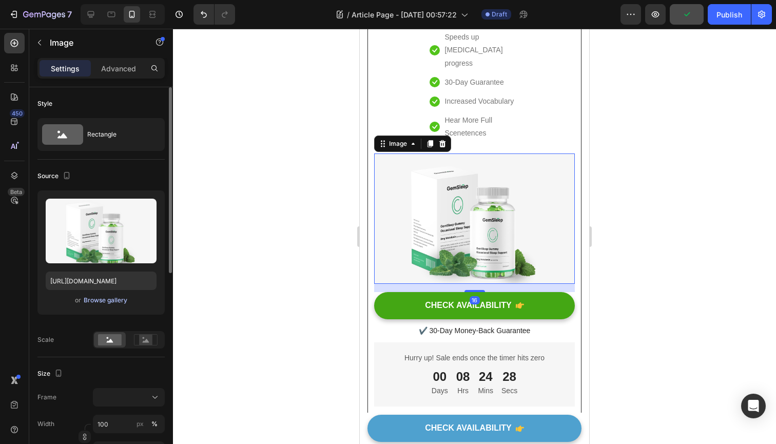
click at [119, 302] on div "Browse gallery" at bounding box center [106, 300] width 44 height 9
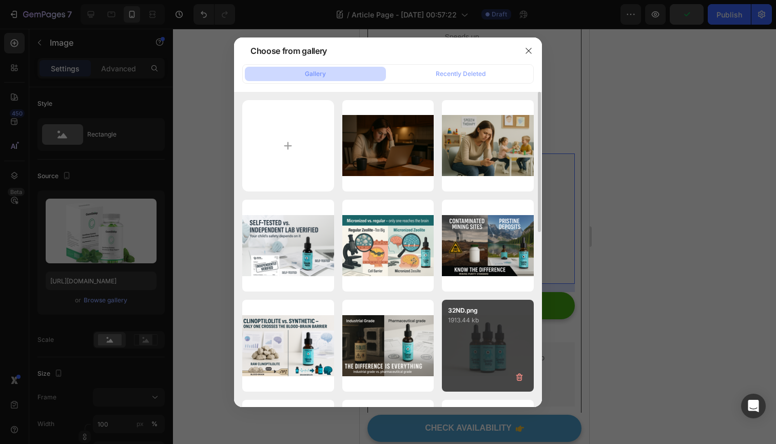
click at [463, 315] on p "1913.44 kb" at bounding box center [488, 320] width 80 height 10
type input "https://cdn.shopify.com/s/files/1/0678/1183/6075/files/gempages_563023364713612…"
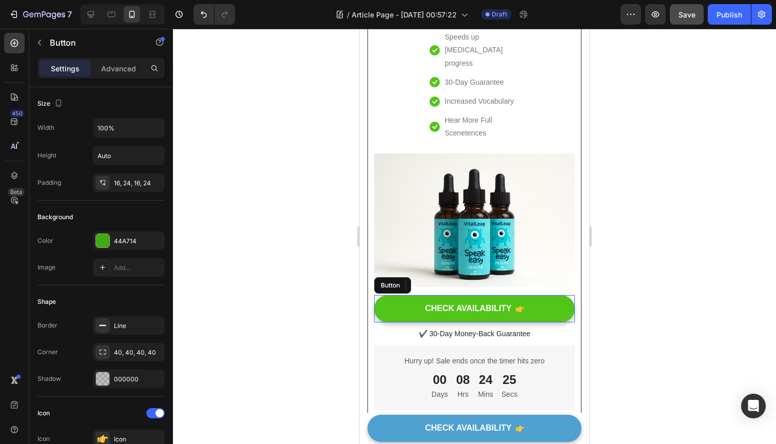
click at [399, 295] on button "CHECK AVAILABILITY" at bounding box center [474, 308] width 201 height 27
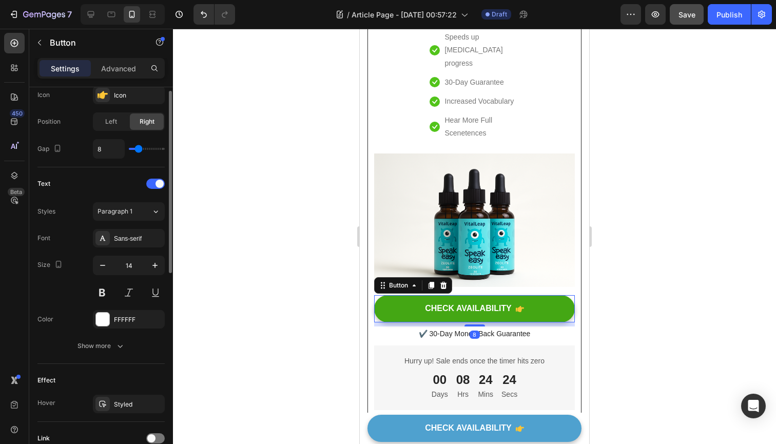
scroll to position [431, 0]
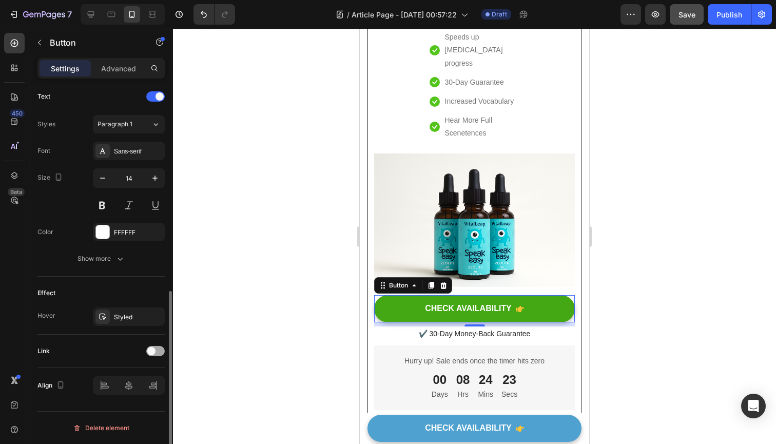
click at [160, 347] on div at bounding box center [155, 351] width 18 height 10
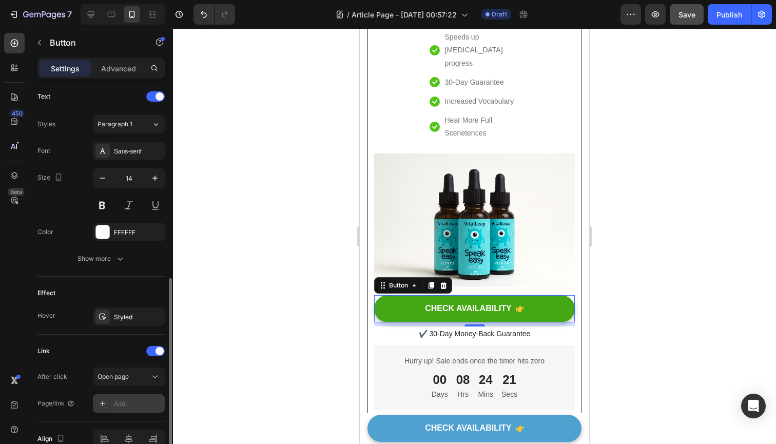
click at [125, 398] on div "Add..." at bounding box center [129, 403] width 72 height 18
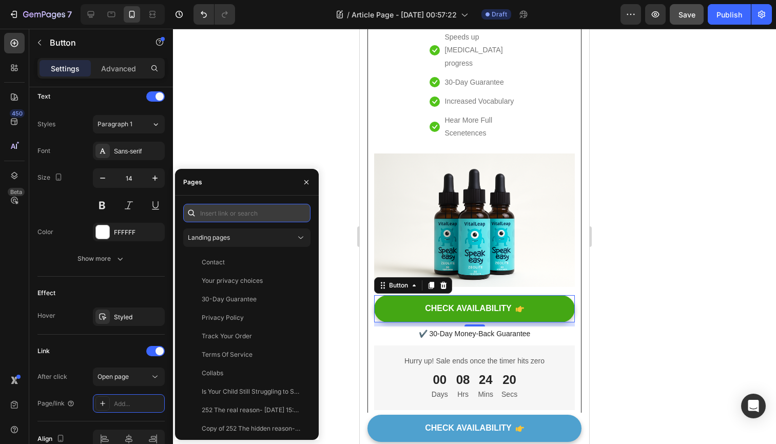
click at [211, 216] on input "text" at bounding box center [246, 213] width 127 height 18
paste input "https://tryvitalleap.com/products/vital-leap™-speak-easy-zeolite?_pos=11&_sid=c…"
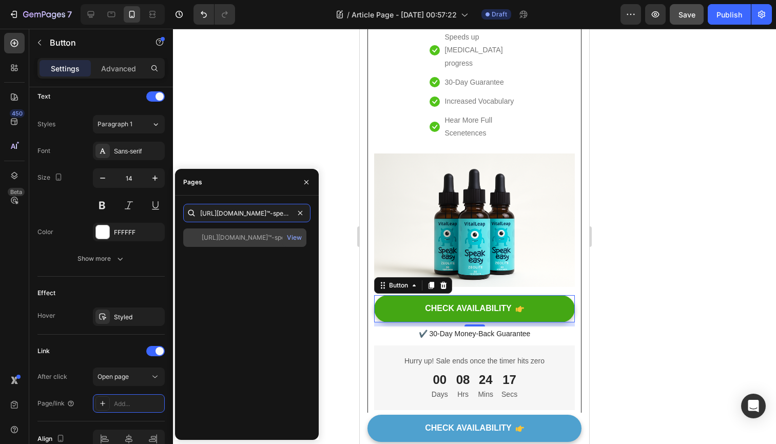
type input "https://tryvitalleap.com/products/vital-leap™-speak-easy-zeolite?_pos=11&_sid=c…"
click at [243, 238] on div "https://tryvitalleap.com/products/vital-leap™-speak-easy-zeolite?_pos=11&_sid=c…" at bounding box center [251, 237] width 99 height 9
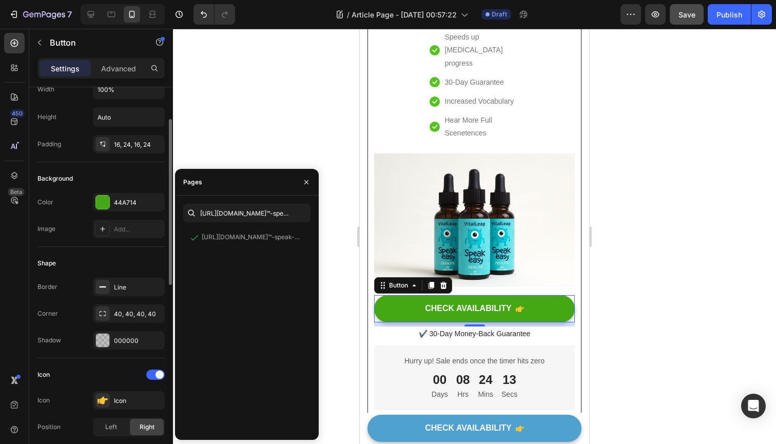
scroll to position [19, 0]
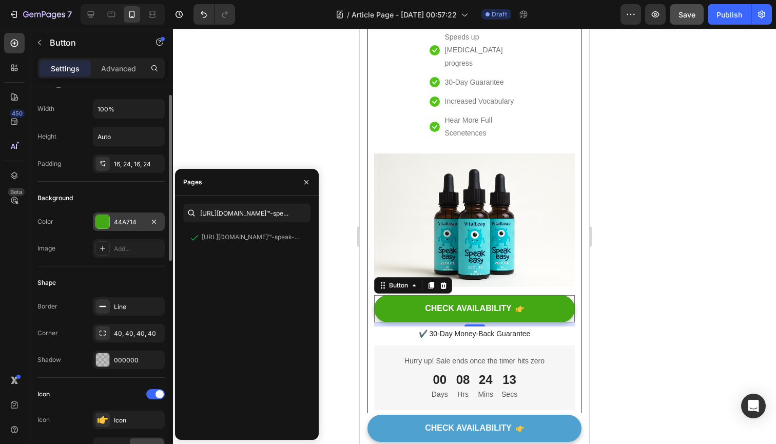
click at [105, 221] on div at bounding box center [102, 221] width 13 height 13
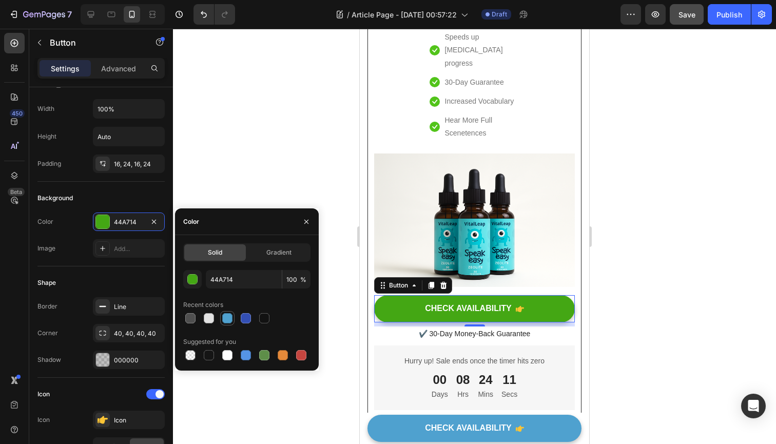
click at [224, 317] on div at bounding box center [227, 318] width 10 height 10
type input "4FA1CF"
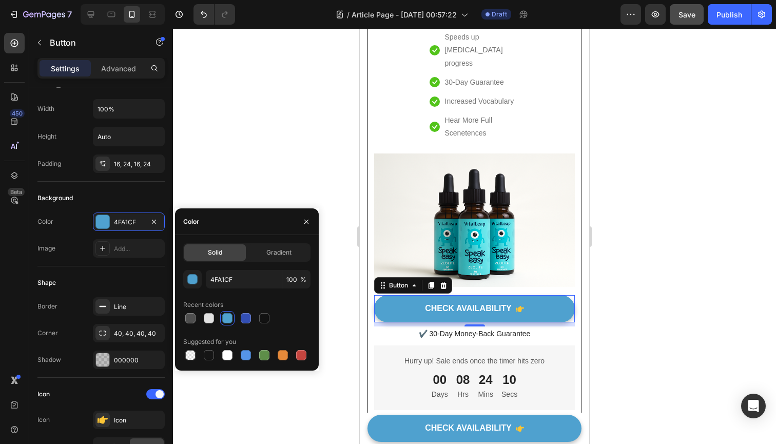
click at [224, 107] on div at bounding box center [474, 236] width 603 height 415
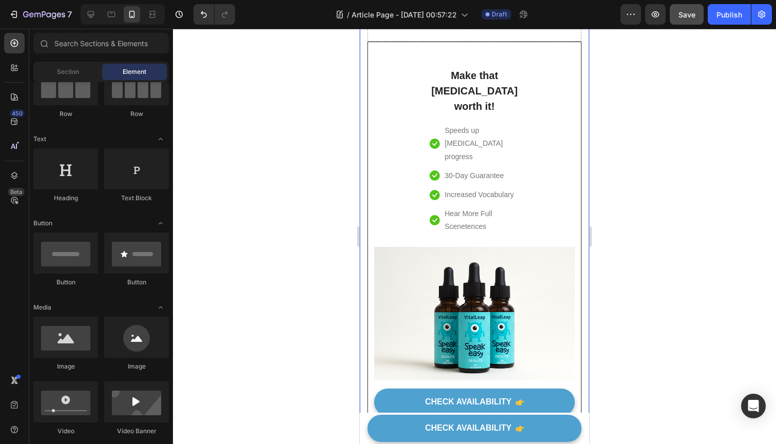
scroll to position [5547, 0]
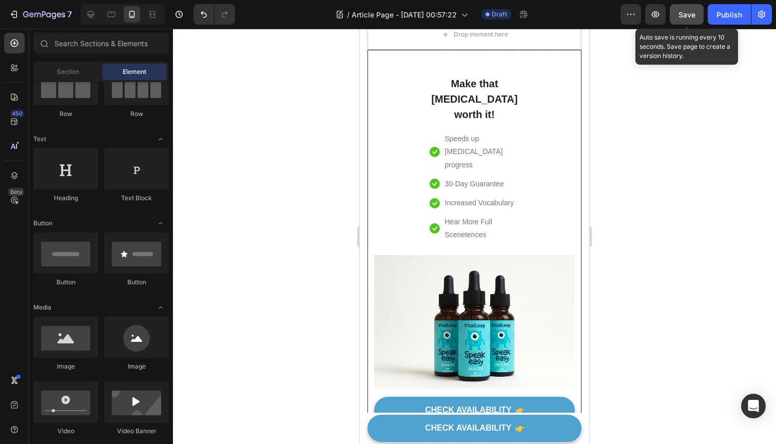
click at [689, 22] on button "Save" at bounding box center [687, 14] width 34 height 21
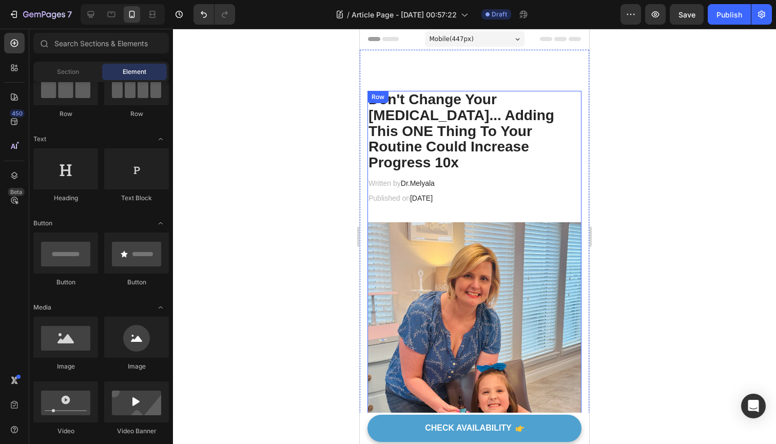
scroll to position [0, 0]
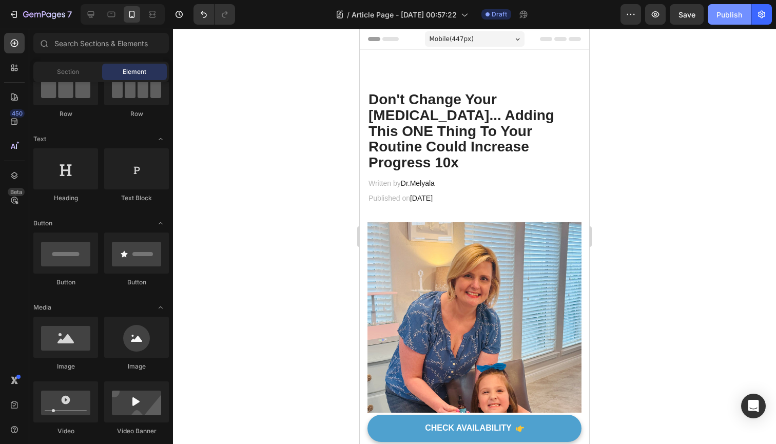
click at [731, 15] on div "Publish" at bounding box center [729, 14] width 26 height 11
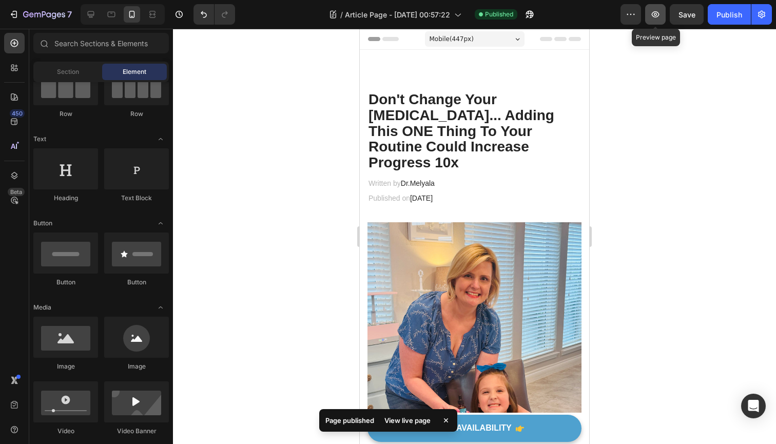
click at [654, 20] on button "button" at bounding box center [655, 14] width 21 height 21
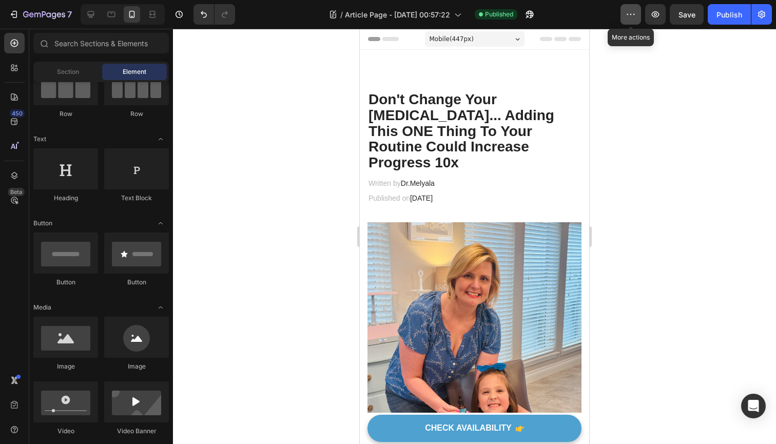
click at [631, 15] on icon "button" at bounding box center [631, 14] width 10 height 10
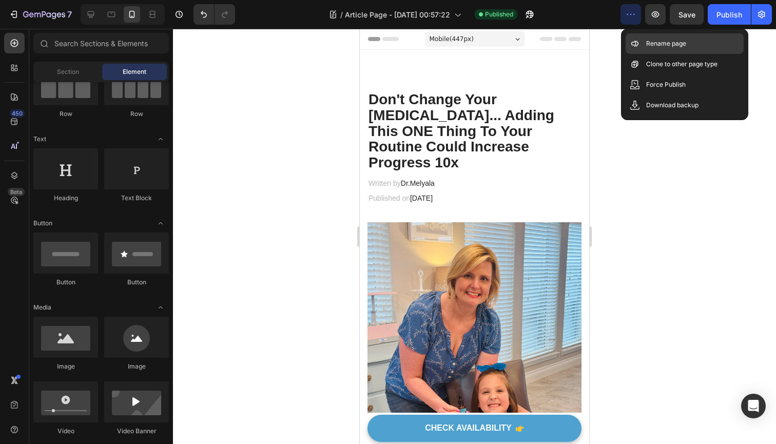
click at [689, 54] on div "Rename page" at bounding box center [685, 64] width 118 height 21
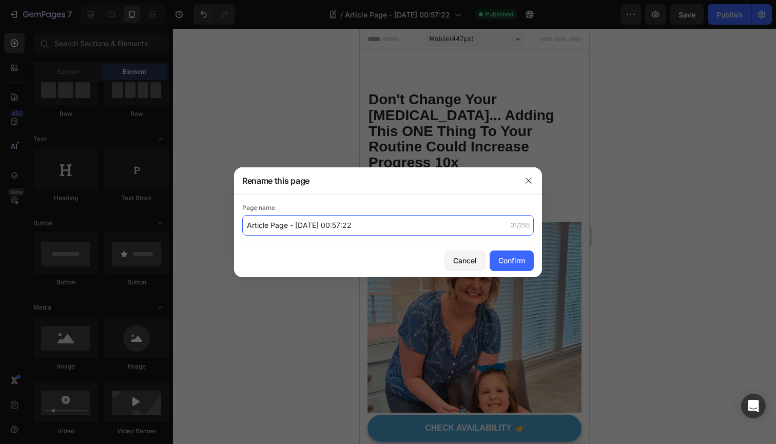
click at [368, 226] on input "Article Page - [DATE] 00:57:22" at bounding box center [388, 225] width 292 height 21
type input "A"
click at [506, 260] on div "Confirm" at bounding box center [511, 260] width 27 height 11
type input "Don't change your therapist"
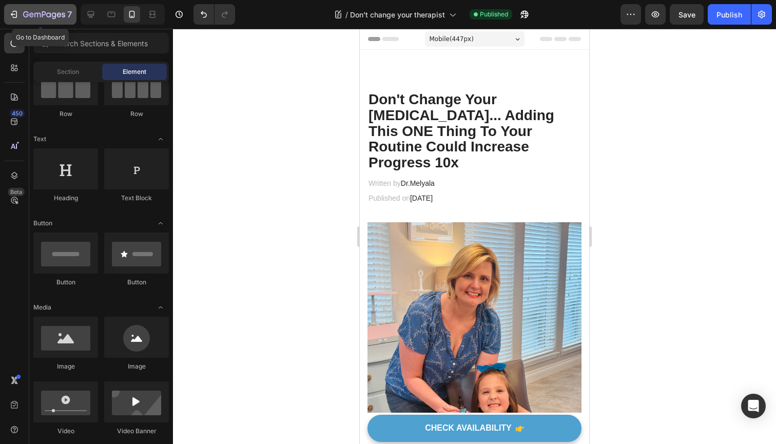
click at [12, 17] on icon "button" at bounding box center [14, 14] width 10 height 10
